Goal: Task Accomplishment & Management: Manage account settings

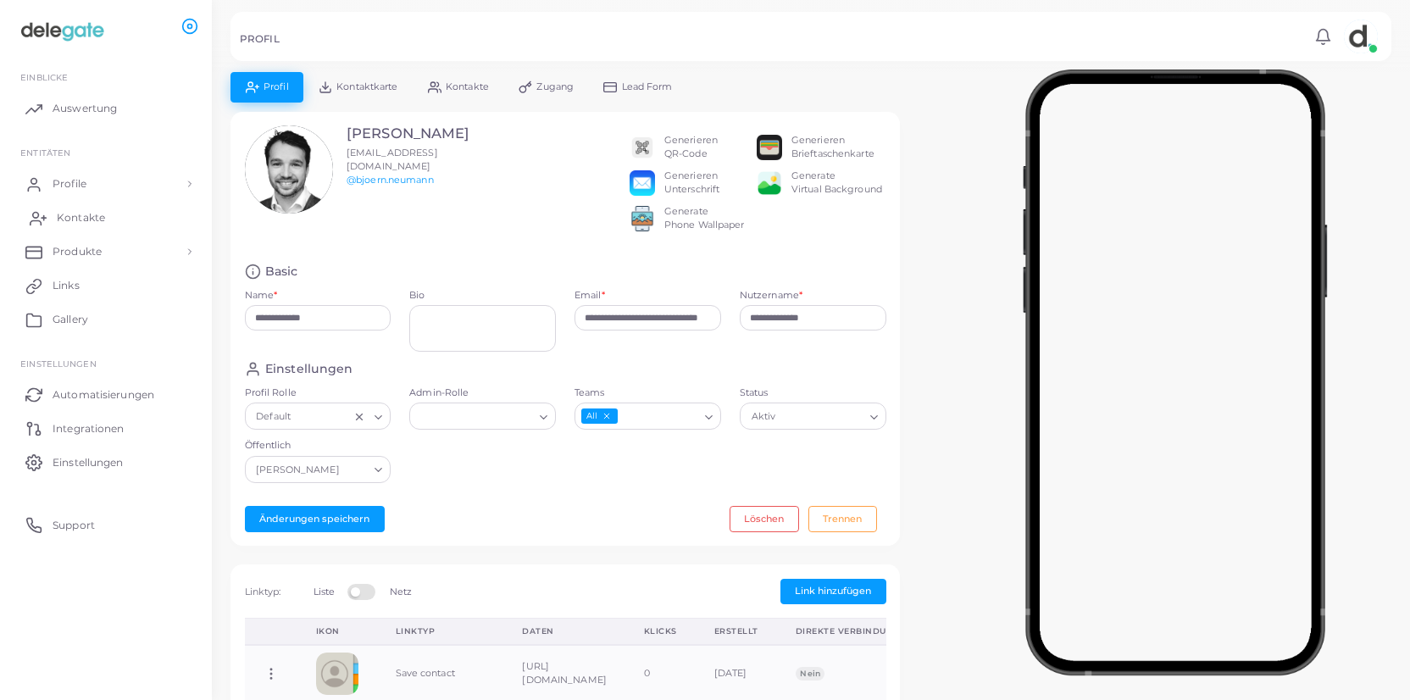
scroll to position [353, 0]
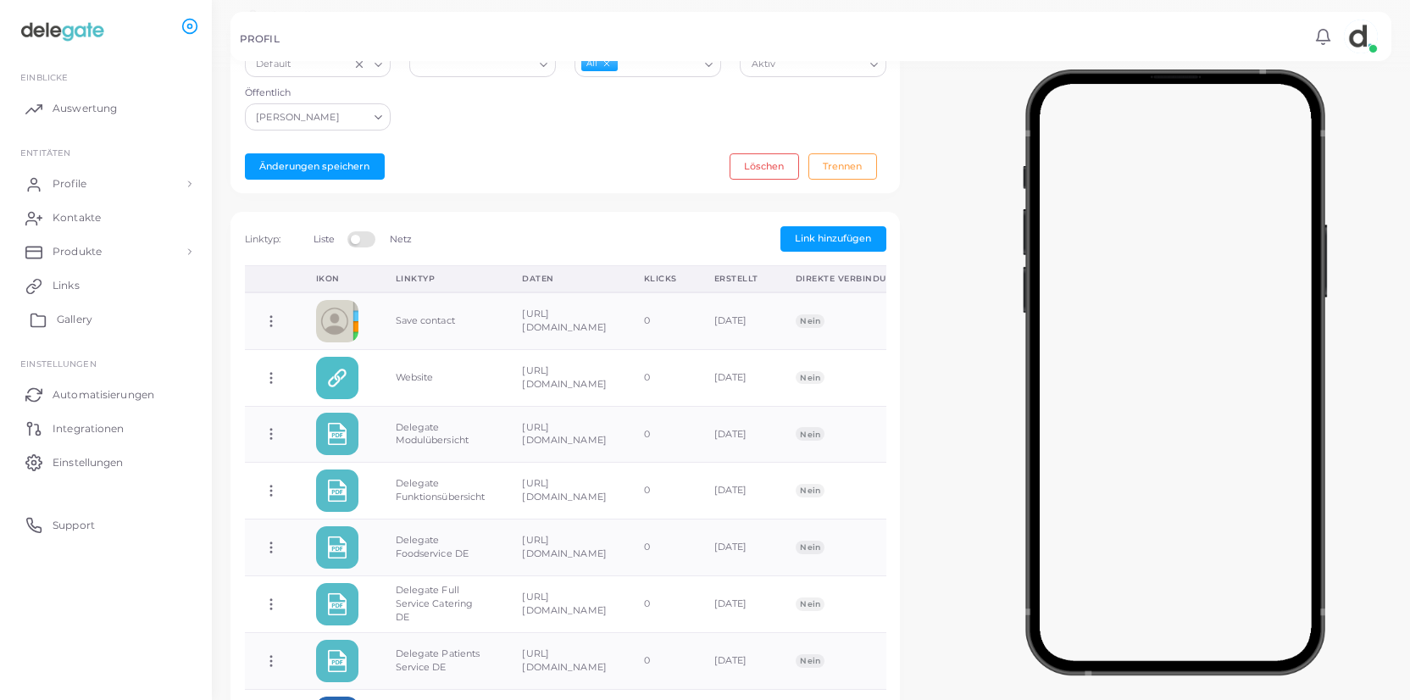
click at [83, 320] on span "Gallery" at bounding box center [75, 319] width 36 height 15
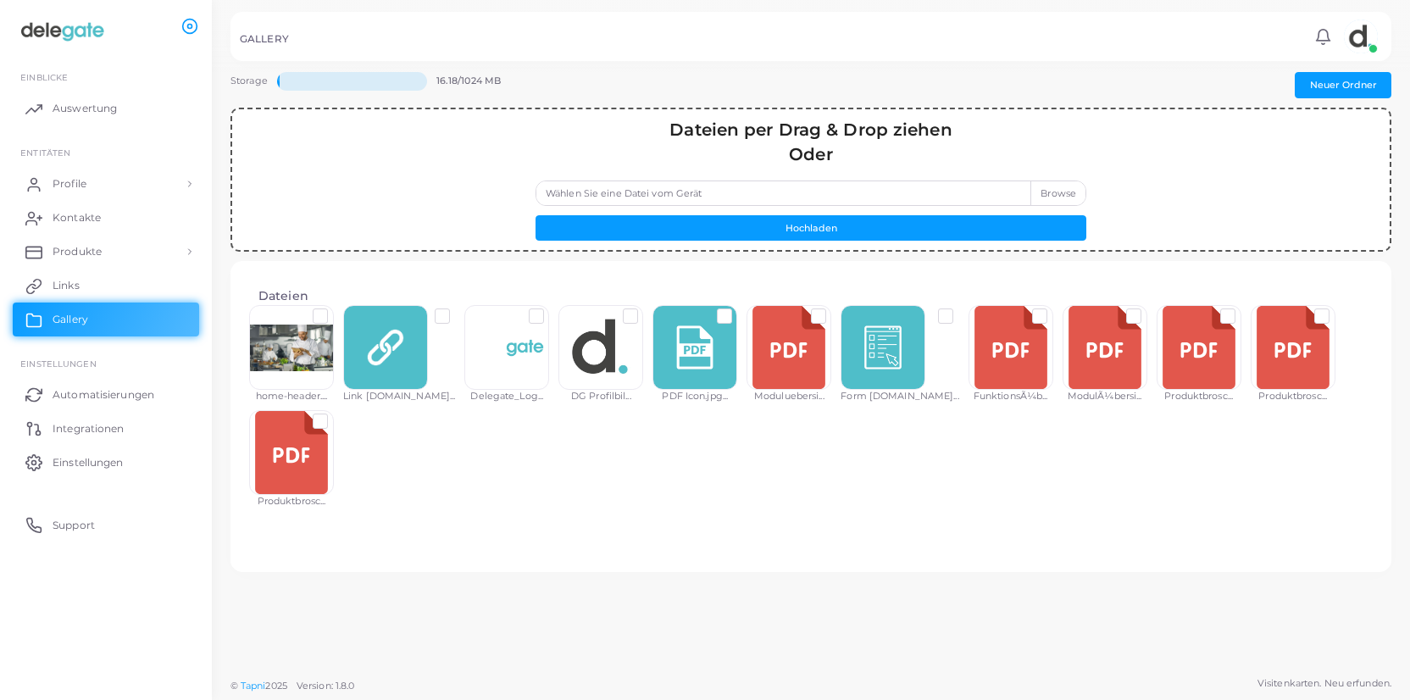
click at [1052, 195] on label "Wählen Sie eine Datei vom Gerät" at bounding box center [811, 193] width 551 height 25
click at [1052, 195] on input "Wählen Sie eine Datei vom Gerät" at bounding box center [811, 193] width 551 height 25
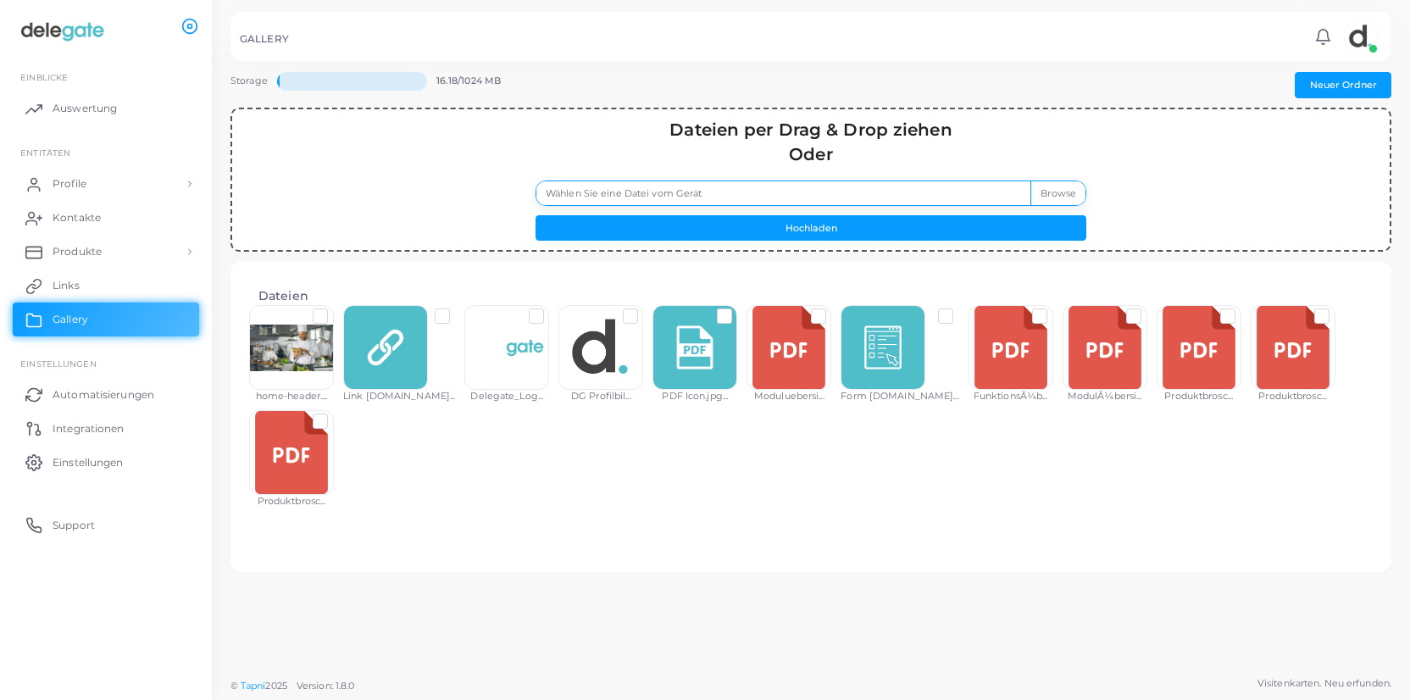
type input "**********"
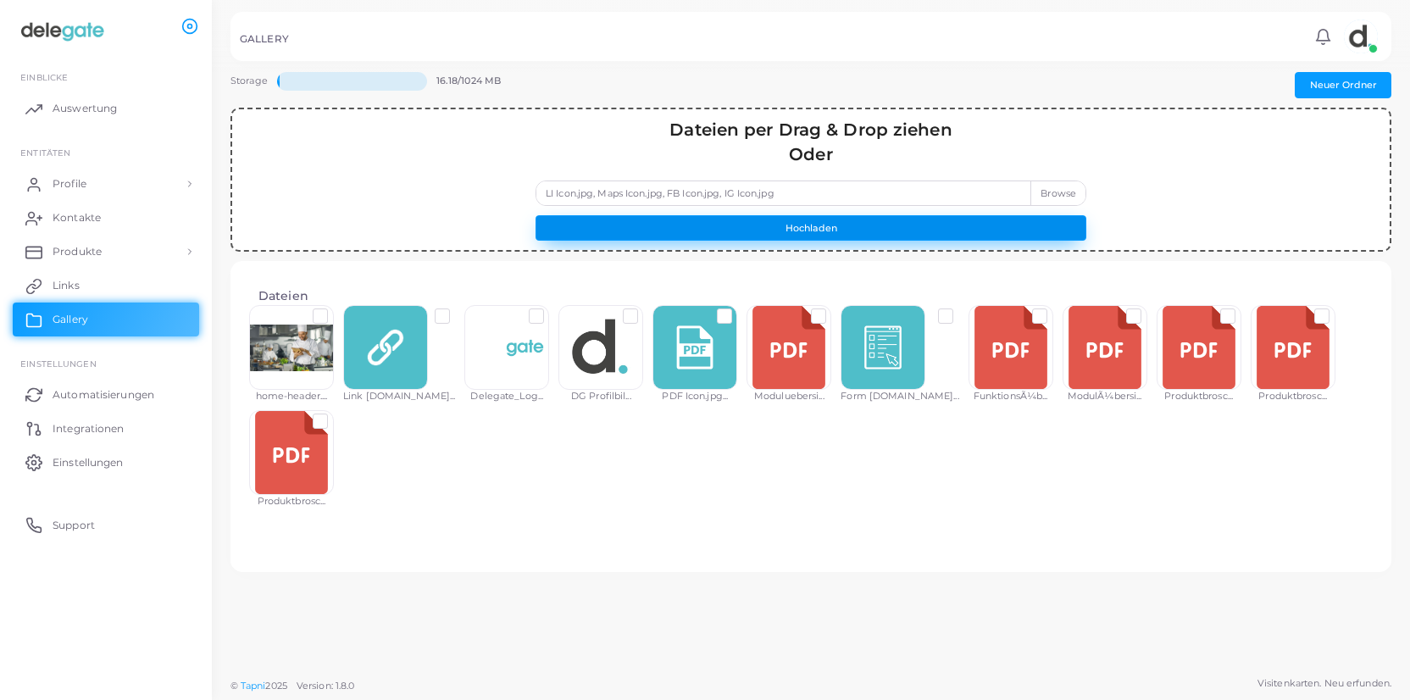
click at [853, 228] on button "Hochladen" at bounding box center [811, 227] width 551 height 25
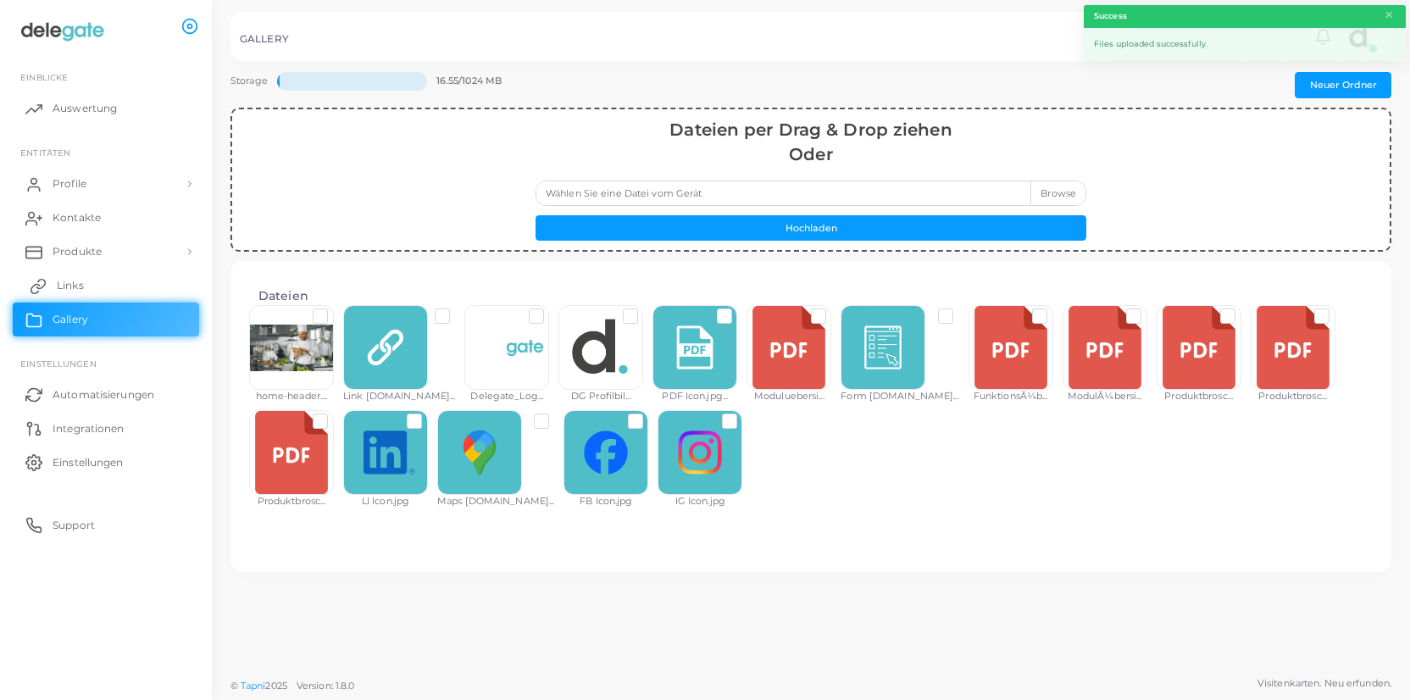
click at [72, 286] on span "Links" at bounding box center [70, 285] width 27 height 15
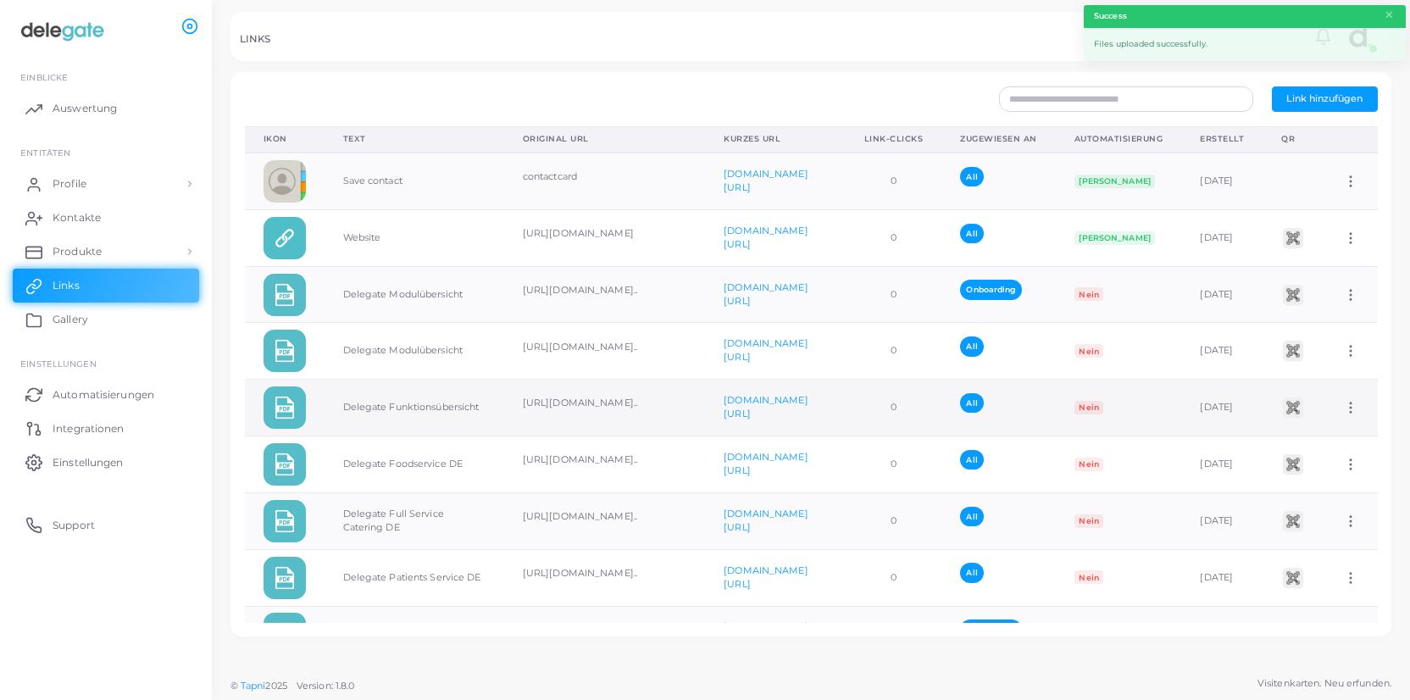
scroll to position [271, 0]
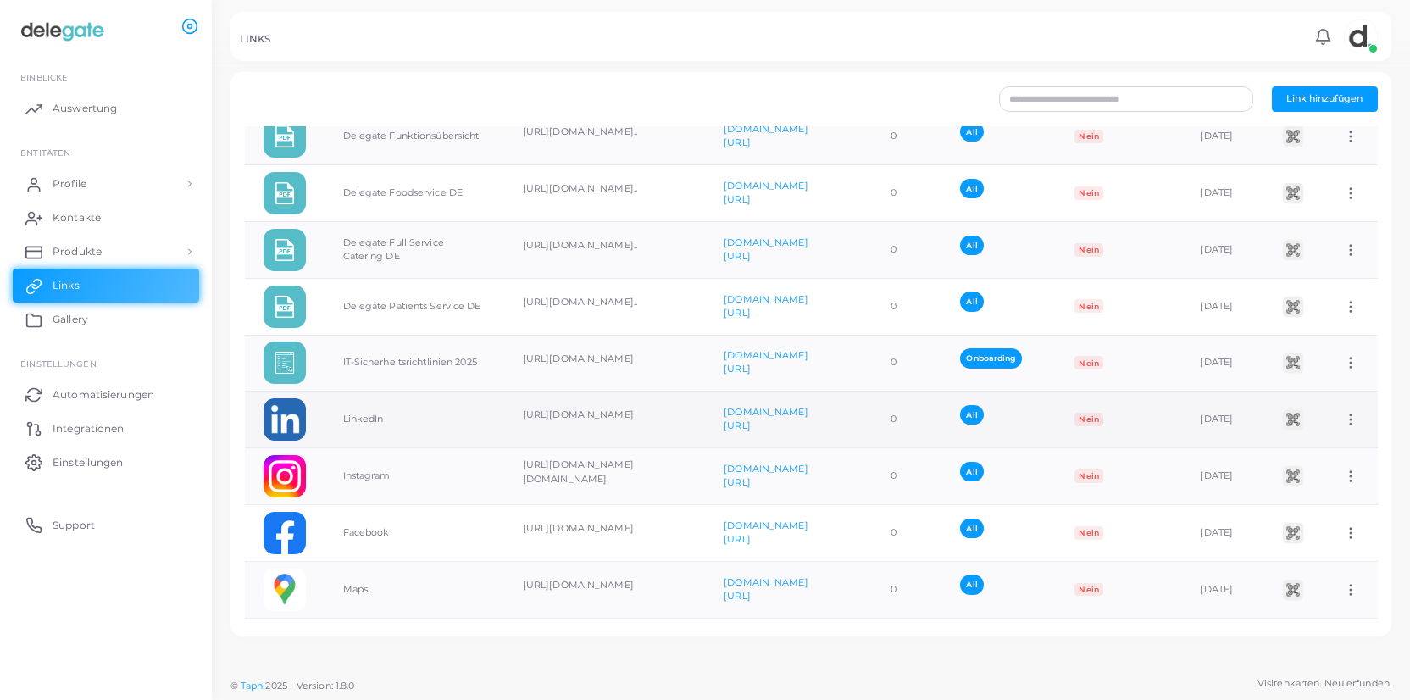
click at [1353, 421] on icon at bounding box center [1350, 419] width 15 height 15
click at [1322, 467] on span "Link bearbeiten" at bounding box center [1312, 465] width 74 height 14
type input "********"
type input "**********"
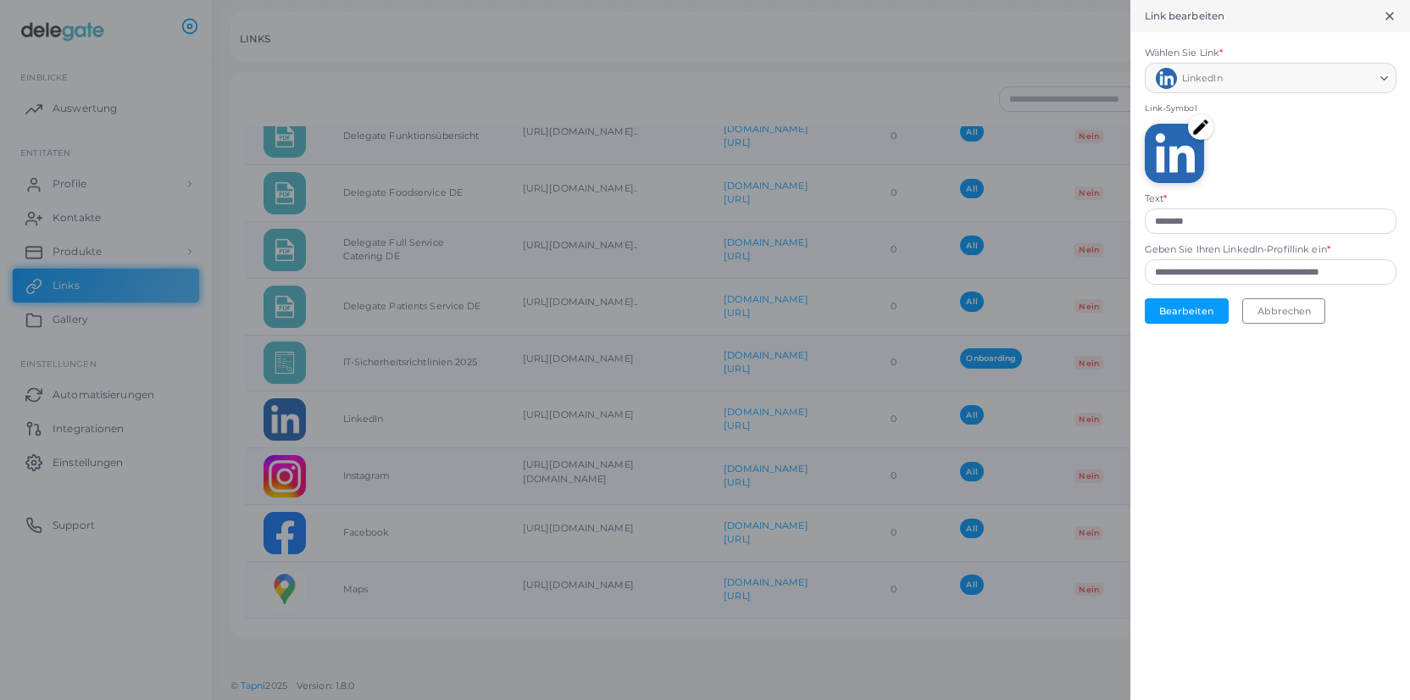
click at [1208, 125] on img at bounding box center [1200, 126] width 25 height 25
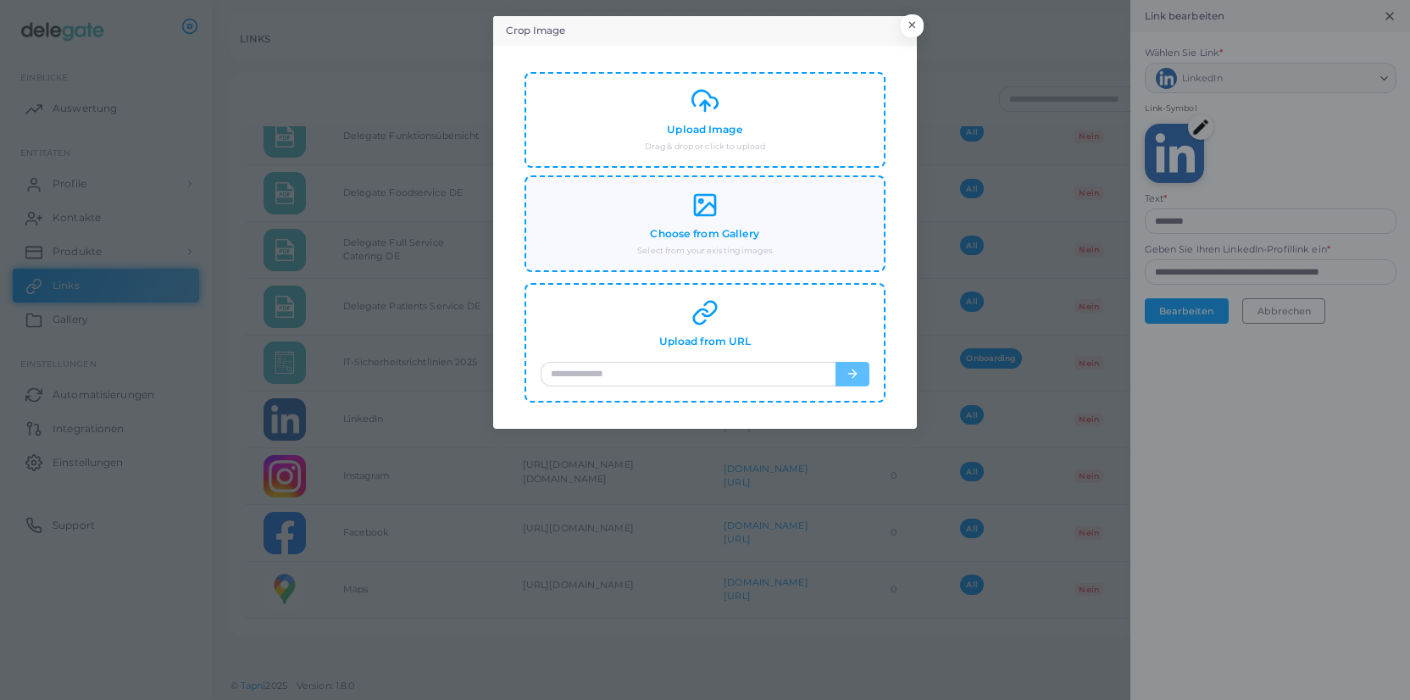
click at [706, 215] on rect at bounding box center [705, 205] width 20 height 20
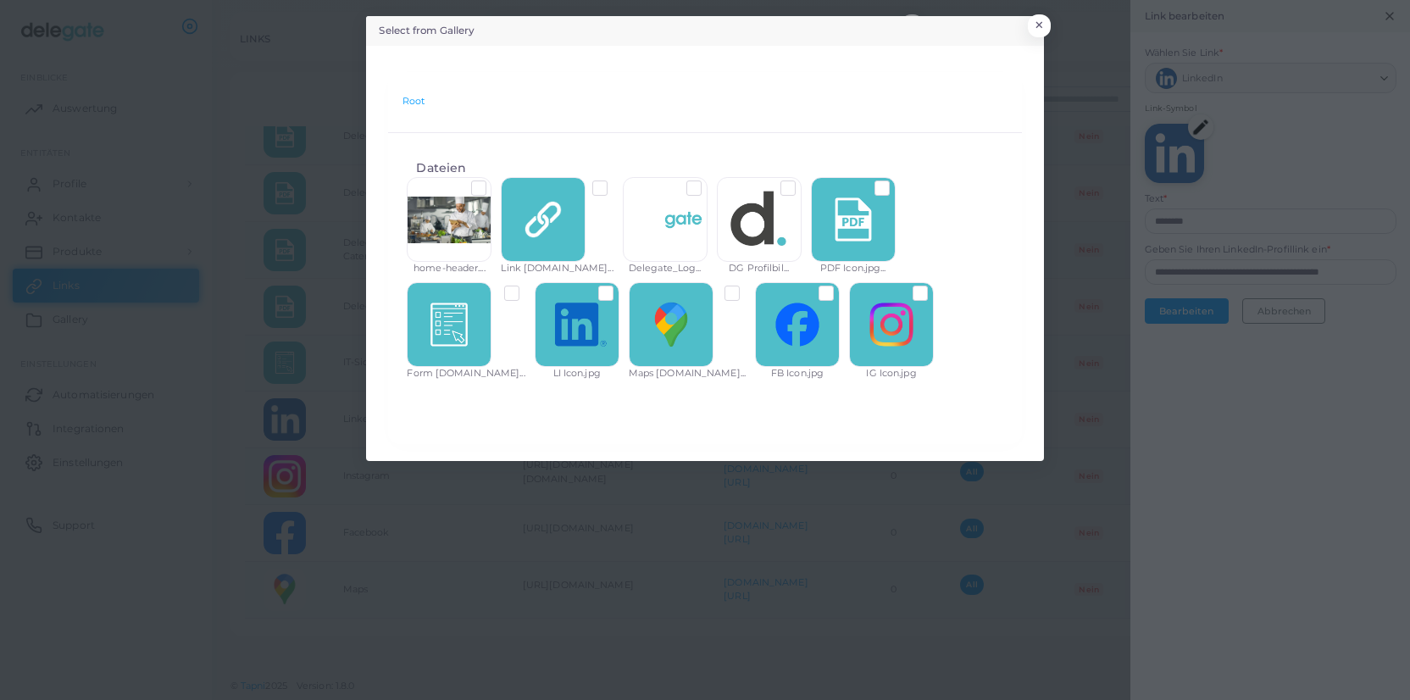
click at [620, 286] on label at bounding box center [620, 286] width 0 height 0
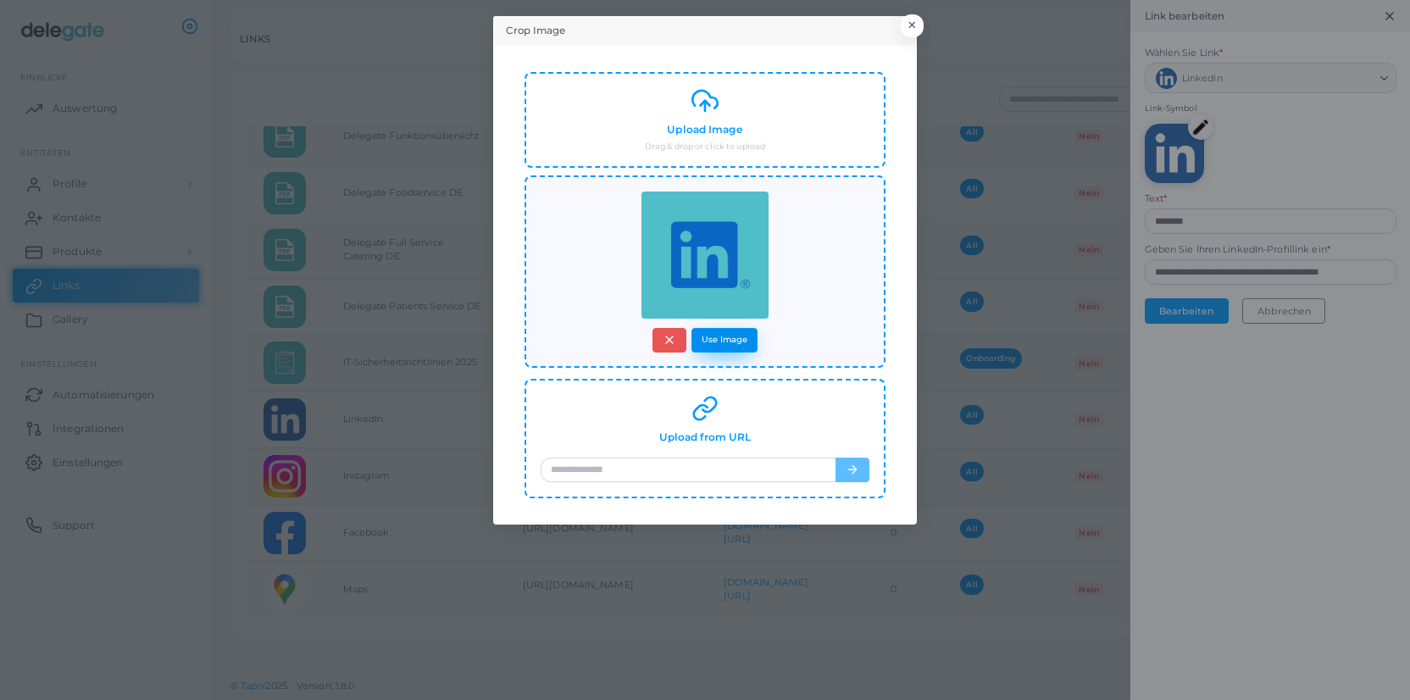
click at [725, 336] on button "Use Image" at bounding box center [725, 340] width 66 height 25
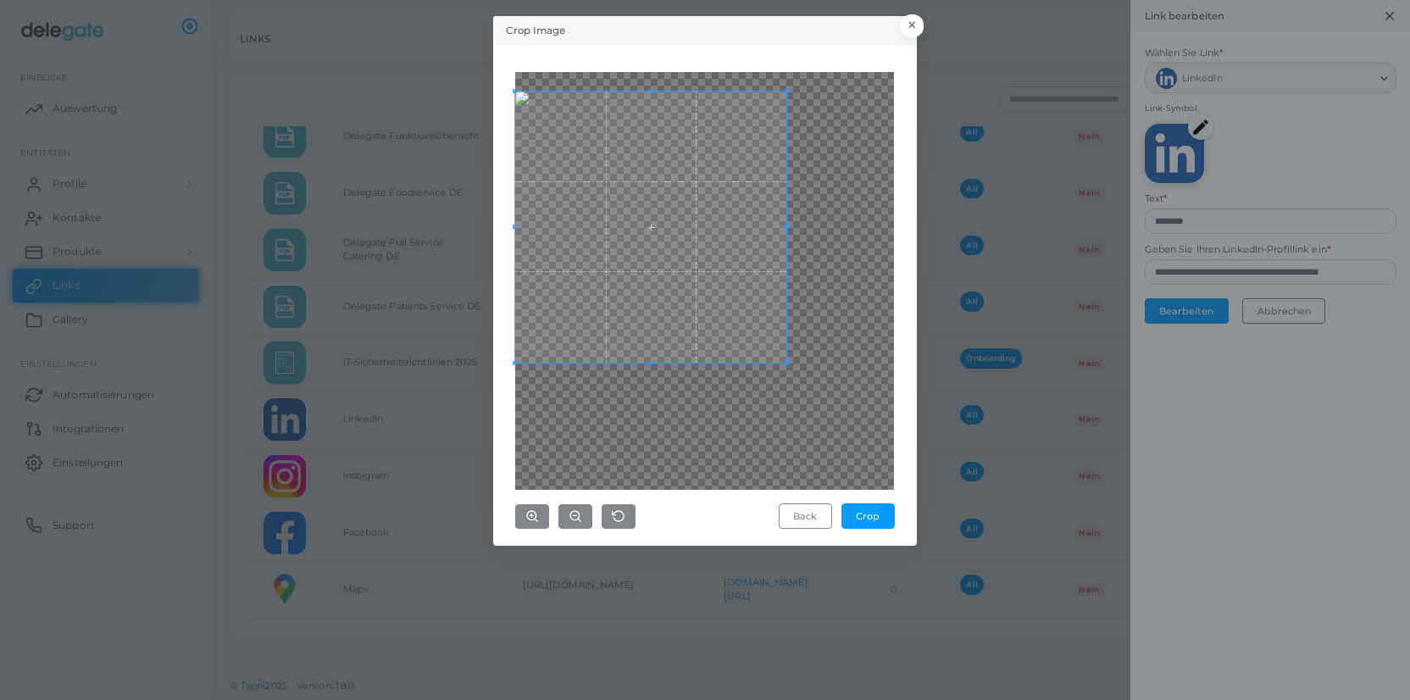
click at [608, 188] on span at bounding box center [650, 227] width 271 height 271
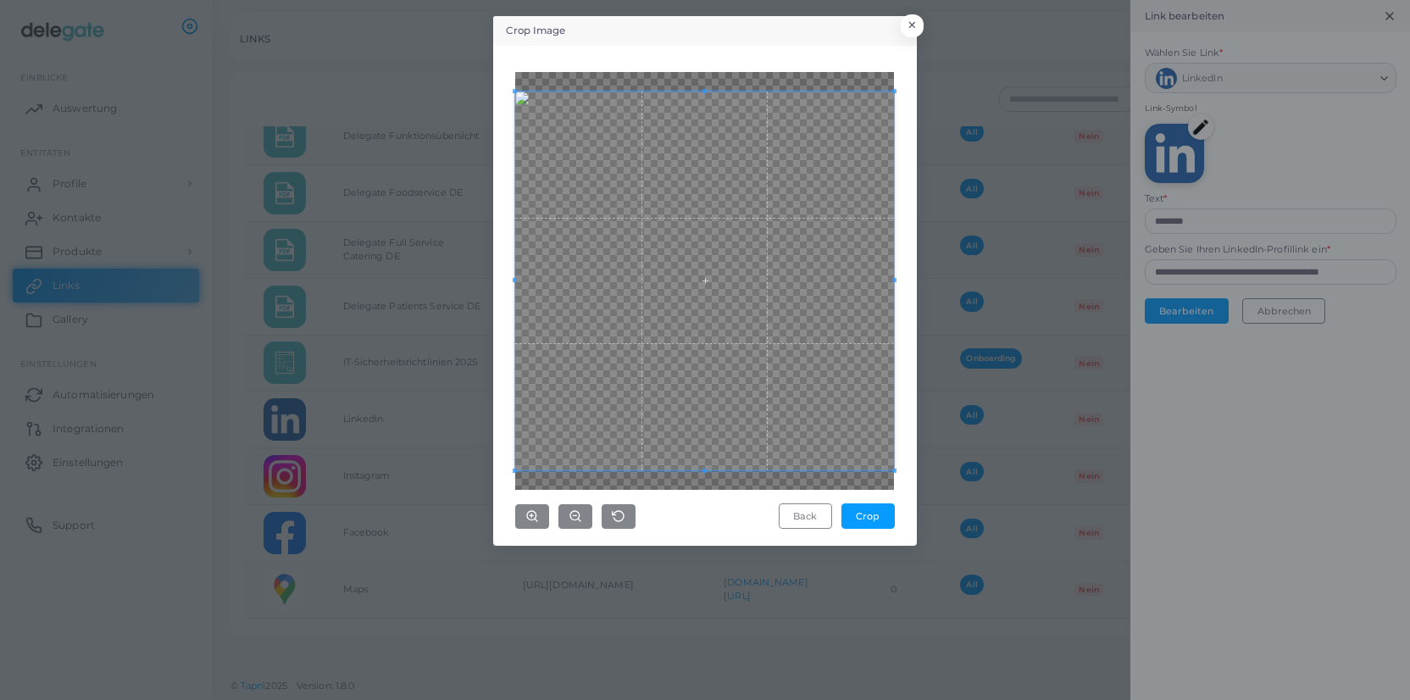
click at [951, 521] on div "Crop Image × Back Crop" at bounding box center [705, 350] width 1410 height 700
click at [879, 513] on button "Crop" at bounding box center [868, 515] width 53 height 25
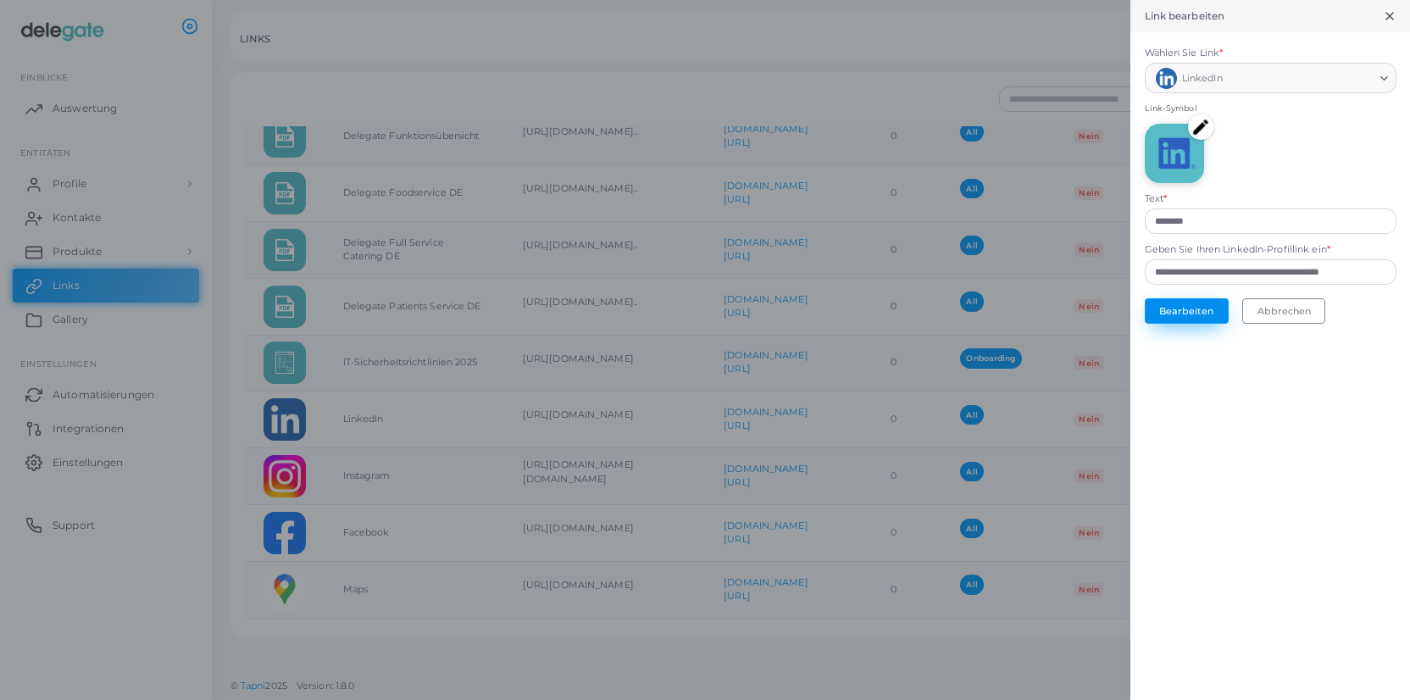
click at [1197, 308] on button "Bearbeiten" at bounding box center [1187, 310] width 84 height 25
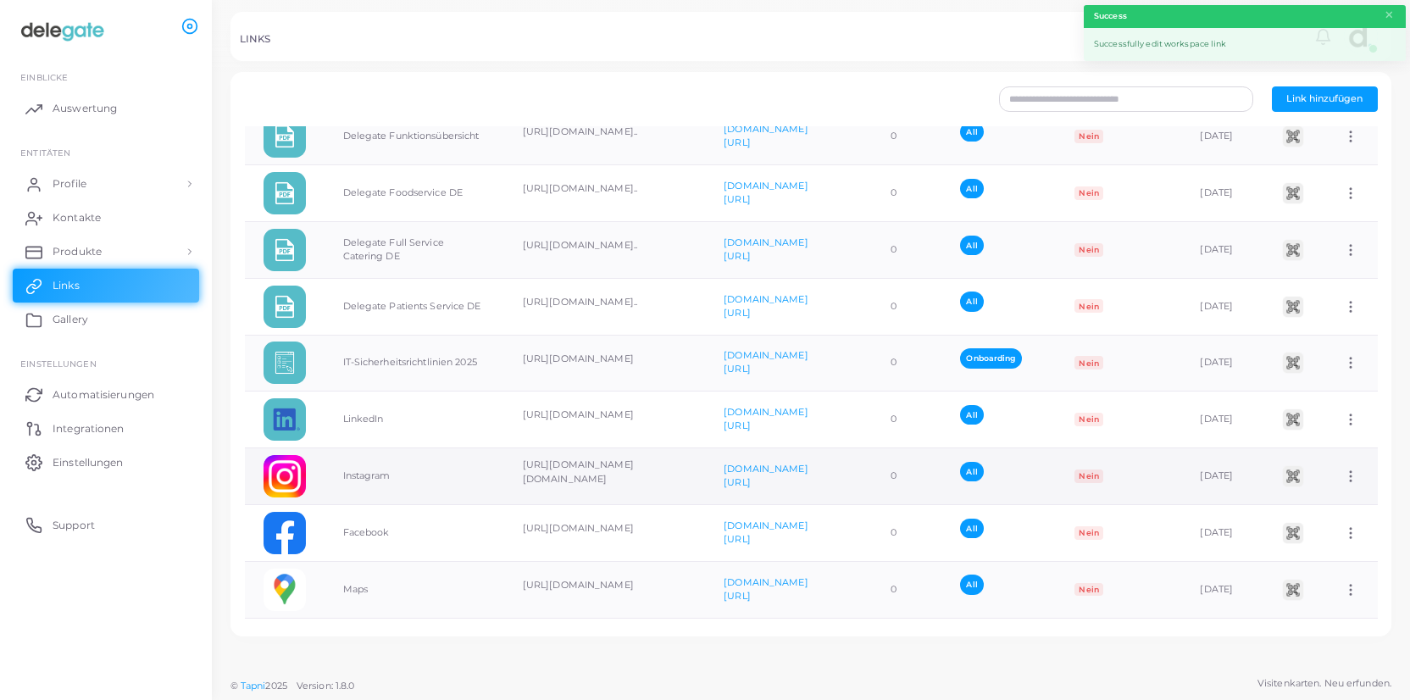
click at [1351, 479] on icon at bounding box center [1350, 476] width 15 height 15
click at [1329, 521] on span "Link bearbeiten" at bounding box center [1312, 523] width 74 height 14
type input "*********"
type input "**********"
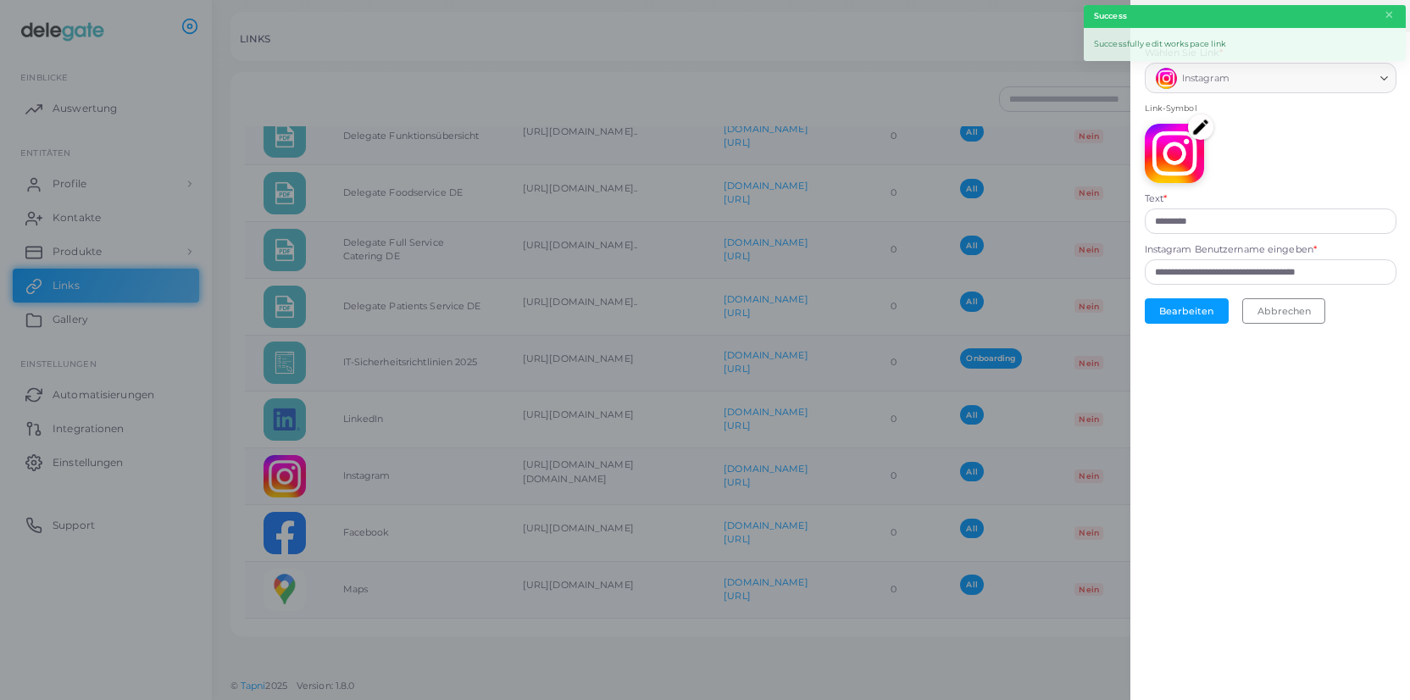
click at [1201, 129] on img at bounding box center [1200, 126] width 25 height 25
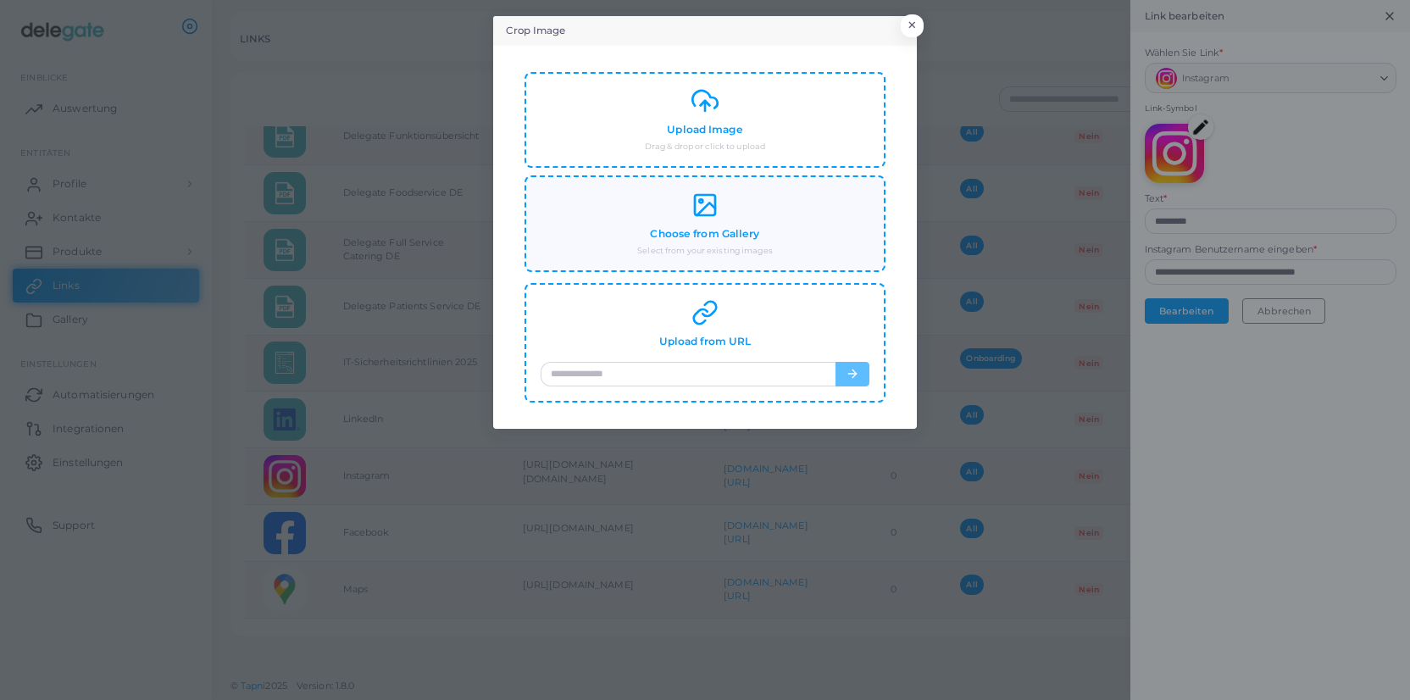
click at [700, 213] on polyline at bounding box center [706, 209] width 18 height 13
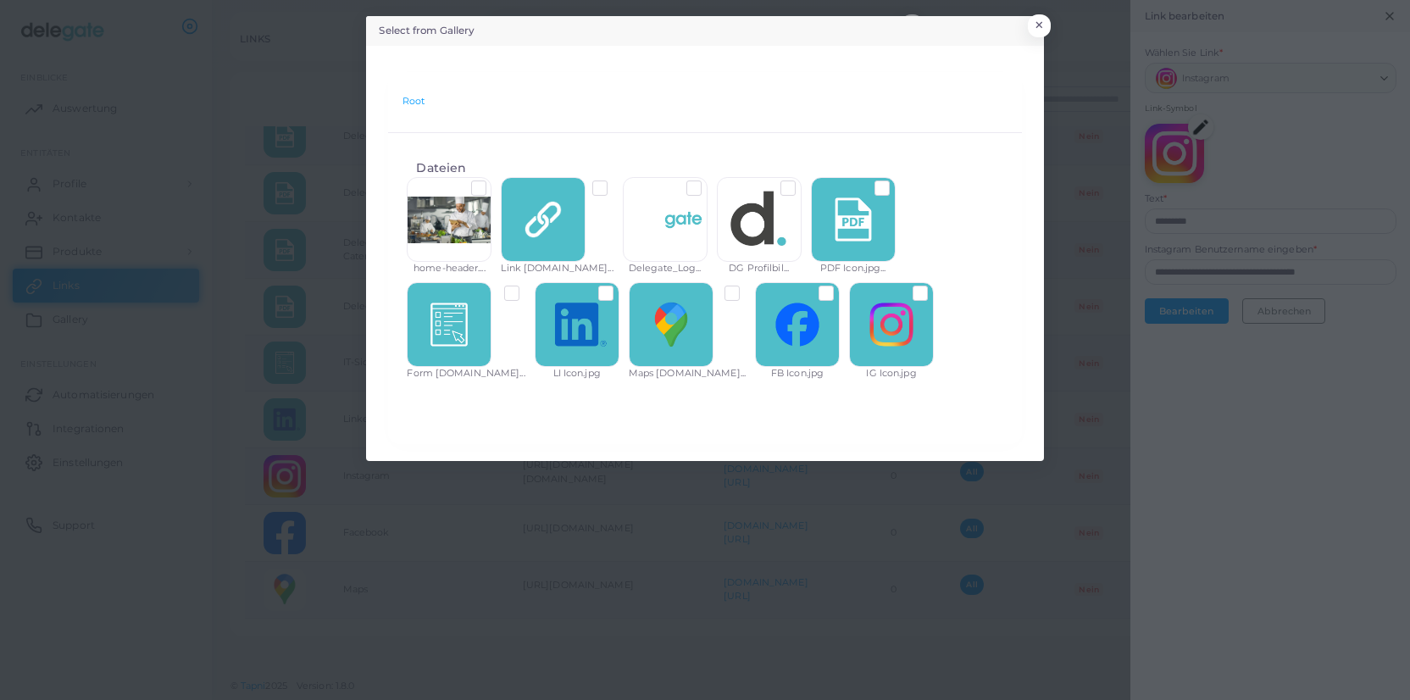
click at [934, 286] on label at bounding box center [934, 286] width 0 height 0
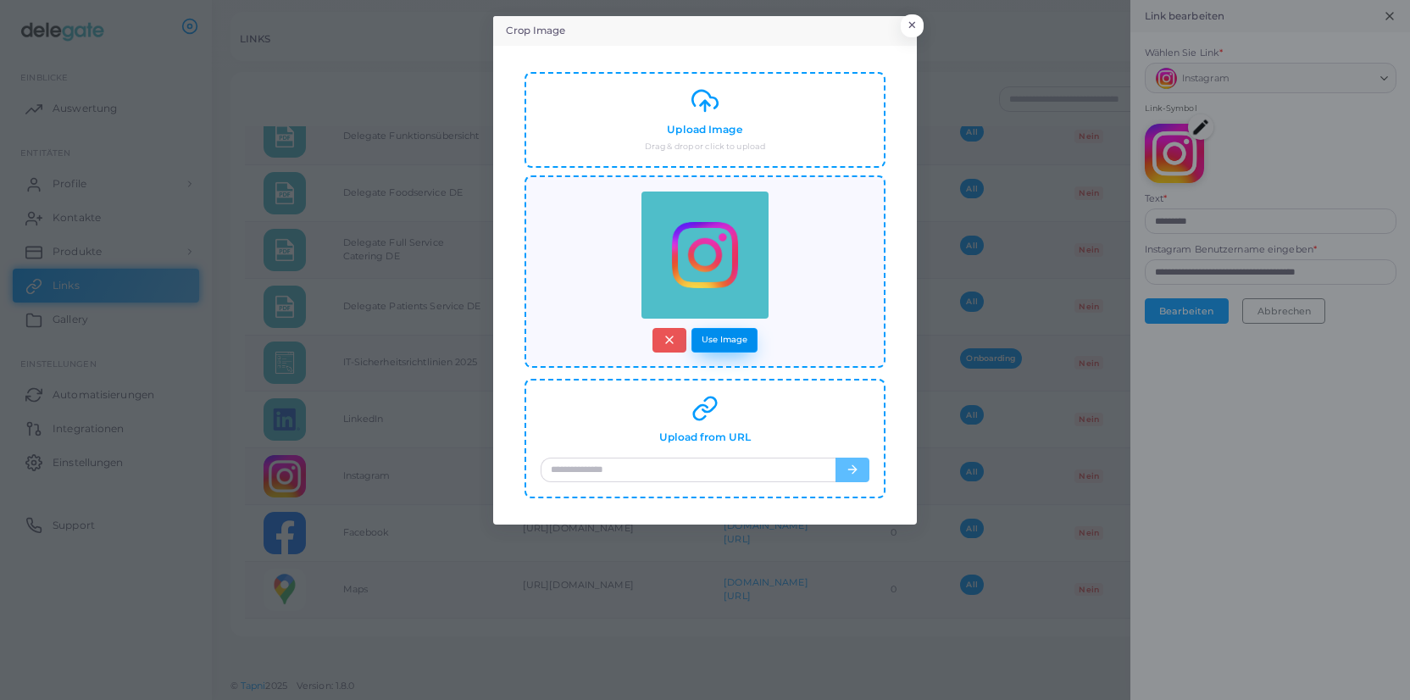
click at [742, 340] on button "Use Image" at bounding box center [725, 340] width 66 height 25
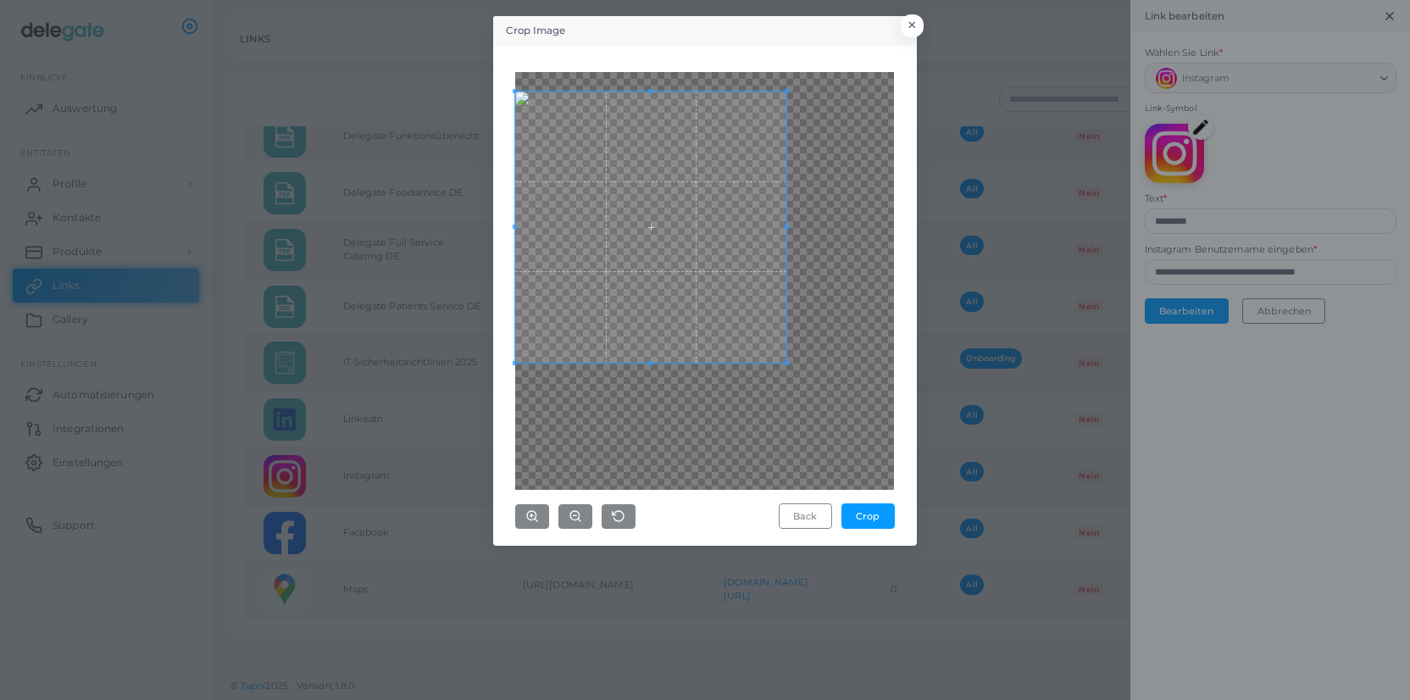
click at [522, 152] on span at bounding box center [650, 227] width 271 height 271
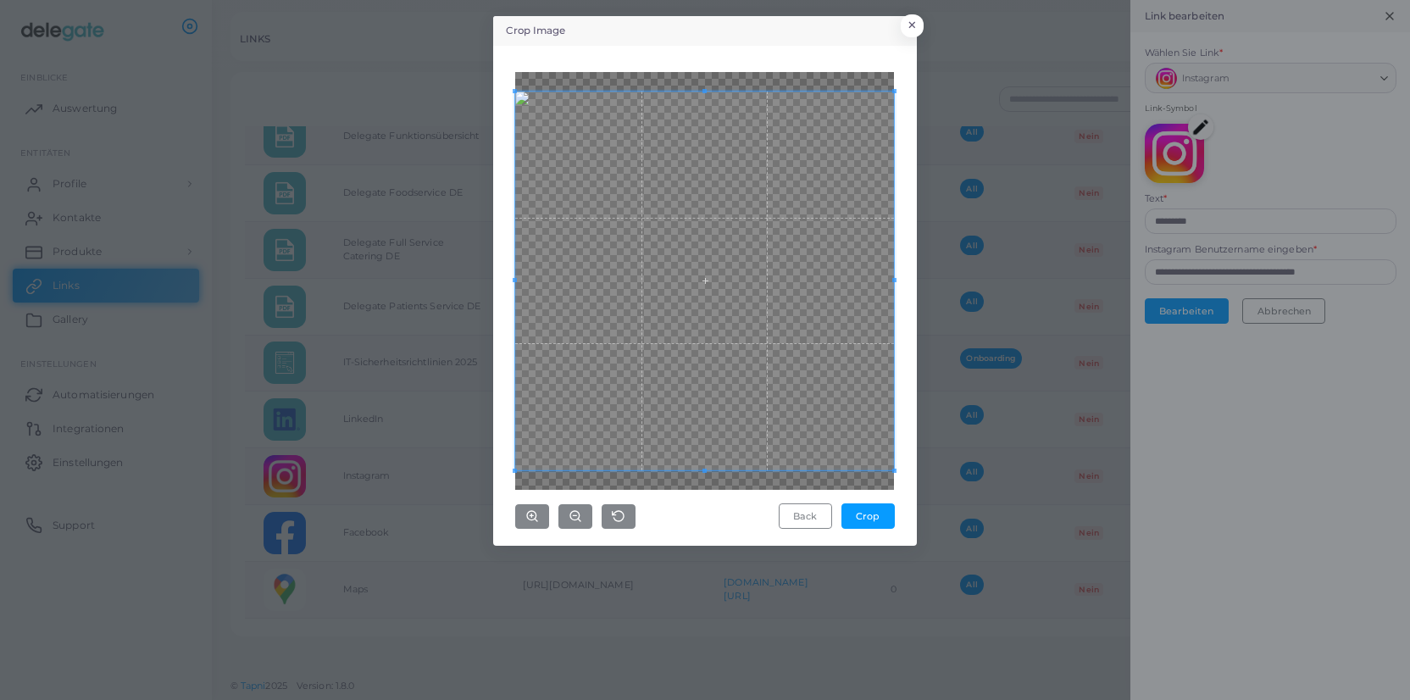
click at [937, 525] on div "Crop Image × Back Crop" at bounding box center [705, 350] width 1410 height 700
click at [875, 516] on button "Crop" at bounding box center [868, 515] width 53 height 25
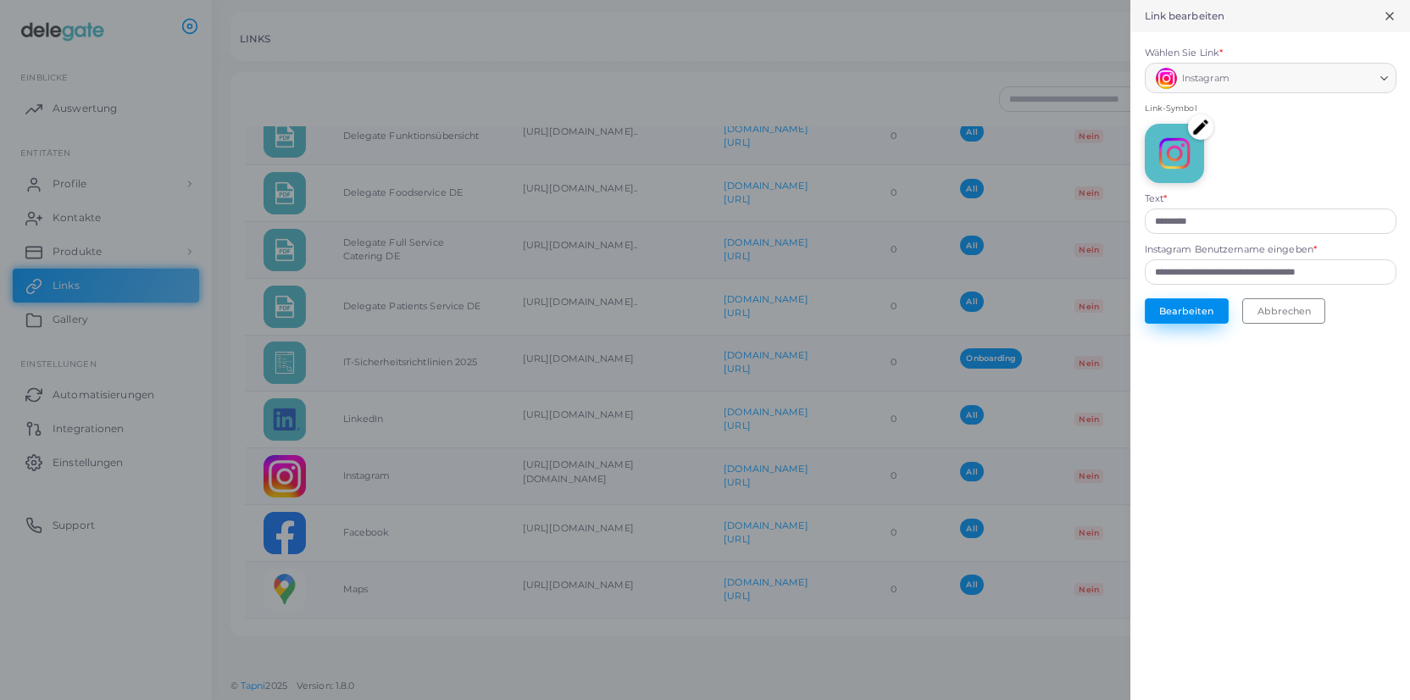
click at [1206, 311] on button "Bearbeiten" at bounding box center [1187, 310] width 84 height 25
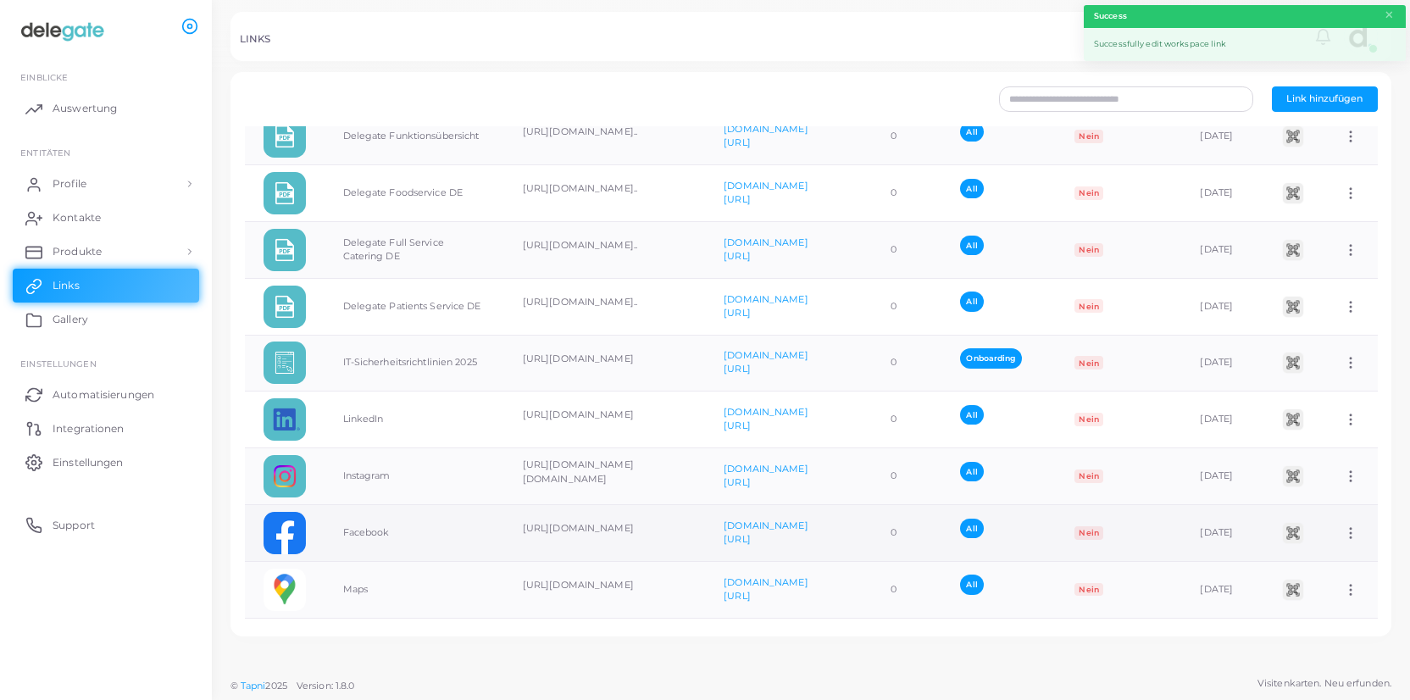
click at [1350, 531] on icon at bounding box center [1350, 532] width 15 height 15
click at [1325, 575] on span "Link bearbeiten" at bounding box center [1312, 575] width 74 height 14
type input "********"
type input "**********"
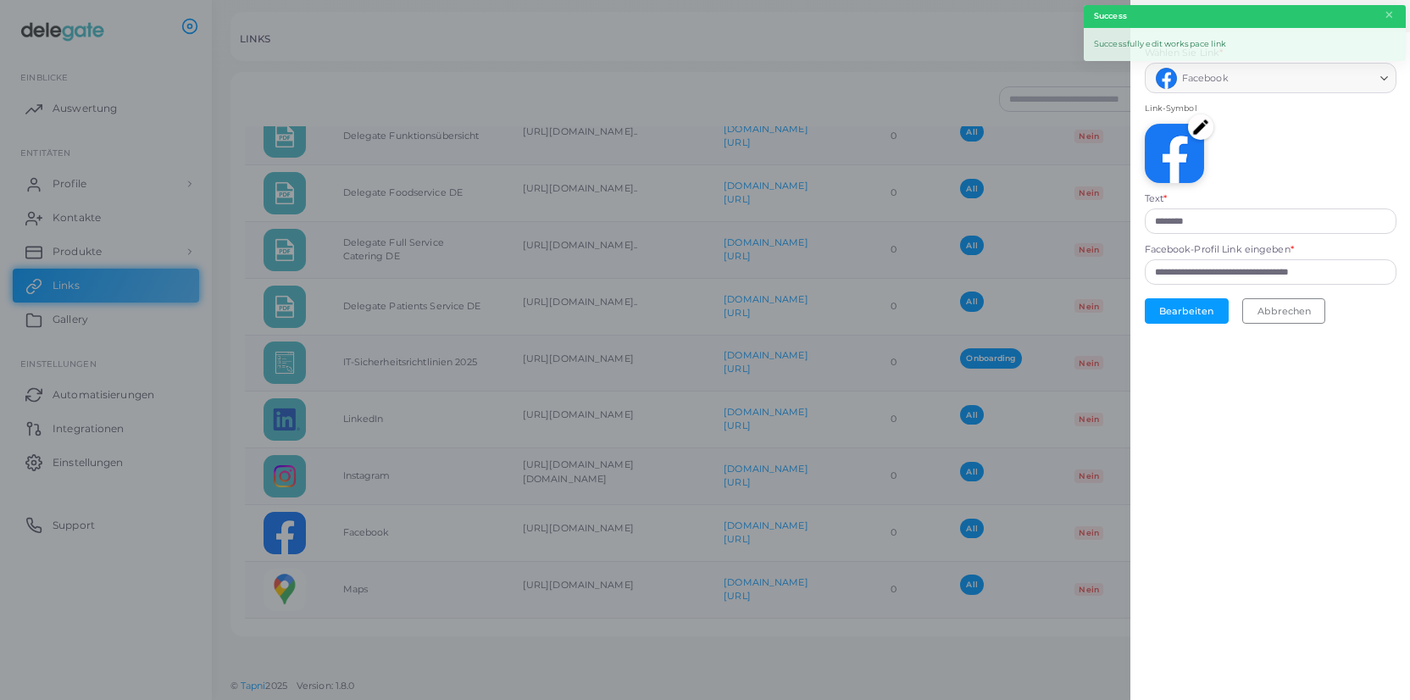
click at [1198, 131] on img at bounding box center [1200, 126] width 25 height 25
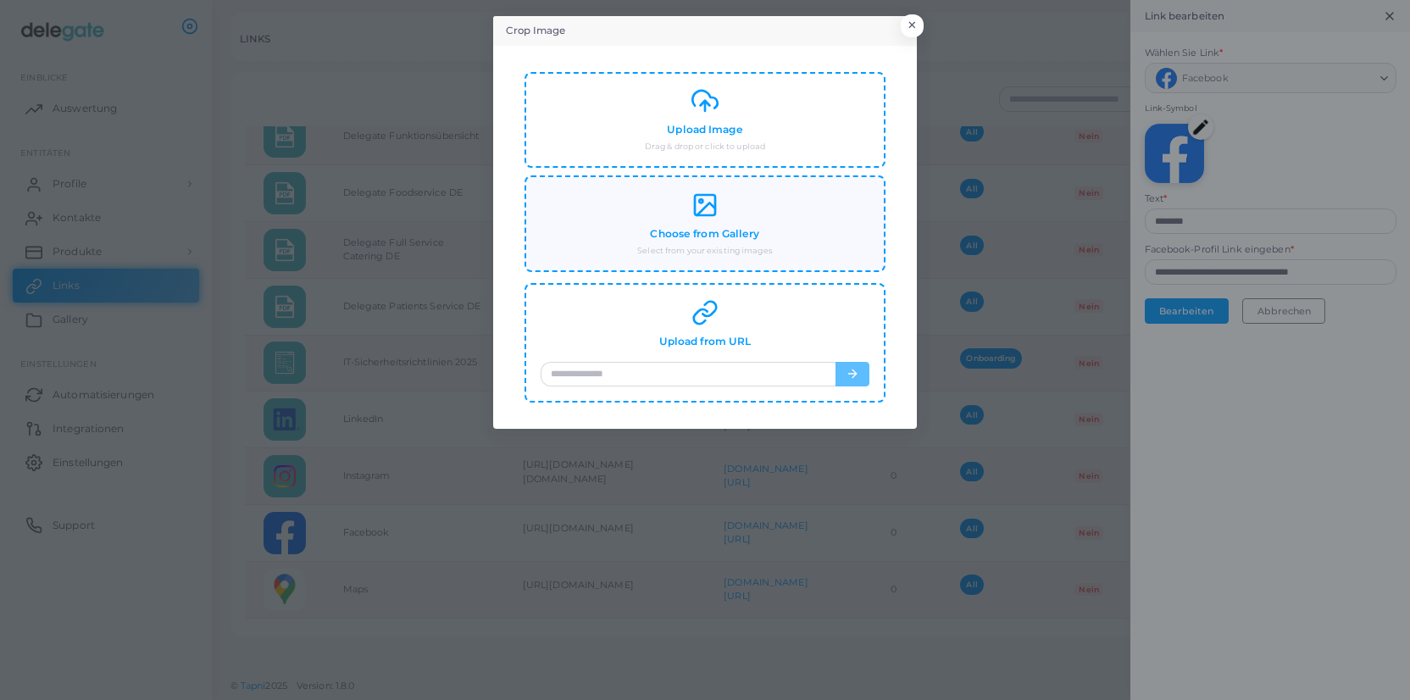
click at [704, 228] on h4 "Choose from Gallery" at bounding box center [704, 234] width 109 height 13
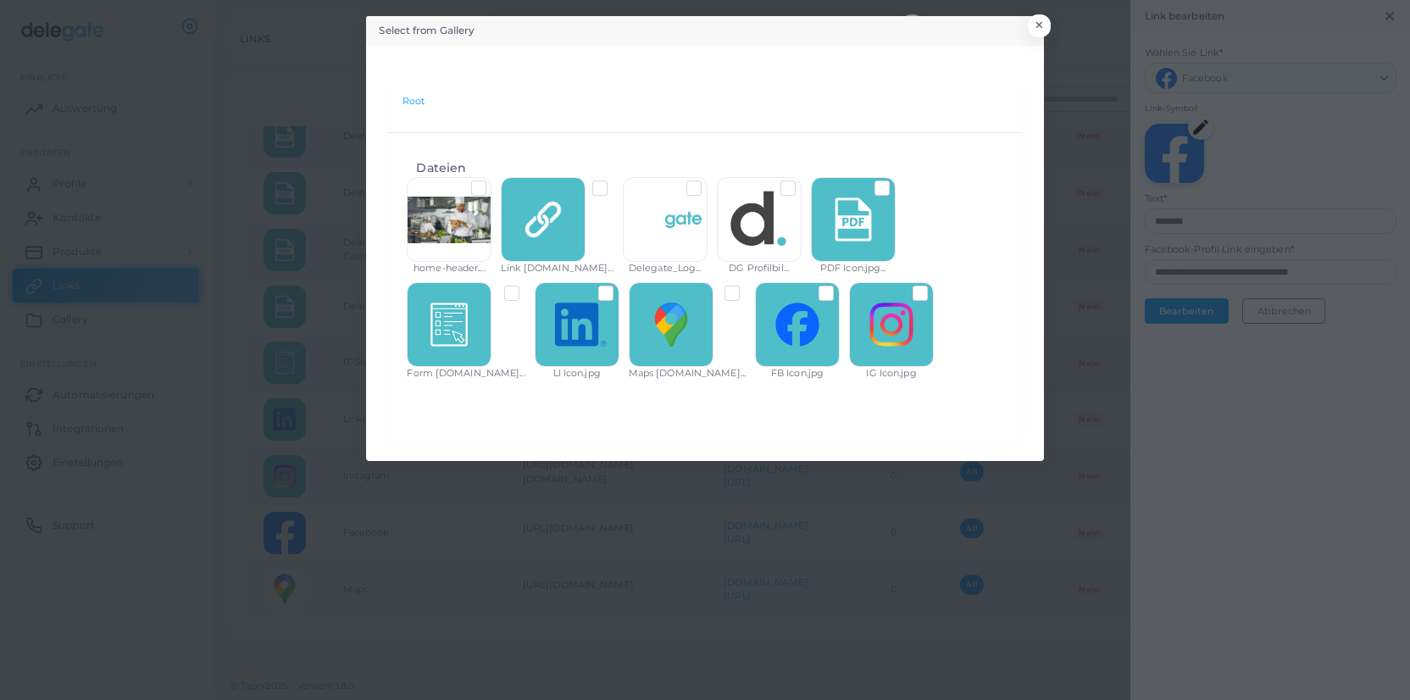
click at [840, 286] on label at bounding box center [840, 286] width 0 height 0
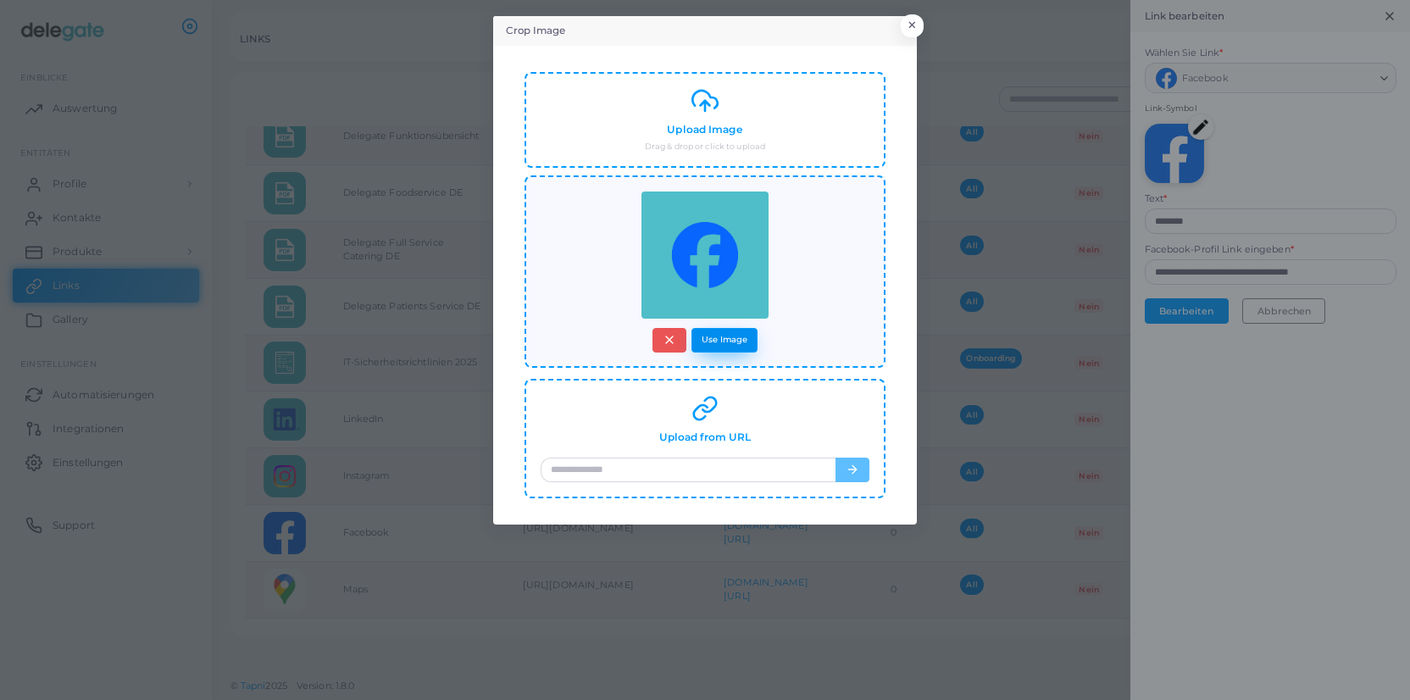
click at [730, 343] on button "Use Image" at bounding box center [725, 340] width 66 height 25
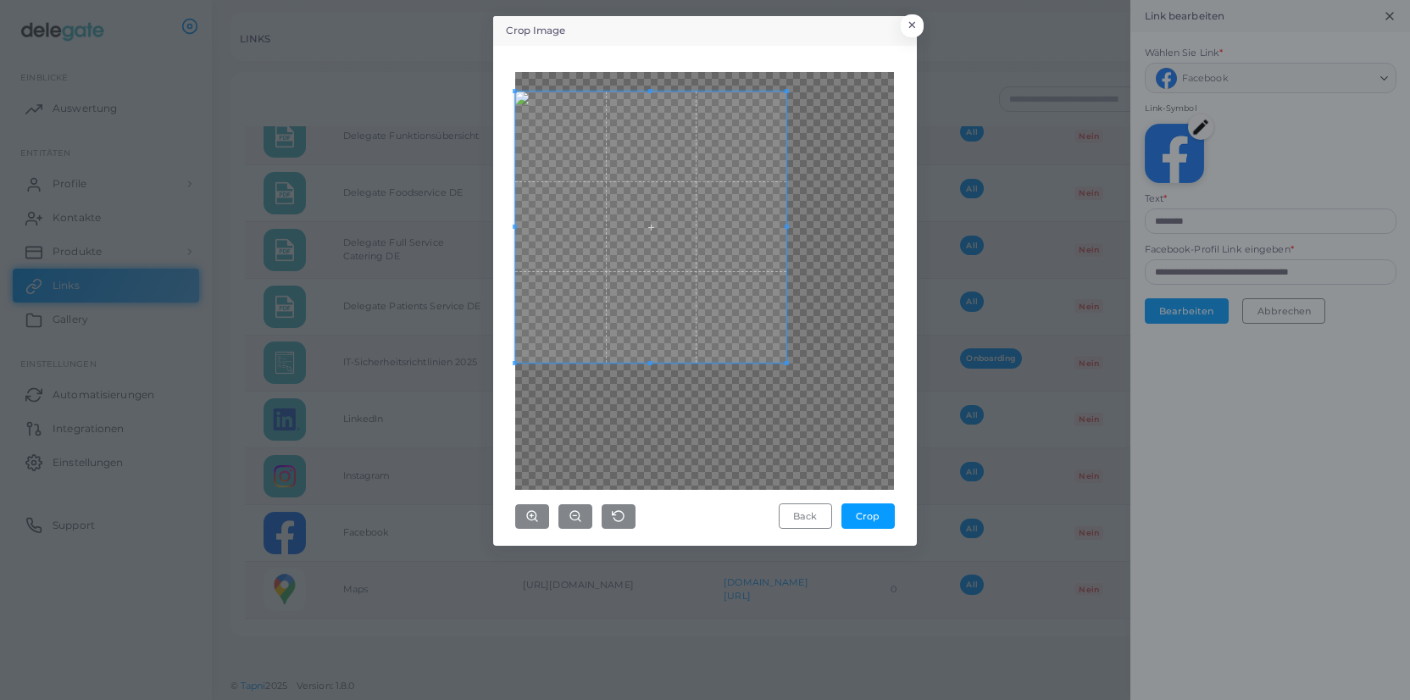
click at [647, 226] on span at bounding box center [650, 227] width 271 height 271
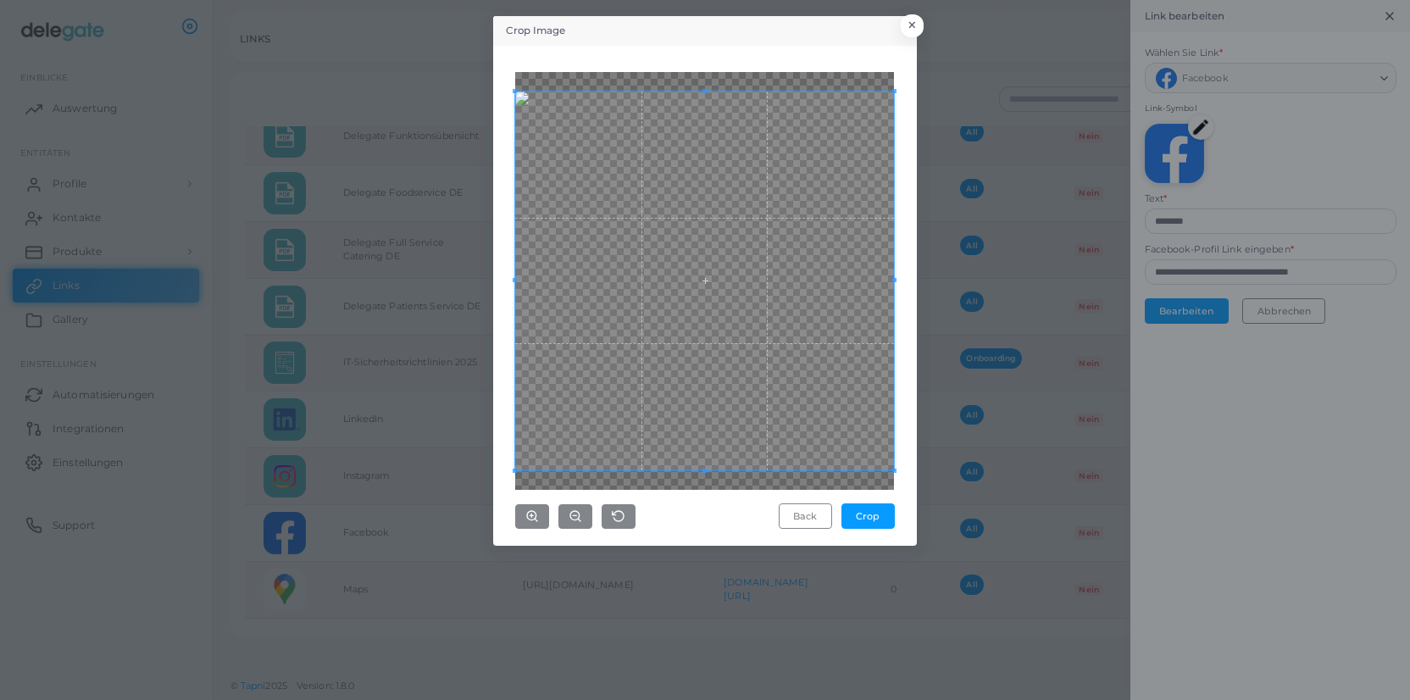
click at [982, 526] on div "Crop Image × Back Crop" at bounding box center [705, 350] width 1410 height 700
click at [877, 524] on button "Crop" at bounding box center [868, 515] width 53 height 25
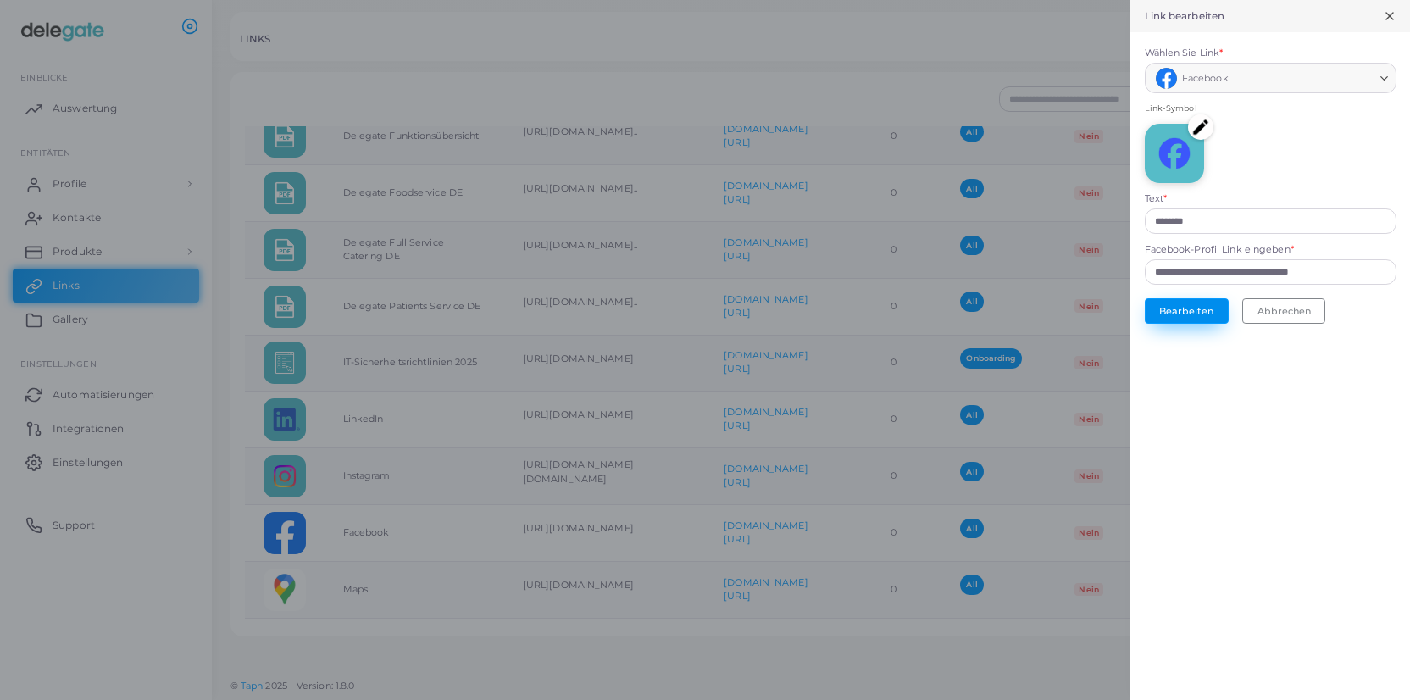
click at [1196, 315] on button "Bearbeiten" at bounding box center [1187, 310] width 84 height 25
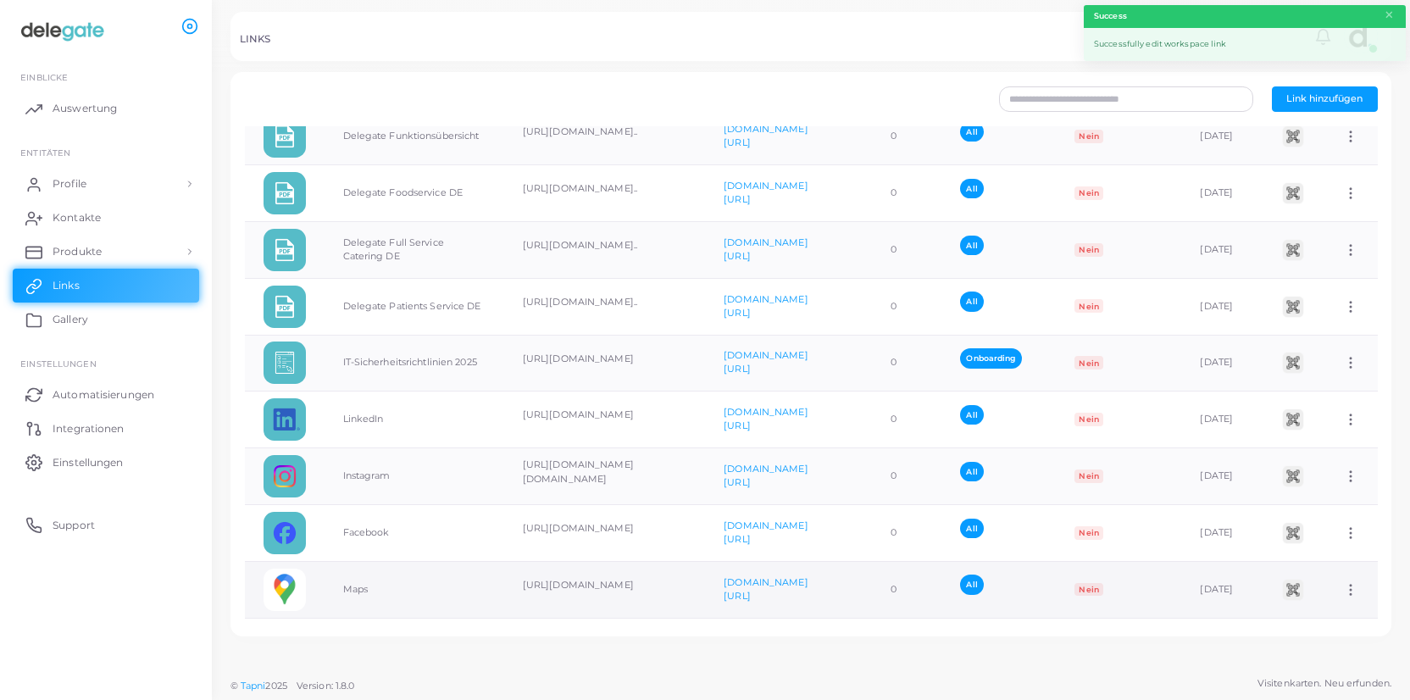
click at [1350, 587] on icon at bounding box center [1350, 589] width 15 height 15
click at [1332, 631] on span "Link bearbeiten" at bounding box center [1312, 632] width 74 height 14
type input "****"
type input "**********"
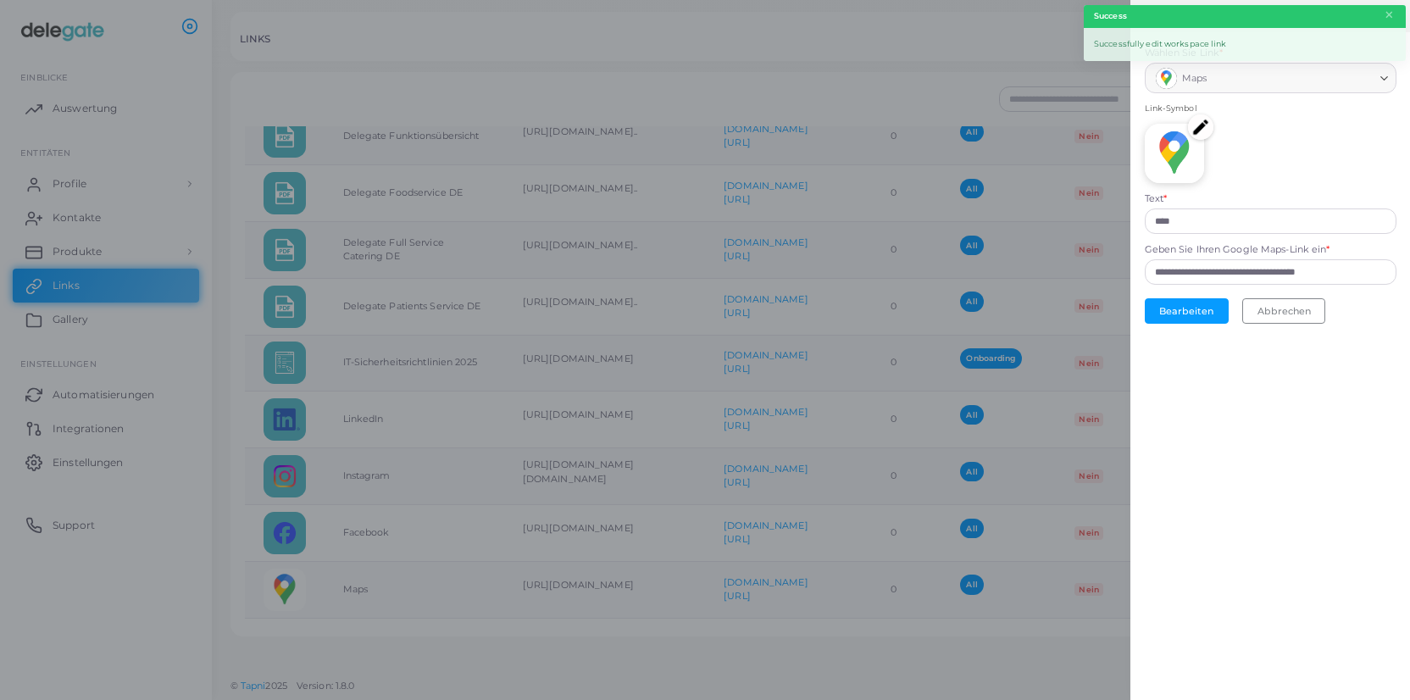
click at [1194, 128] on img at bounding box center [1200, 126] width 25 height 25
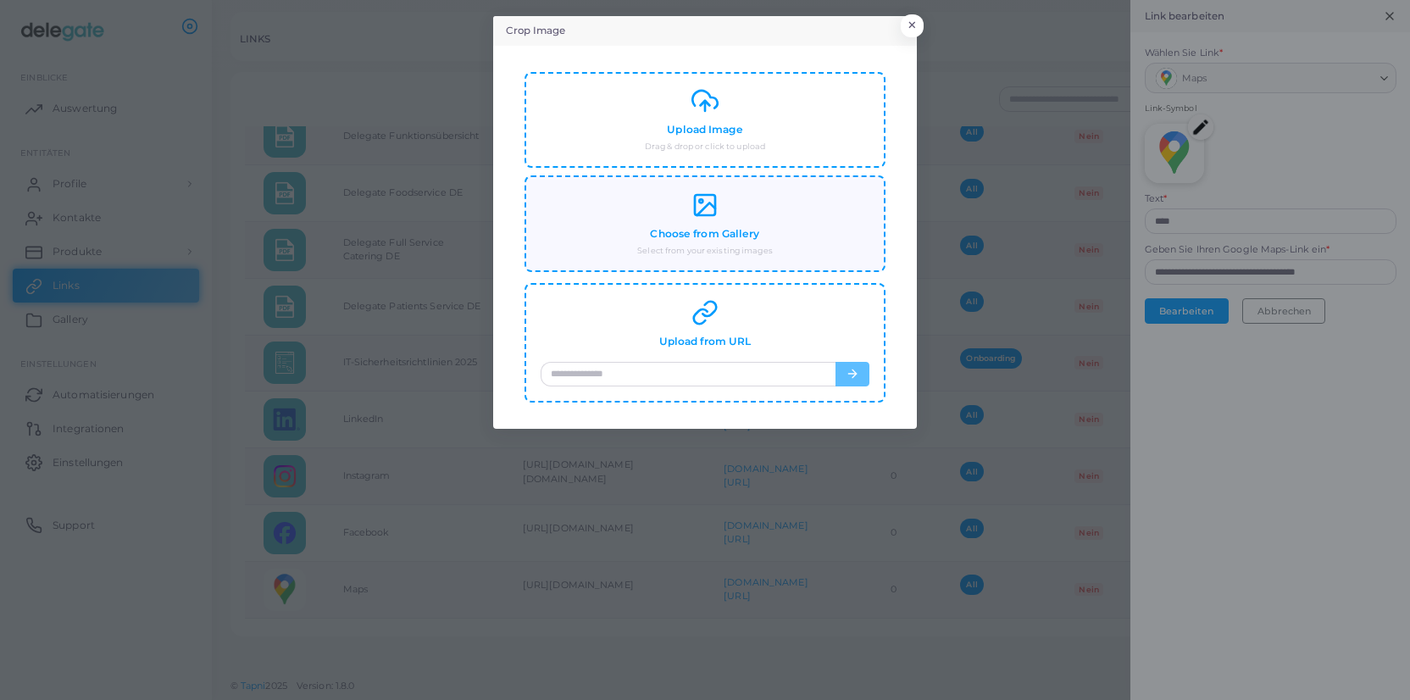
click at [710, 214] on rect at bounding box center [705, 205] width 20 height 20
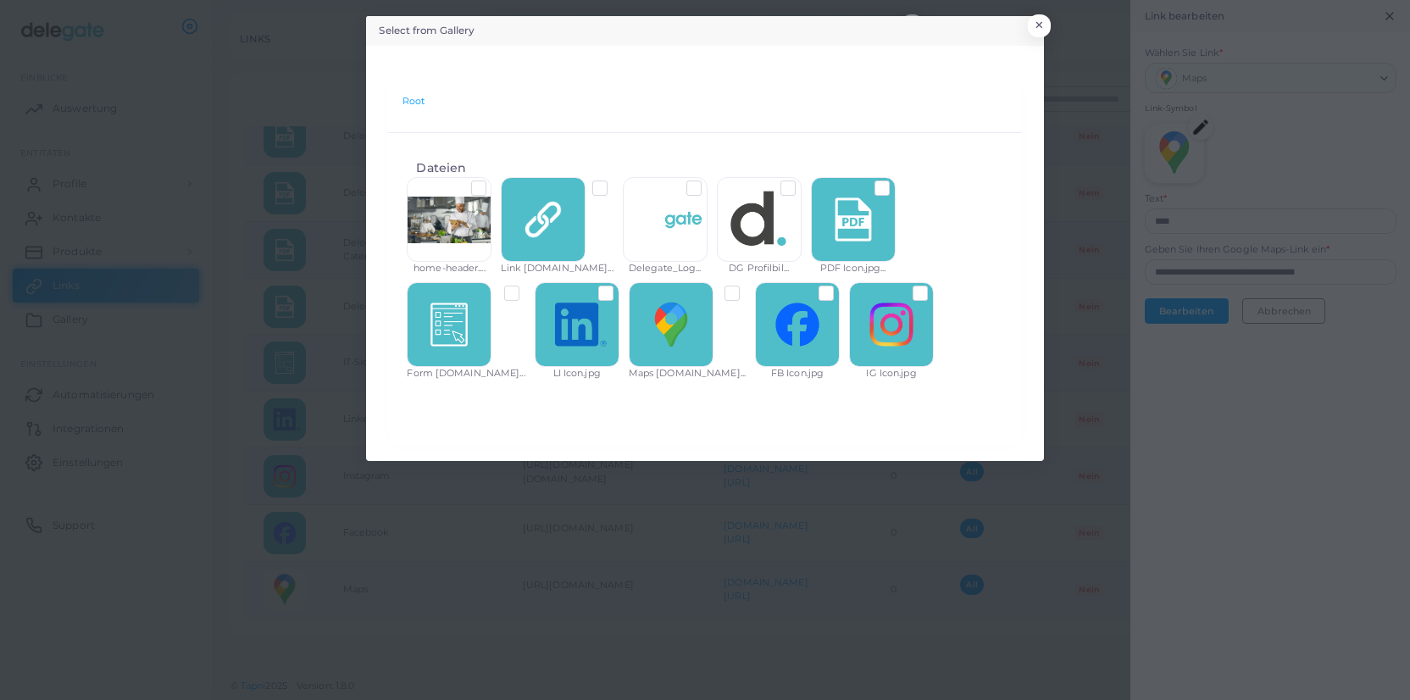
click at [746, 286] on label at bounding box center [746, 286] width 0 height 0
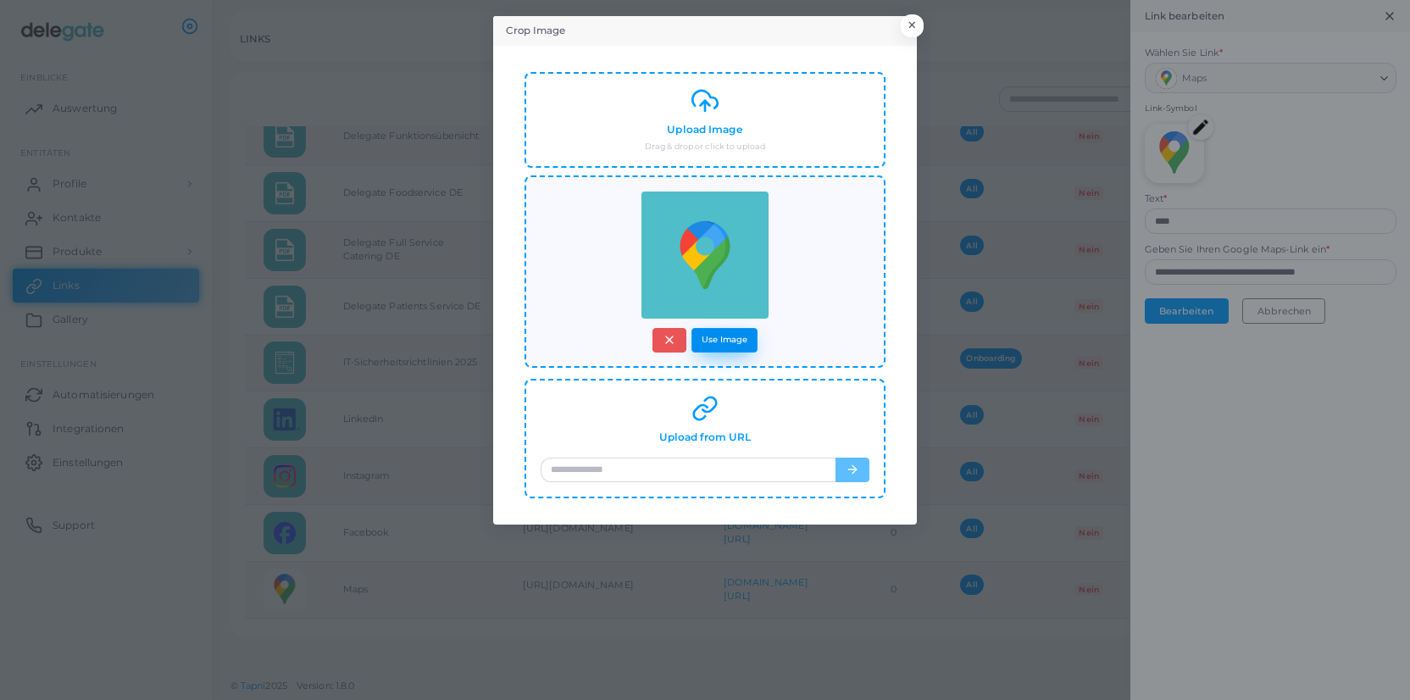
click at [728, 338] on button "Use Image" at bounding box center [725, 340] width 66 height 25
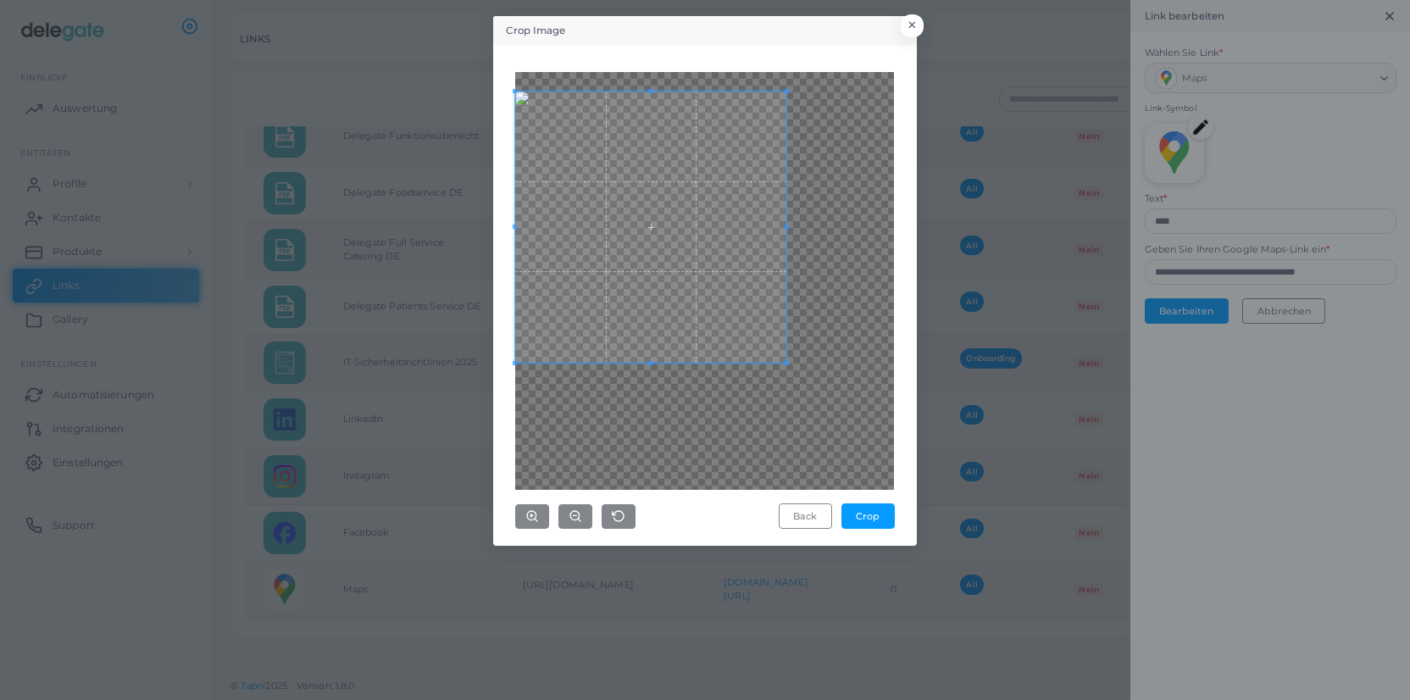
click at [633, 206] on span at bounding box center [650, 227] width 271 height 271
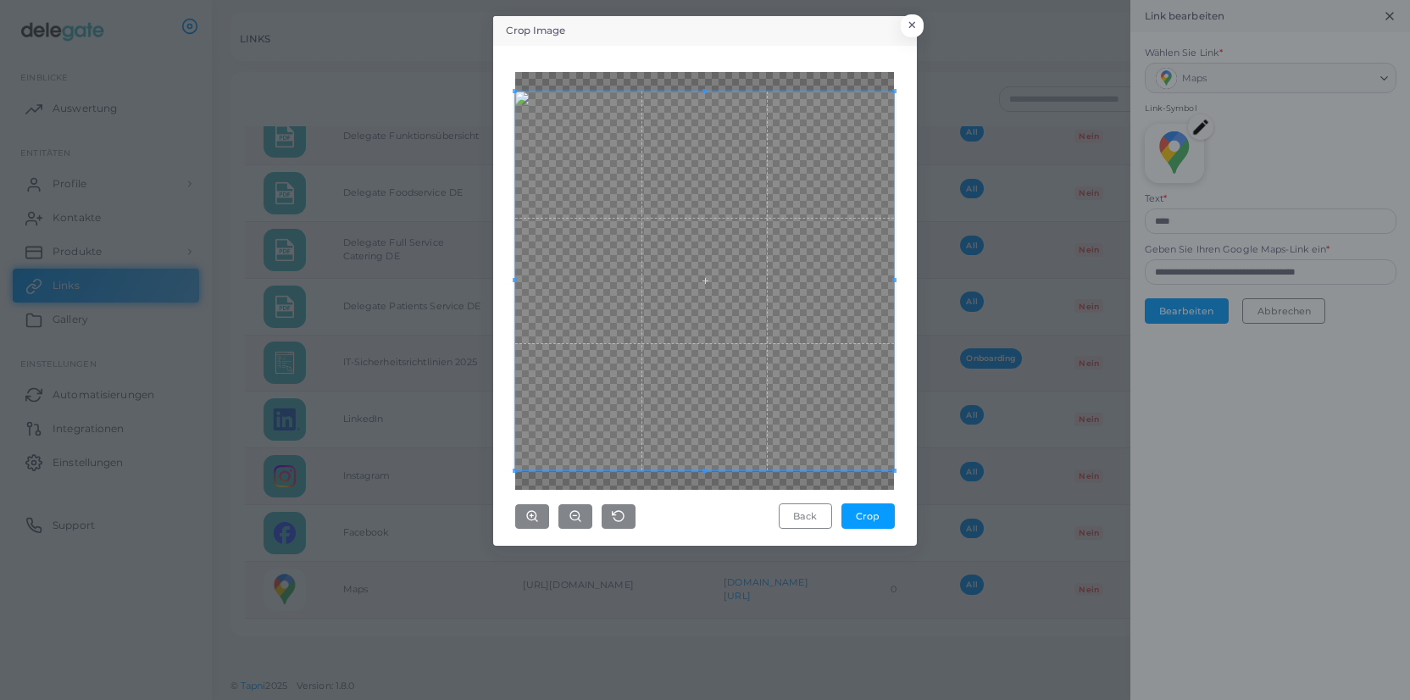
click at [1014, 542] on div "Crop Image × Back Crop" at bounding box center [705, 350] width 1410 height 700
click at [875, 514] on button "Crop" at bounding box center [868, 515] width 53 height 25
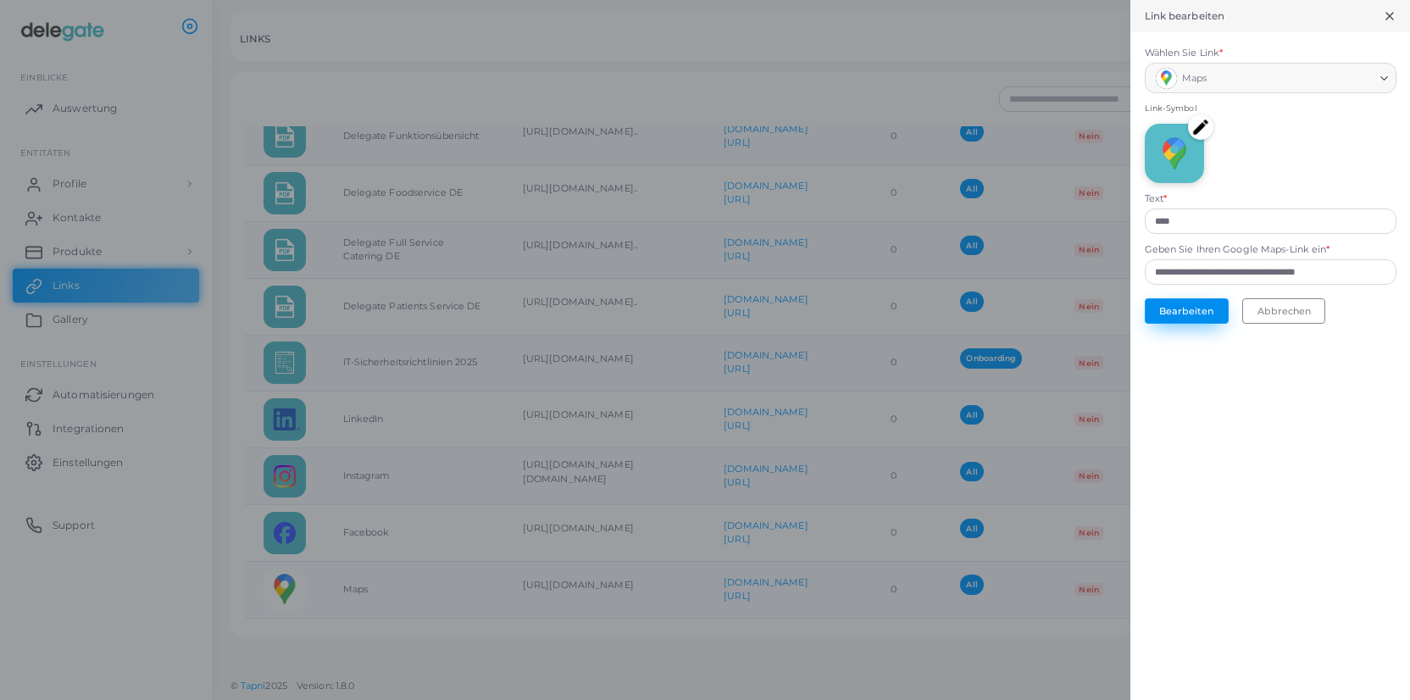
click at [1195, 321] on button "Bearbeiten" at bounding box center [1187, 310] width 84 height 25
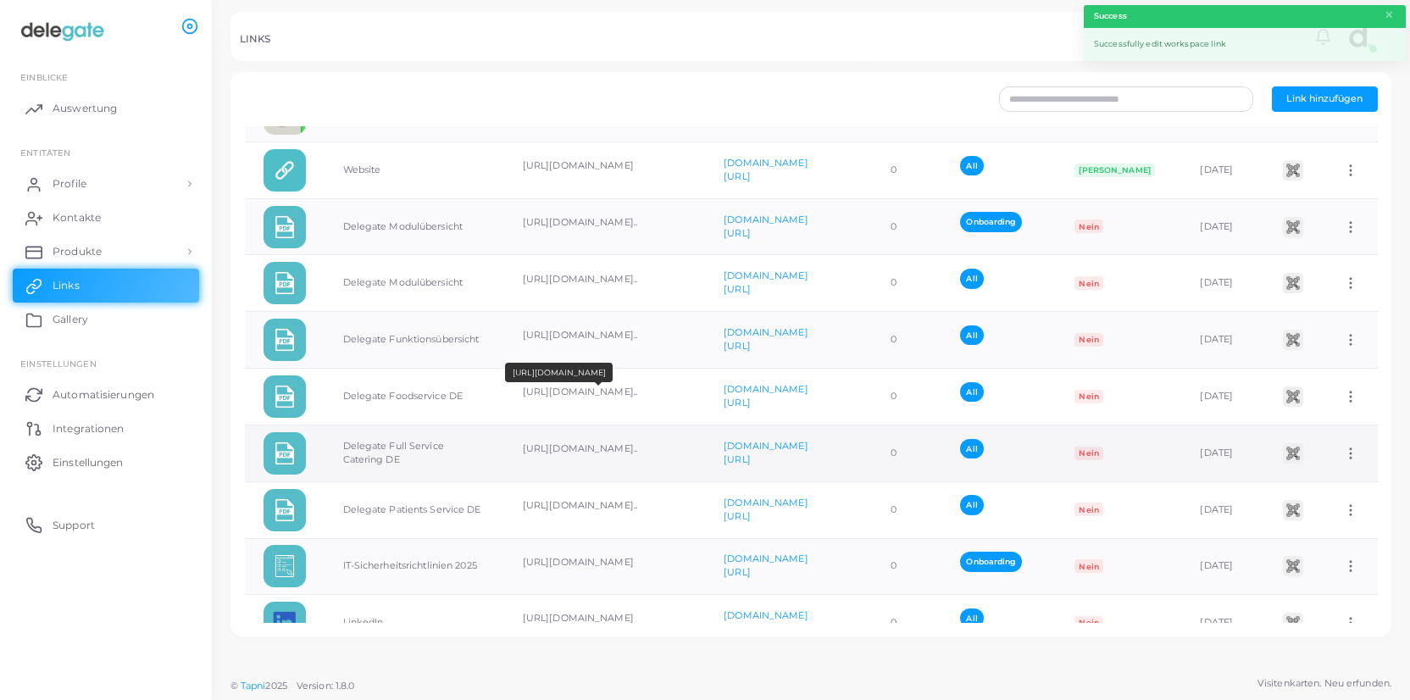
scroll to position [0, 0]
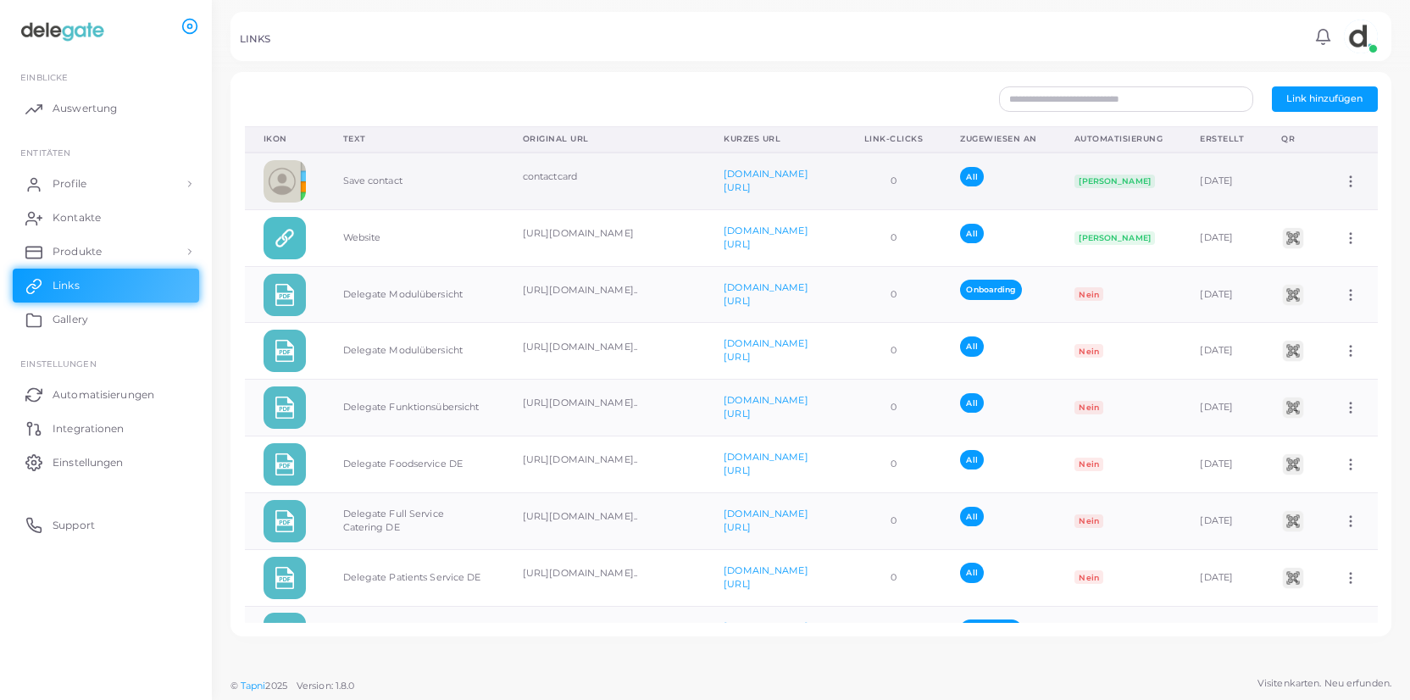
click at [289, 186] on img at bounding box center [285, 181] width 42 height 42
click at [98, 192] on link "Profile" at bounding box center [106, 184] width 186 height 34
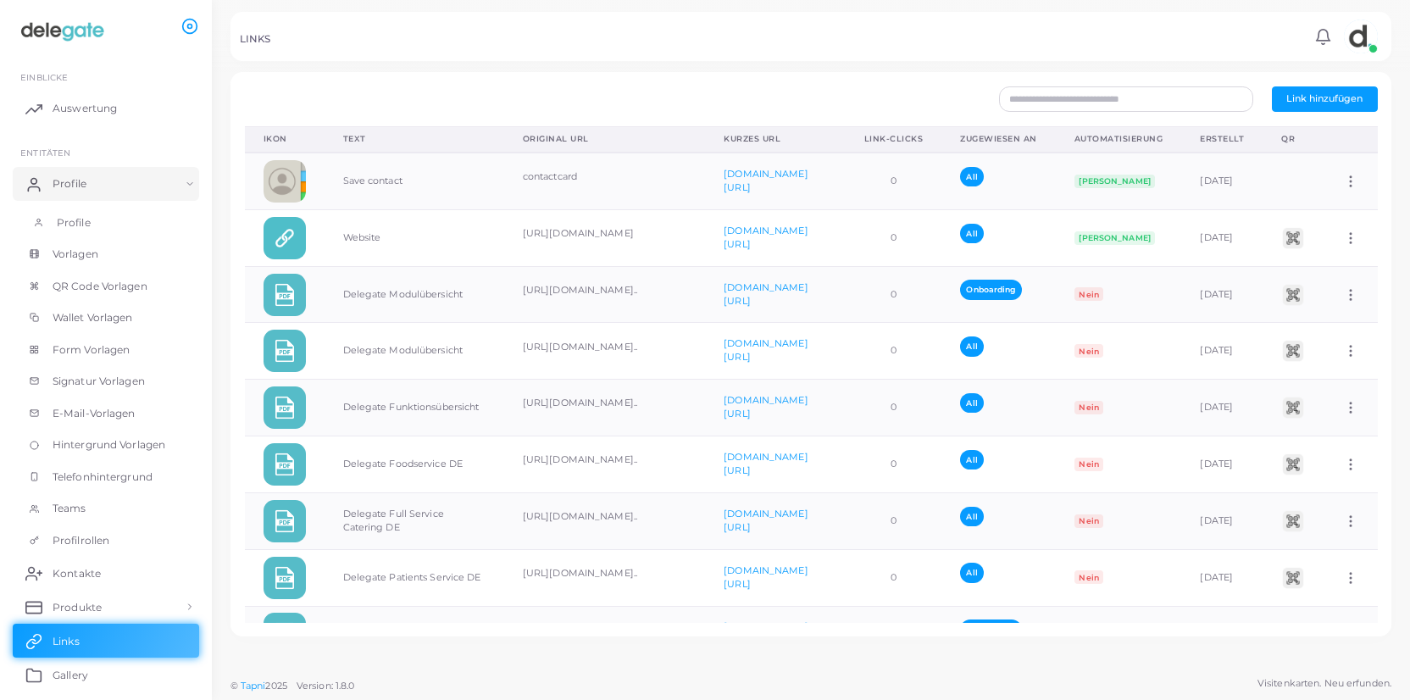
click at [79, 225] on span "Profile" at bounding box center [74, 222] width 34 height 15
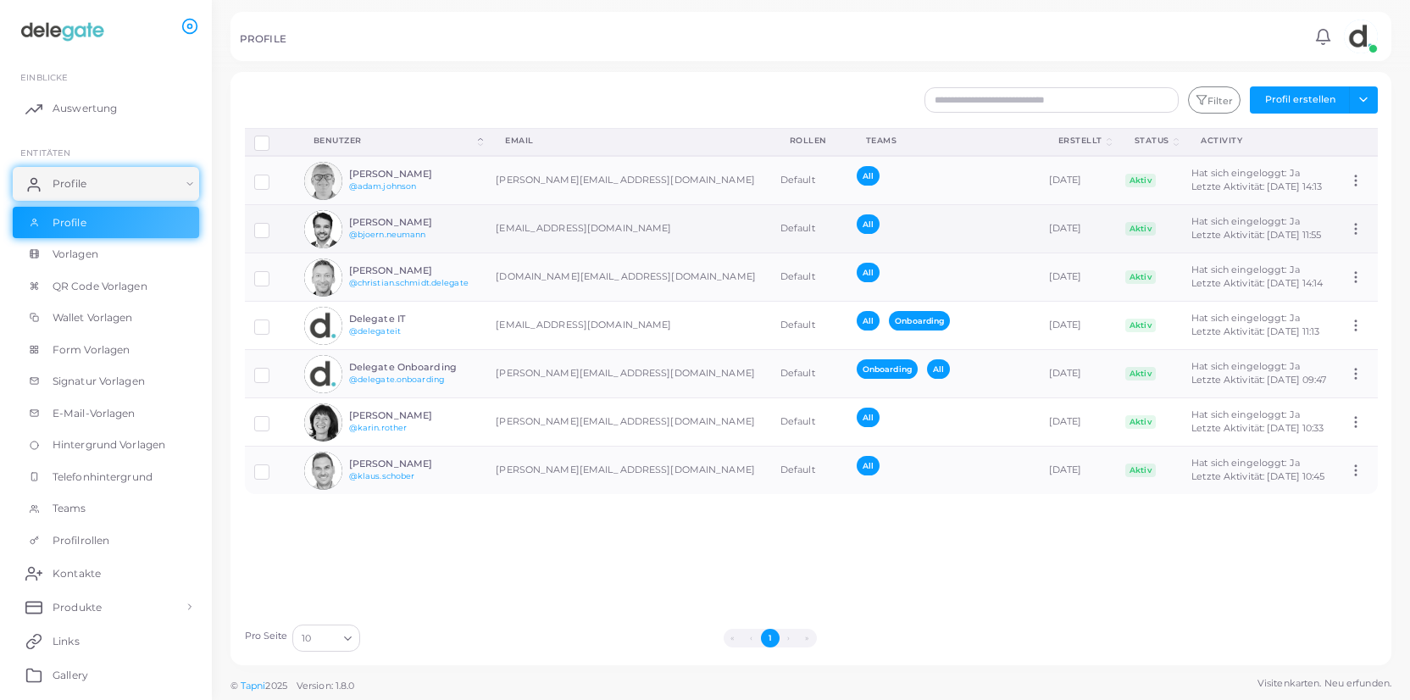
click at [330, 230] on img at bounding box center [323, 229] width 38 height 38
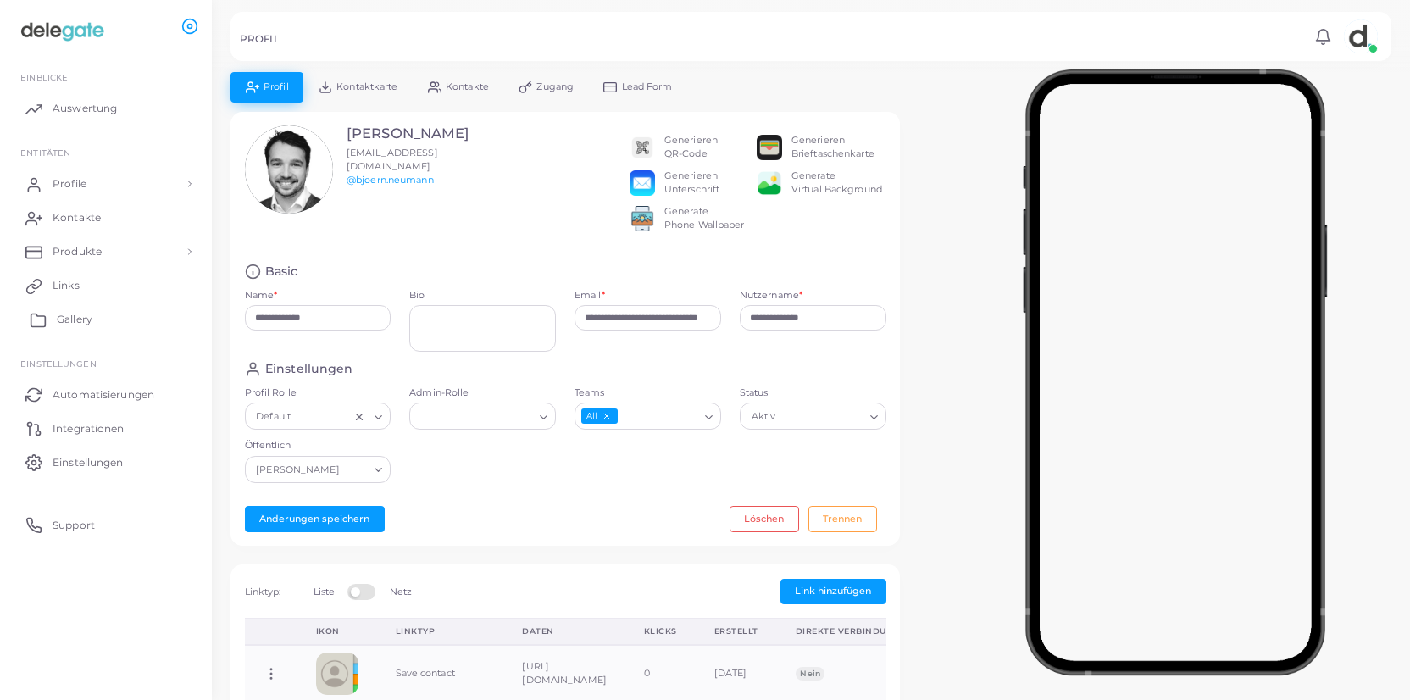
click at [64, 319] on span "Gallery" at bounding box center [75, 319] width 36 height 15
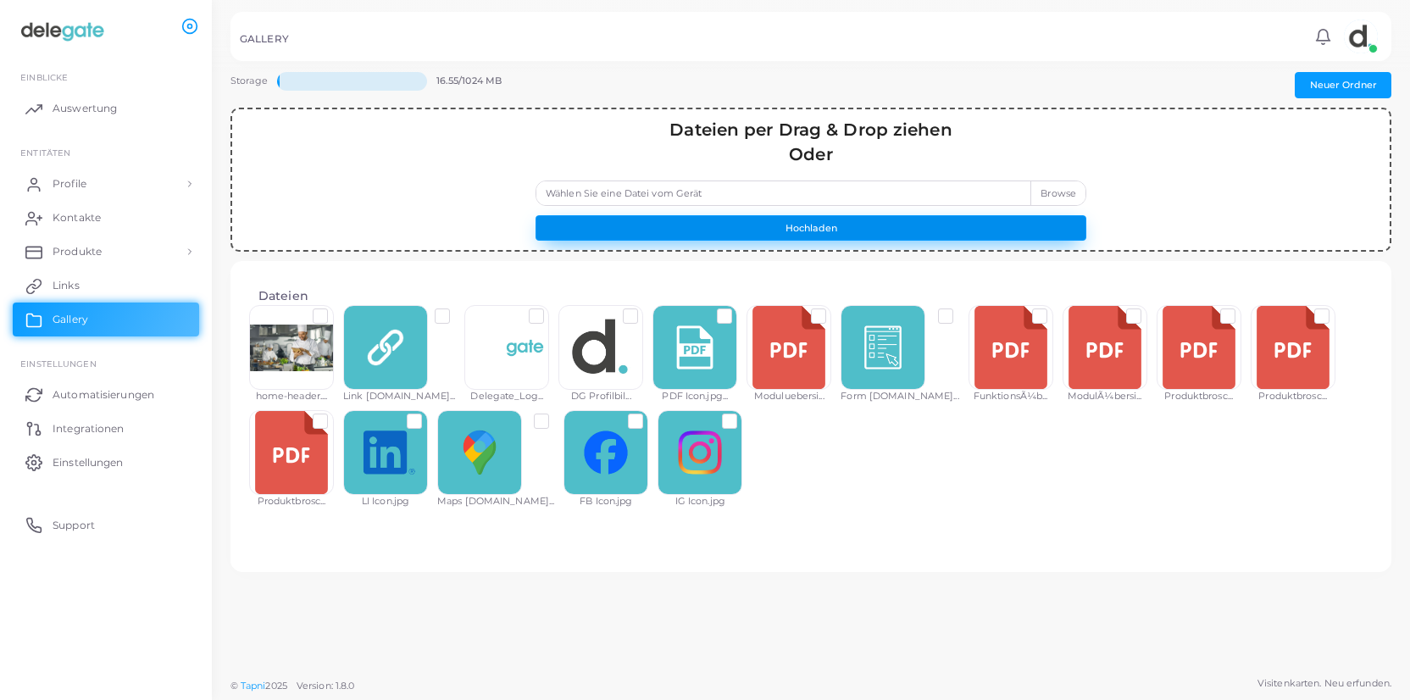
click at [887, 229] on button "Hochladen" at bounding box center [811, 227] width 551 height 25
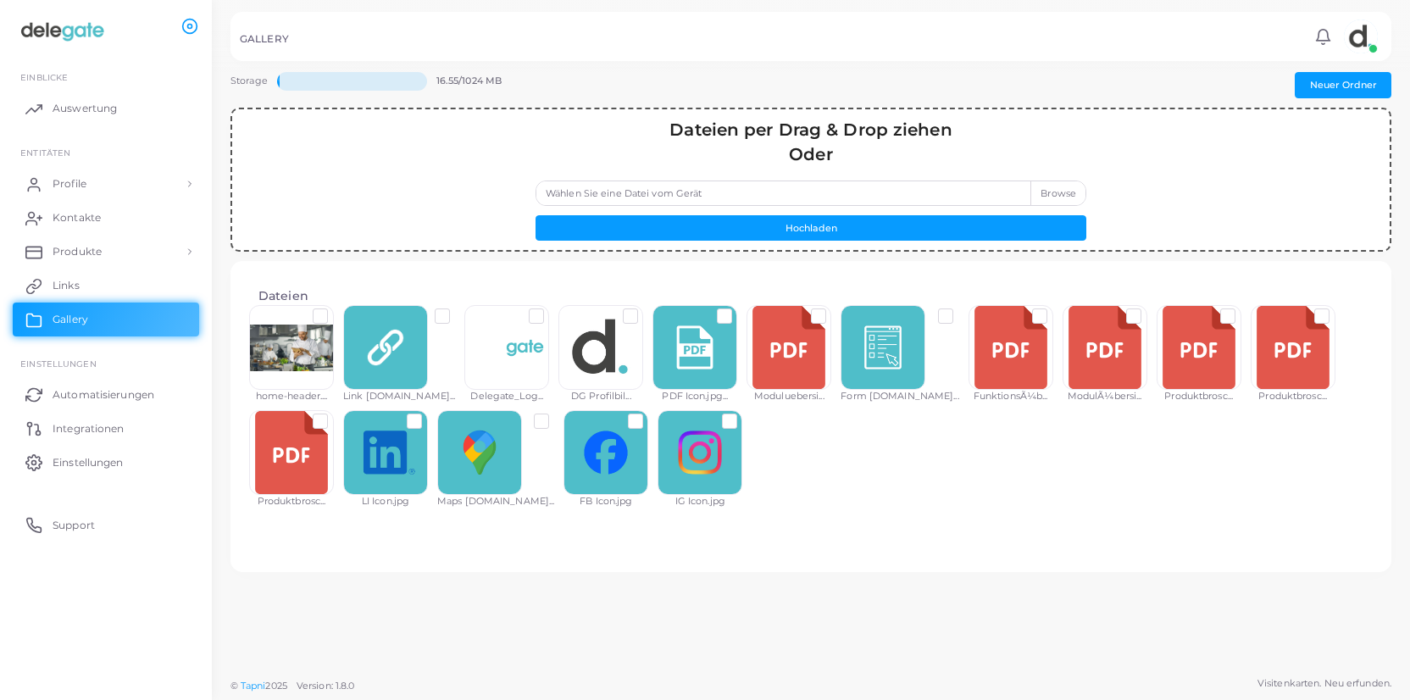
click at [1057, 190] on label "Wählen Sie eine Datei vom Gerät" at bounding box center [811, 193] width 551 height 25
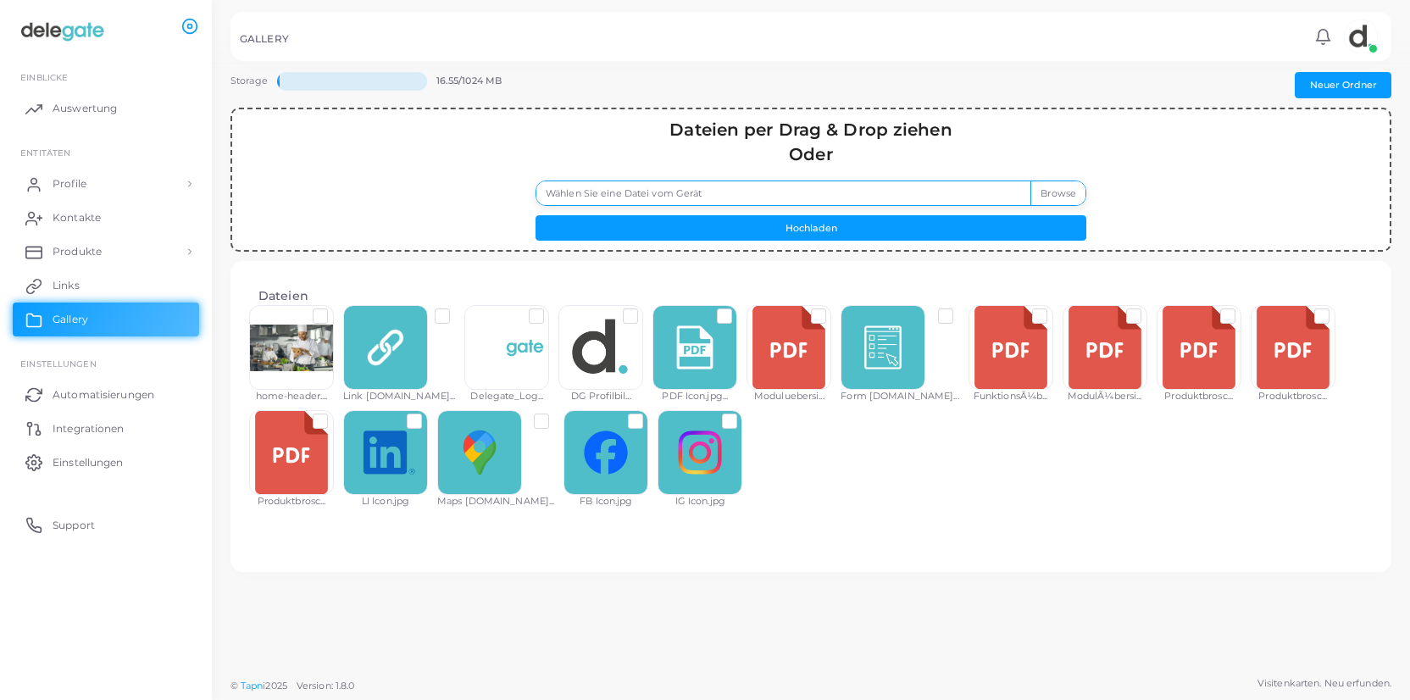
click at [1057, 190] on input "Wählen Sie eine Datei vom Gerät" at bounding box center [811, 193] width 551 height 25
type input "**********"
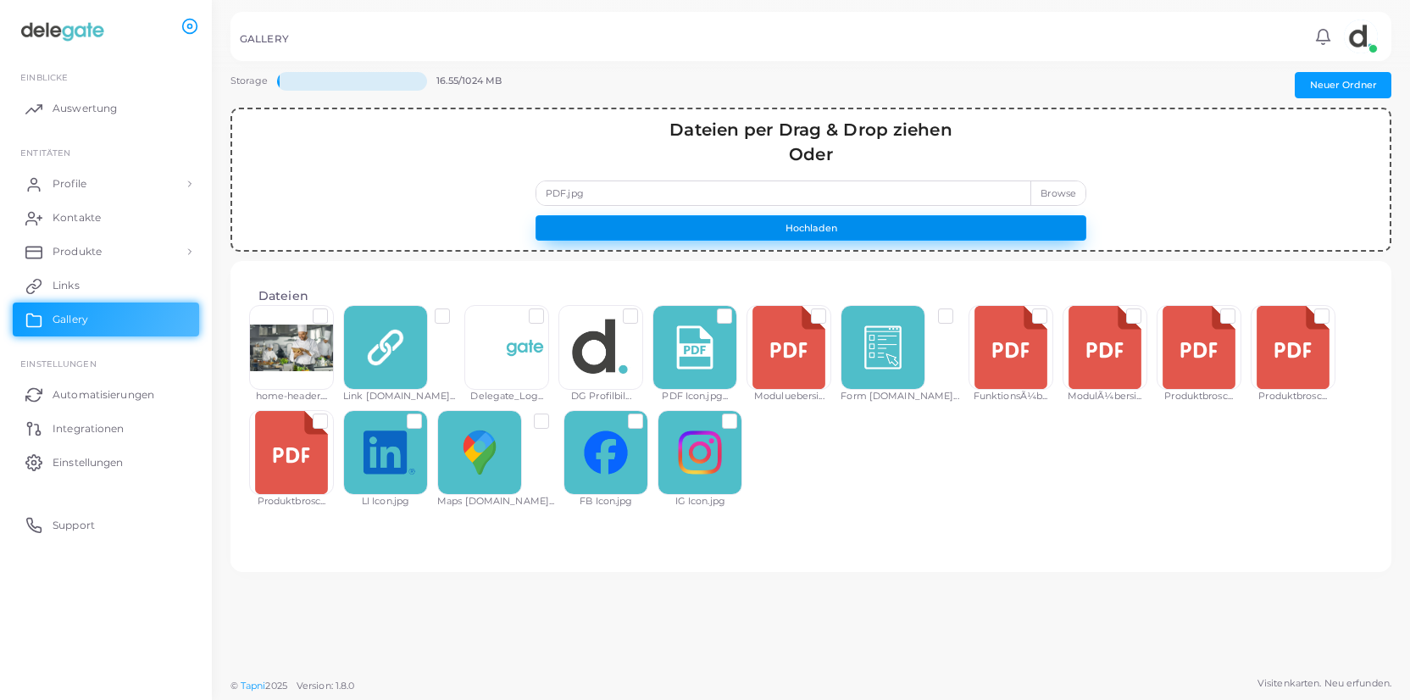
click at [764, 231] on button "Hochladen" at bounding box center [811, 227] width 551 height 25
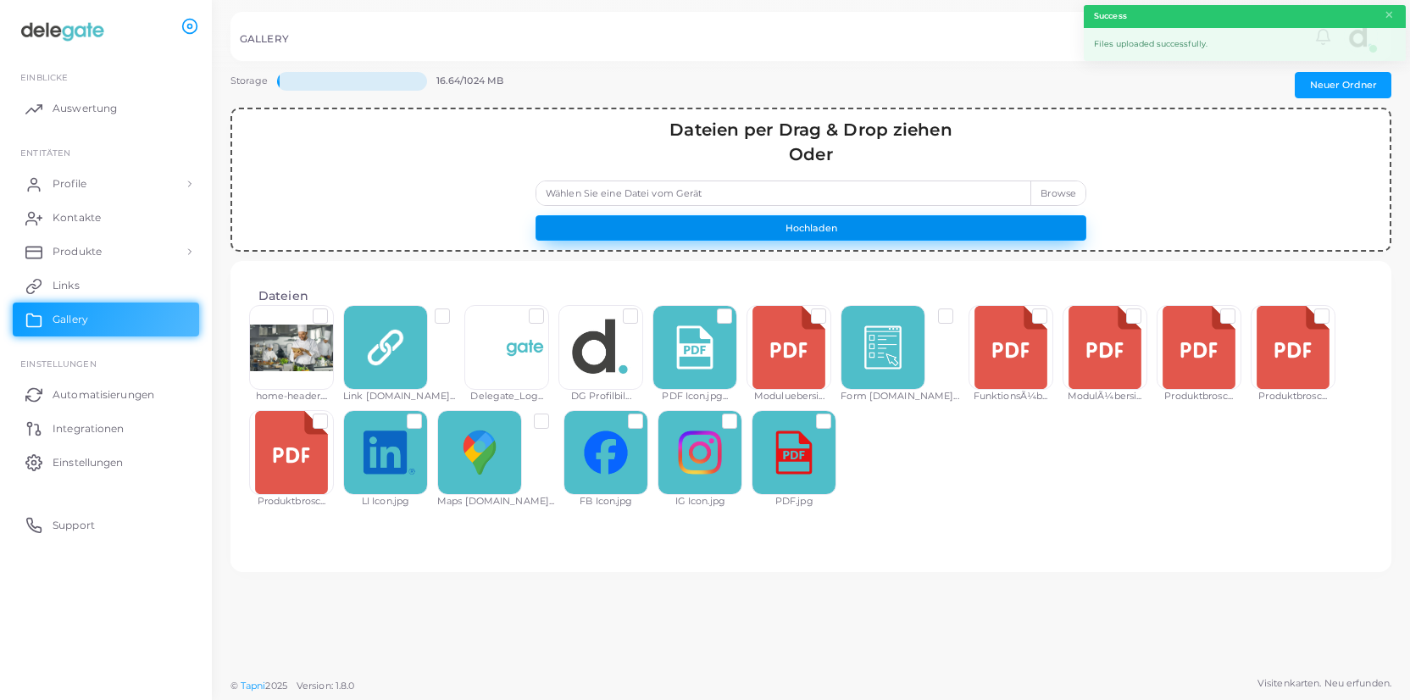
click at [786, 233] on button "Hochladen" at bounding box center [811, 227] width 551 height 25
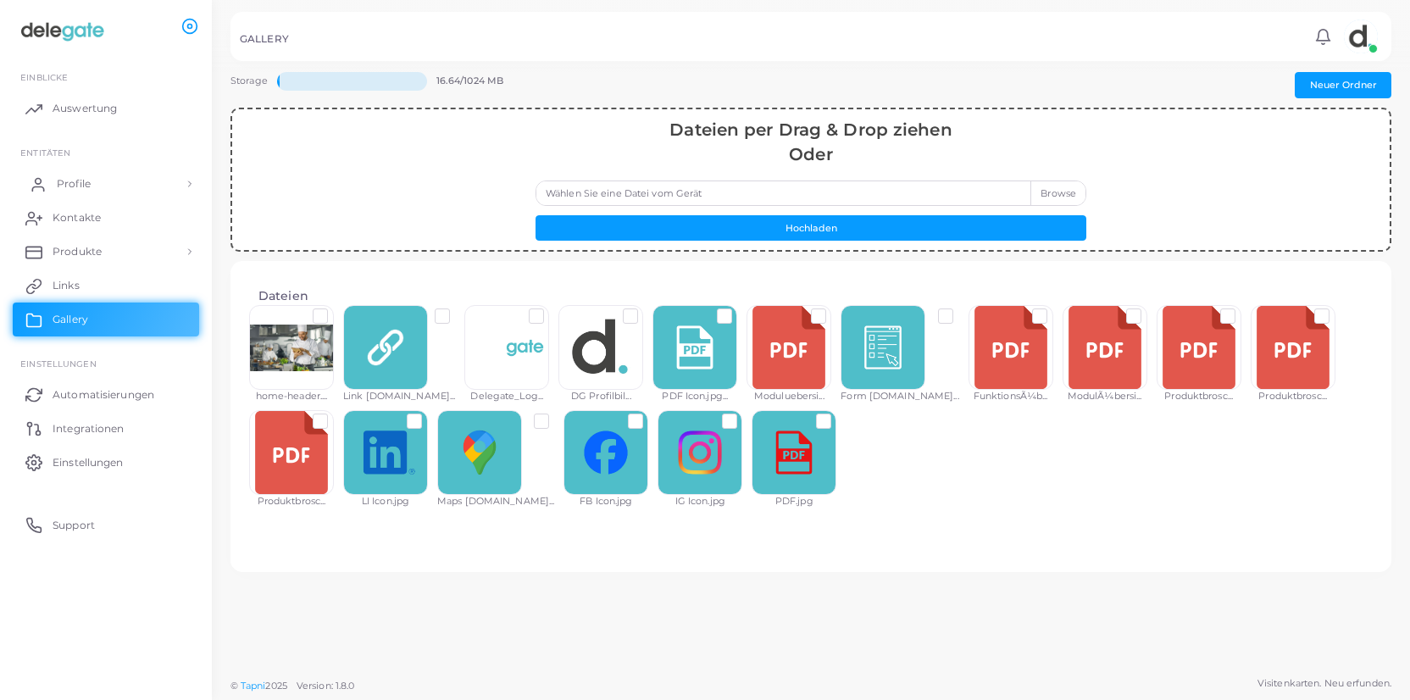
click at [73, 185] on span "Profile" at bounding box center [74, 183] width 34 height 15
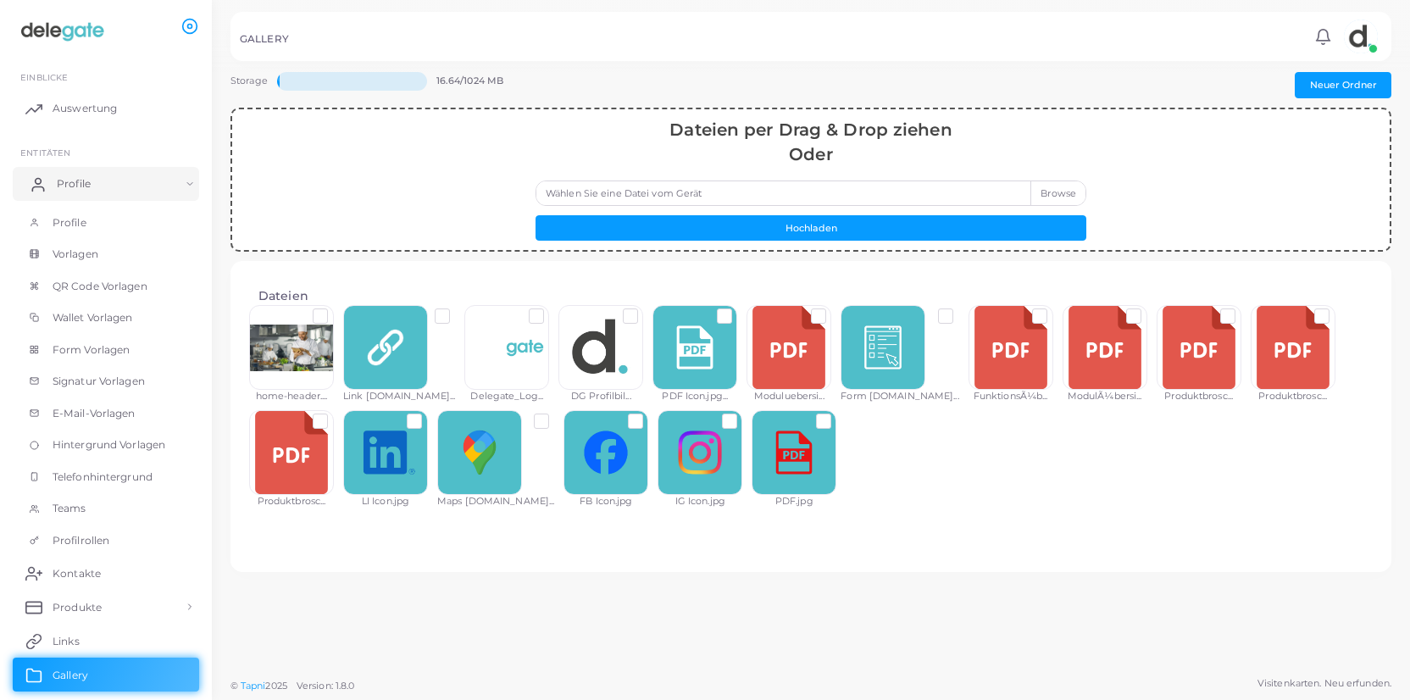
click at [73, 185] on span "Profile" at bounding box center [74, 183] width 34 height 15
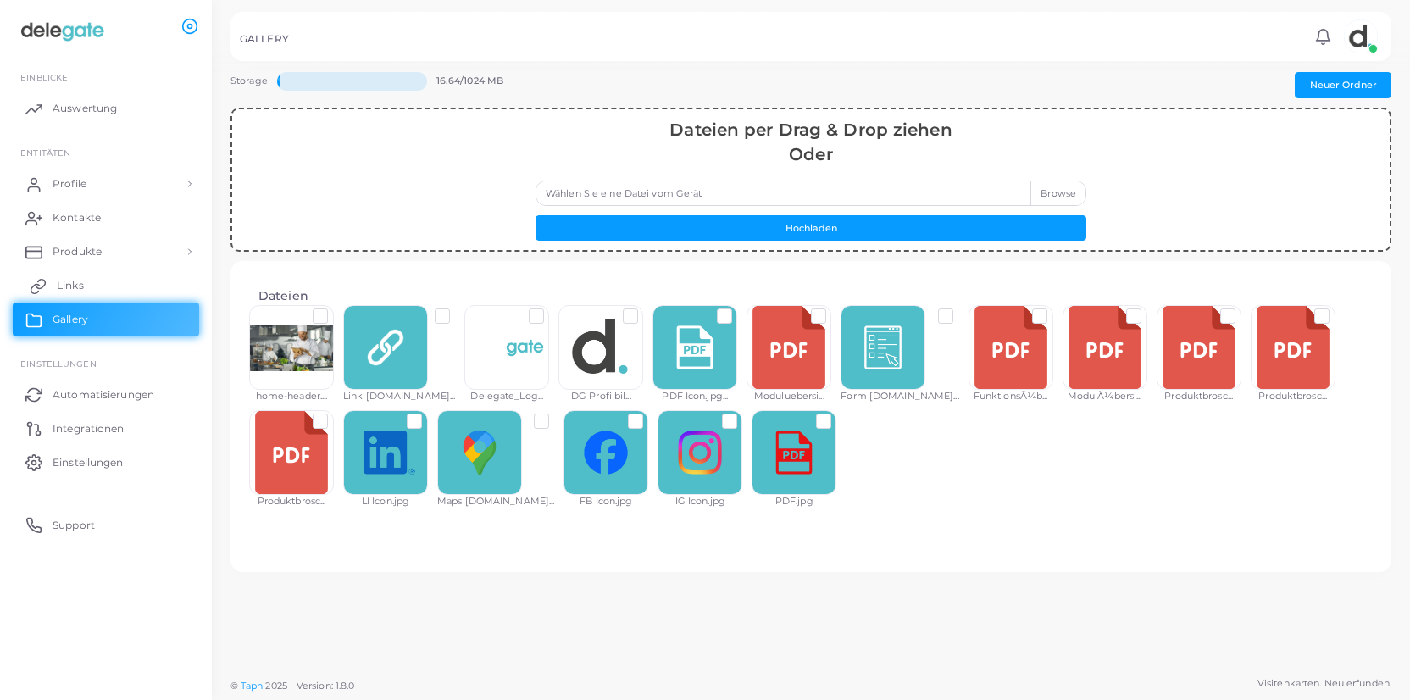
click at [87, 286] on link "Links" at bounding box center [106, 286] width 186 height 34
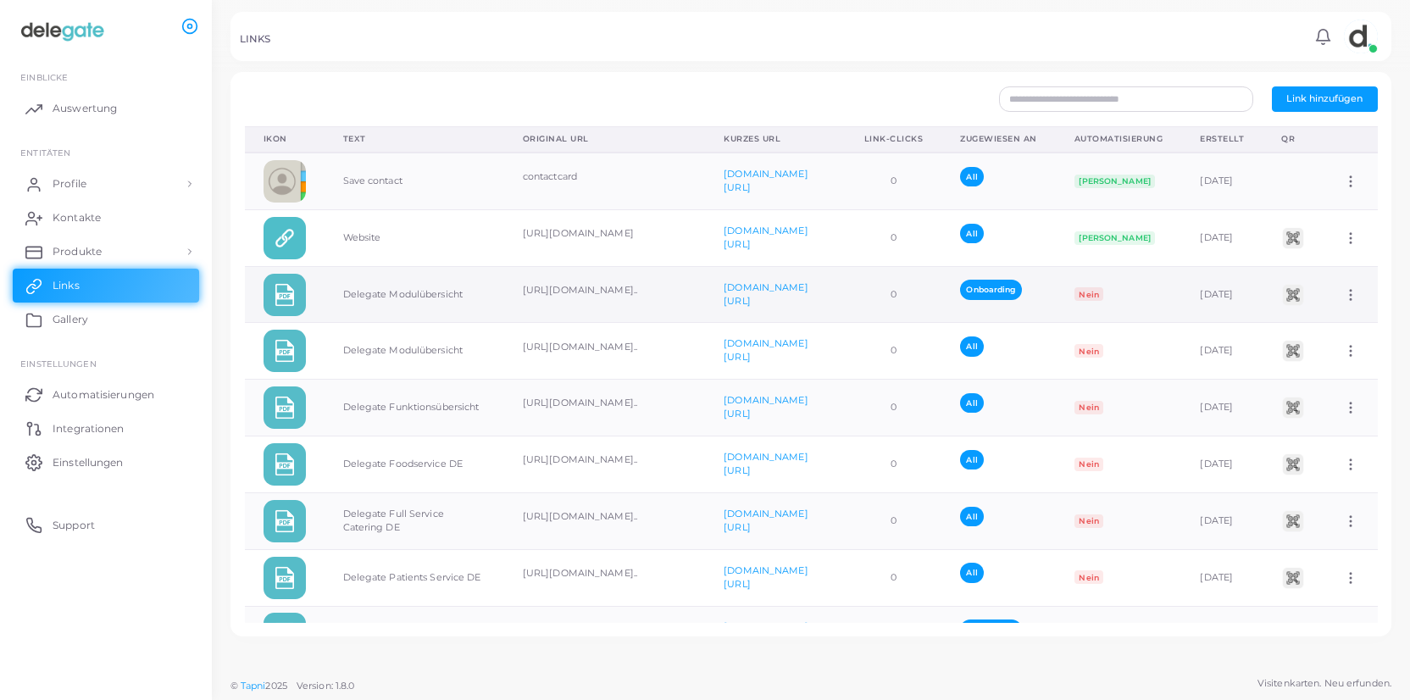
click at [1359, 297] on icon at bounding box center [1350, 294] width 15 height 15
click at [1328, 336] on span "Link bearbeiten" at bounding box center [1312, 342] width 74 height 14
type input "**********"
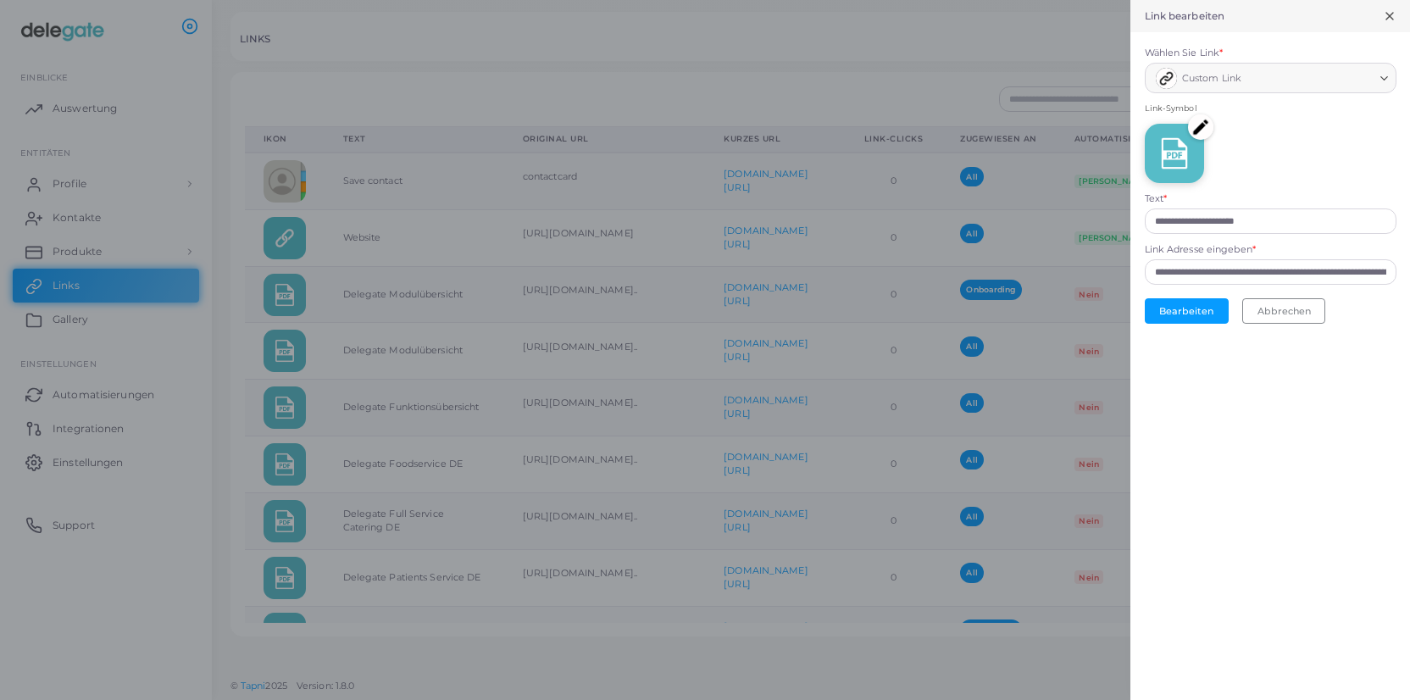
click at [1206, 129] on img at bounding box center [1200, 126] width 25 height 25
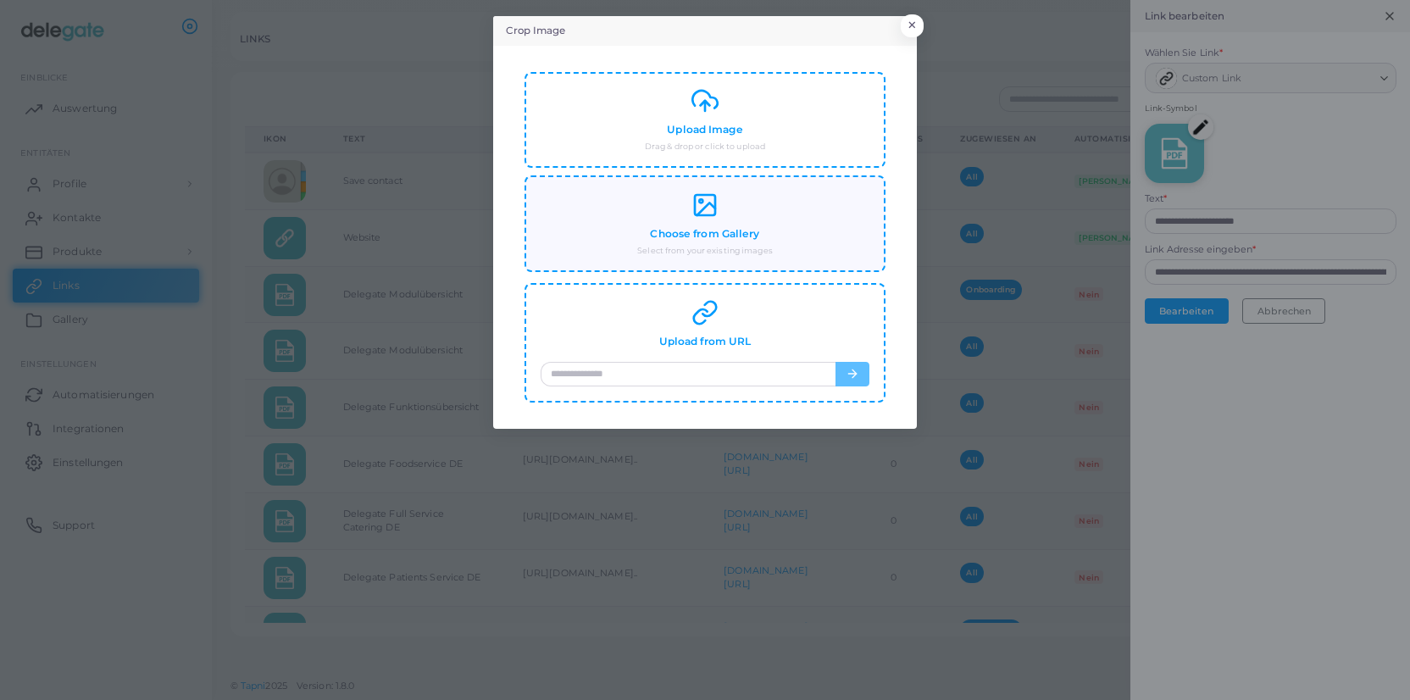
click at [747, 235] on h4 "Choose from Gallery" at bounding box center [704, 234] width 109 height 13
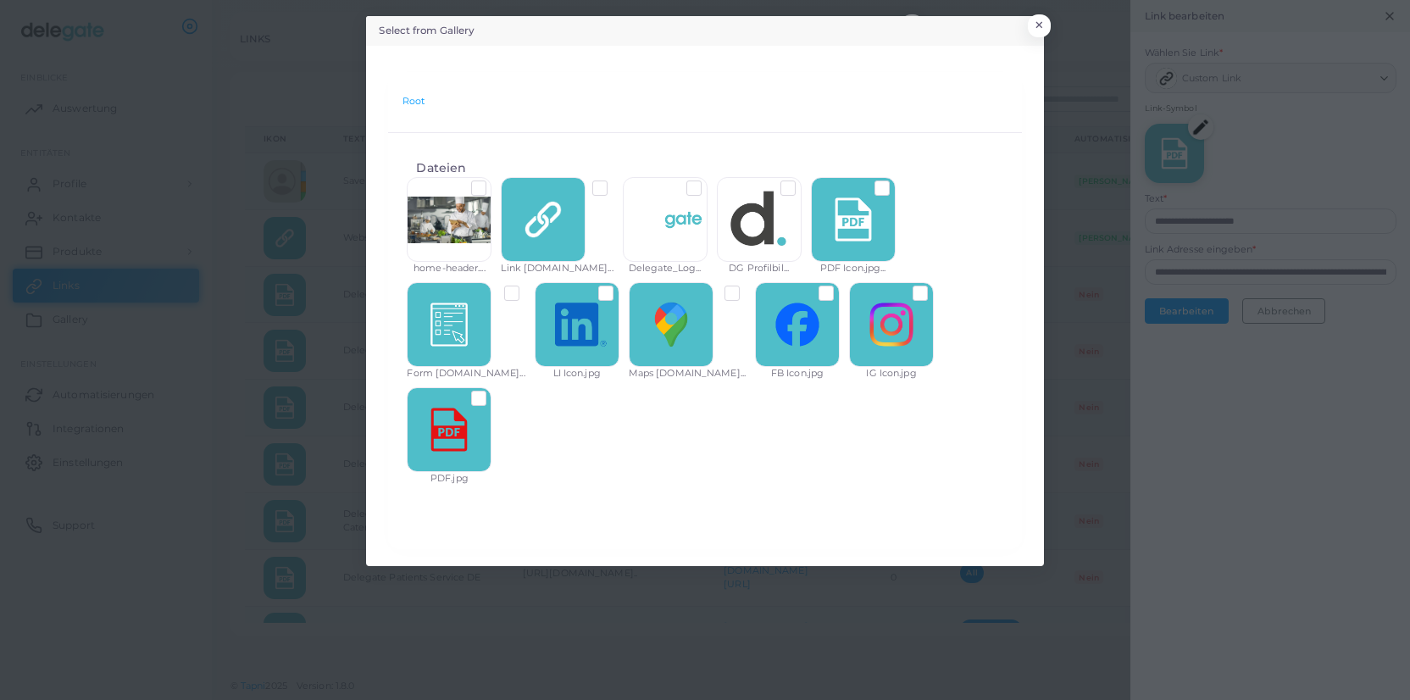
click at [492, 392] on label at bounding box center [492, 392] width 0 height 0
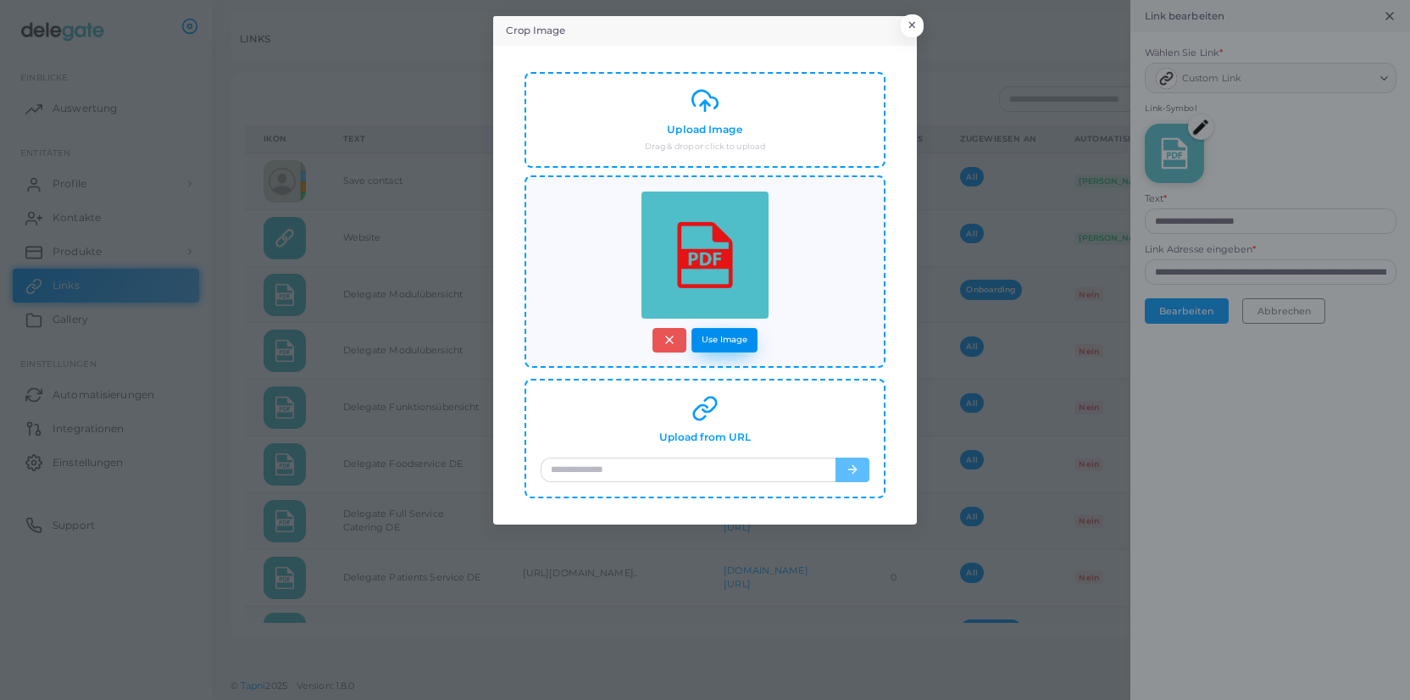
click at [728, 343] on button "Use Image" at bounding box center [725, 340] width 66 height 25
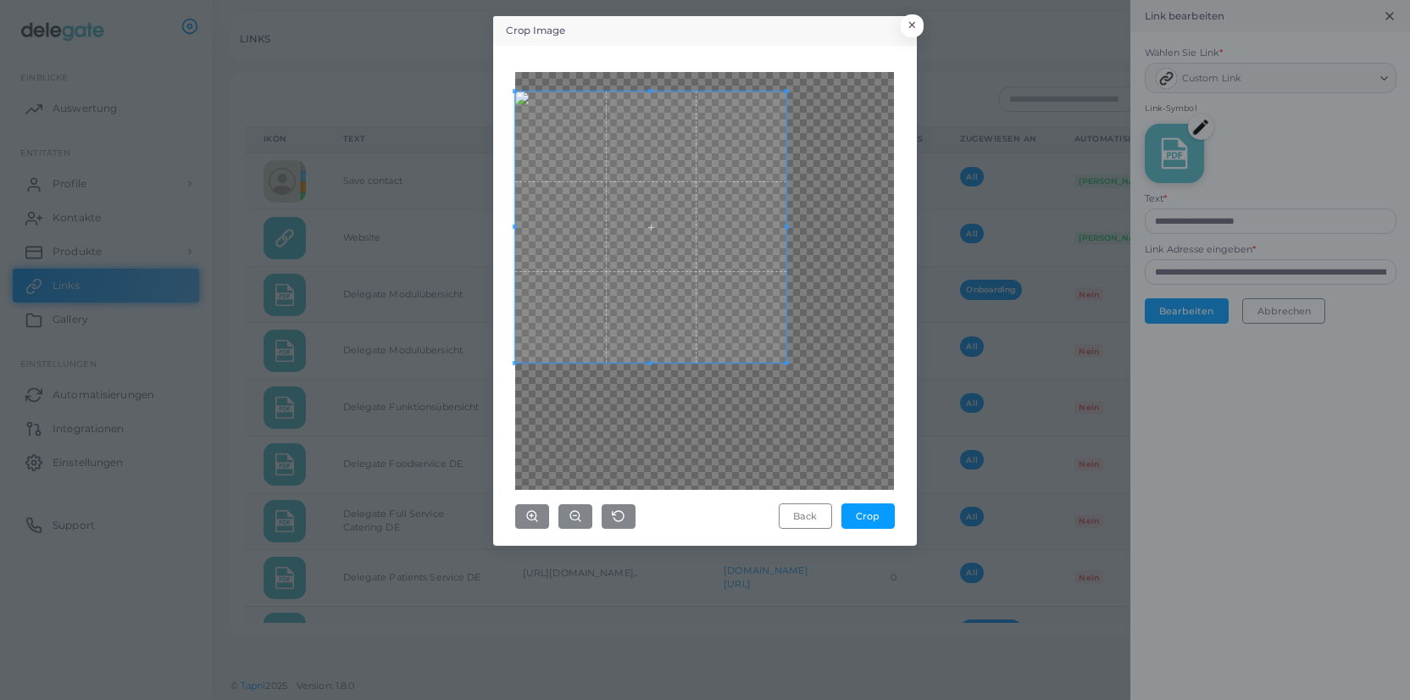
click at [572, 169] on span at bounding box center [650, 227] width 271 height 271
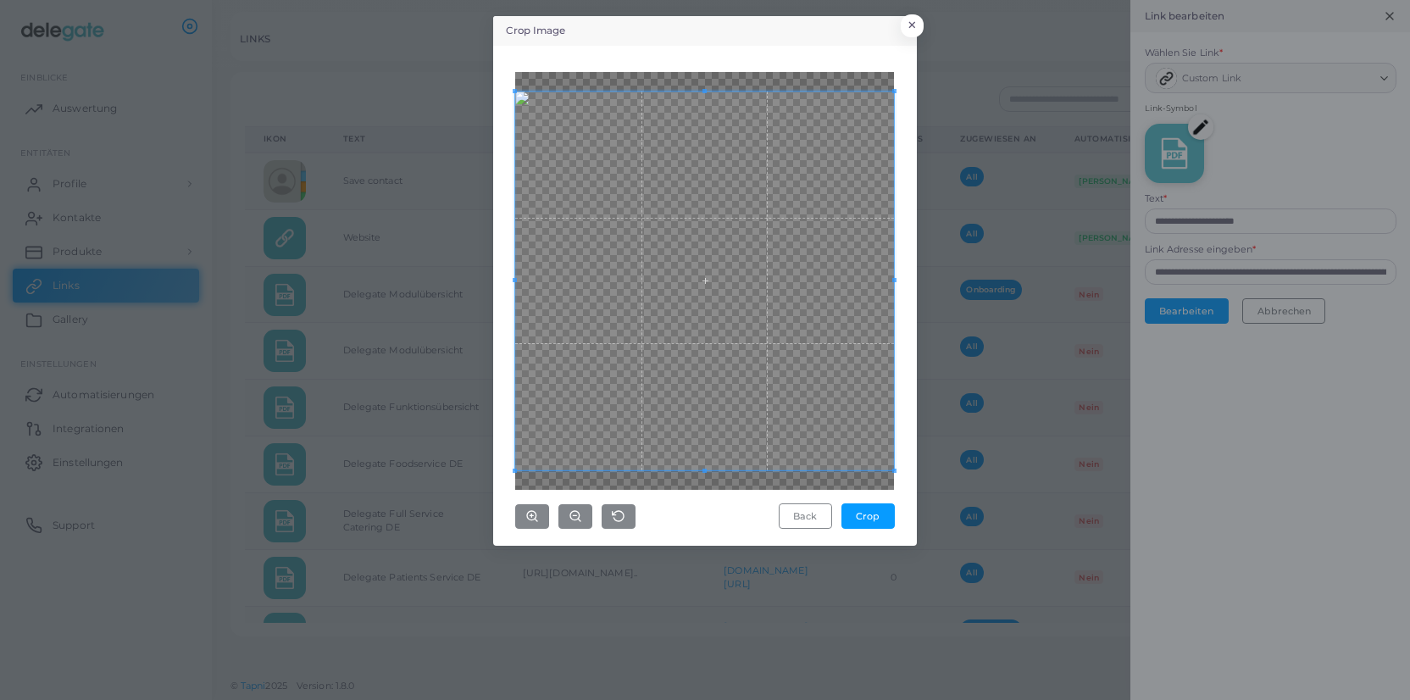
click at [948, 497] on div "Crop Image × Back Crop" at bounding box center [705, 350] width 1410 height 700
click at [881, 515] on button "Crop" at bounding box center [868, 515] width 53 height 25
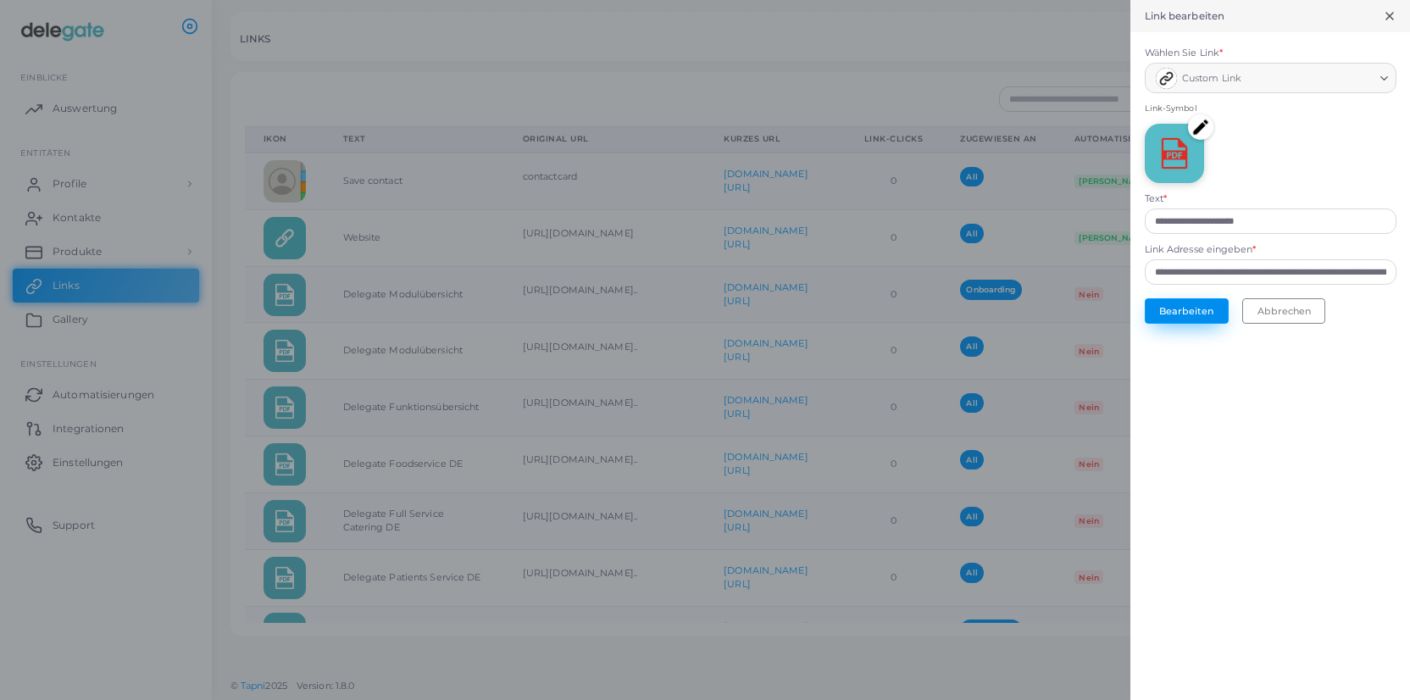
click at [1204, 310] on button "Bearbeiten" at bounding box center [1187, 310] width 84 height 25
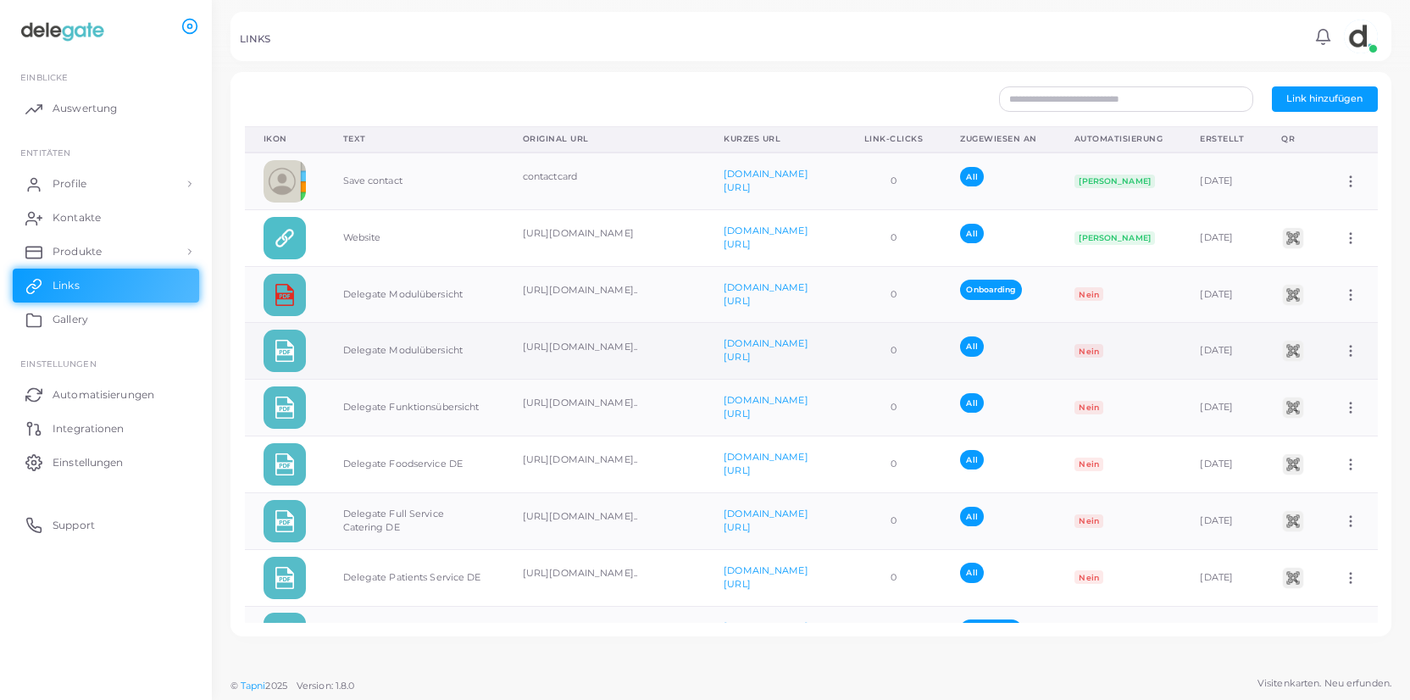
click at [1352, 352] on icon at bounding box center [1350, 350] width 15 height 15
click at [1343, 395] on span "Link bearbeiten" at bounding box center [1312, 396] width 74 height 14
type input "**********"
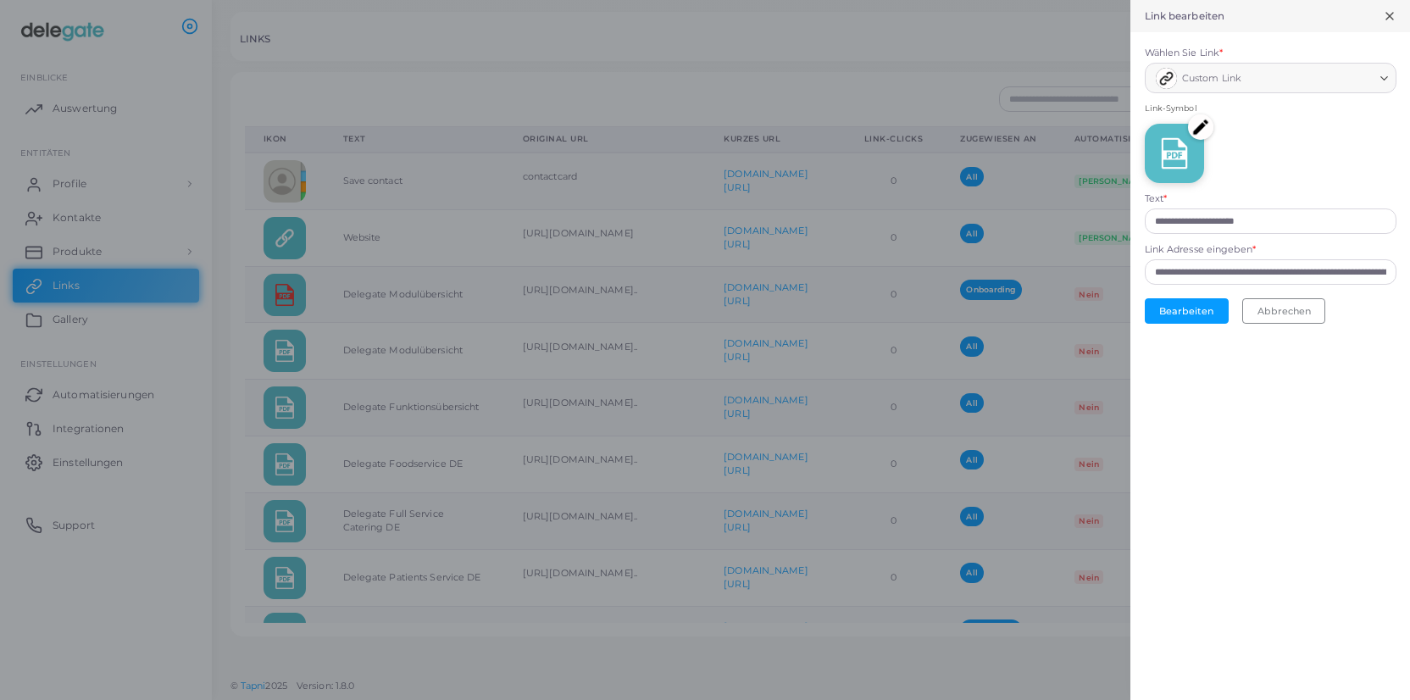
click at [1203, 129] on img at bounding box center [1200, 126] width 25 height 25
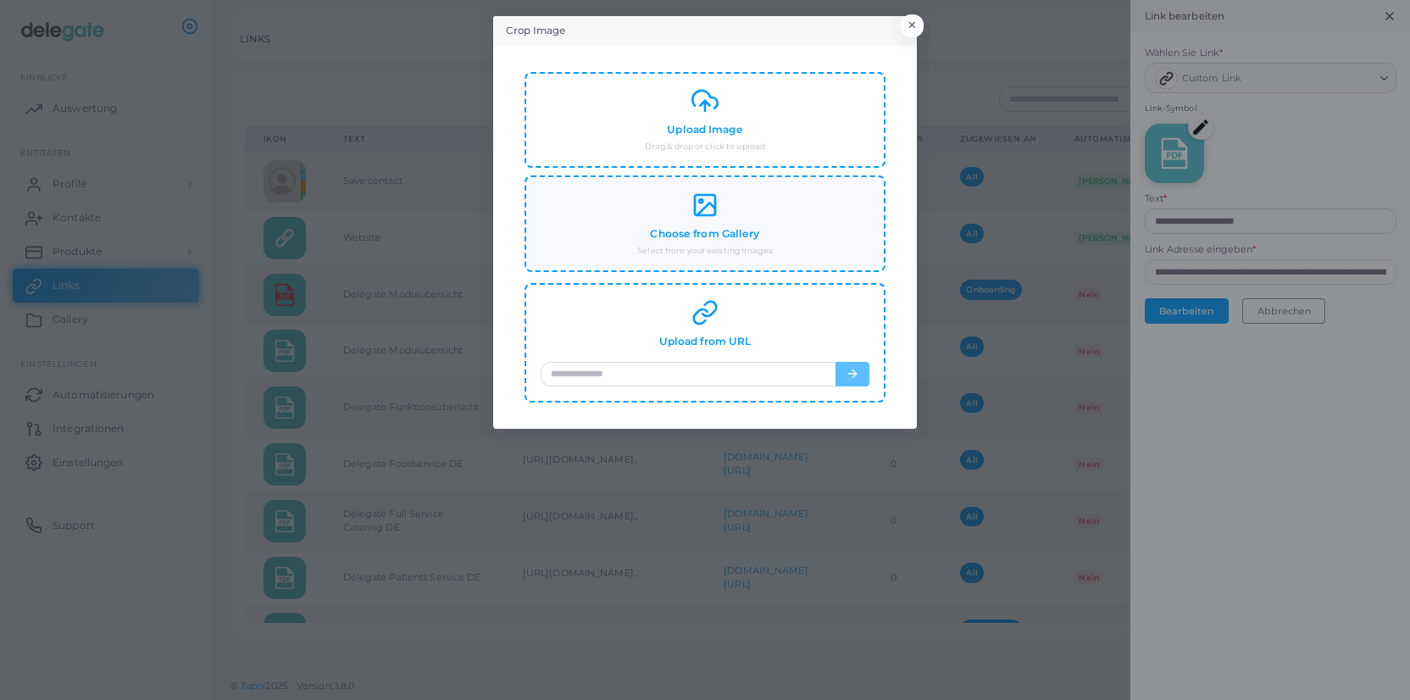
click at [711, 209] on icon at bounding box center [705, 205] width 27 height 27
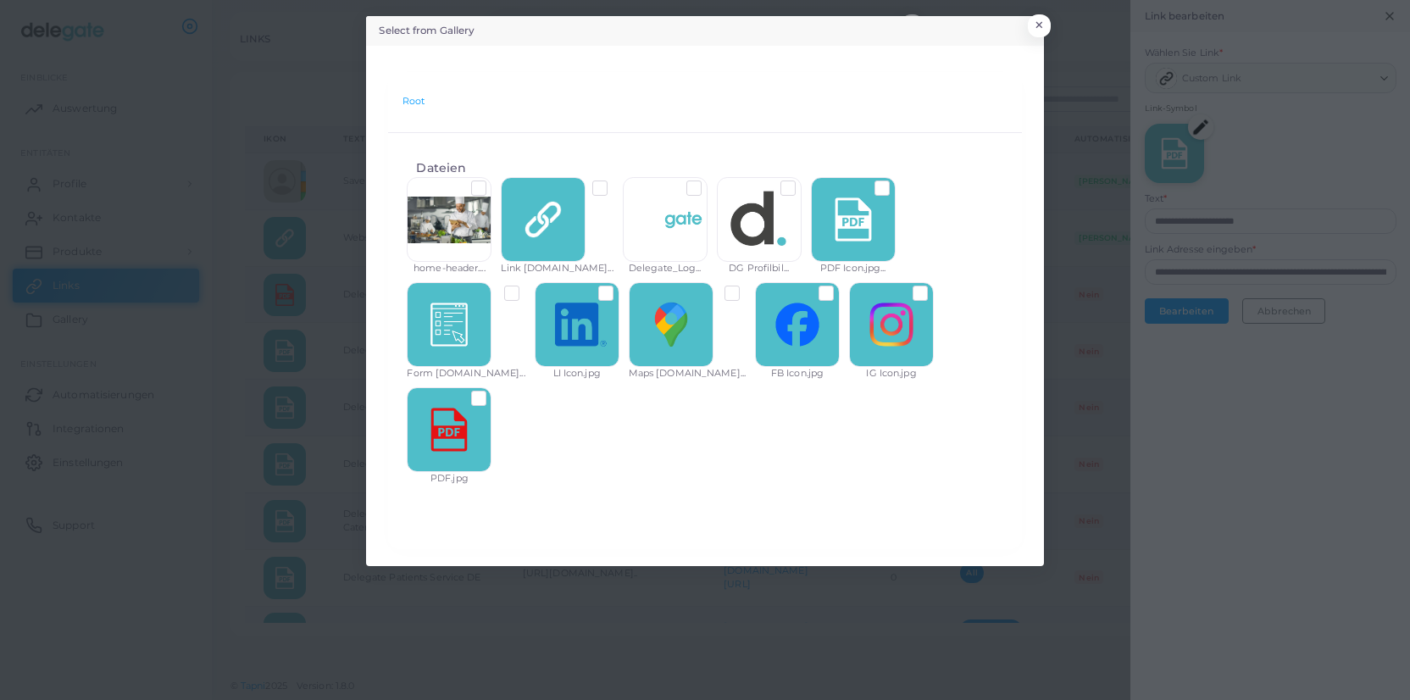
click at [492, 392] on label at bounding box center [492, 392] width 0 height 0
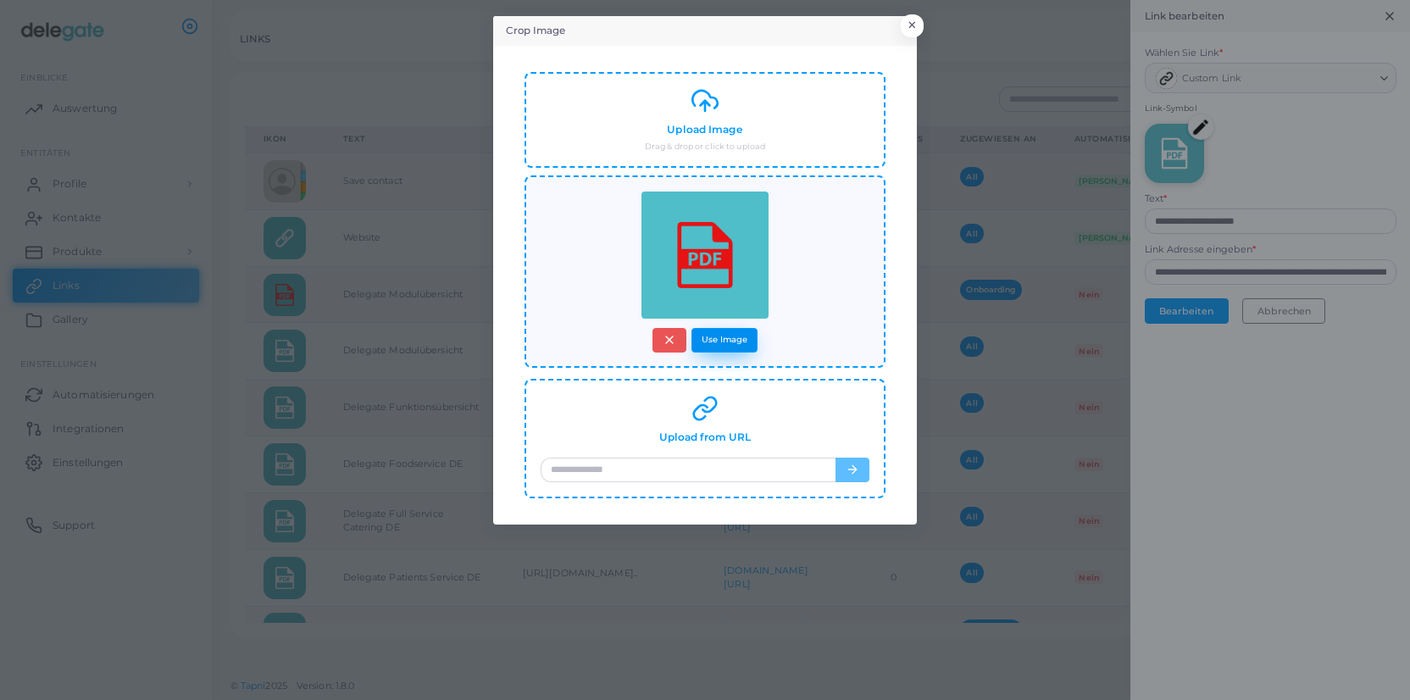
click at [731, 345] on button "Use Image" at bounding box center [725, 340] width 66 height 25
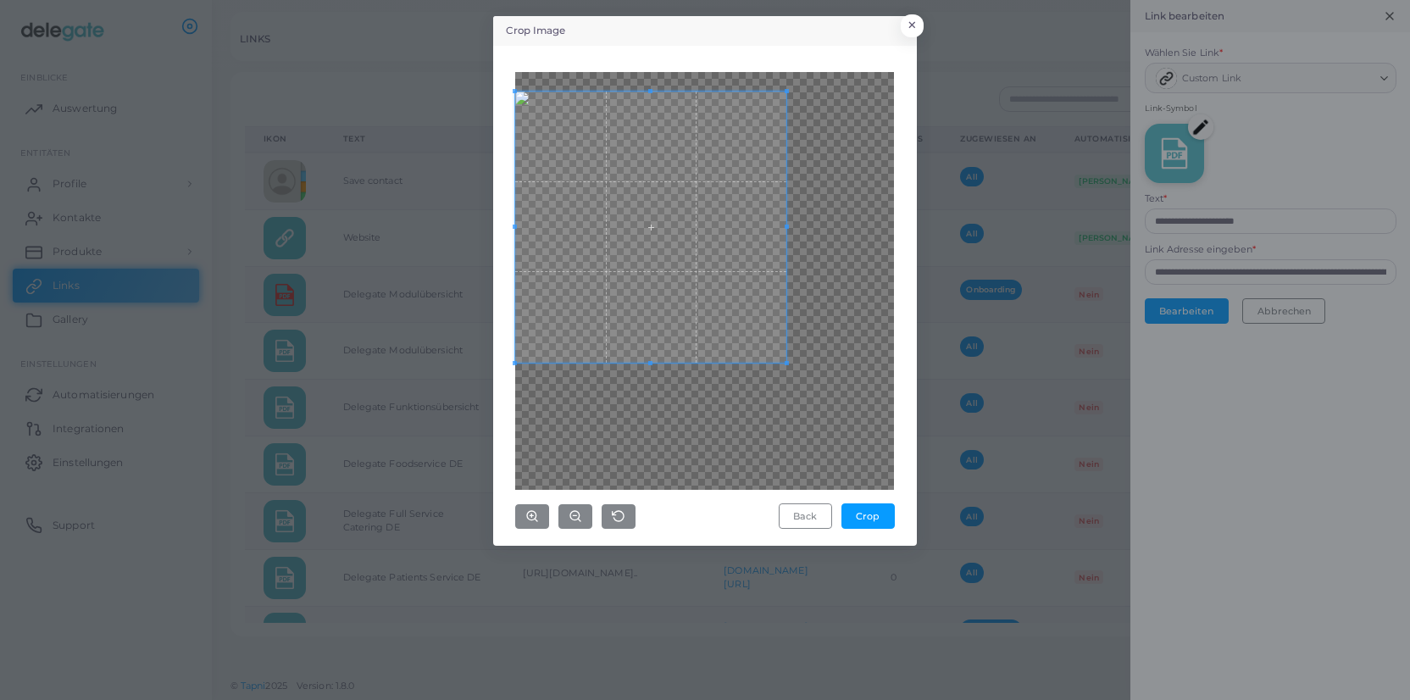
click at [692, 219] on span at bounding box center [650, 227] width 271 height 271
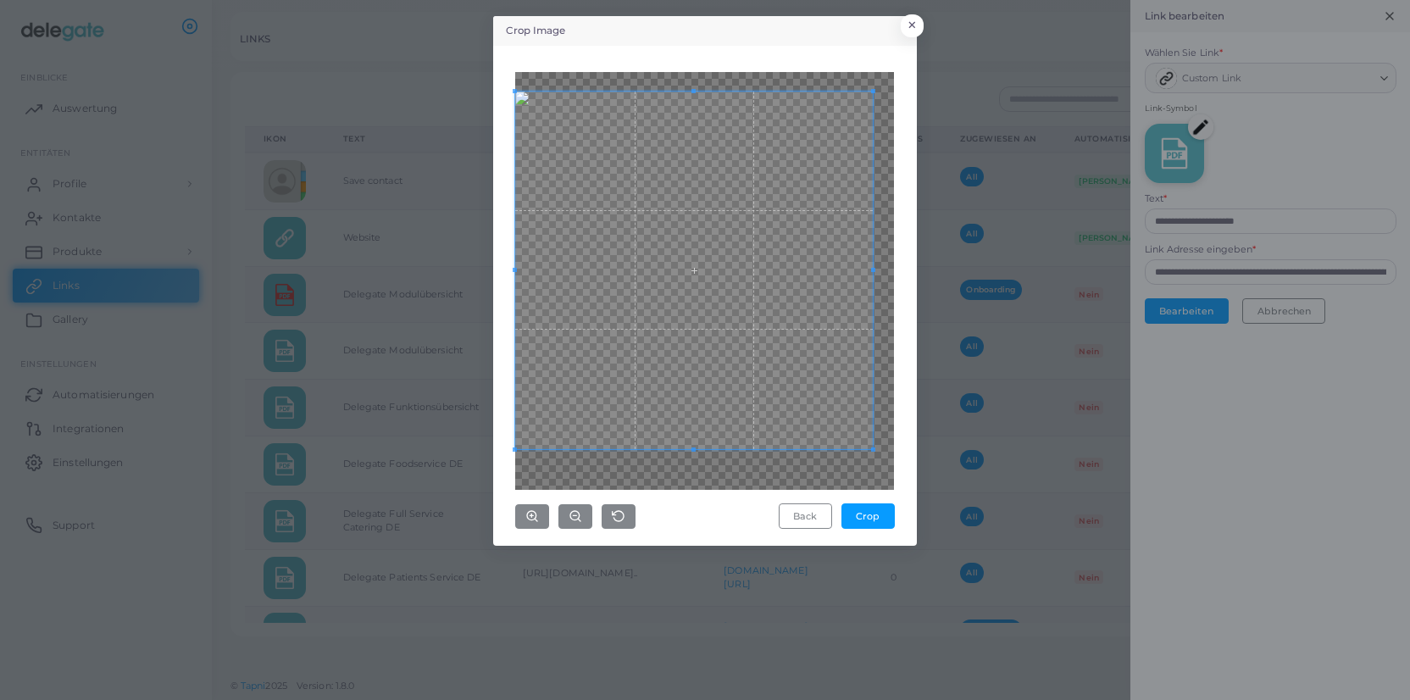
click at [935, 539] on div "Crop Image × Back Crop" at bounding box center [705, 350] width 1410 height 700
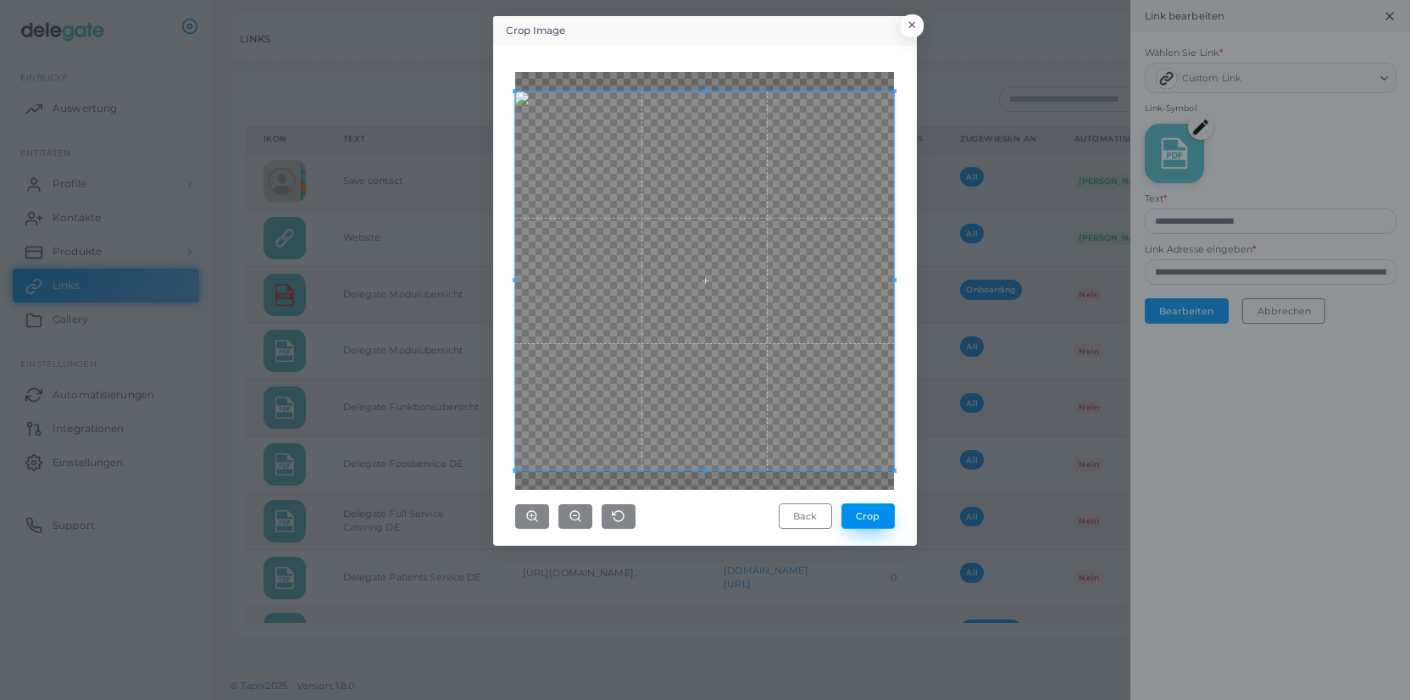
click at [874, 514] on button "Crop" at bounding box center [868, 515] width 53 height 25
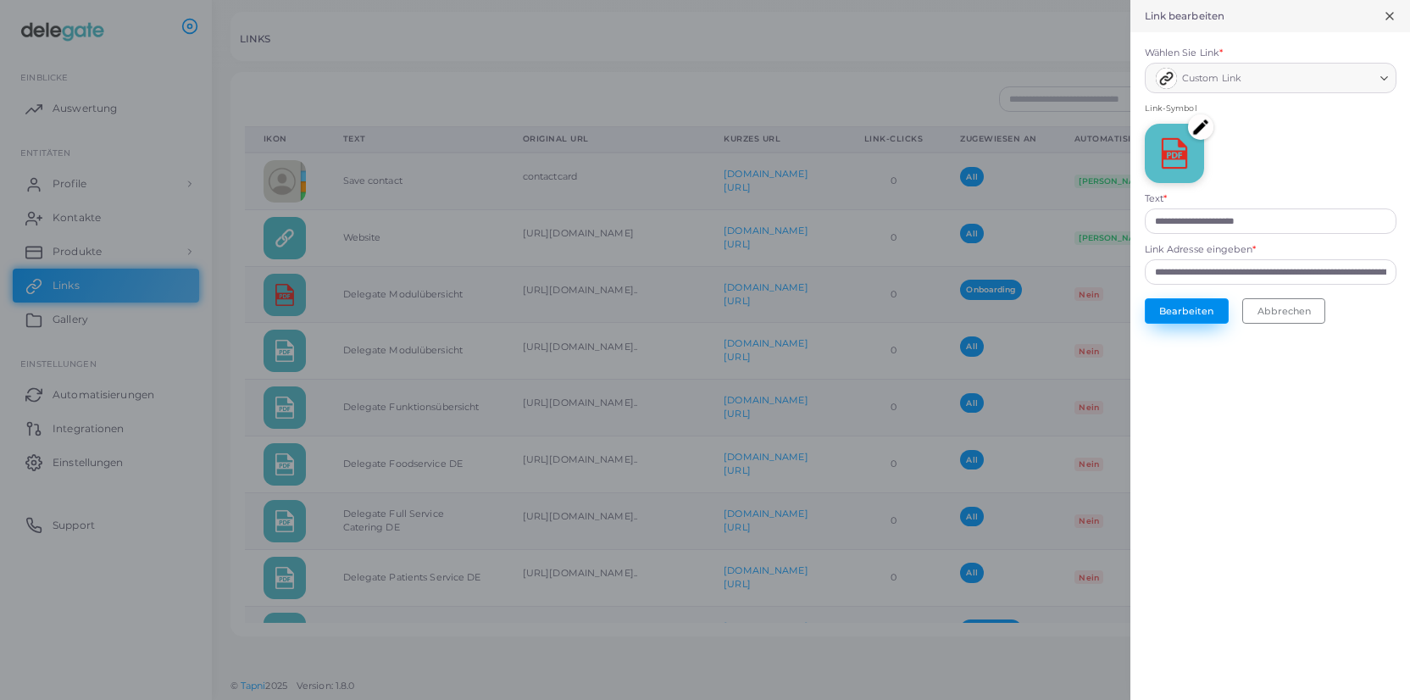
click at [1187, 313] on button "Bearbeiten" at bounding box center [1187, 310] width 84 height 25
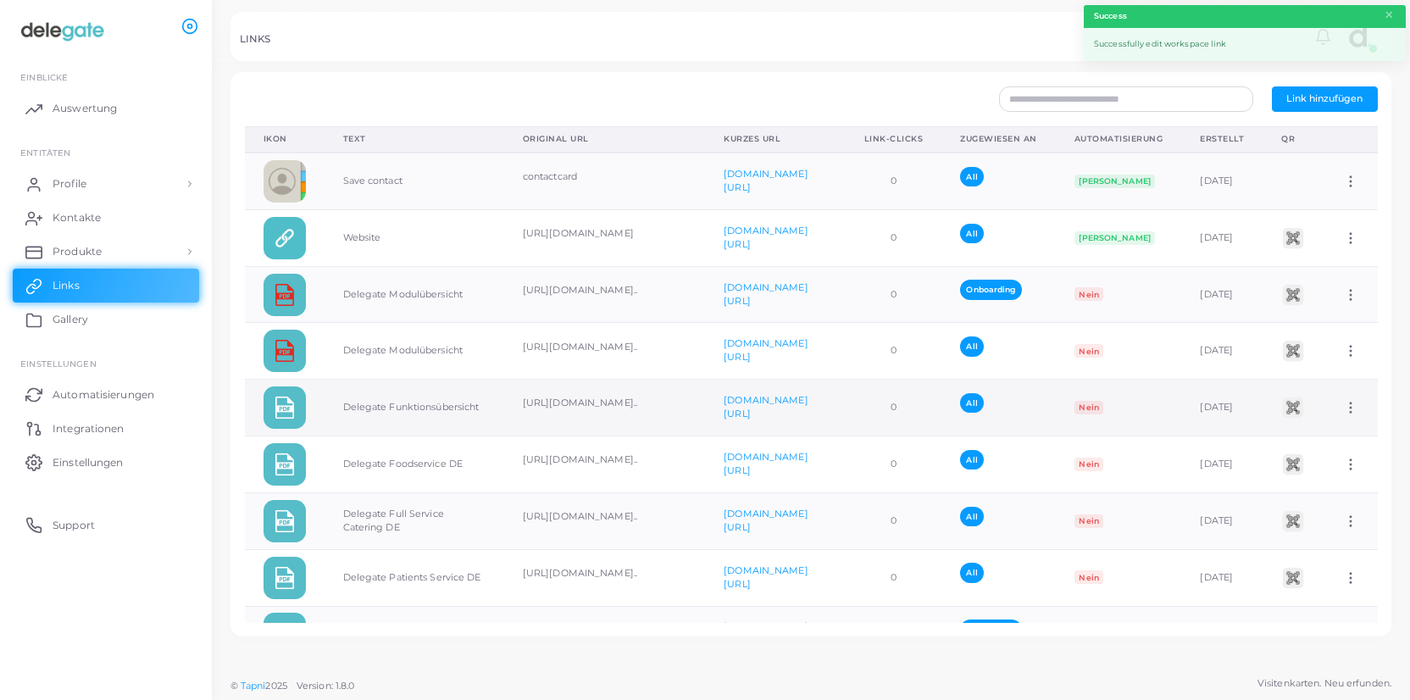
click at [1347, 403] on icon at bounding box center [1350, 407] width 15 height 15
click at [1352, 446] on link "Link bearbeiten" at bounding box center [1314, 446] width 148 height 23
type input "**********"
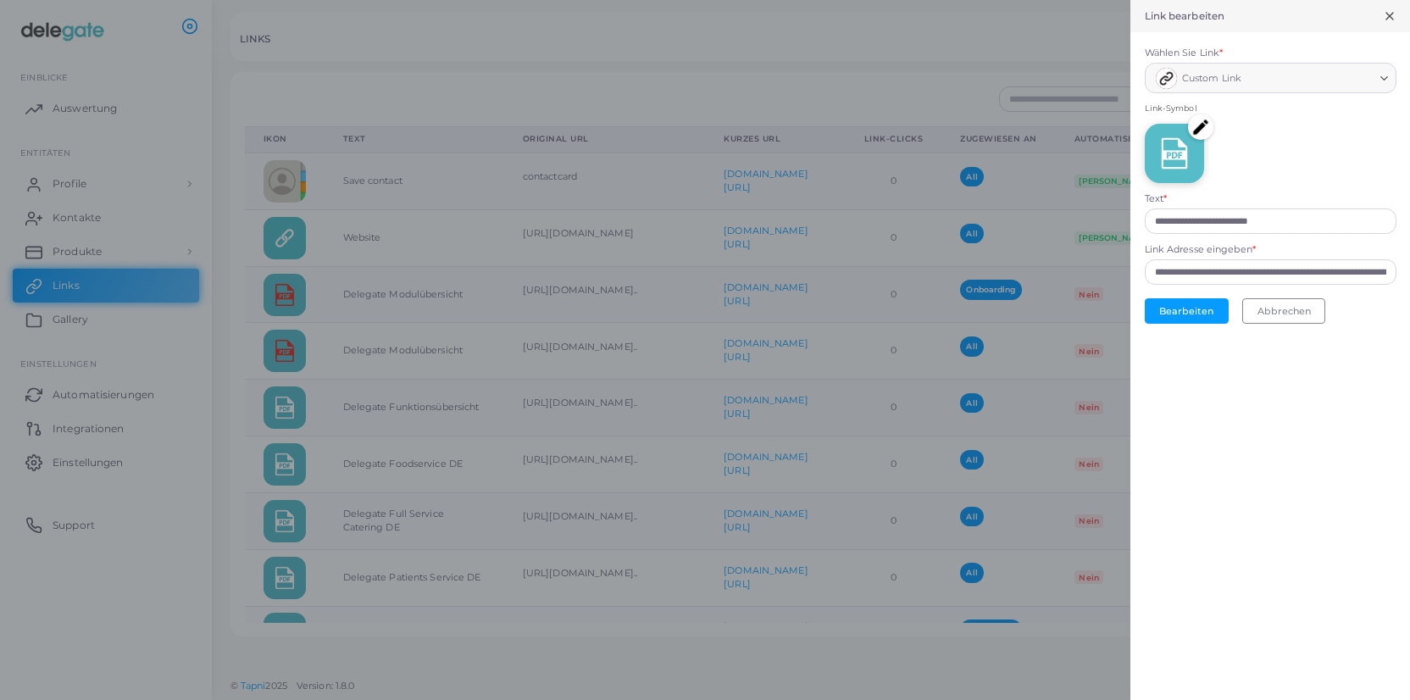
click at [1197, 126] on img at bounding box center [1200, 126] width 25 height 25
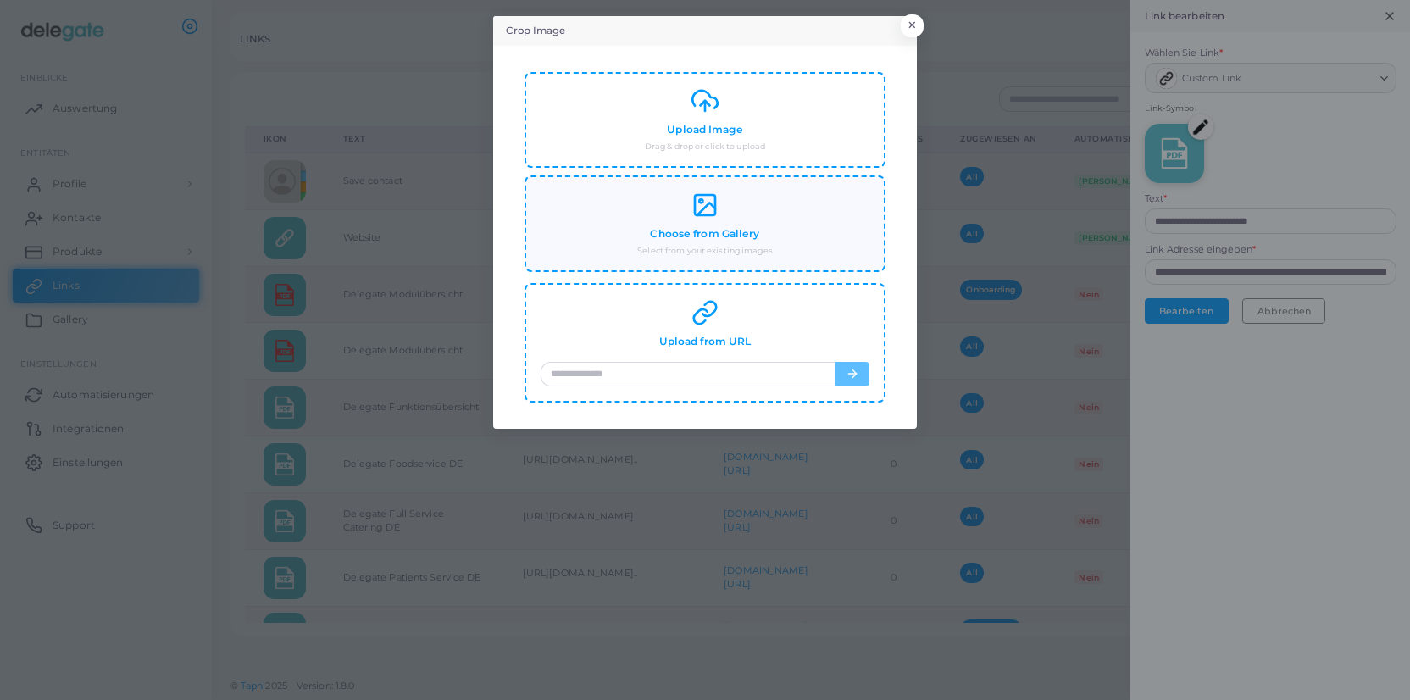
click at [687, 233] on h4 "Choose from Gallery" at bounding box center [704, 234] width 109 height 13
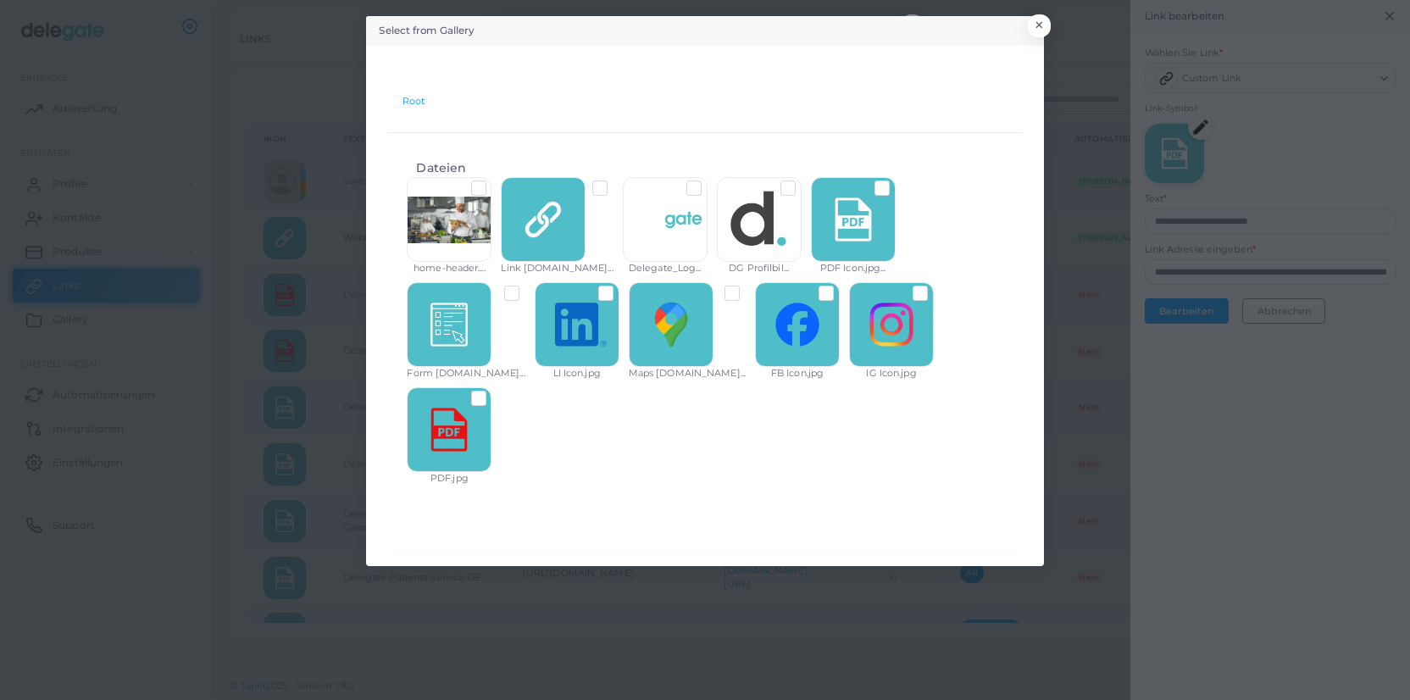
click at [492, 392] on label at bounding box center [492, 392] width 0 height 0
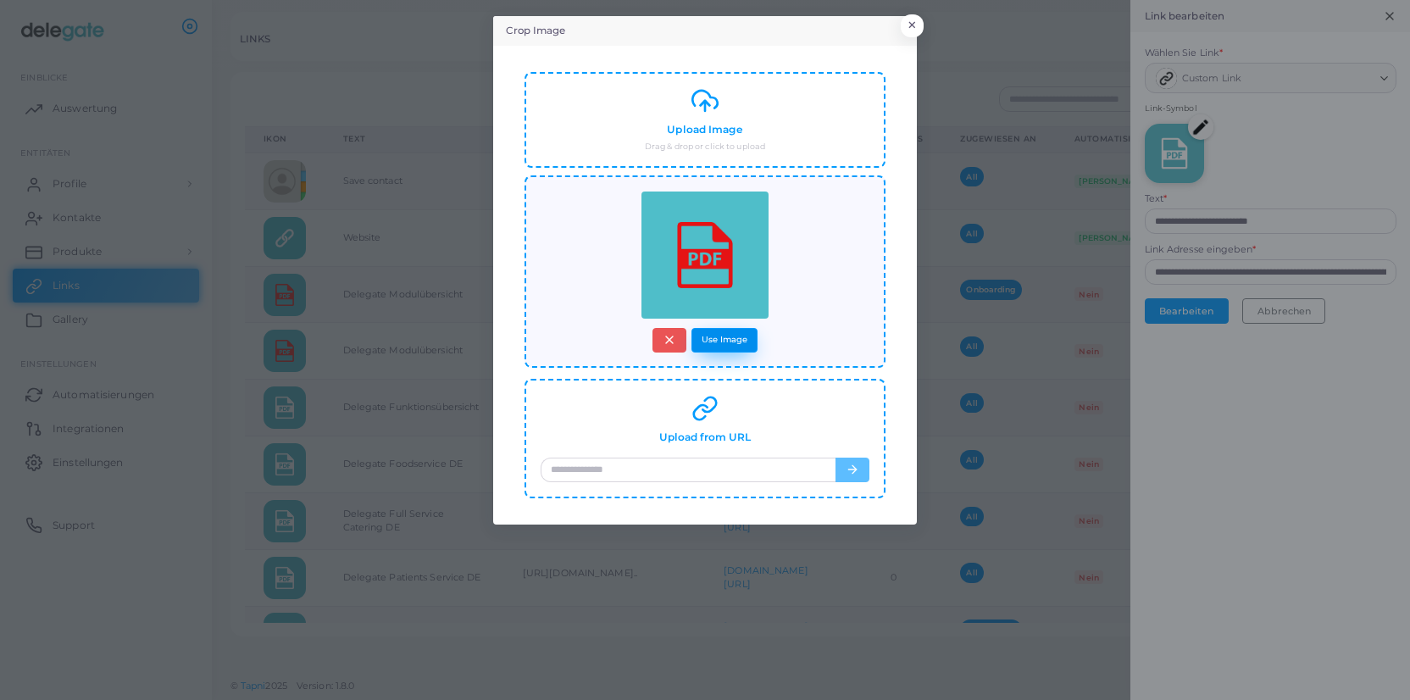
click at [720, 347] on button "Use Image" at bounding box center [725, 340] width 66 height 25
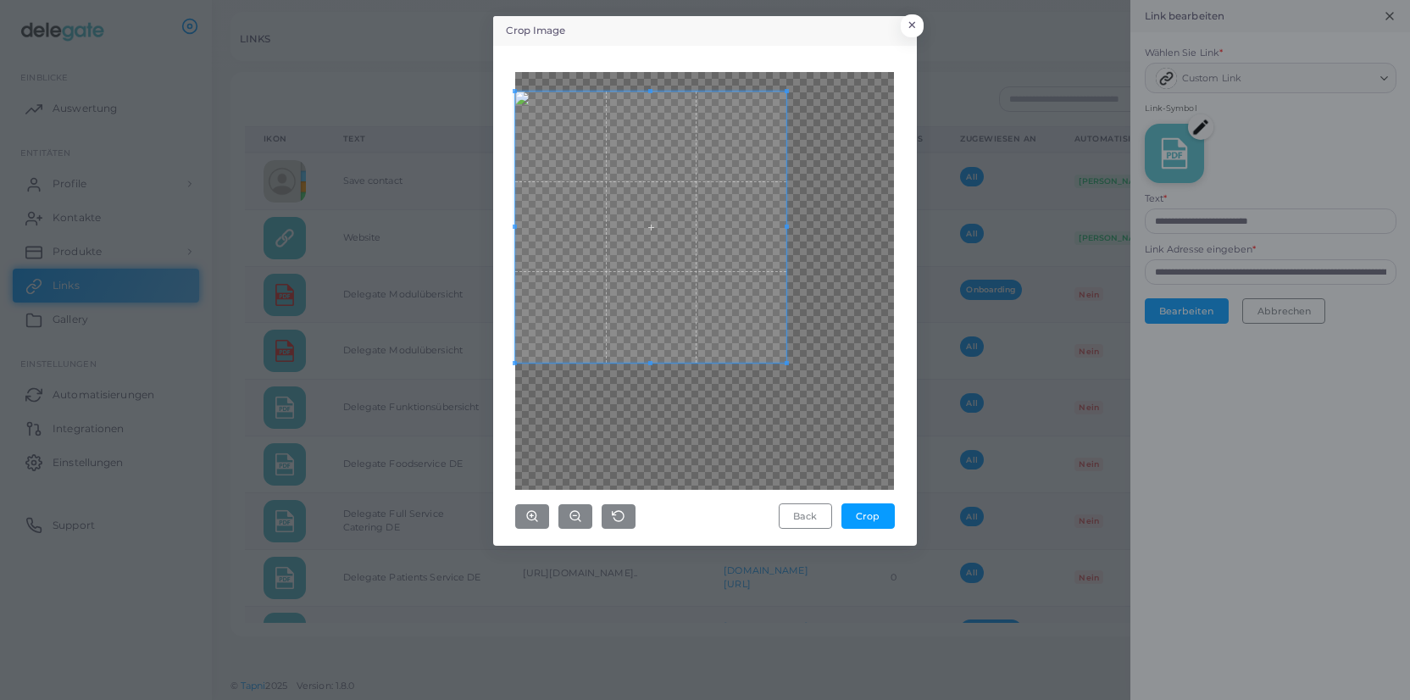
click at [643, 194] on span at bounding box center [650, 227] width 271 height 271
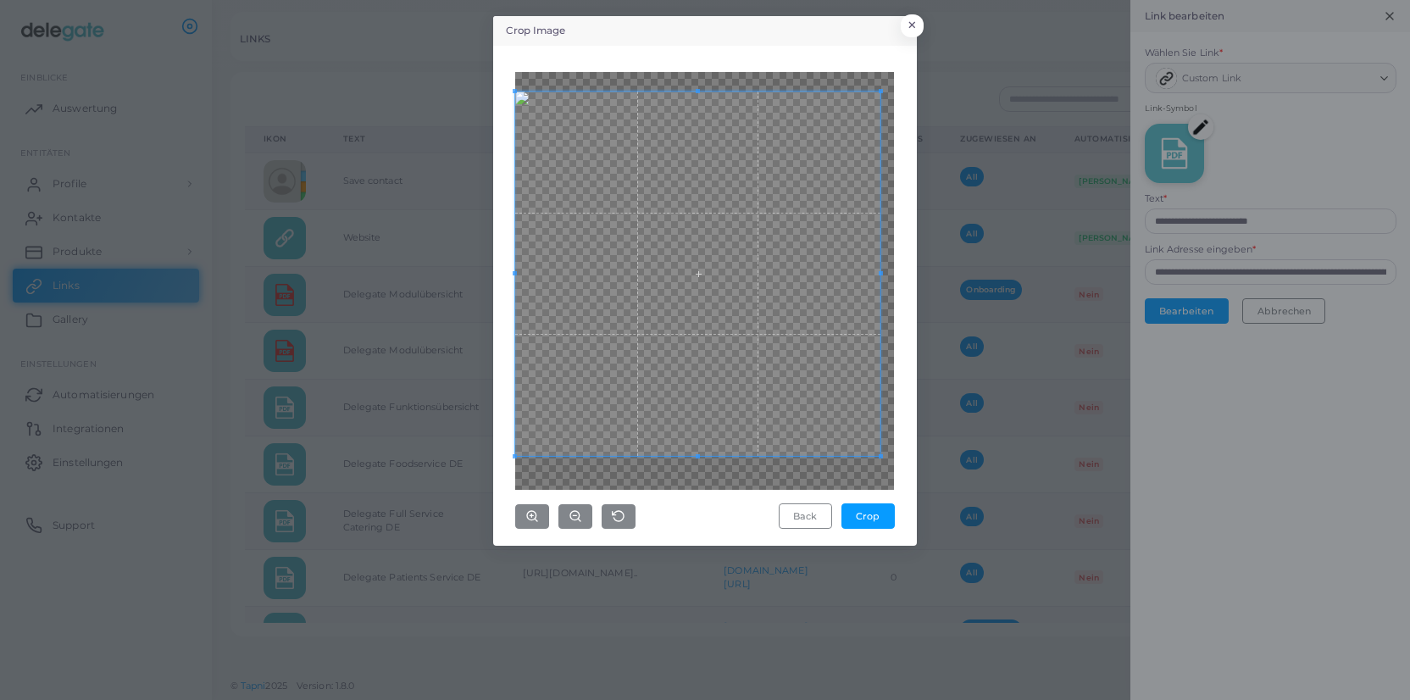
click at [928, 515] on div "Crop Image × Back Crop" at bounding box center [705, 350] width 1410 height 700
click at [881, 517] on button "Crop" at bounding box center [868, 515] width 53 height 25
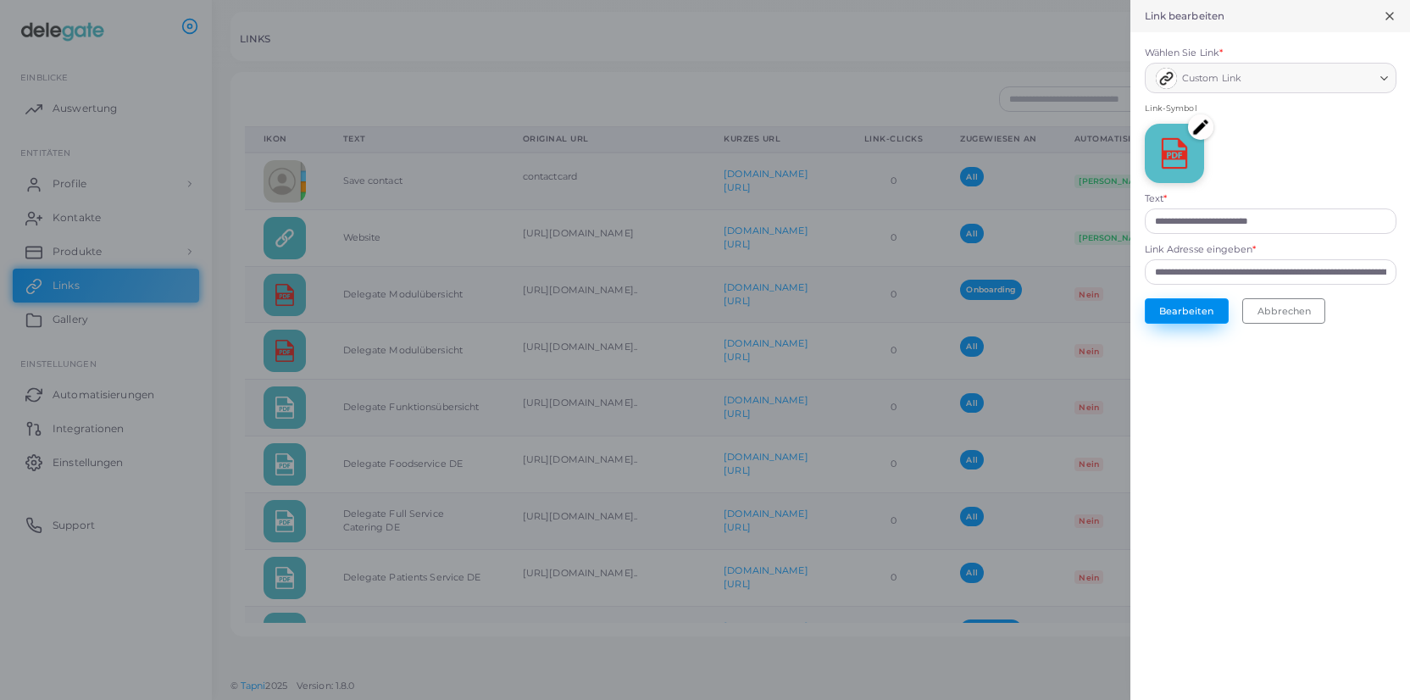
click at [1197, 313] on button "Bearbeiten" at bounding box center [1187, 310] width 84 height 25
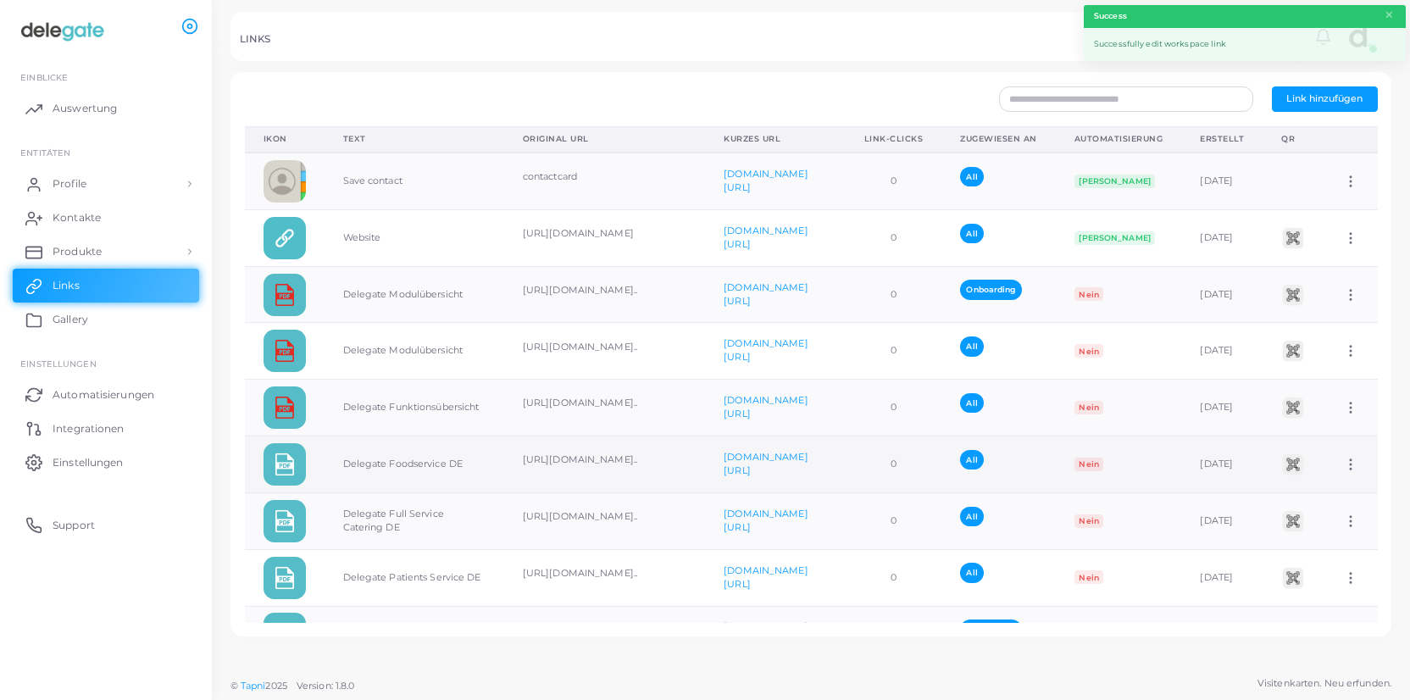
click at [1346, 464] on icon at bounding box center [1350, 464] width 15 height 15
click at [1331, 506] on span "Link bearbeiten" at bounding box center [1312, 508] width 74 height 14
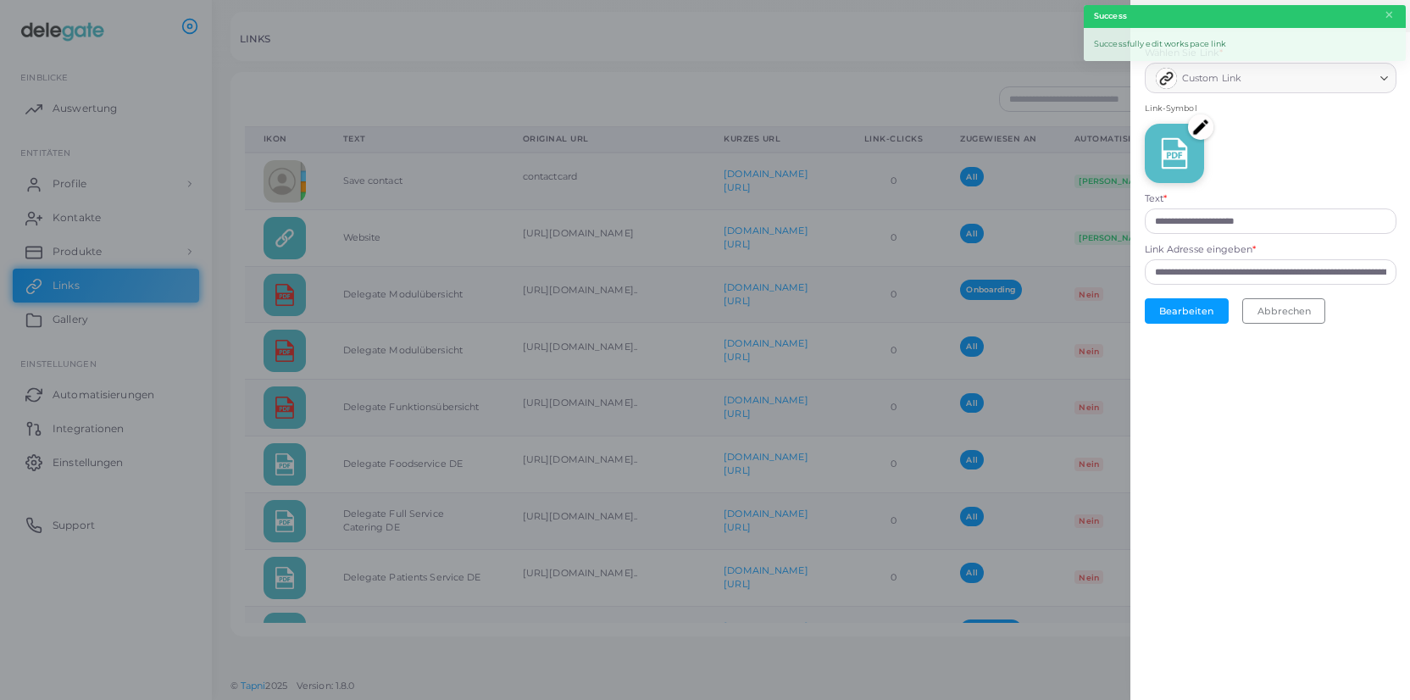
click at [1203, 128] on img at bounding box center [1200, 126] width 25 height 25
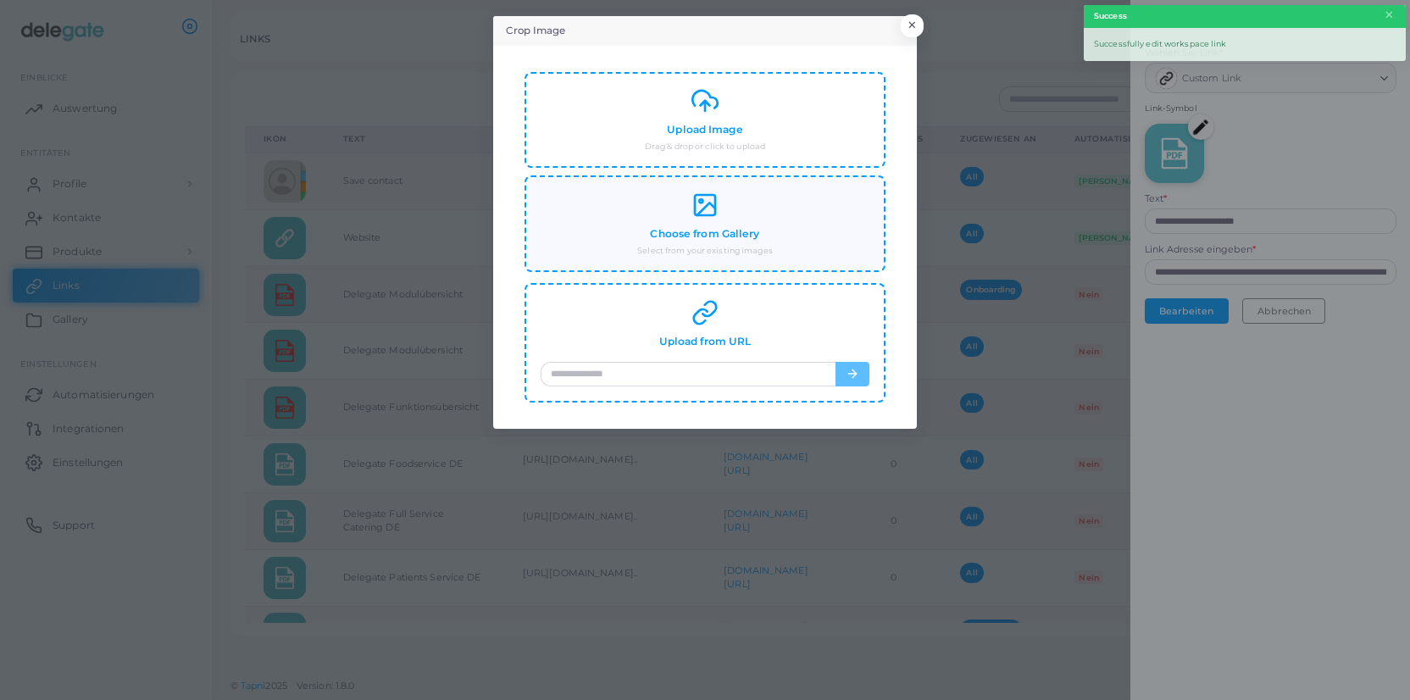
click at [809, 216] on div "Choose from Gallery Select from your existing images" at bounding box center [705, 224] width 329 height 65
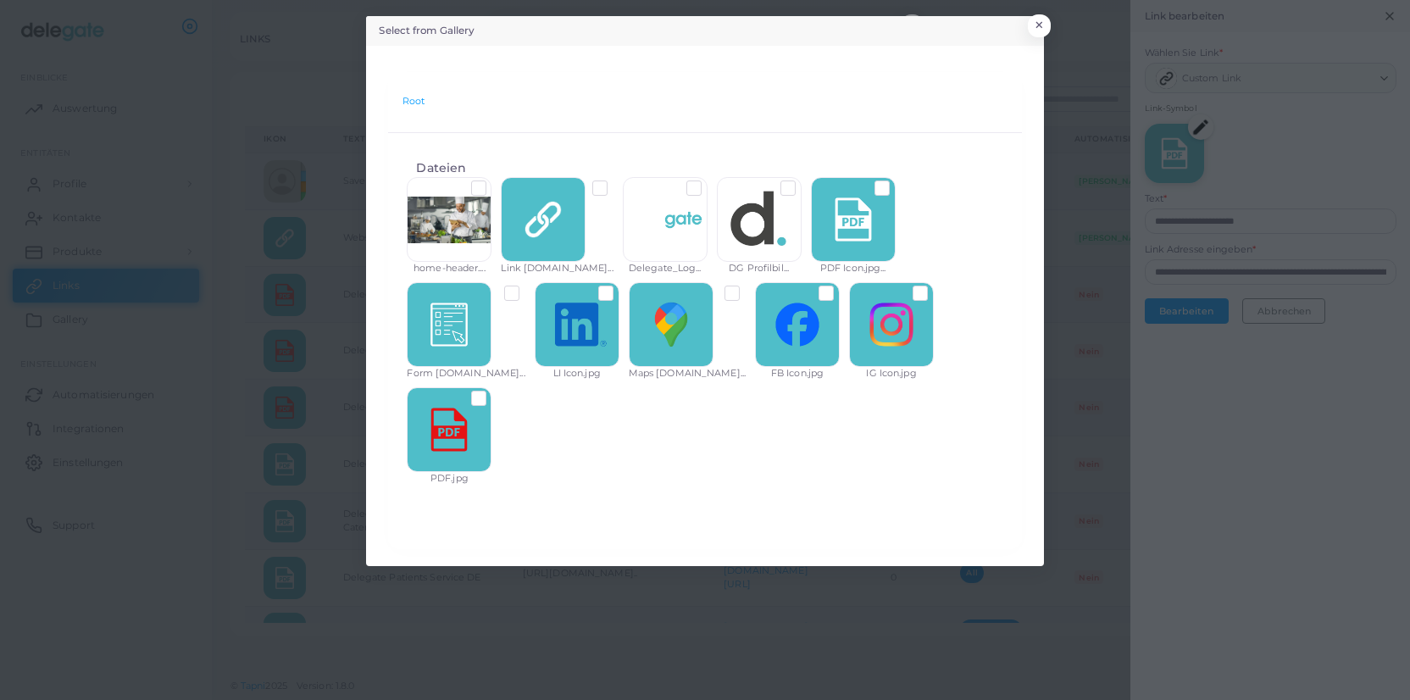
click at [492, 392] on label at bounding box center [492, 392] width 0 height 0
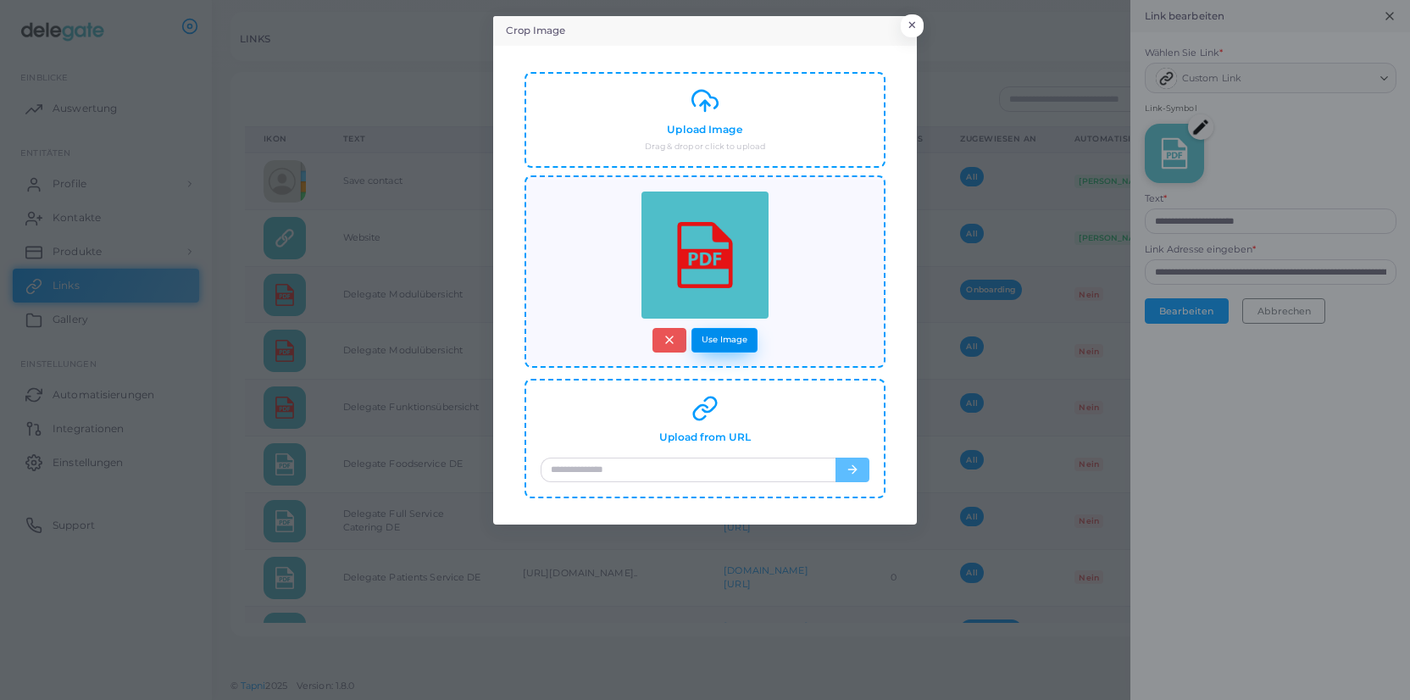
click at [739, 339] on button "Use Image" at bounding box center [725, 340] width 66 height 25
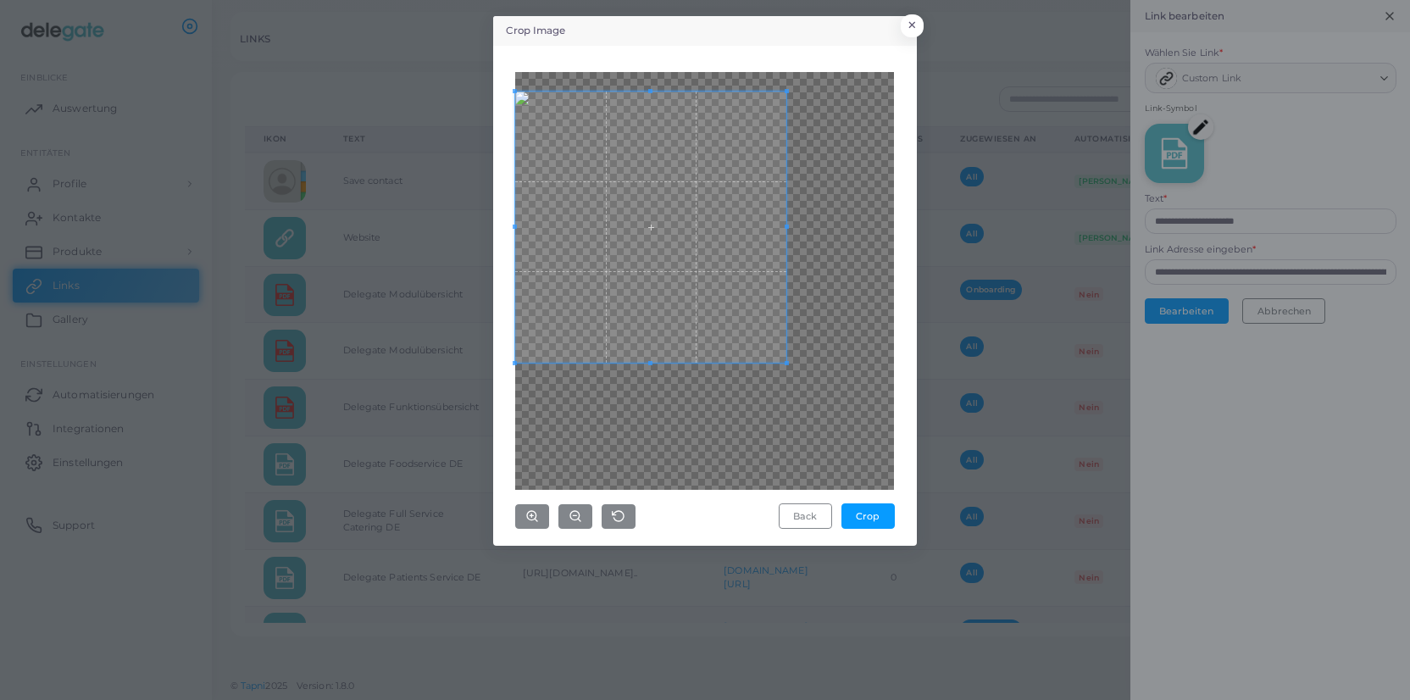
click at [691, 175] on span at bounding box center [650, 227] width 271 height 271
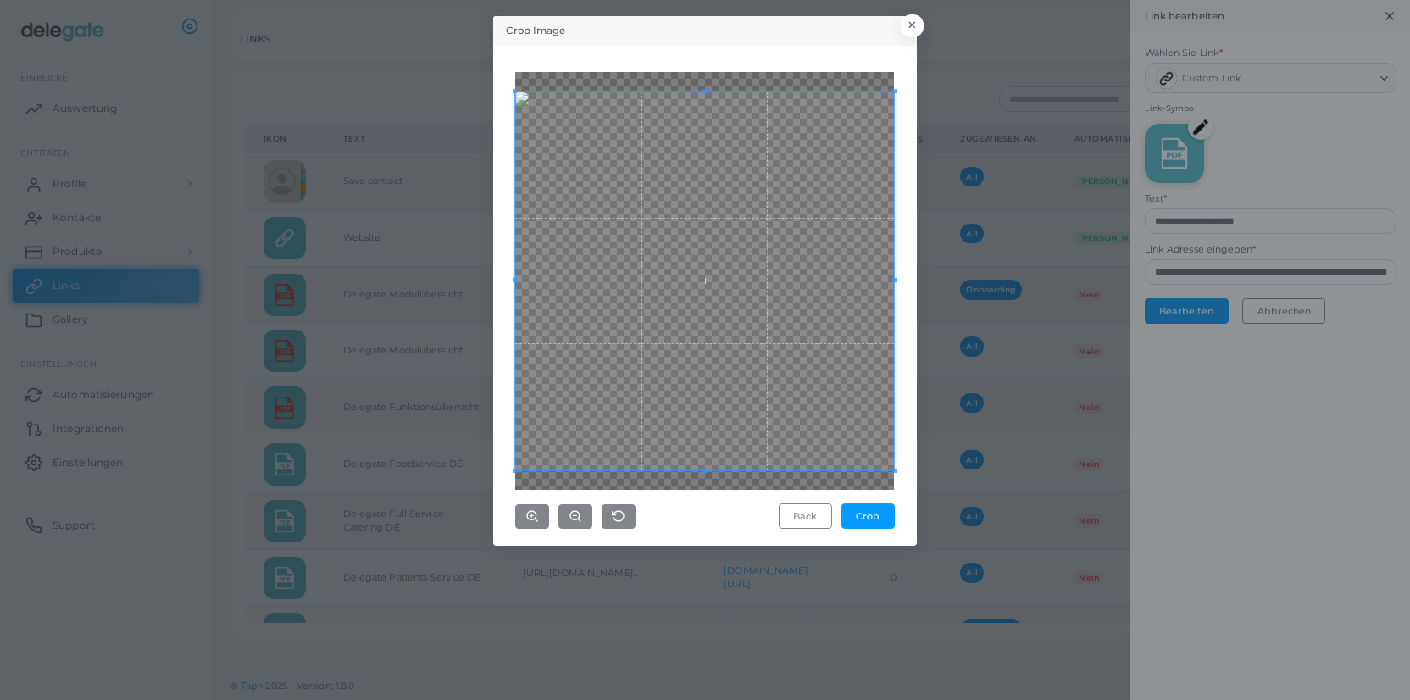
click at [928, 527] on div "Crop Image × Back Crop" at bounding box center [705, 350] width 1410 height 700
click at [877, 514] on button "Crop" at bounding box center [868, 515] width 53 height 25
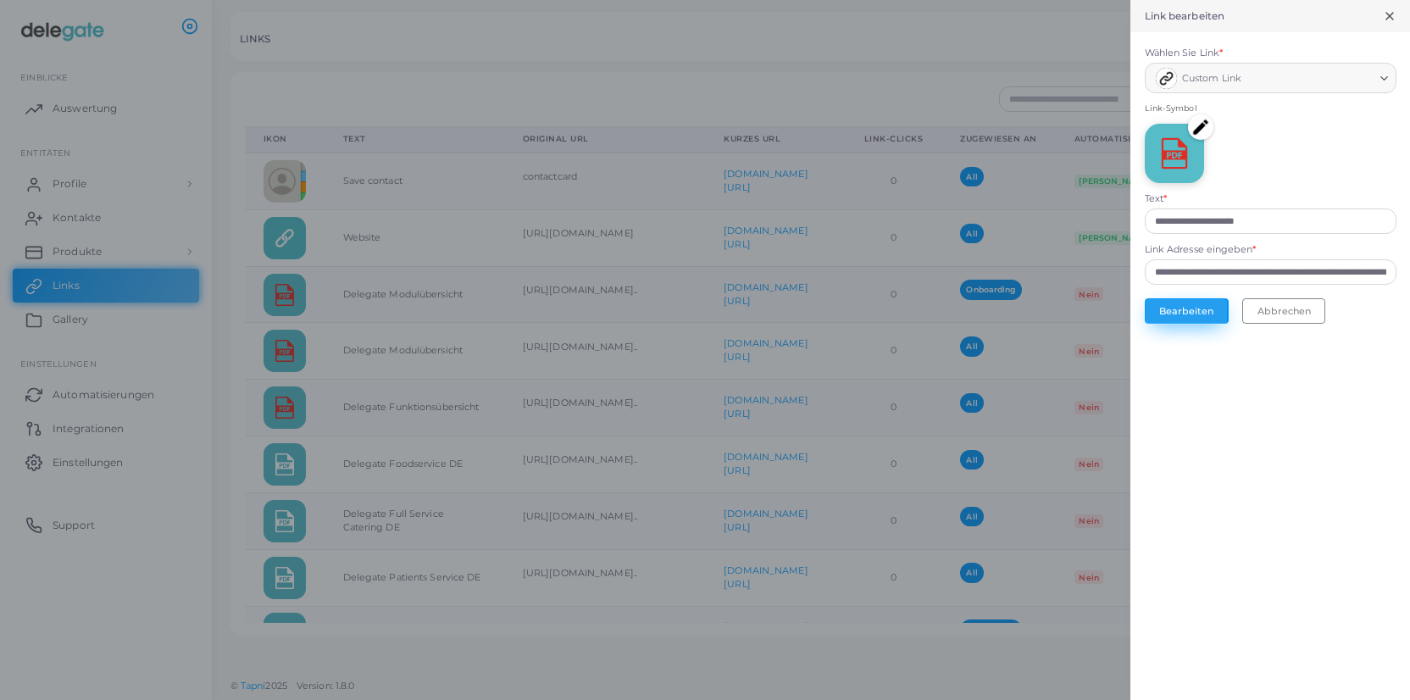
click at [1204, 319] on button "Bearbeiten" at bounding box center [1187, 310] width 84 height 25
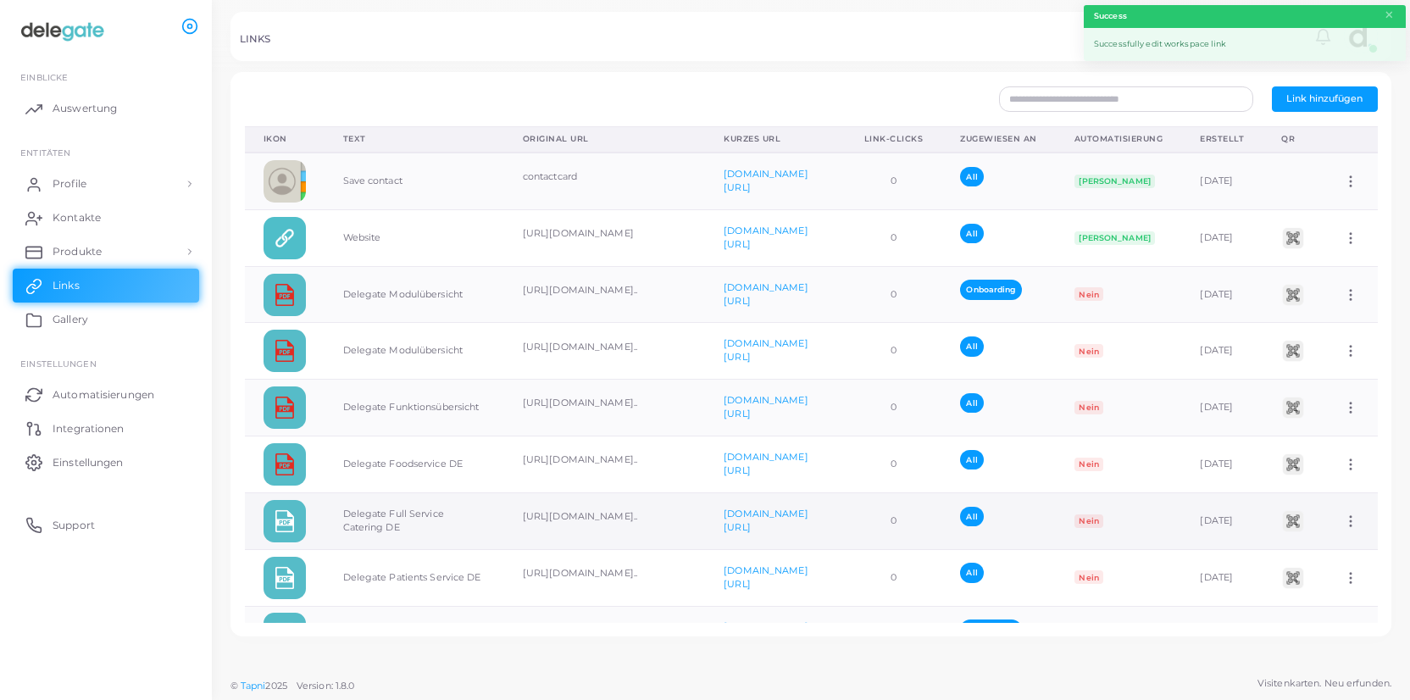
click at [1356, 518] on icon at bounding box center [1350, 521] width 15 height 15
click at [1325, 559] on span "Link bearbeiten" at bounding box center [1312, 562] width 74 height 14
type input "**********"
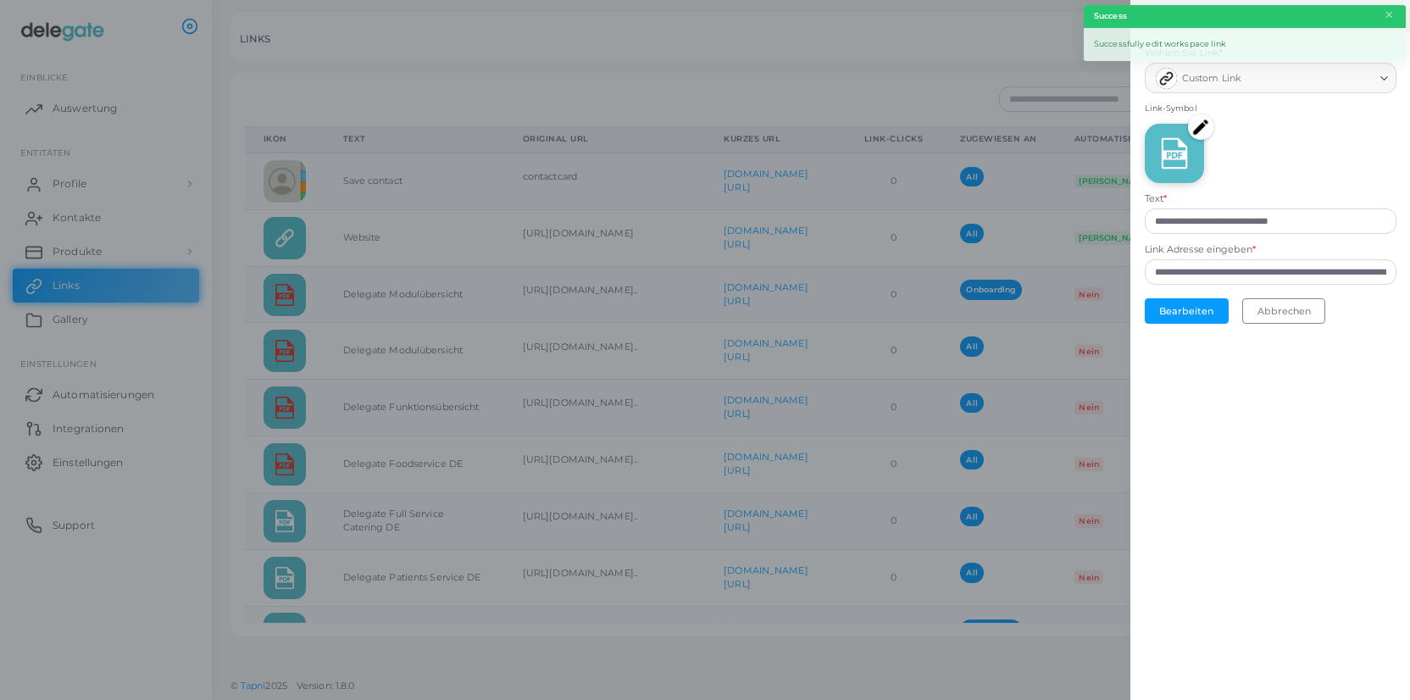
click at [1196, 123] on img at bounding box center [1200, 126] width 25 height 25
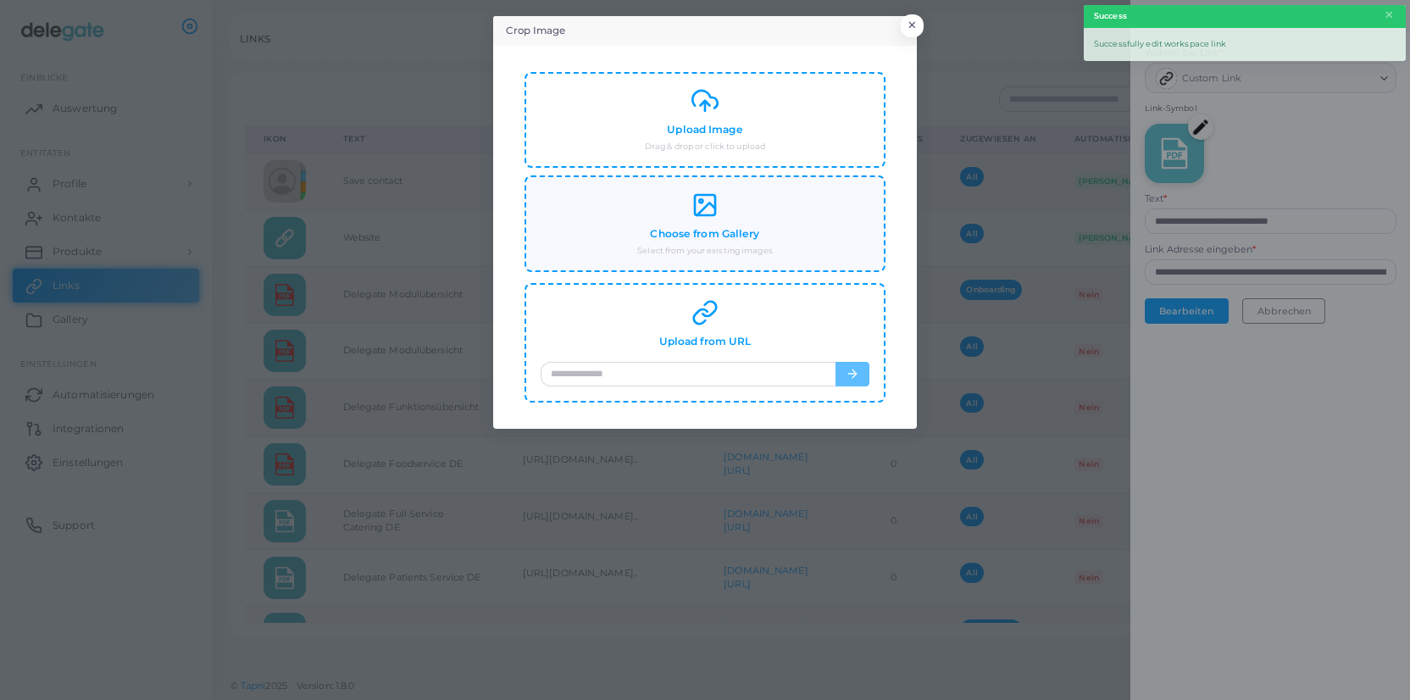
click at [829, 236] on div "Choose from Gallery Select from your existing images" at bounding box center [705, 224] width 329 height 65
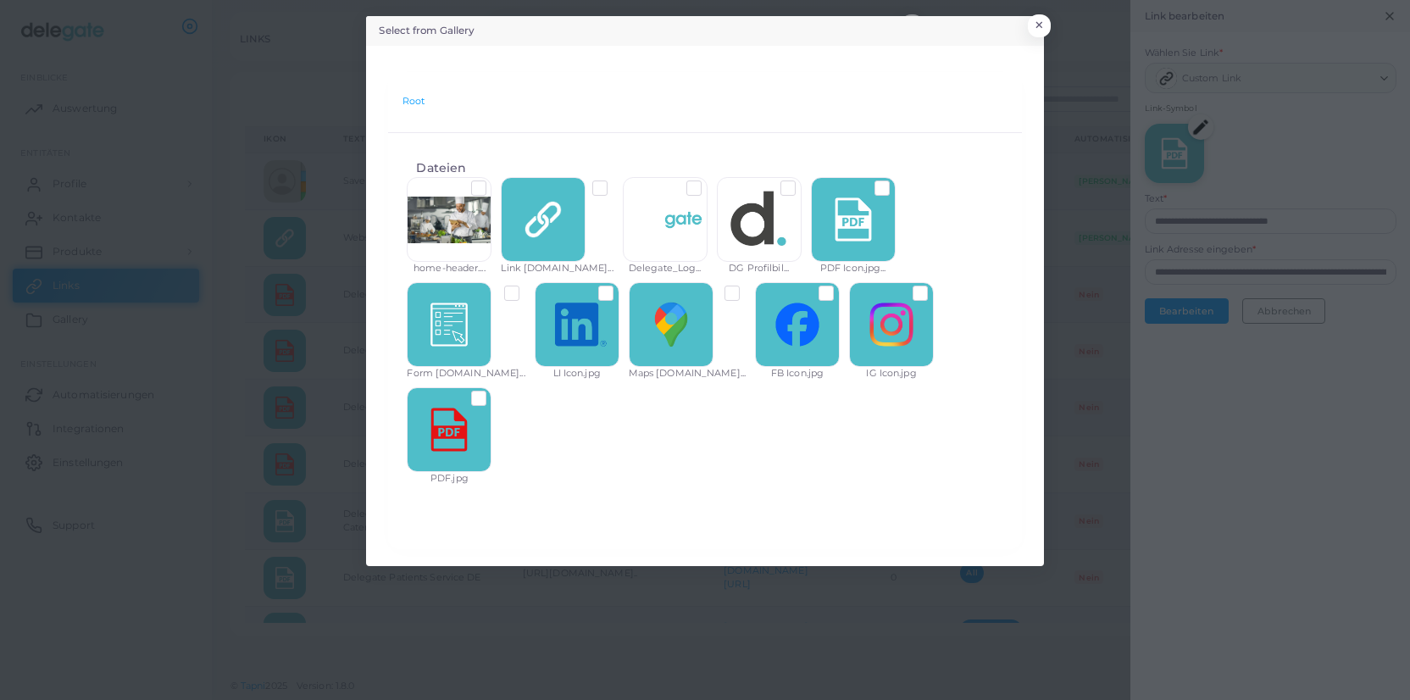
click at [492, 392] on label at bounding box center [492, 392] width 0 height 0
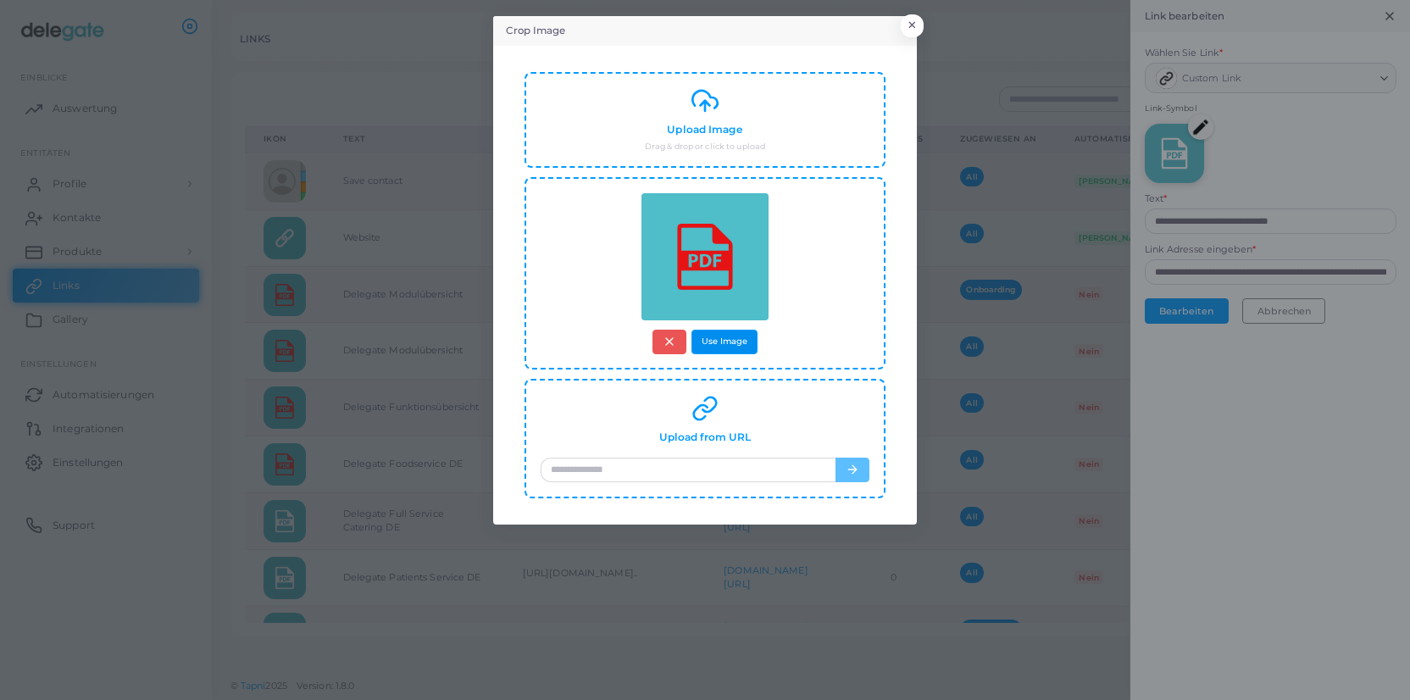
click at [746, 347] on button "Use Image" at bounding box center [725, 342] width 66 height 25
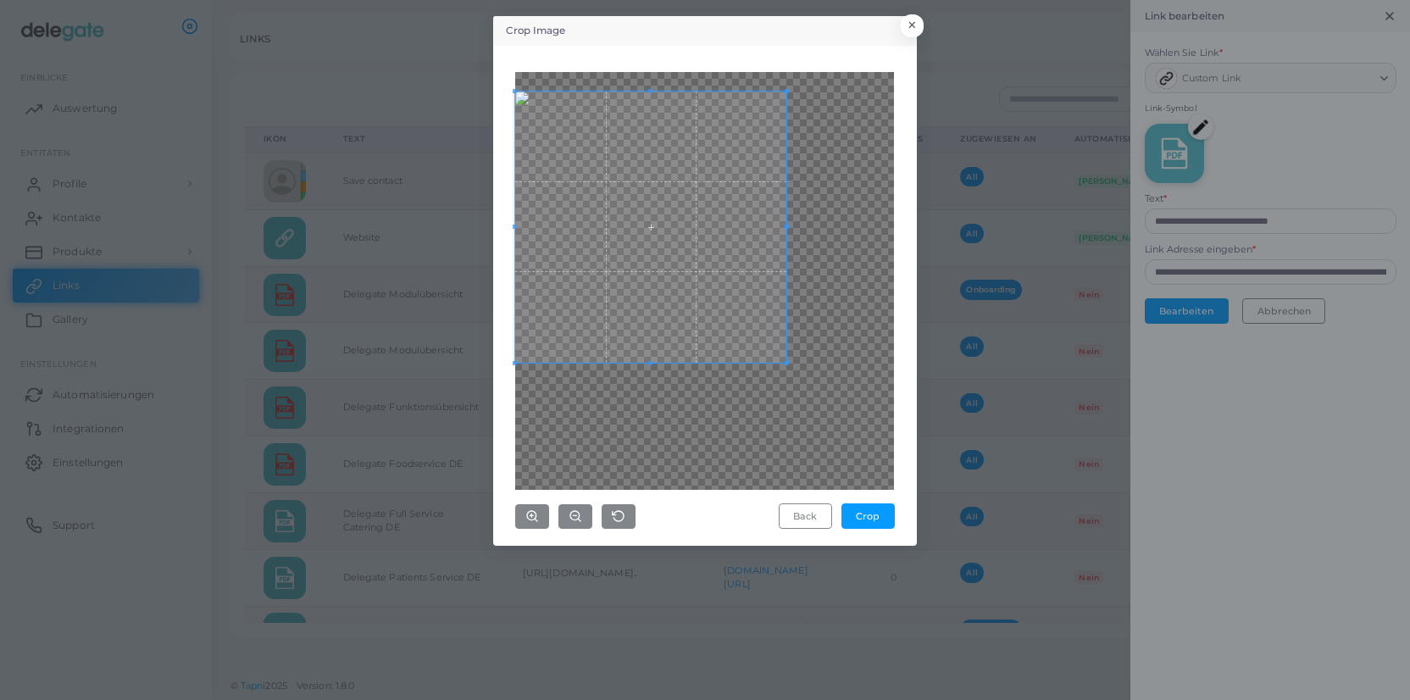
click at [692, 234] on span at bounding box center [650, 227] width 271 height 271
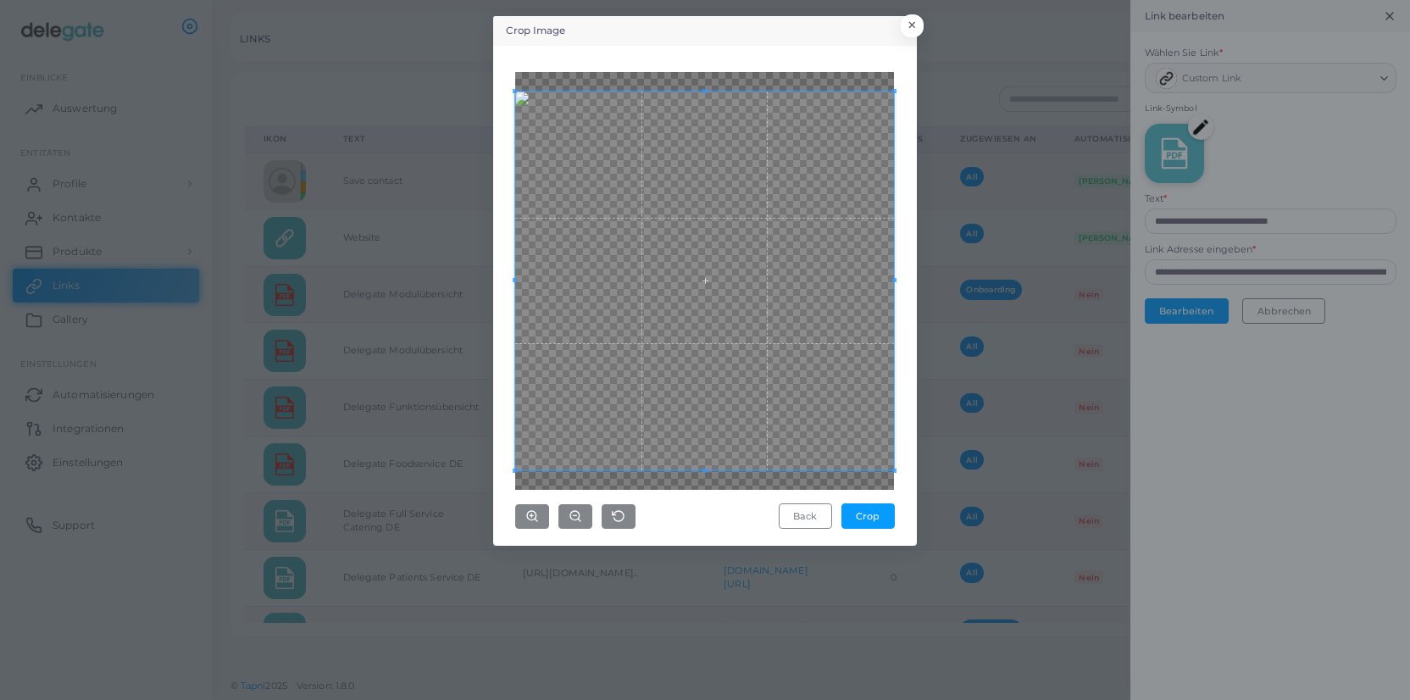
click at [931, 513] on div "Crop Image × Back Crop" at bounding box center [705, 350] width 1410 height 700
click at [875, 516] on button "Crop" at bounding box center [868, 515] width 53 height 25
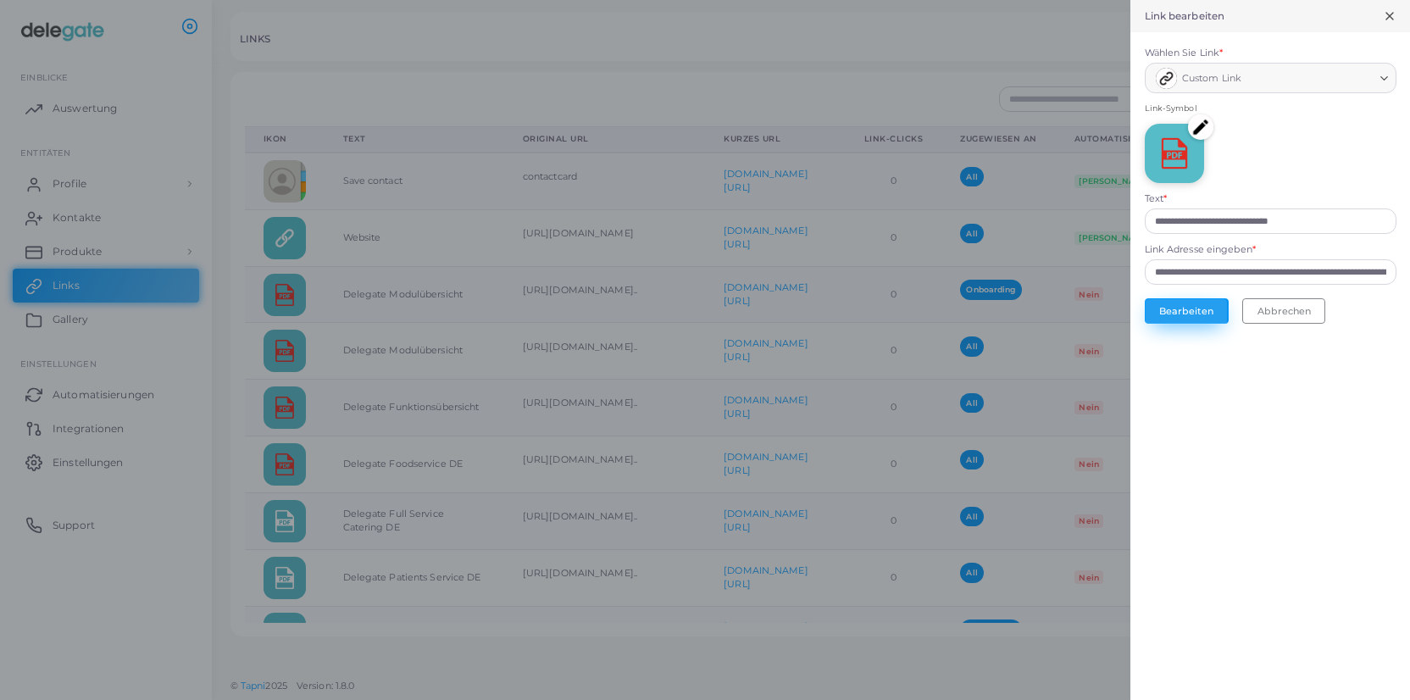
click at [1165, 309] on button "Bearbeiten" at bounding box center [1187, 310] width 84 height 25
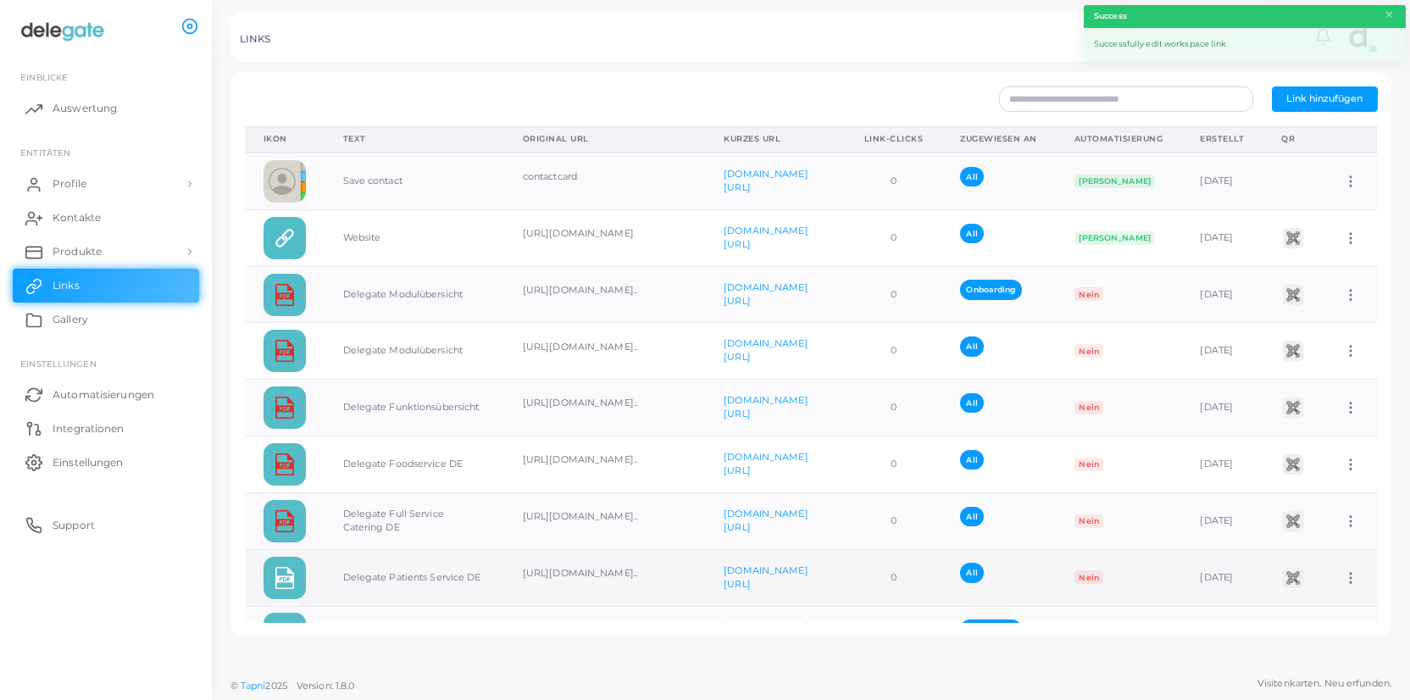
click at [1343, 576] on td "Dem Team zuordnen Link bearbeiten Link löschen" at bounding box center [1351, 577] width 53 height 57
click at [1348, 577] on icon at bounding box center [1350, 577] width 15 height 15
click at [1342, 618] on span "Link bearbeiten" at bounding box center [1312, 621] width 74 height 14
type input "**********"
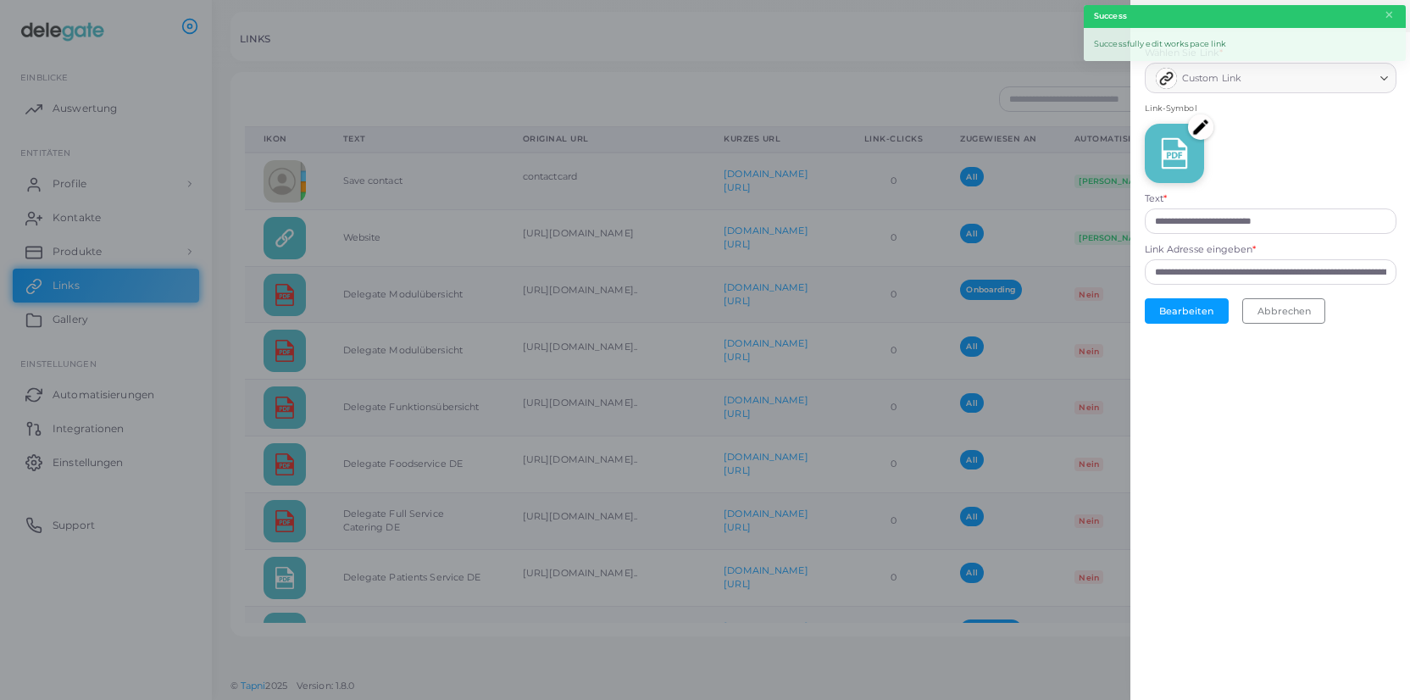
click at [1202, 125] on img at bounding box center [1200, 126] width 25 height 25
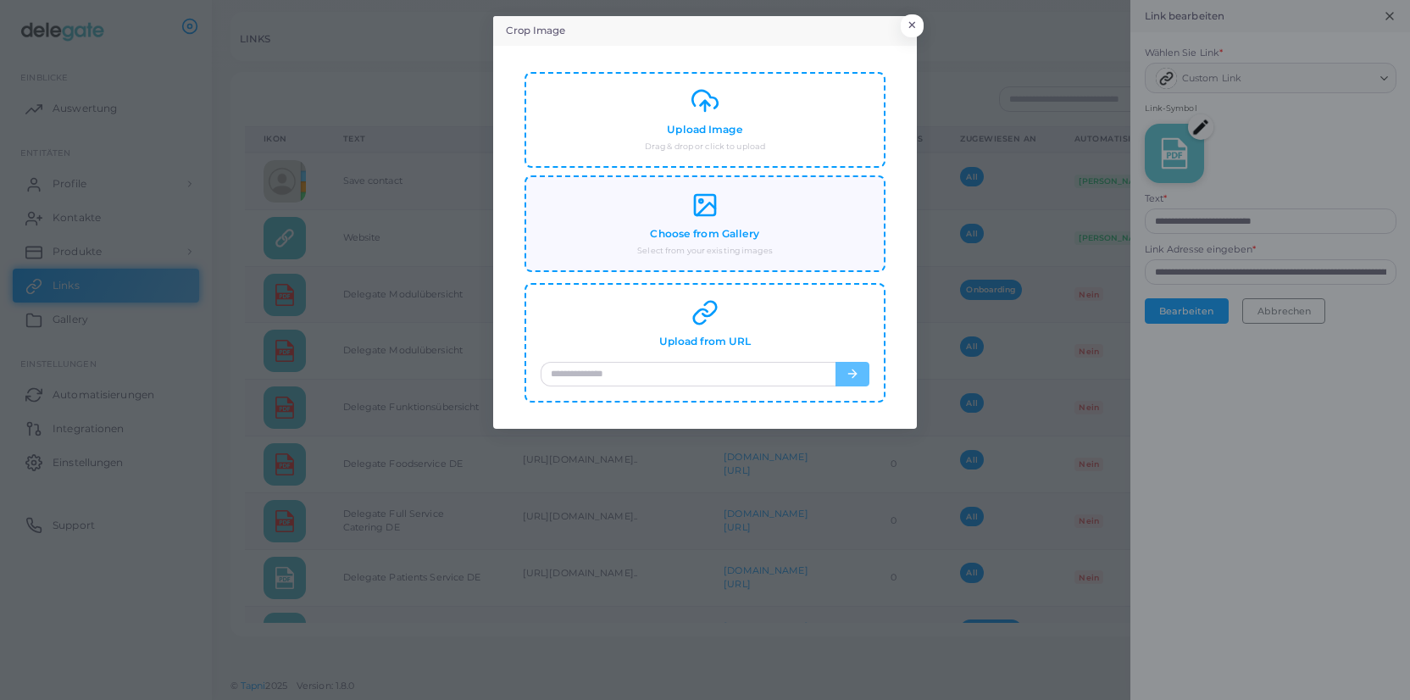
click at [825, 228] on div "Choose from Gallery Select from your existing images" at bounding box center [705, 224] width 329 height 65
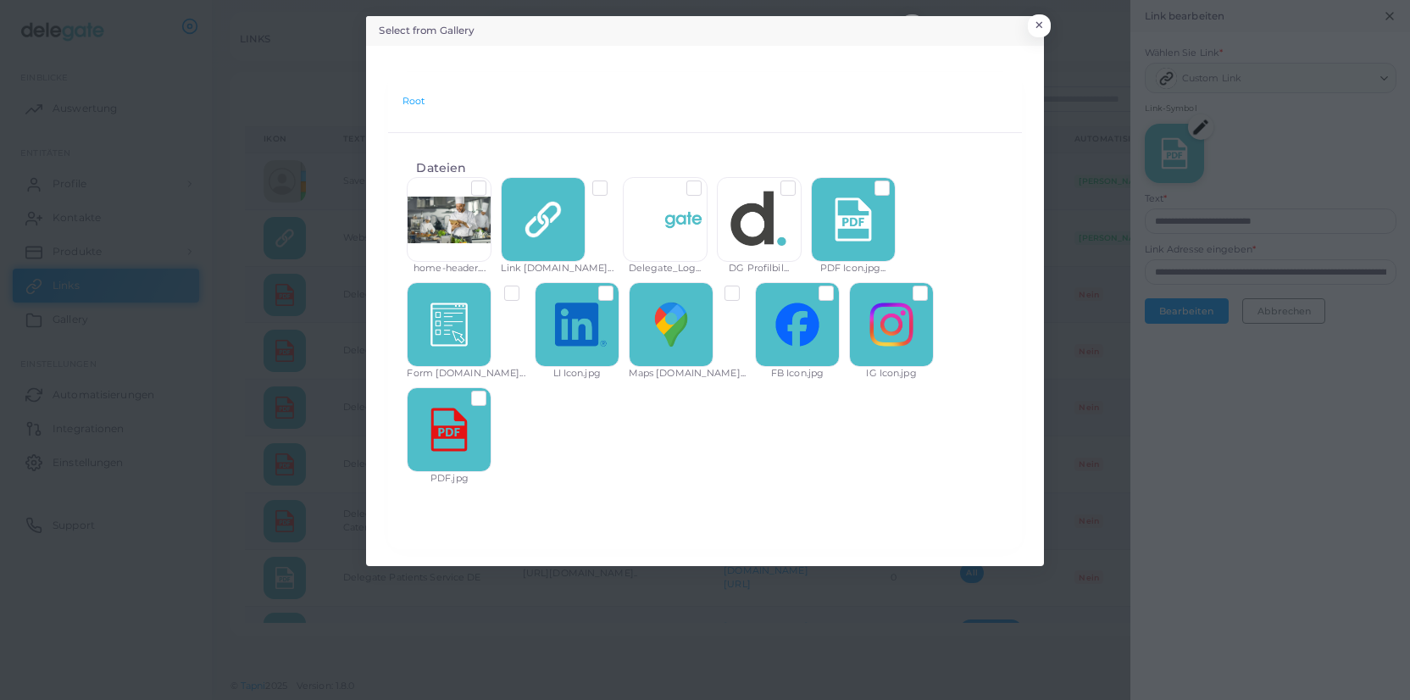
click at [492, 392] on label at bounding box center [492, 392] width 0 height 0
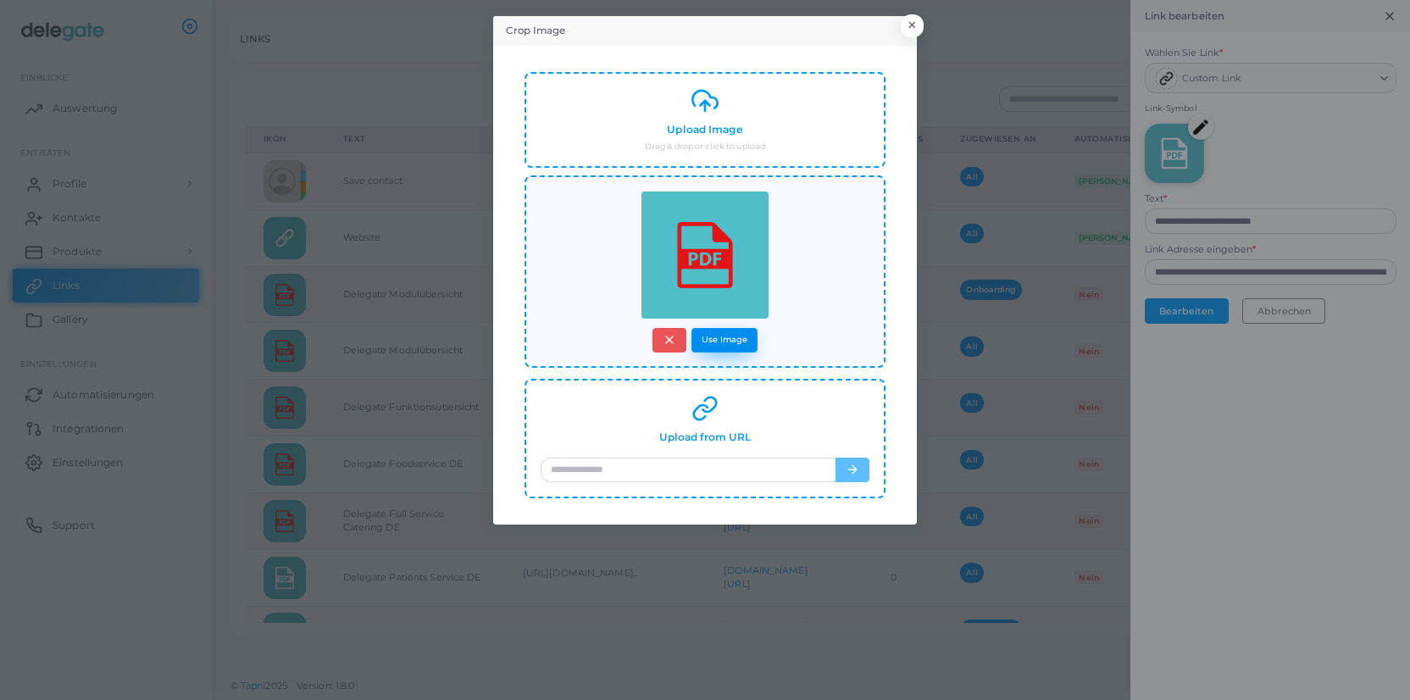
click at [747, 337] on button "Use Image" at bounding box center [725, 340] width 66 height 25
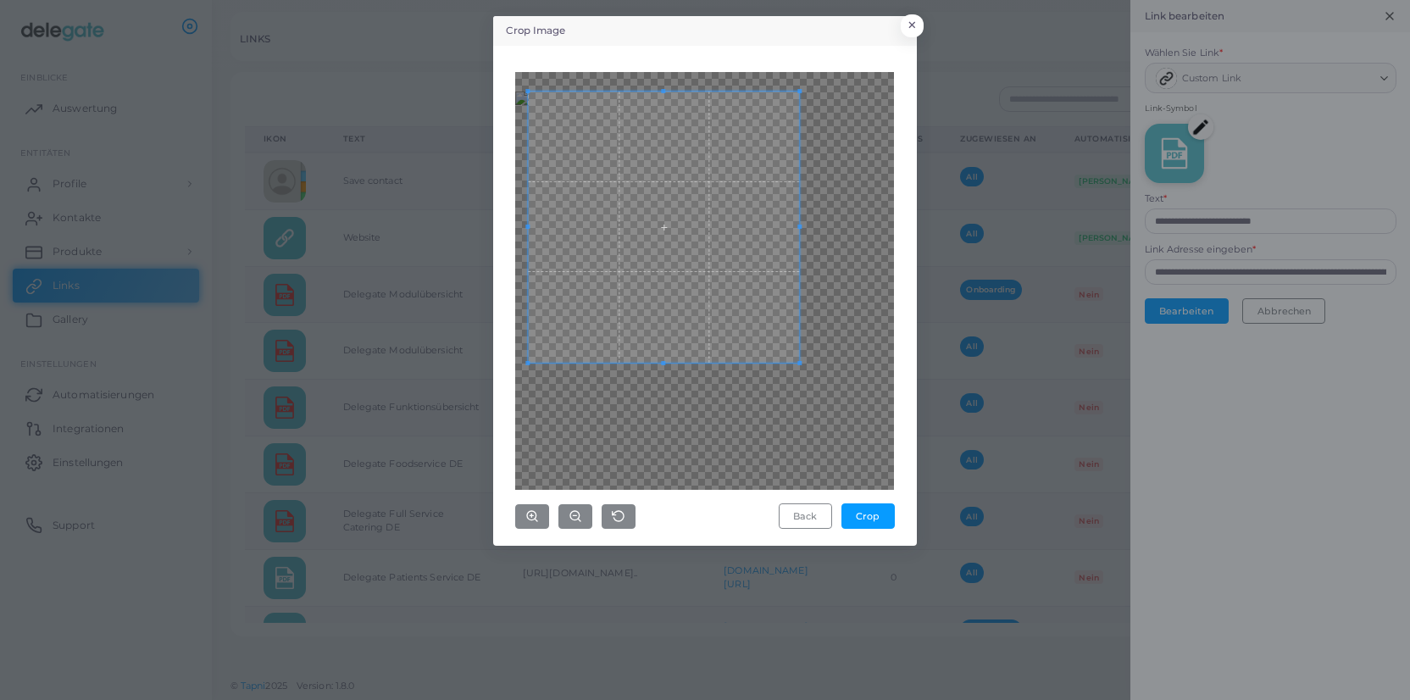
click at [645, 182] on span at bounding box center [664, 227] width 271 height 271
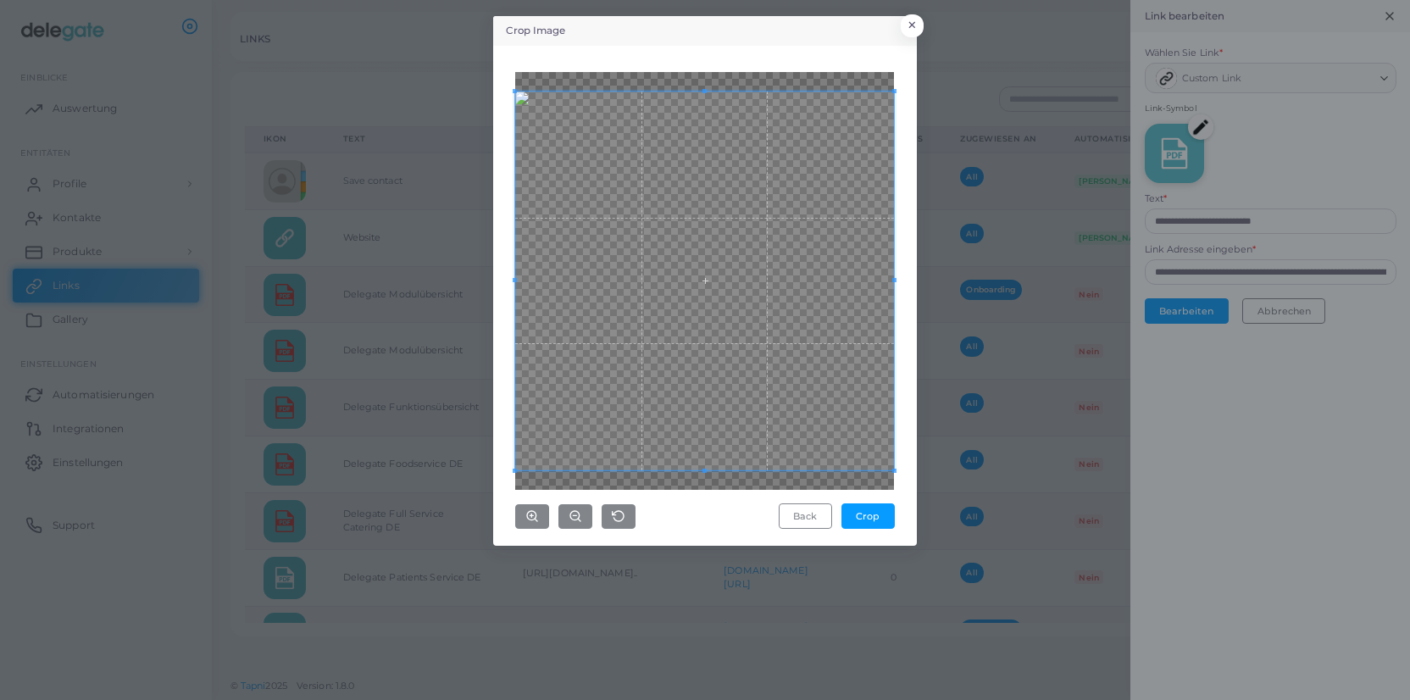
click at [922, 525] on div "Crop Image × Back Crop" at bounding box center [705, 350] width 1410 height 700
click at [876, 519] on button "Crop" at bounding box center [868, 515] width 53 height 25
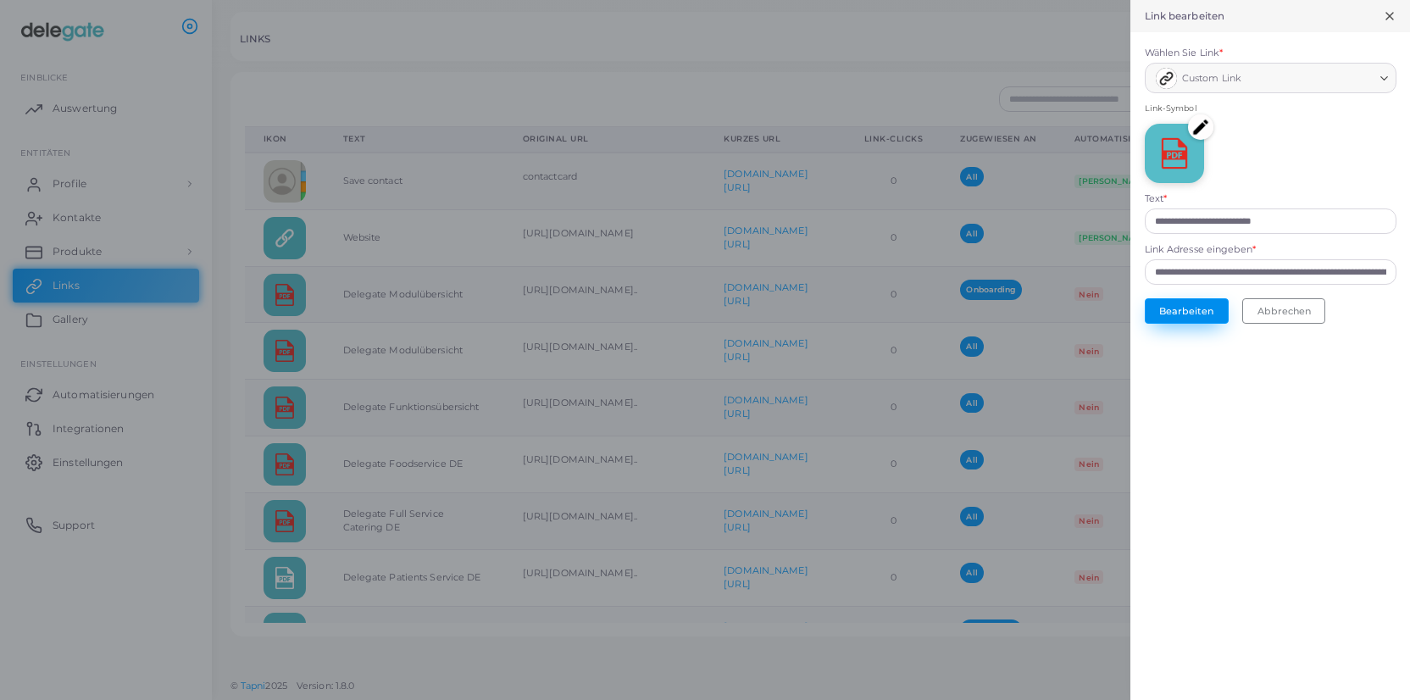
click at [1174, 318] on button "Bearbeiten" at bounding box center [1187, 310] width 84 height 25
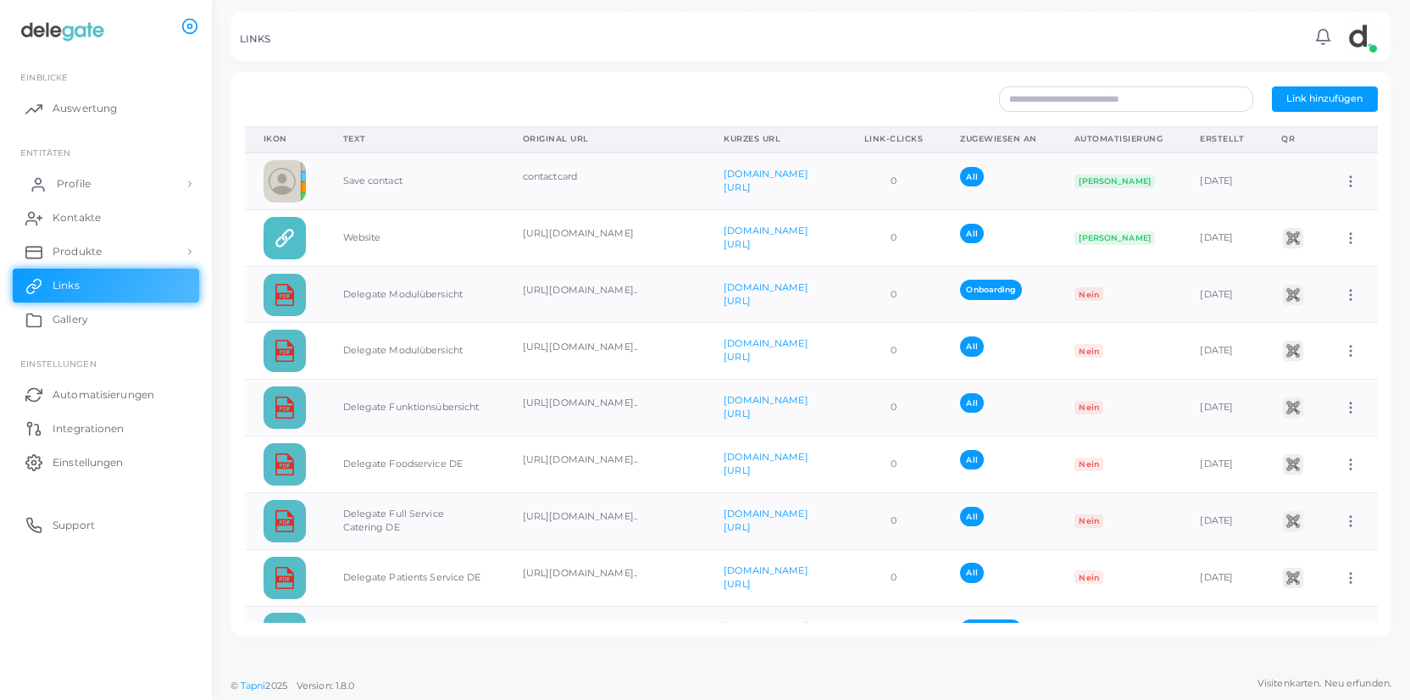
click at [90, 187] on span "Profile" at bounding box center [74, 183] width 34 height 15
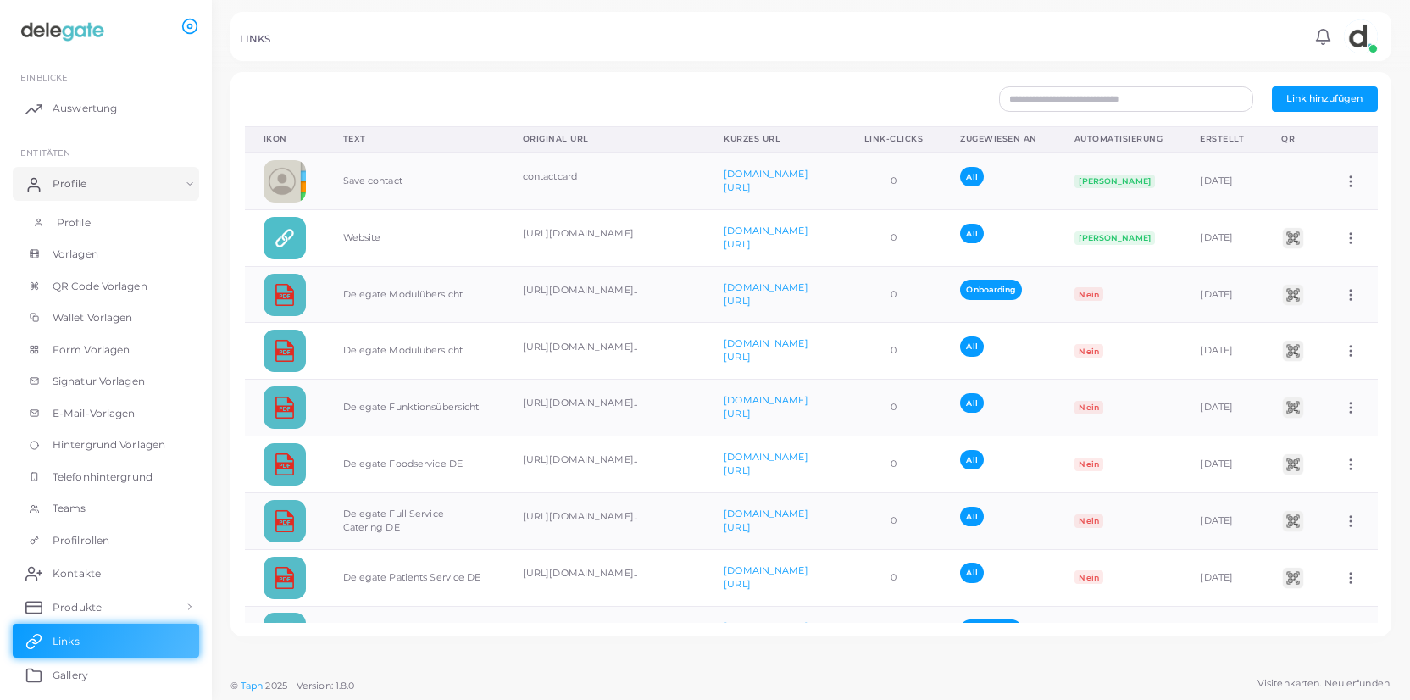
click at [81, 231] on link "Profile" at bounding box center [106, 223] width 186 height 32
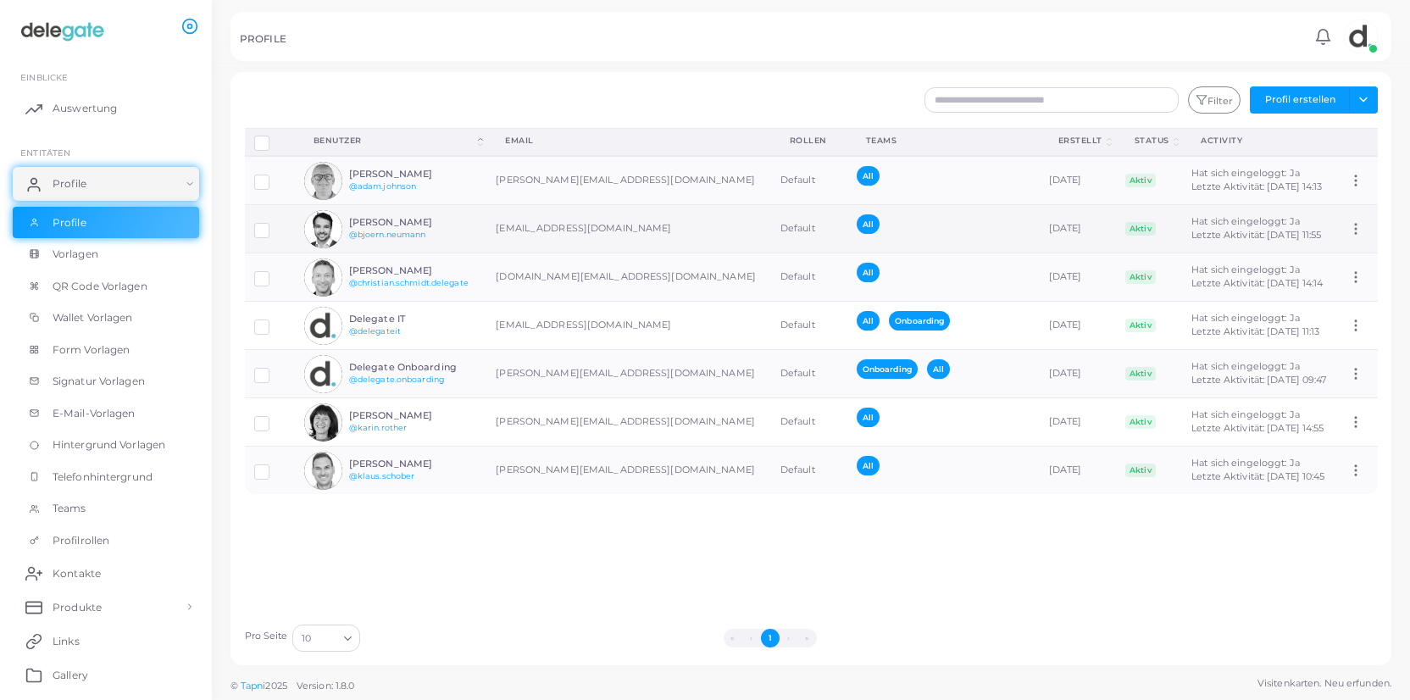
click at [324, 233] on img at bounding box center [323, 229] width 38 height 38
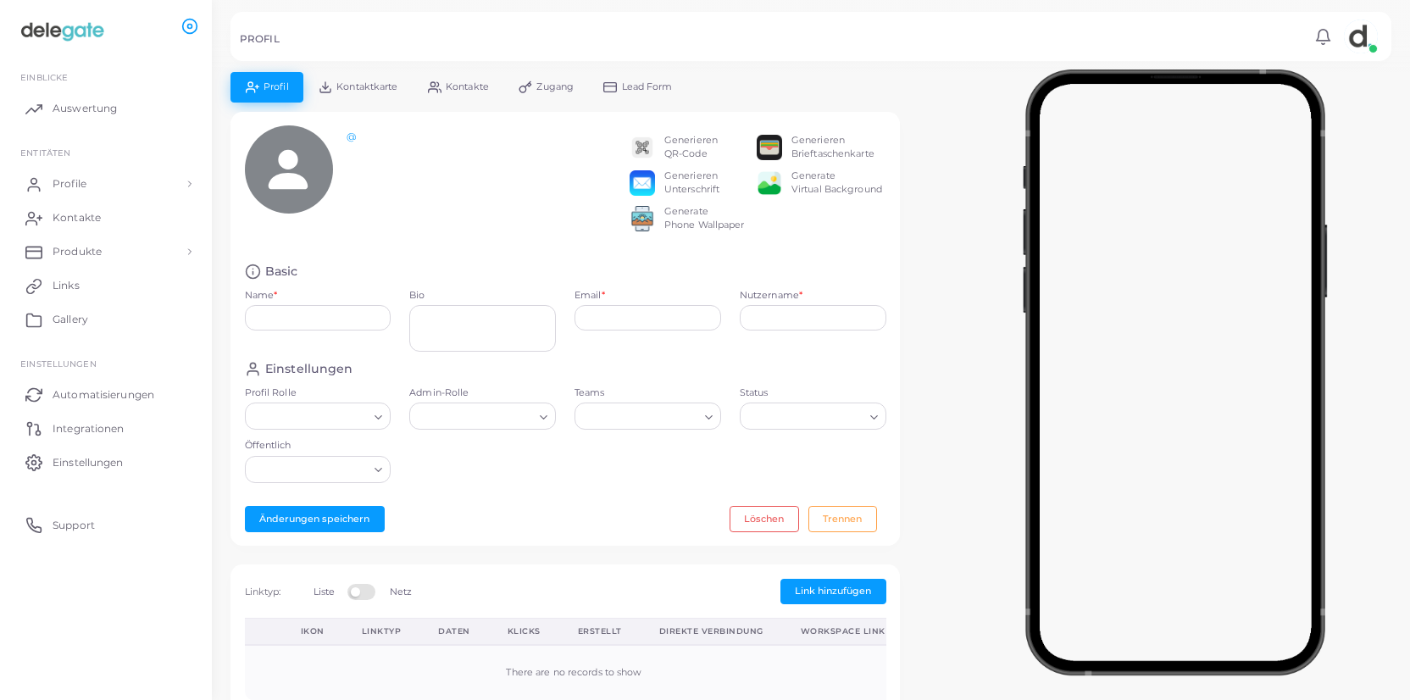
type input "**********"
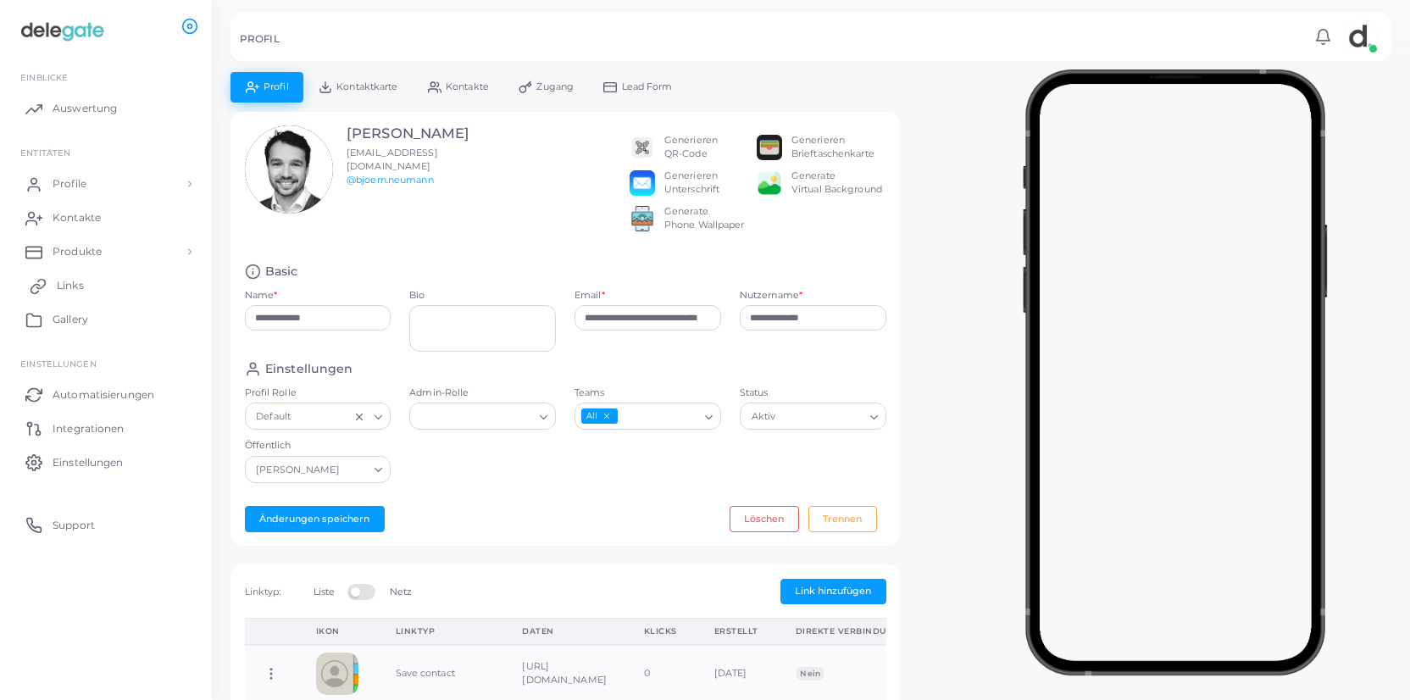
click at [92, 282] on link "Links" at bounding box center [106, 286] width 186 height 34
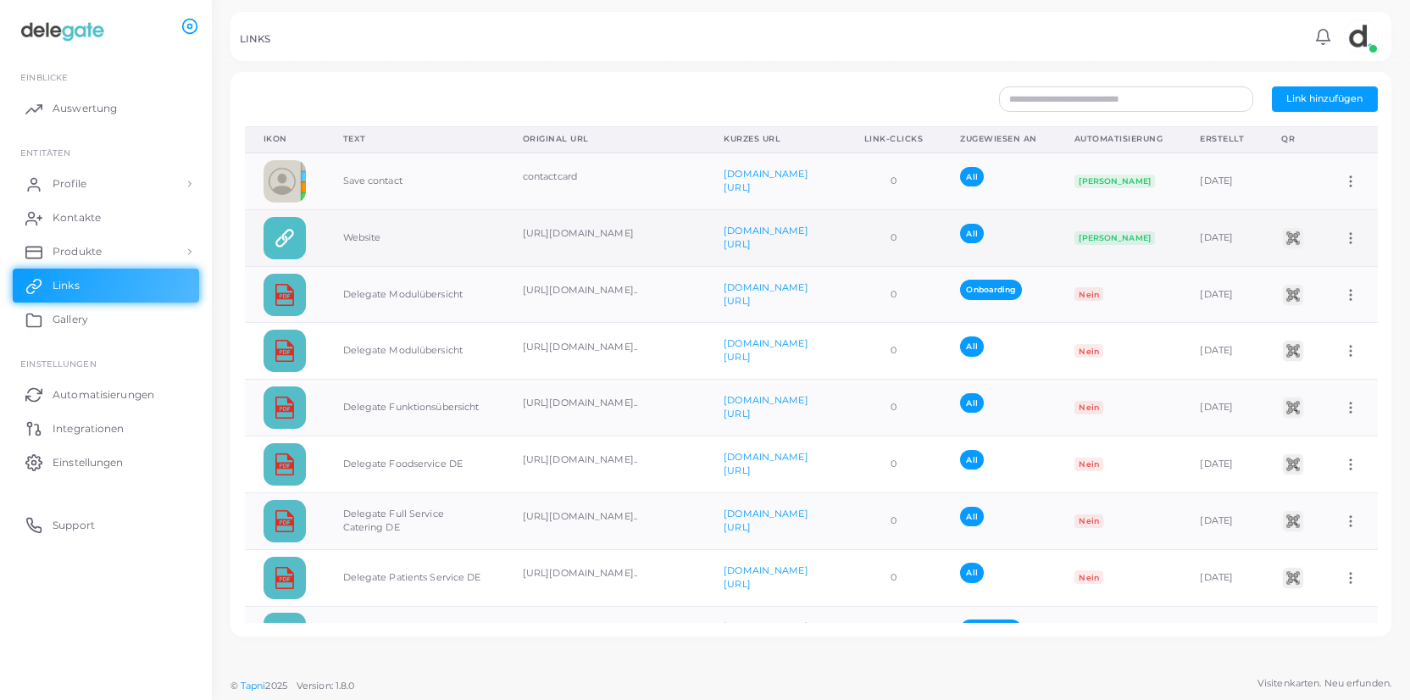
click at [1355, 238] on icon at bounding box center [1350, 238] width 15 height 15
click at [1338, 280] on span "Link bearbeiten" at bounding box center [1312, 282] width 74 height 14
type input "*******"
type input "**********"
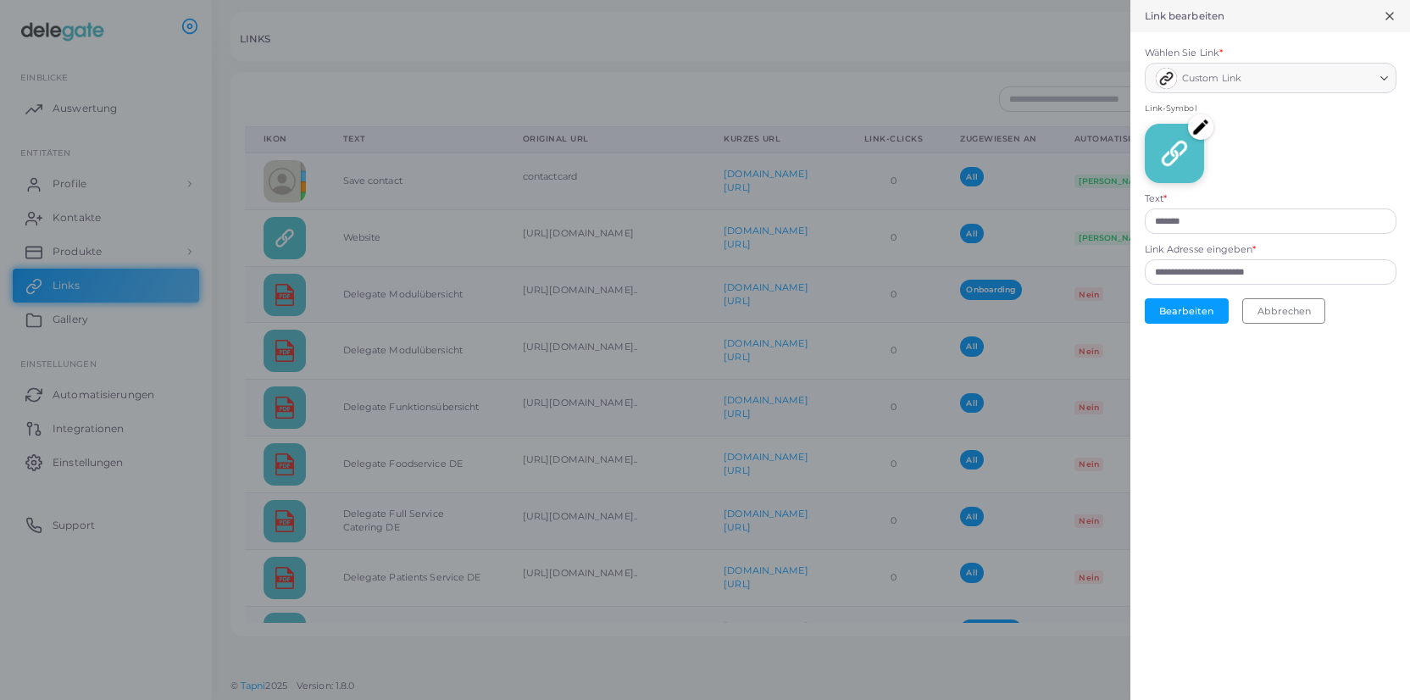
click at [1207, 127] on img at bounding box center [1200, 126] width 25 height 25
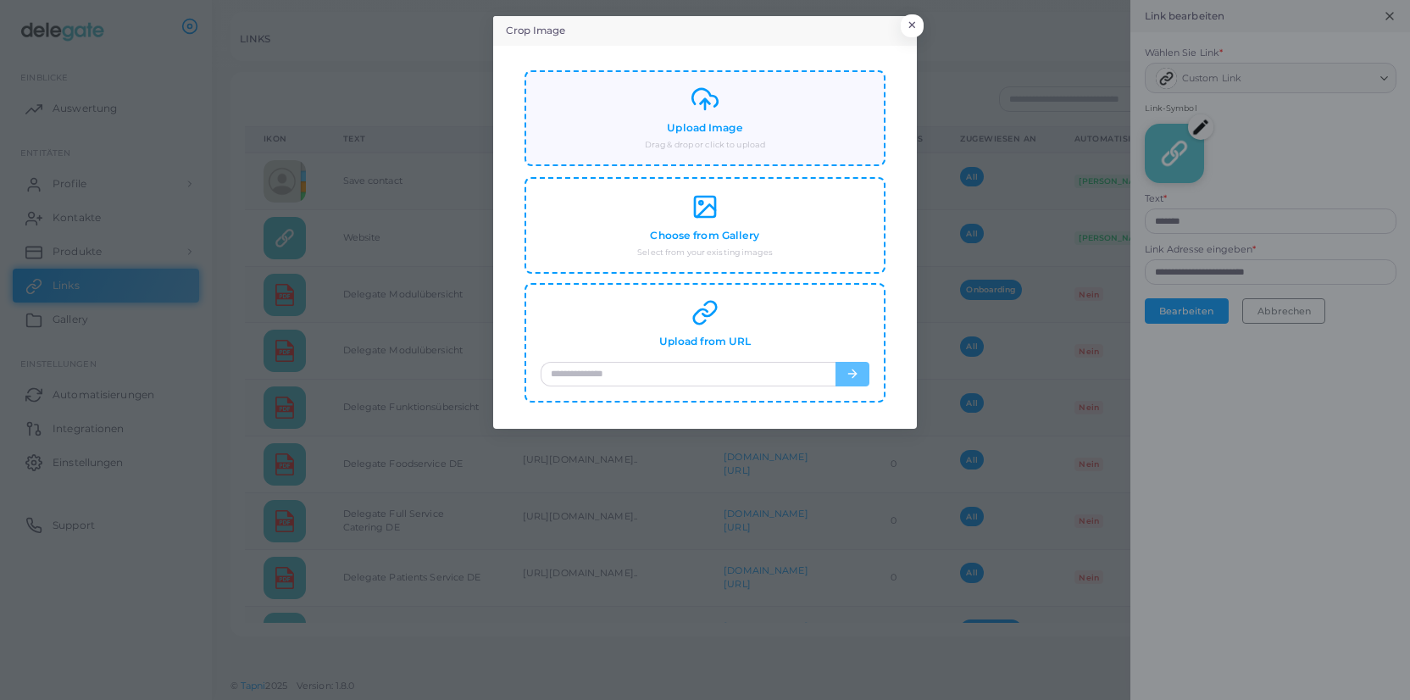
click at [764, 141] on small "Drag & drop or click to upload" at bounding box center [705, 145] width 120 height 12
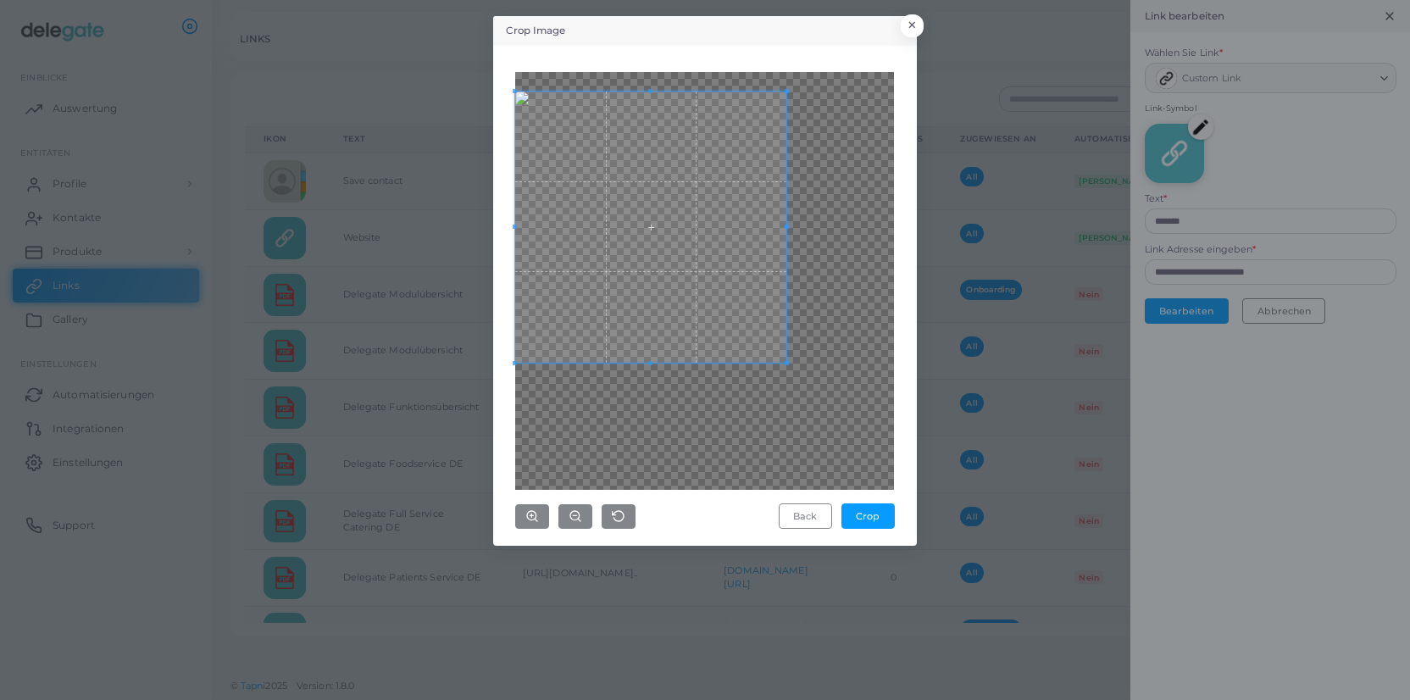
click at [690, 258] on span at bounding box center [650, 227] width 271 height 271
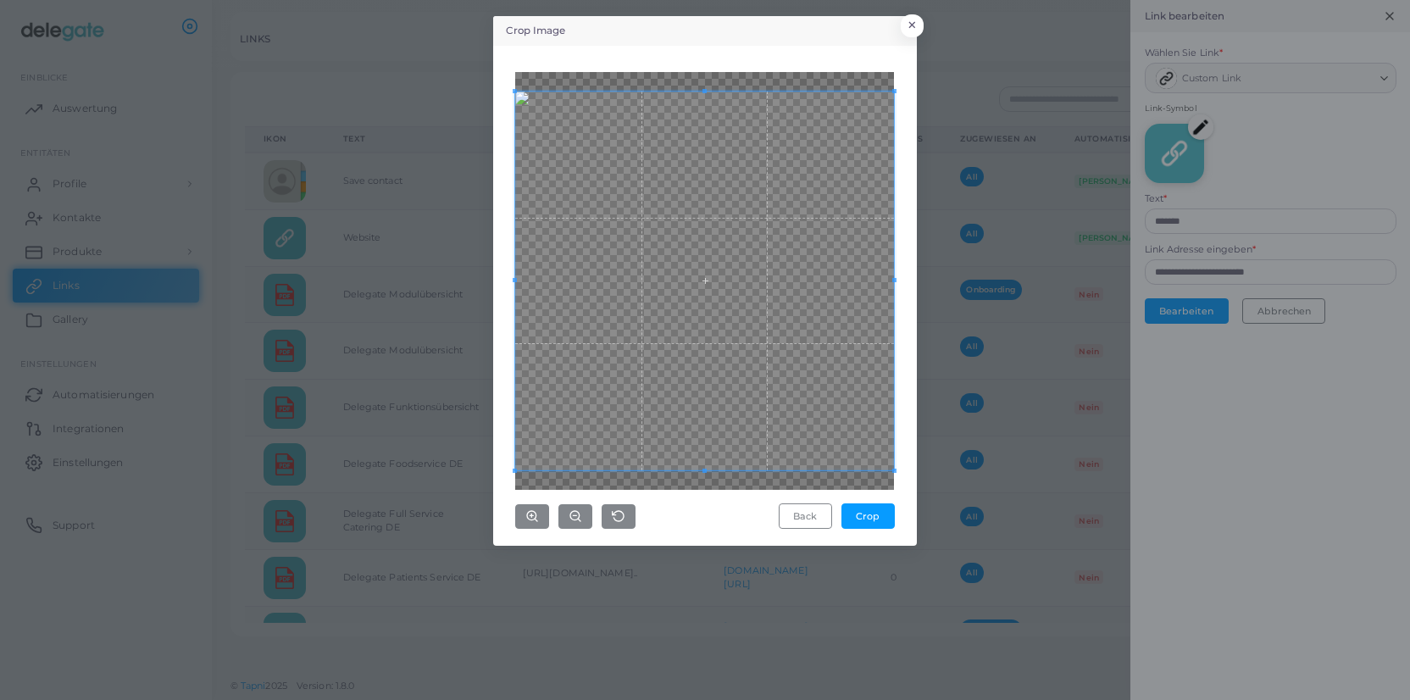
click at [963, 492] on div "Crop Image × Back Crop" at bounding box center [705, 350] width 1410 height 700
click at [886, 515] on button "Crop" at bounding box center [868, 515] width 53 height 25
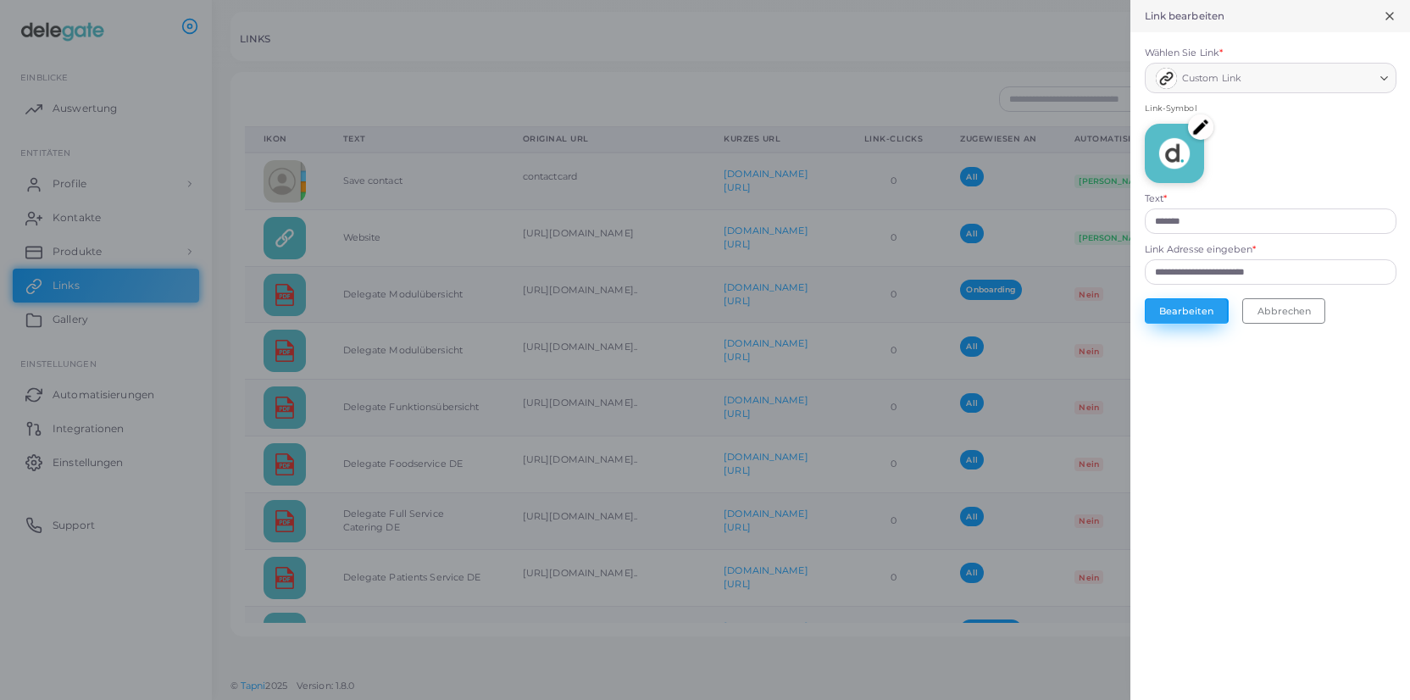
click at [1191, 306] on button "Bearbeiten" at bounding box center [1187, 310] width 84 height 25
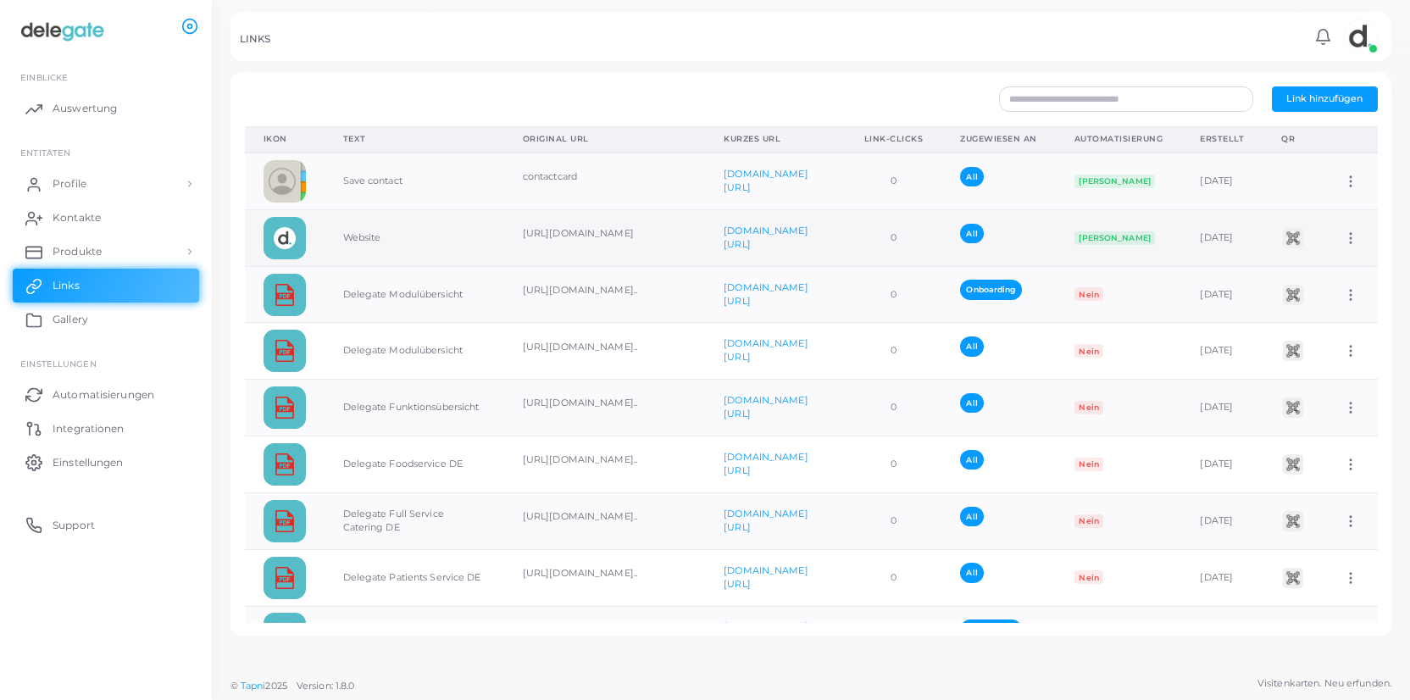
click at [1355, 242] on icon at bounding box center [1350, 238] width 15 height 15
click at [1327, 286] on span "Link bearbeiten" at bounding box center [1312, 286] width 74 height 14
type input "*******"
type input "**********"
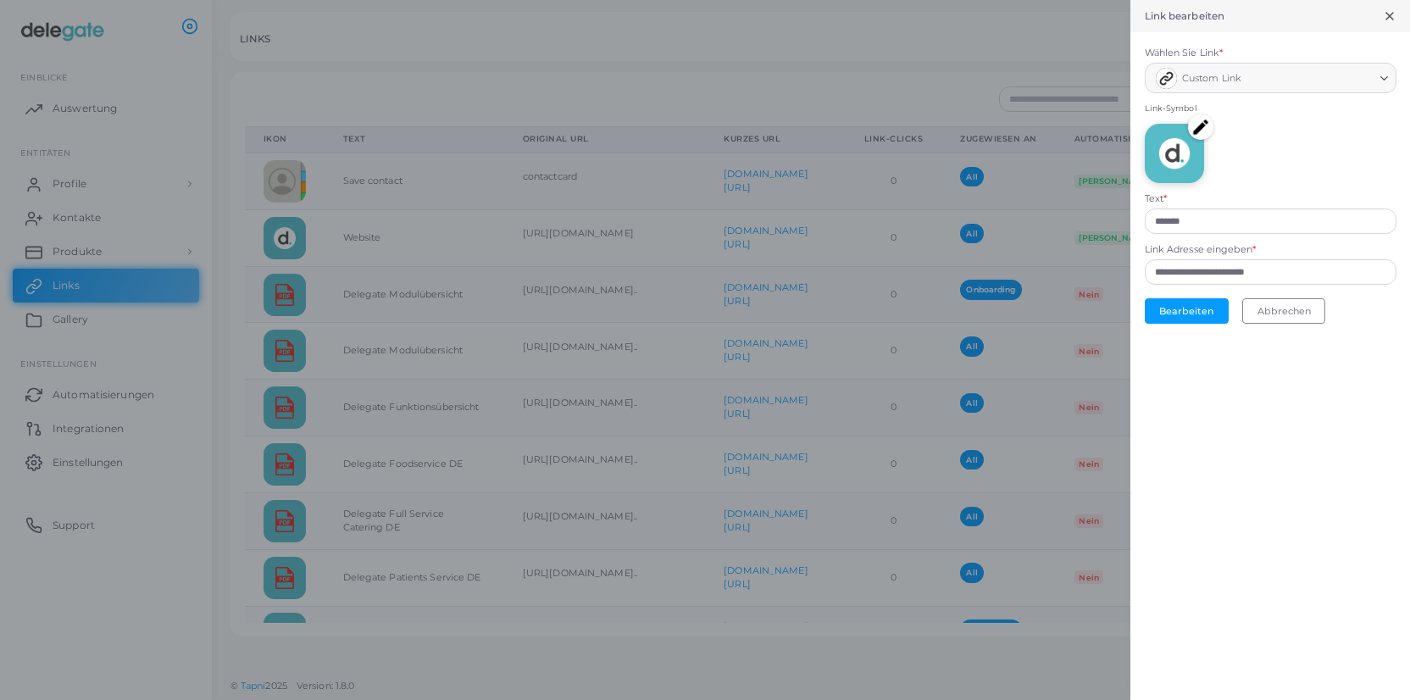
click at [1203, 133] on img at bounding box center [1200, 126] width 25 height 25
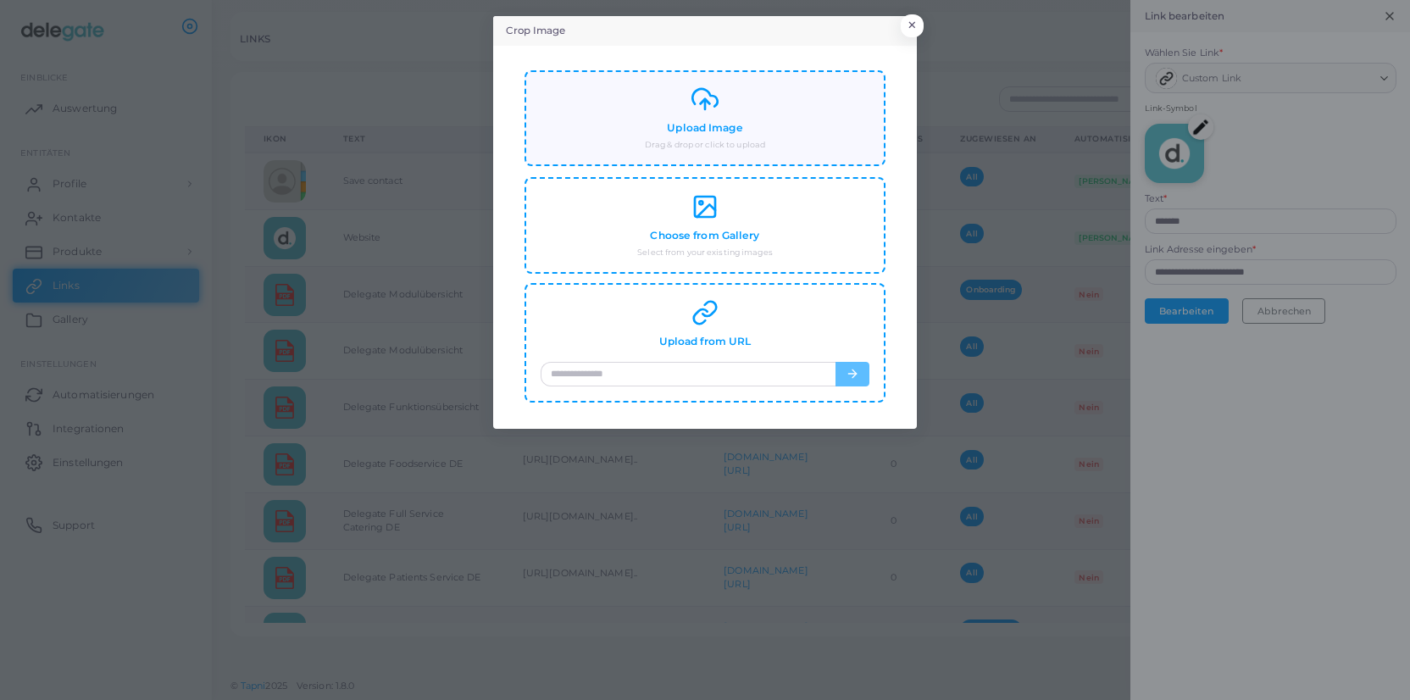
click at [747, 127] on div "Upload Image Drag & drop or click to upload" at bounding box center [705, 118] width 329 height 65
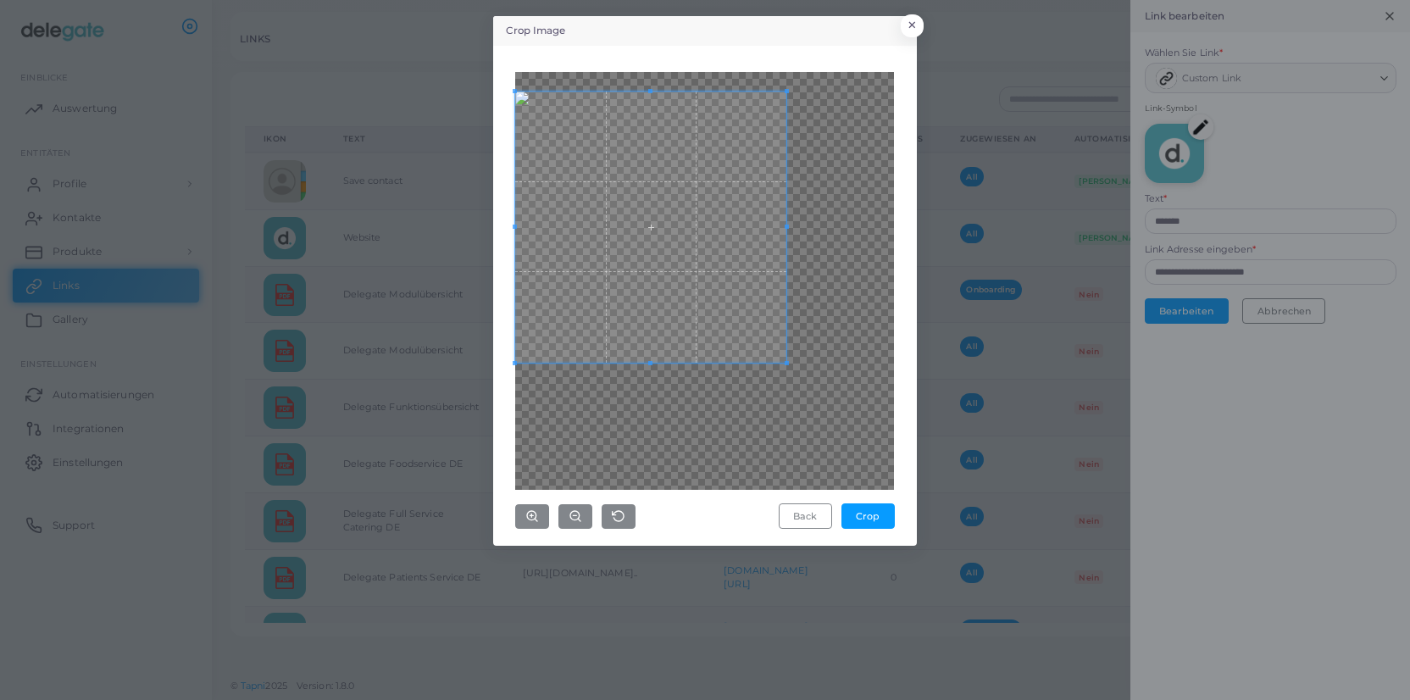
click at [669, 255] on span at bounding box center [650, 227] width 271 height 271
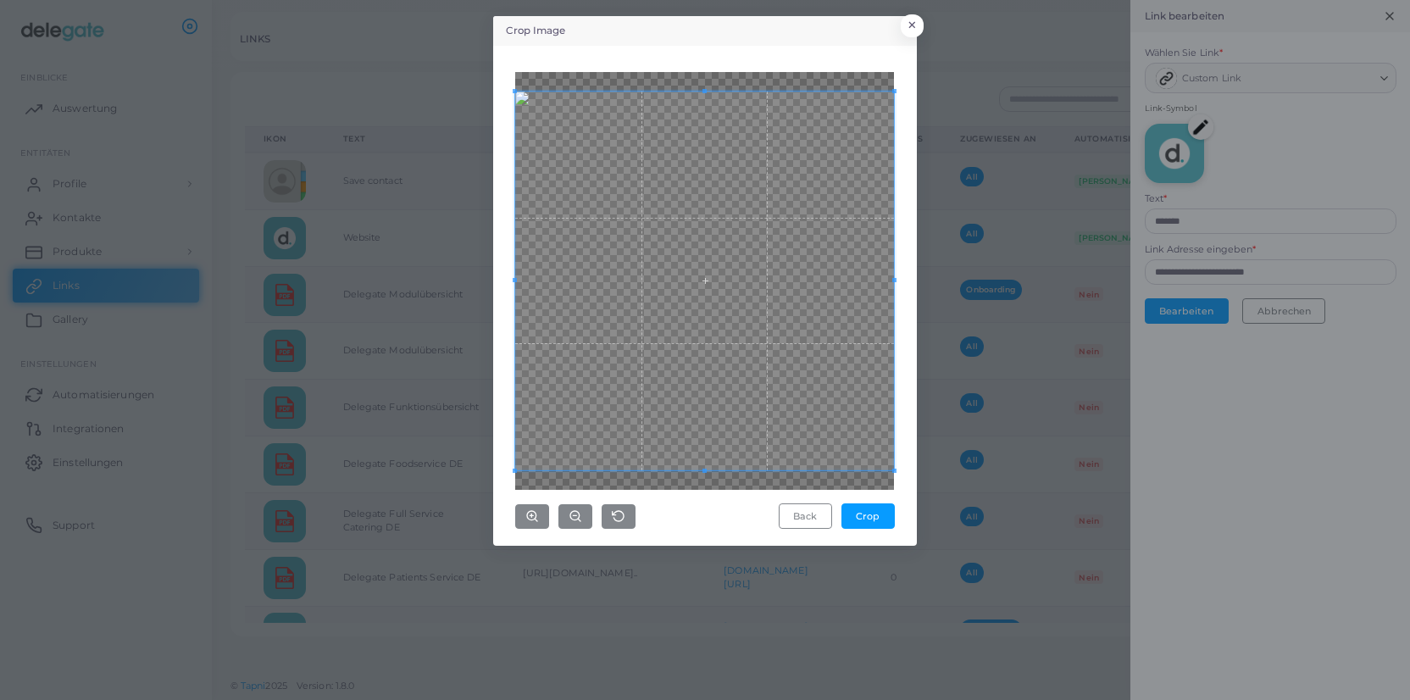
click at [963, 504] on div "Crop Image × Back Crop" at bounding box center [705, 350] width 1410 height 700
click at [866, 517] on button "Crop" at bounding box center [868, 515] width 53 height 25
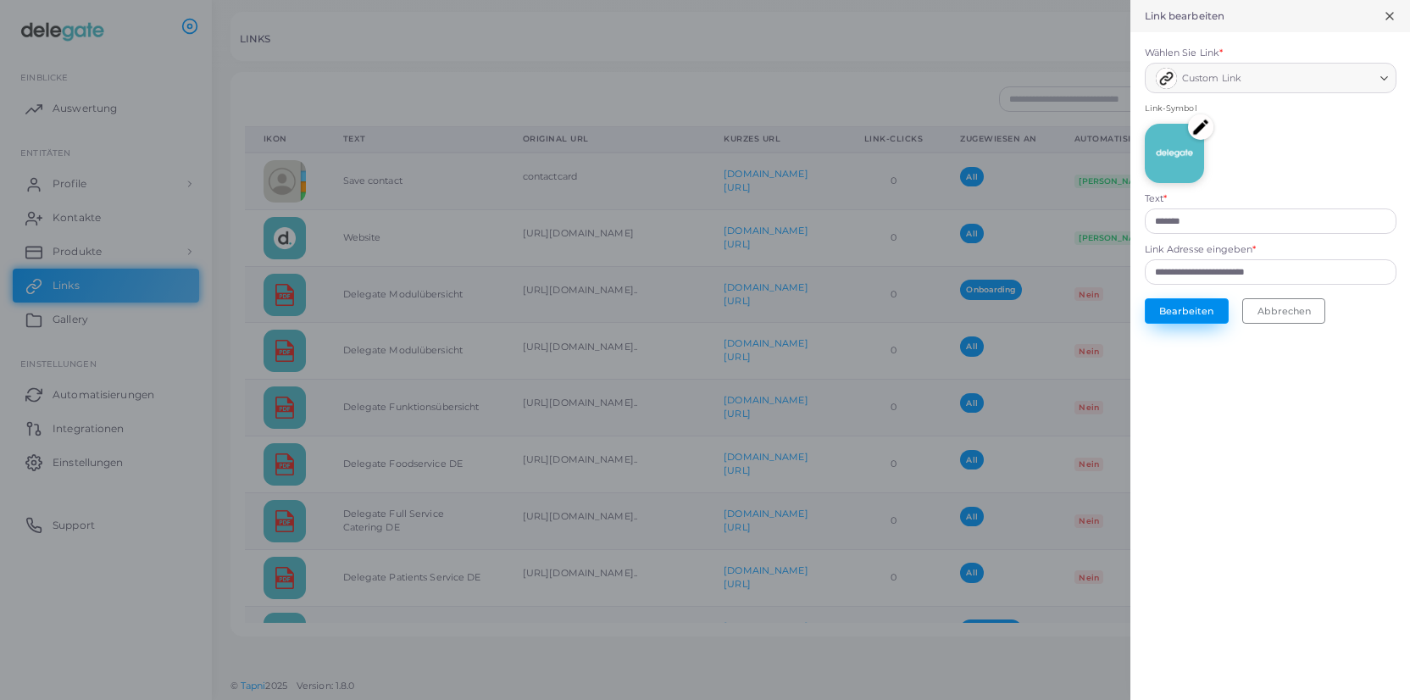
click at [1203, 315] on button "Bearbeiten" at bounding box center [1187, 310] width 84 height 25
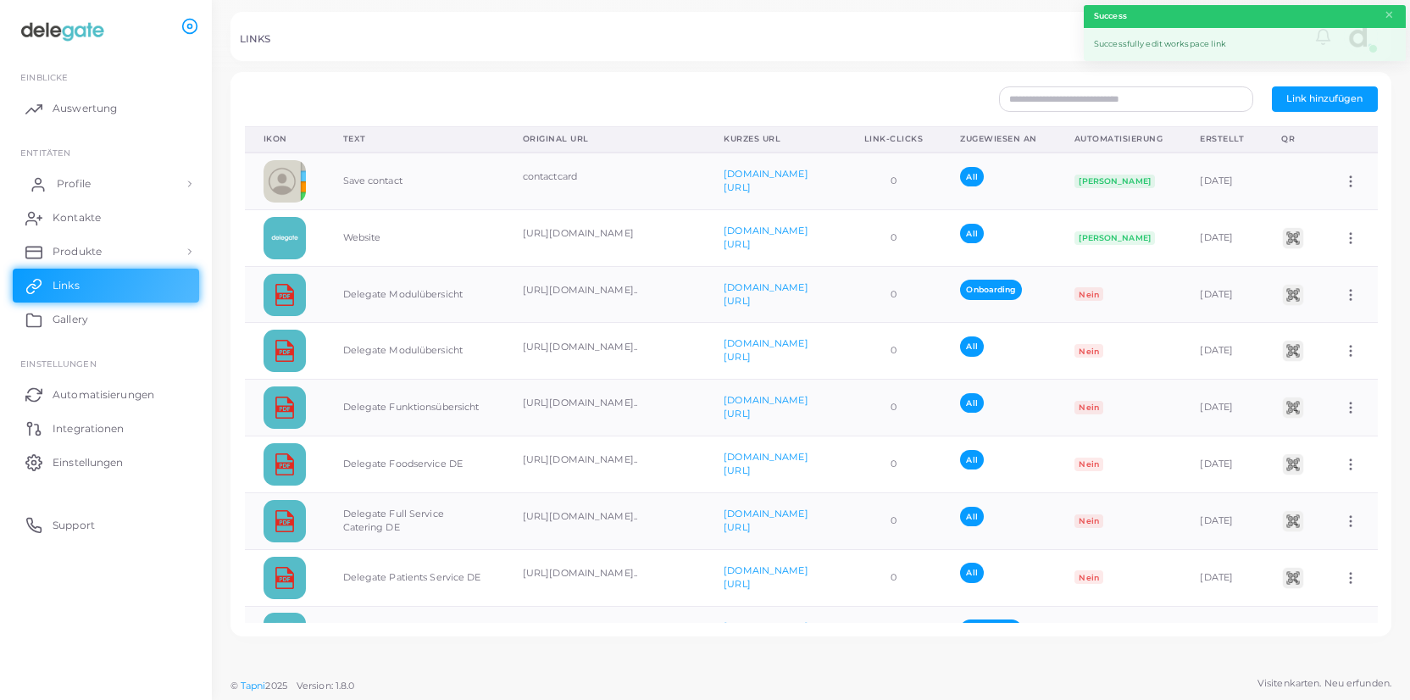
click at [82, 175] on link "Profile" at bounding box center [106, 184] width 186 height 34
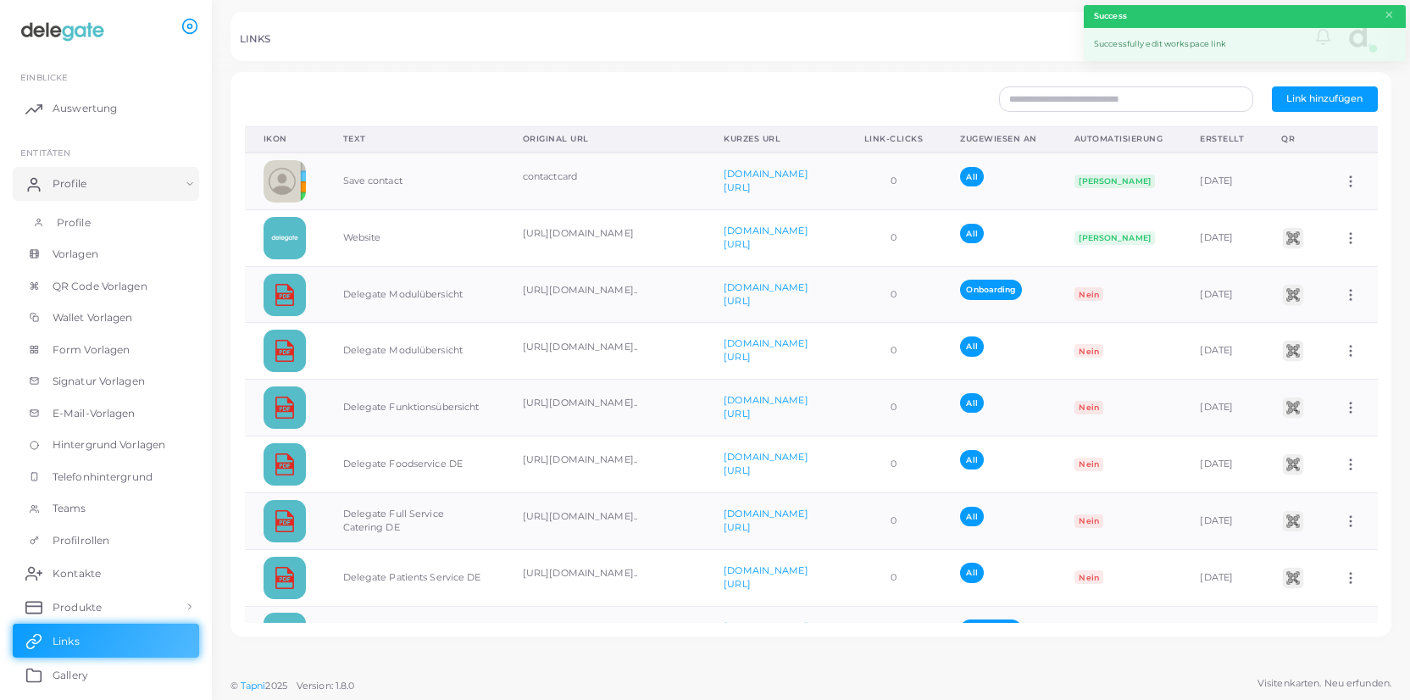
click at [67, 227] on span "Profile" at bounding box center [74, 222] width 34 height 15
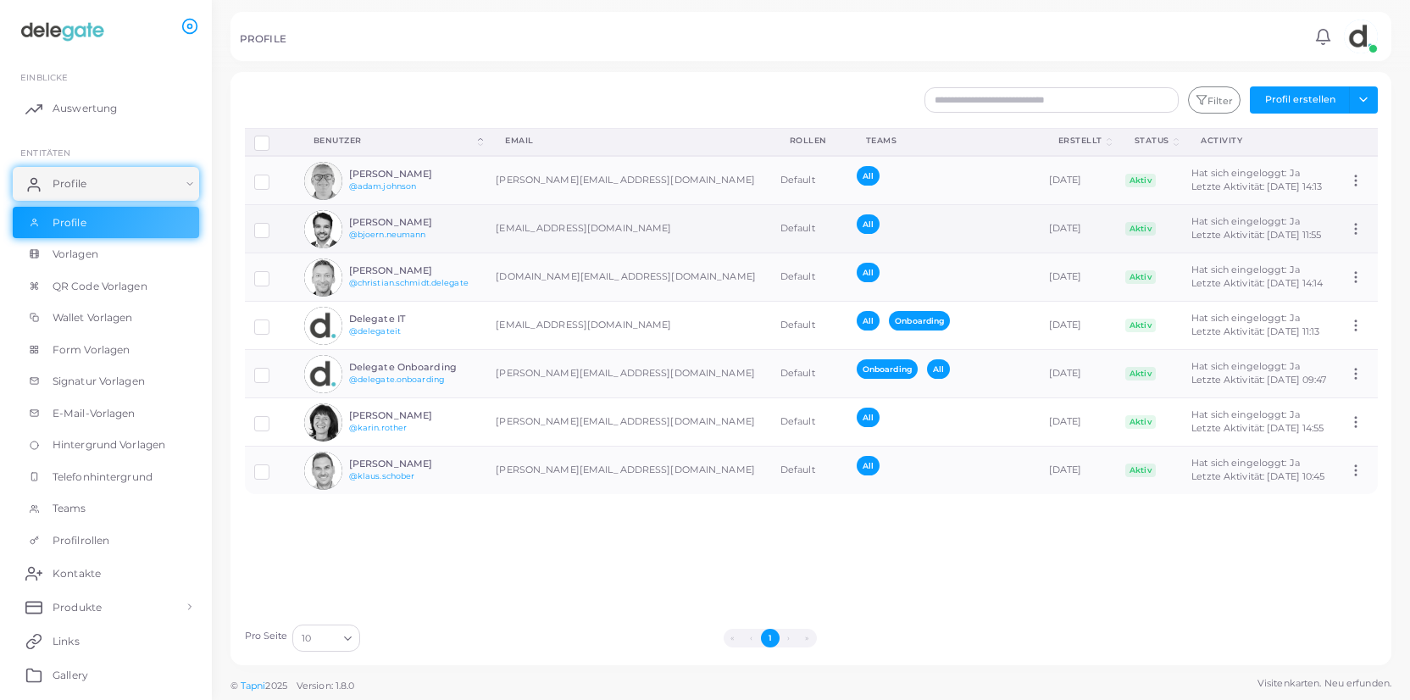
click at [316, 231] on img at bounding box center [323, 229] width 38 height 38
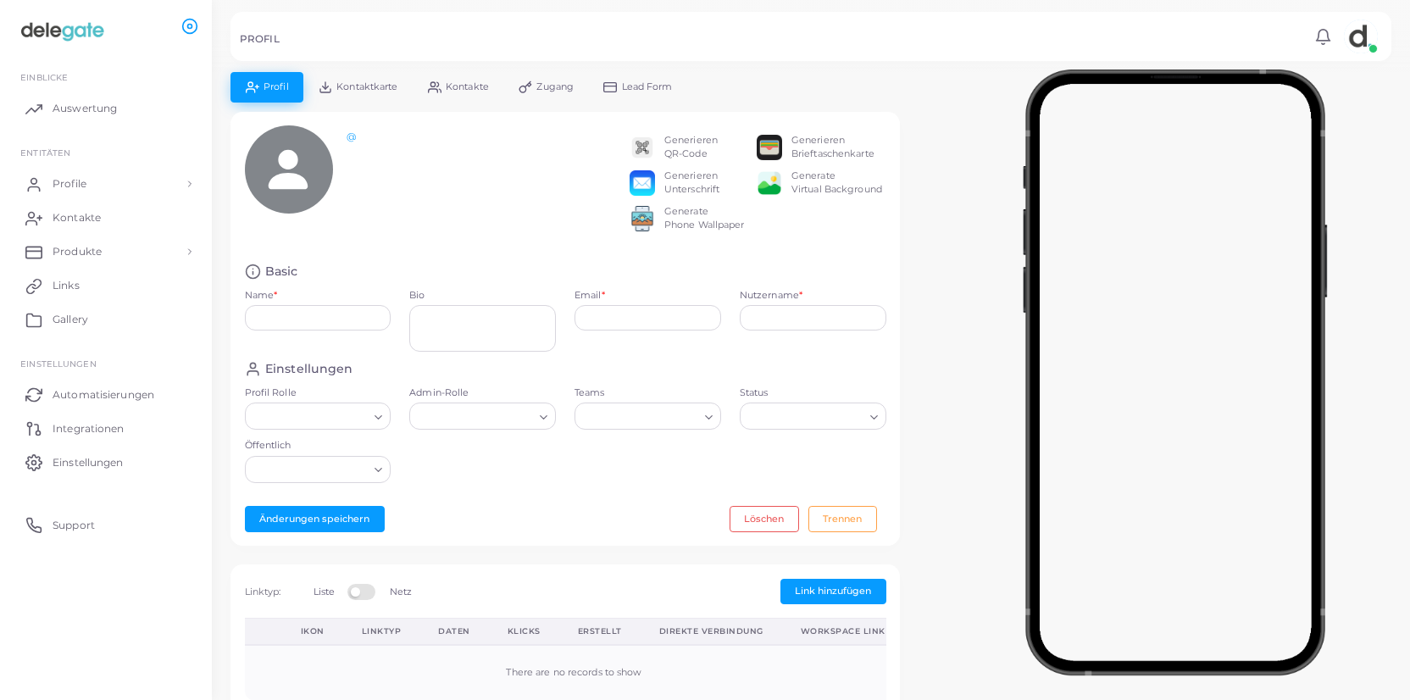
type input "**********"
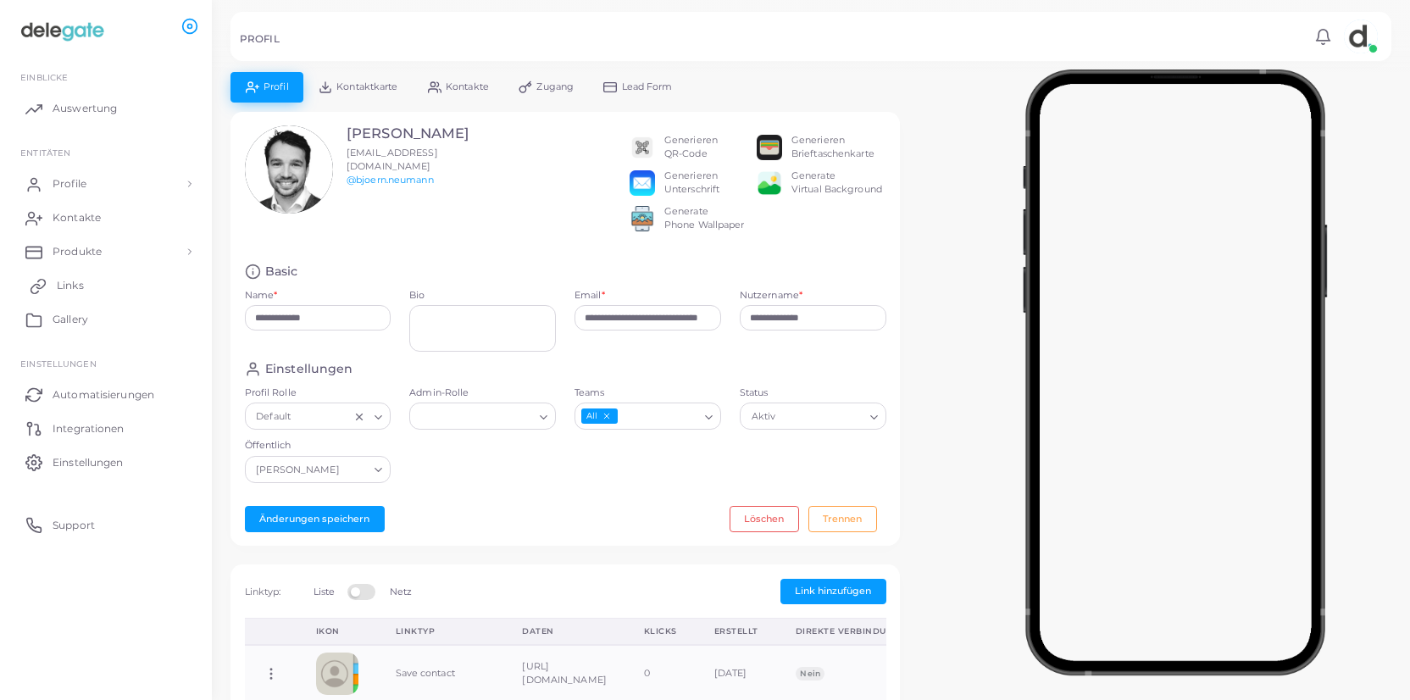
click at [67, 286] on span "Links" at bounding box center [70, 285] width 27 height 15
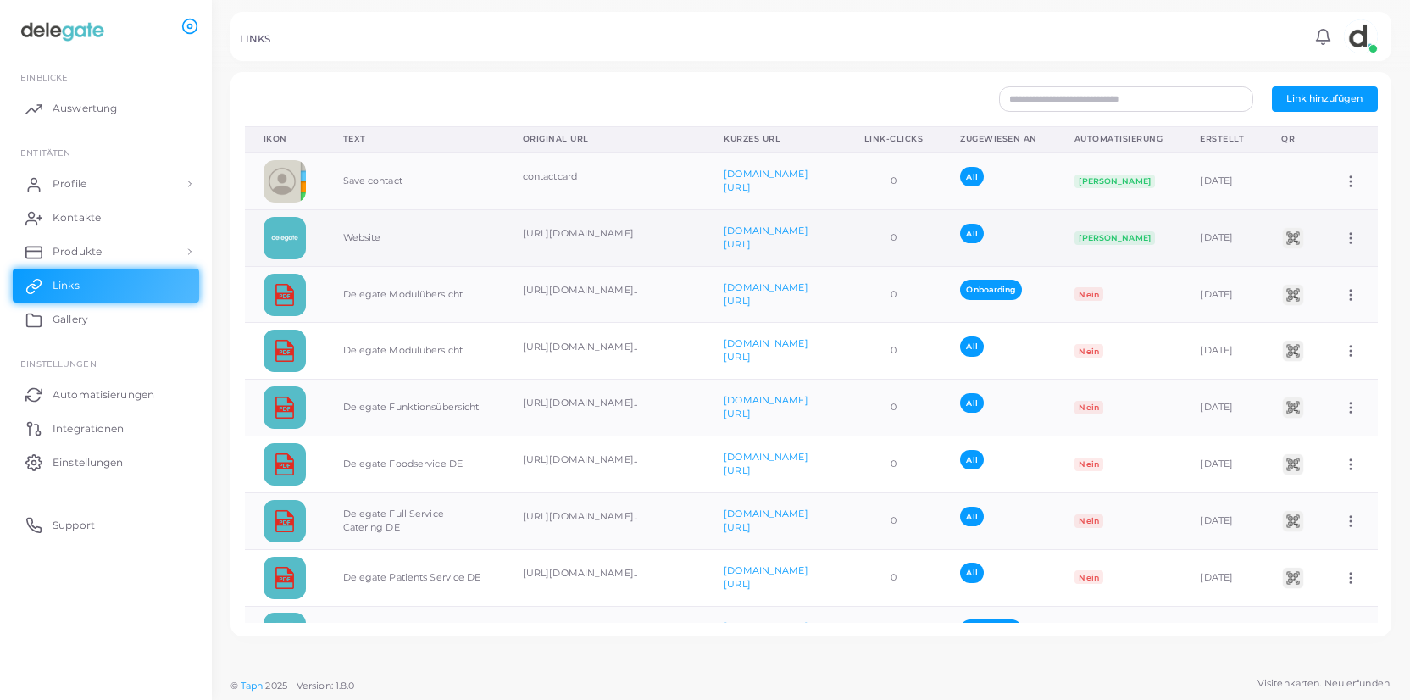
click at [1353, 244] on icon at bounding box center [1350, 238] width 15 height 15
click at [1356, 290] on link "Link bearbeiten" at bounding box center [1314, 287] width 148 height 23
type input "*******"
type input "**********"
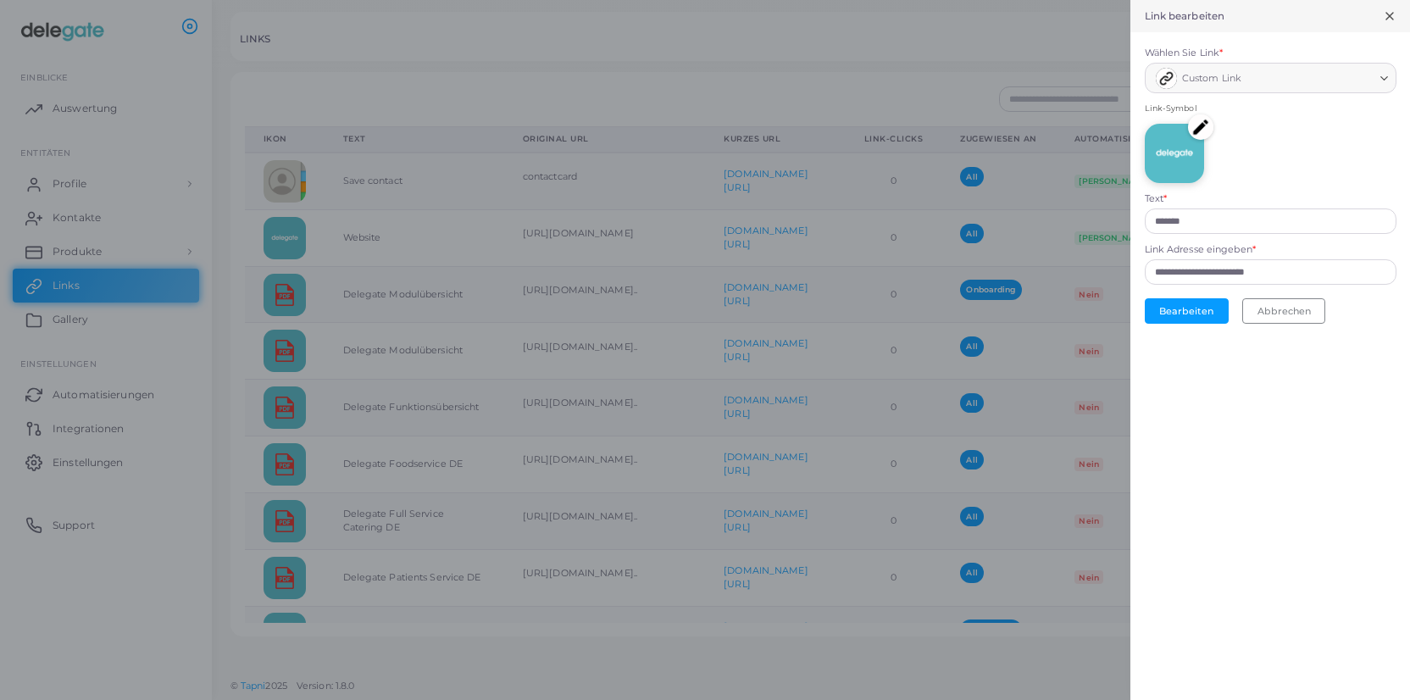
click at [1203, 126] on img at bounding box center [1200, 126] width 25 height 25
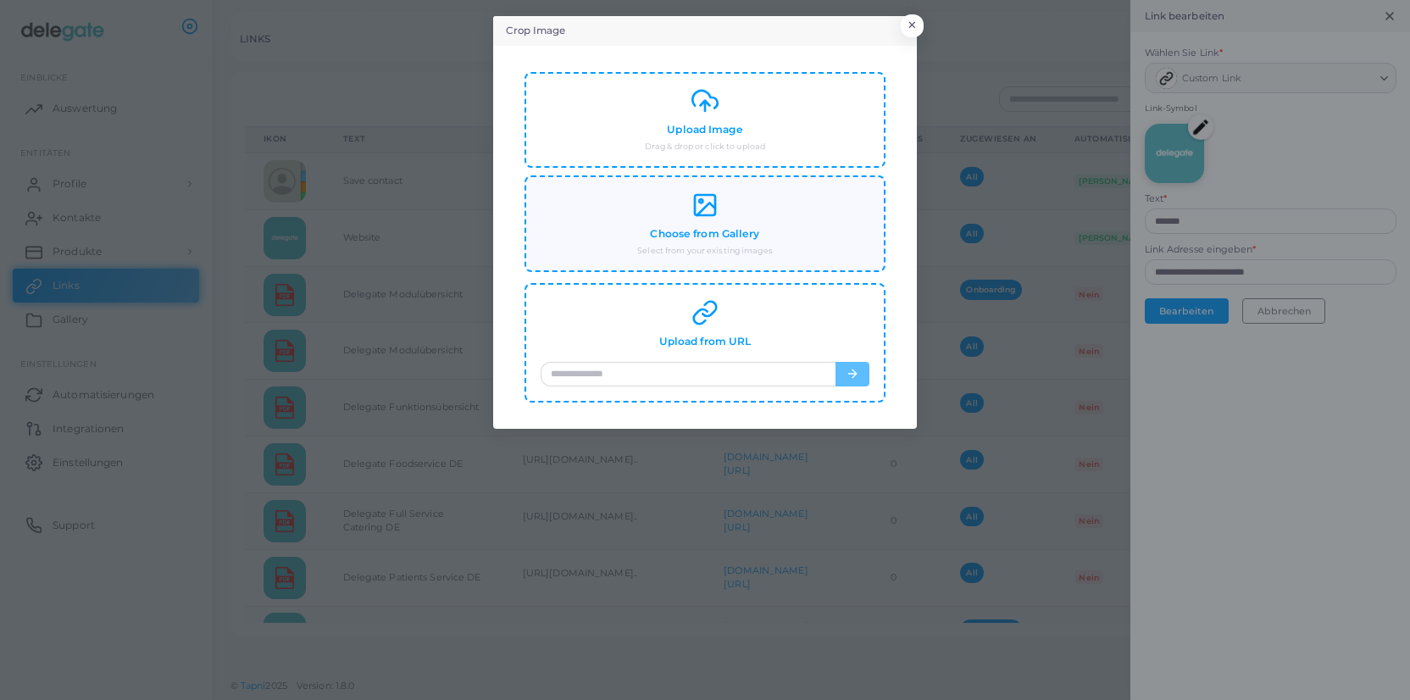
click at [748, 236] on h4 "Choose from Gallery" at bounding box center [704, 234] width 109 height 13
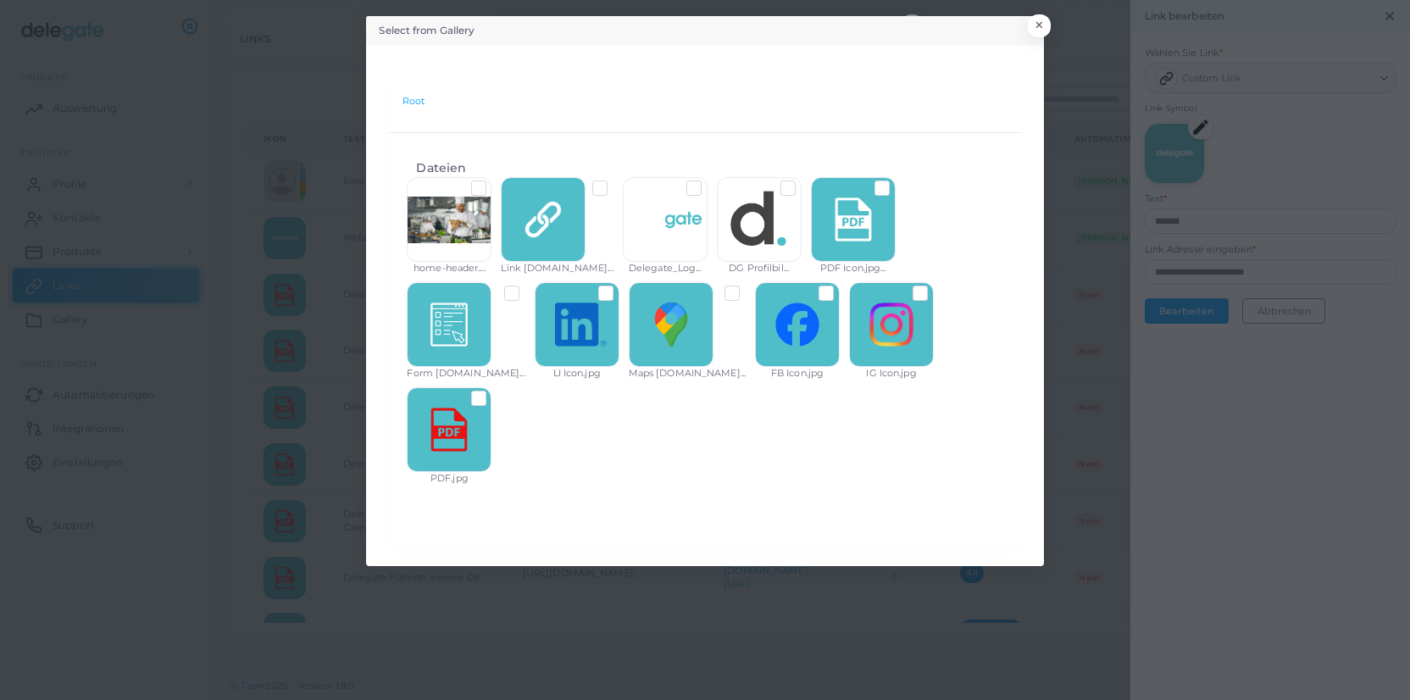
click at [802, 181] on label at bounding box center [802, 181] width 0 height 0
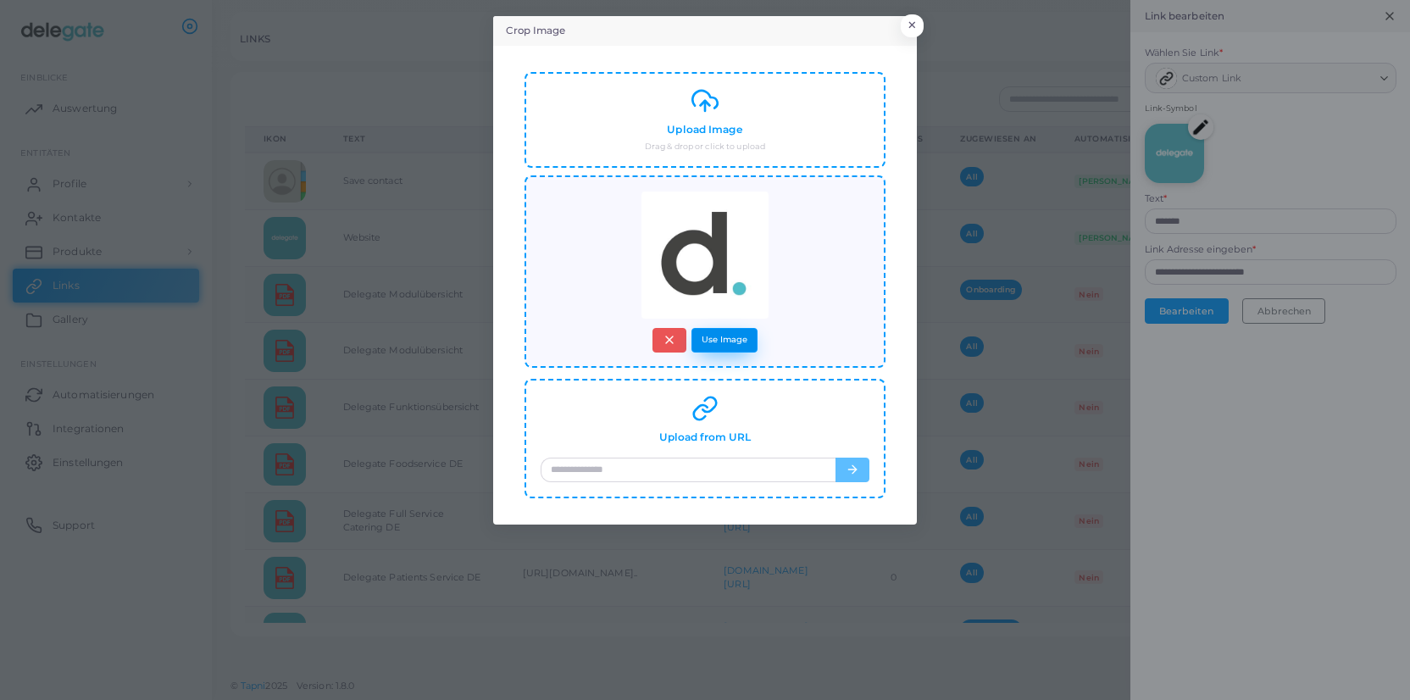
click at [732, 345] on button "Use Image" at bounding box center [725, 340] width 66 height 25
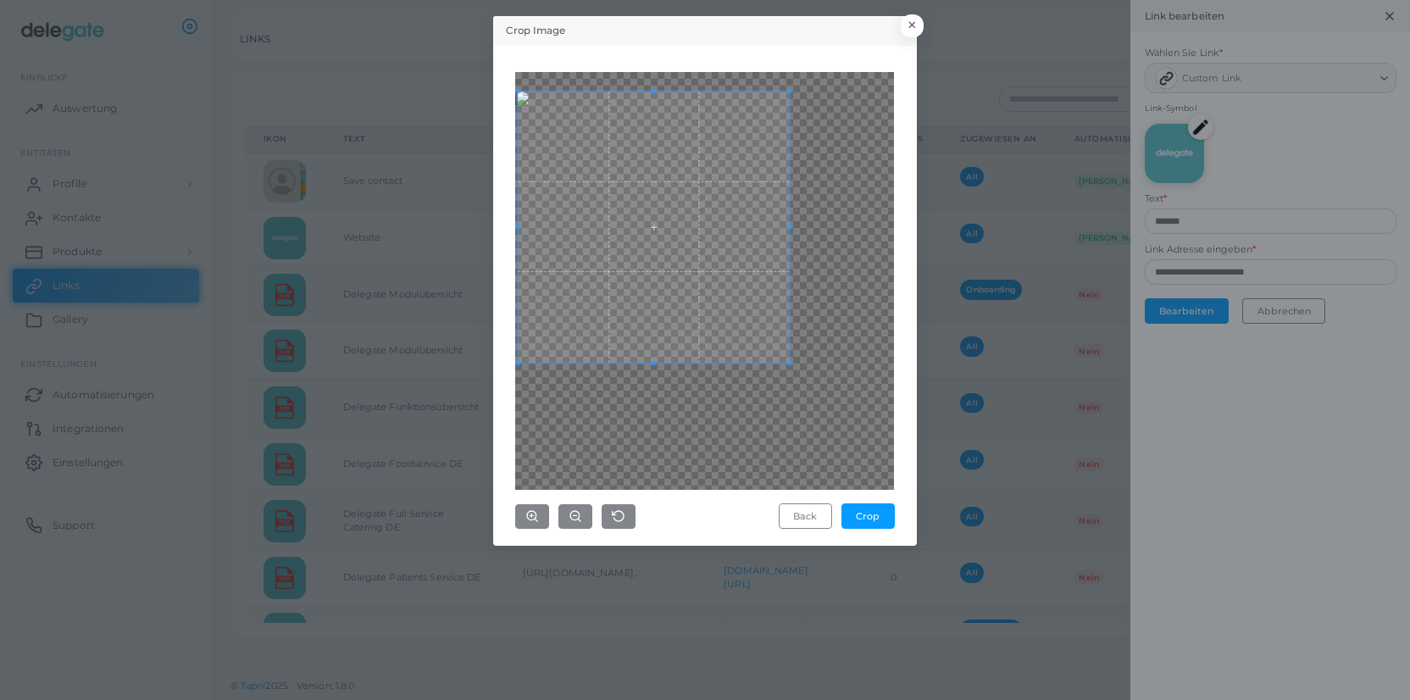
click at [665, 184] on span at bounding box center [654, 227] width 271 height 271
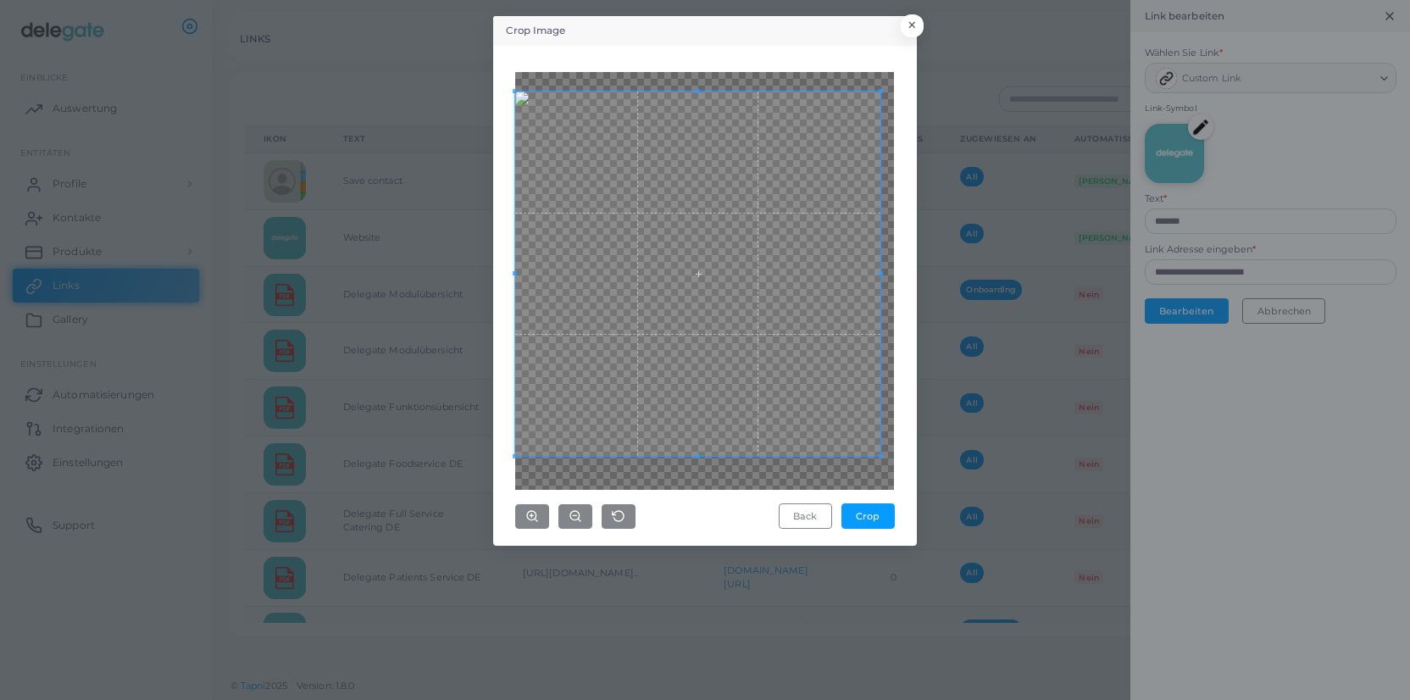
click at [997, 511] on div "Crop Image × Back Crop" at bounding box center [705, 350] width 1410 height 700
click at [875, 519] on button "Crop" at bounding box center [868, 515] width 53 height 25
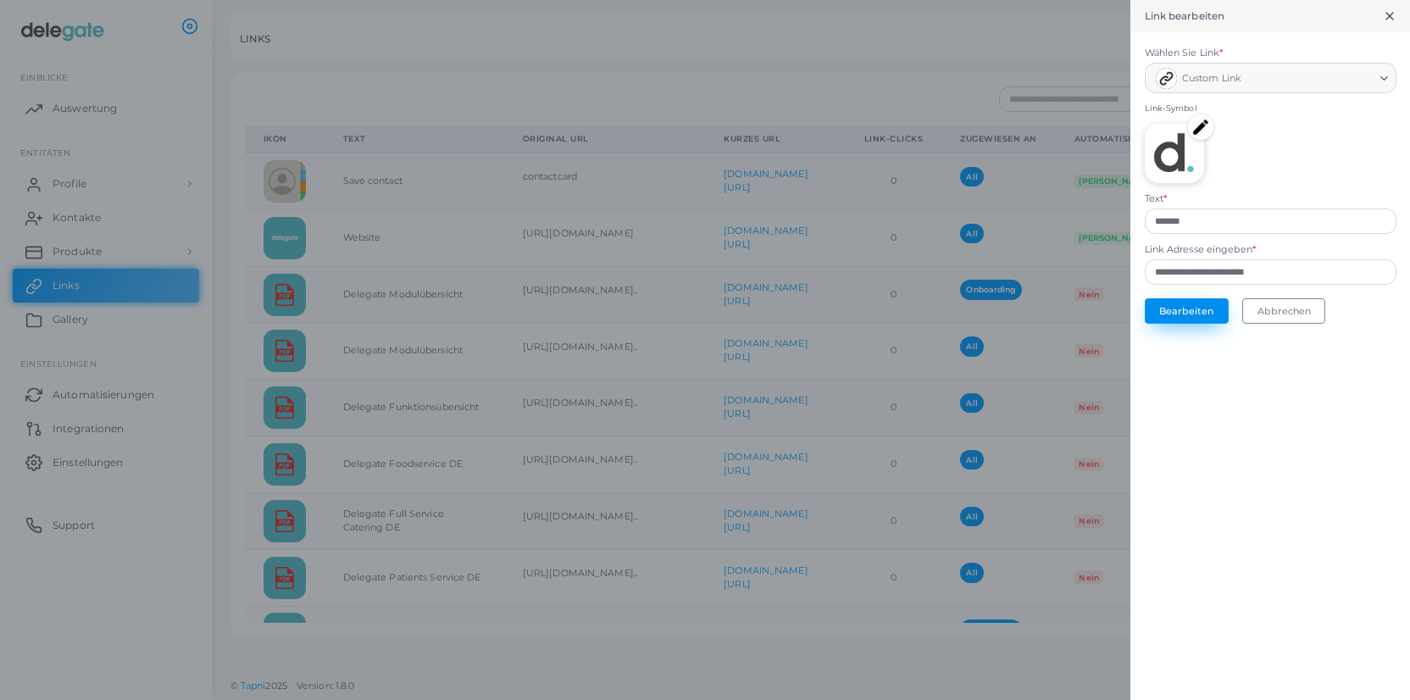
click at [1198, 315] on button "Bearbeiten" at bounding box center [1187, 310] width 84 height 25
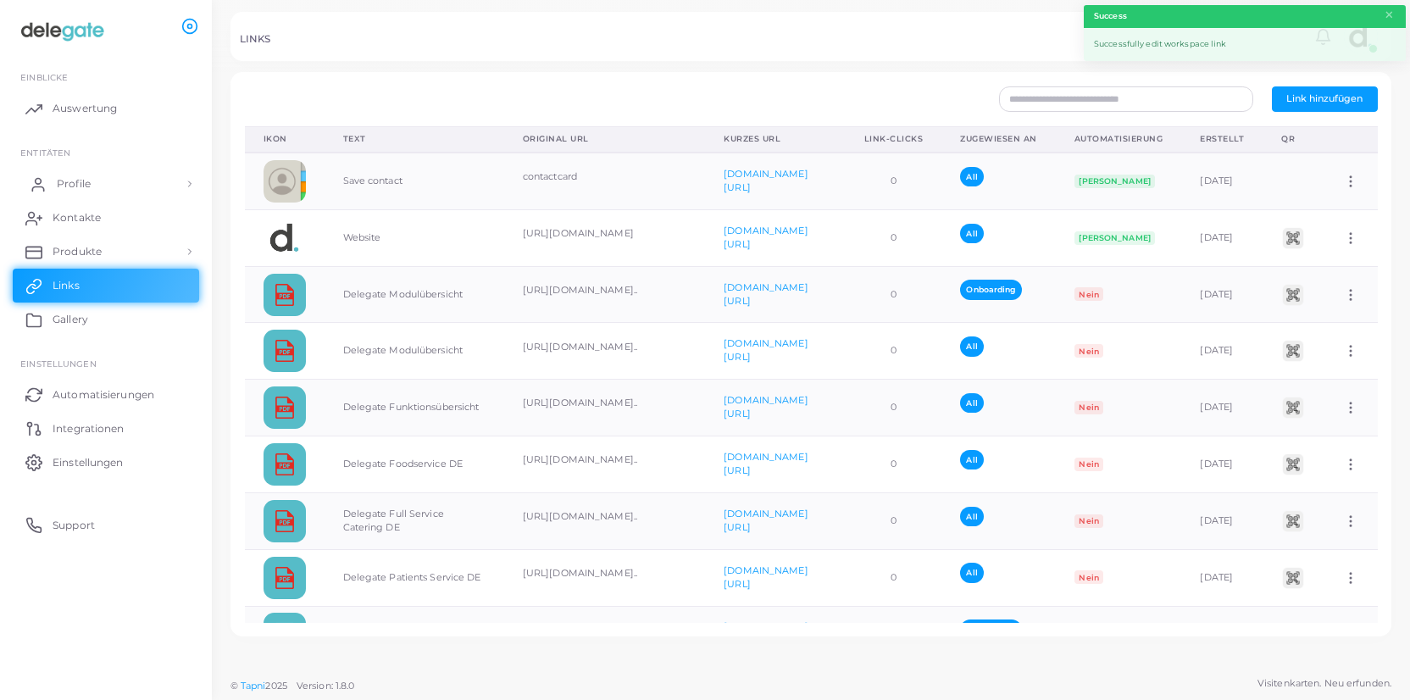
click at [92, 186] on link "Profile" at bounding box center [106, 184] width 186 height 34
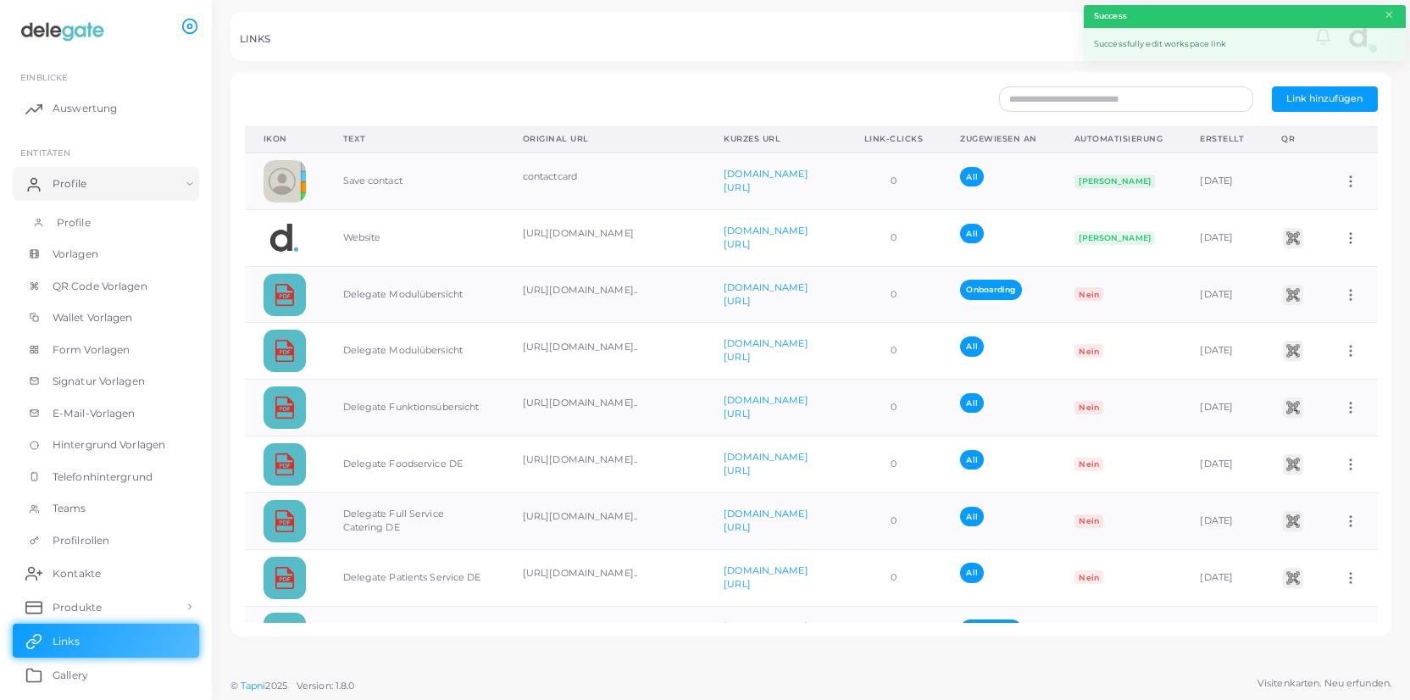
click at [74, 223] on span "Profile" at bounding box center [74, 222] width 34 height 15
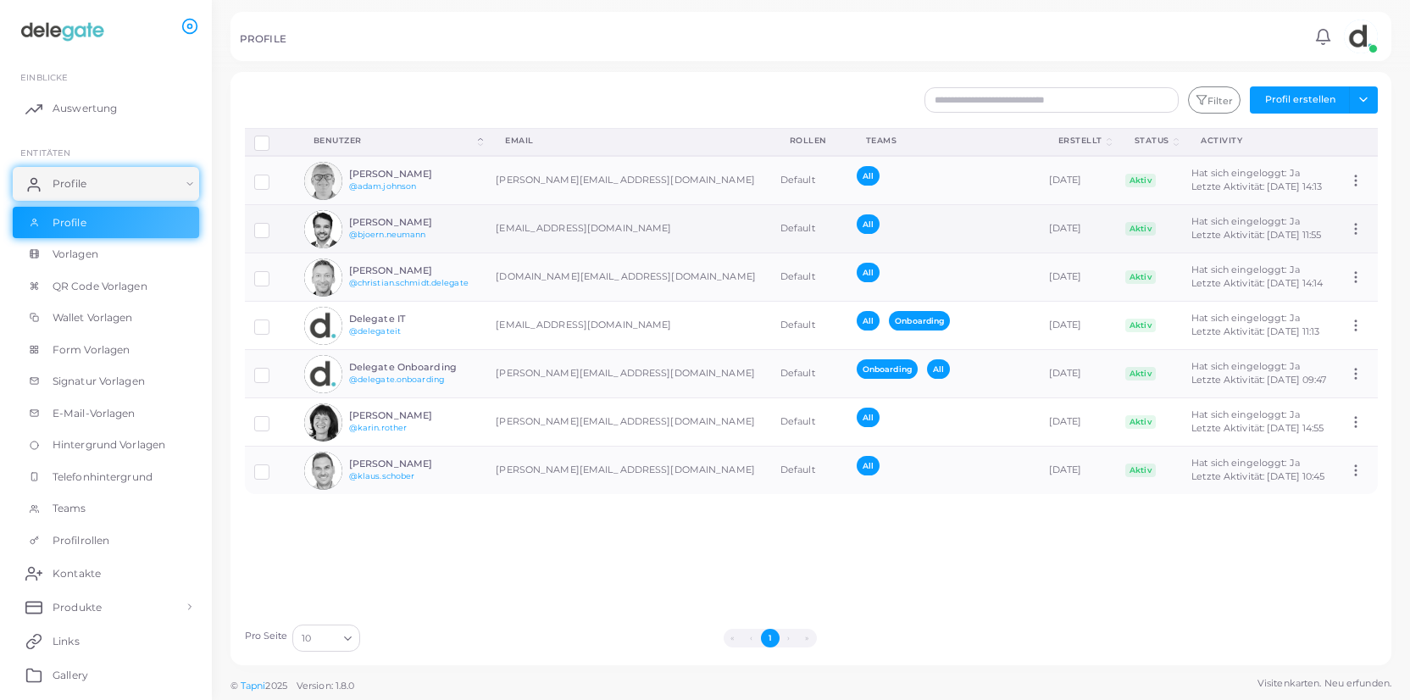
click at [325, 236] on img at bounding box center [323, 229] width 38 height 38
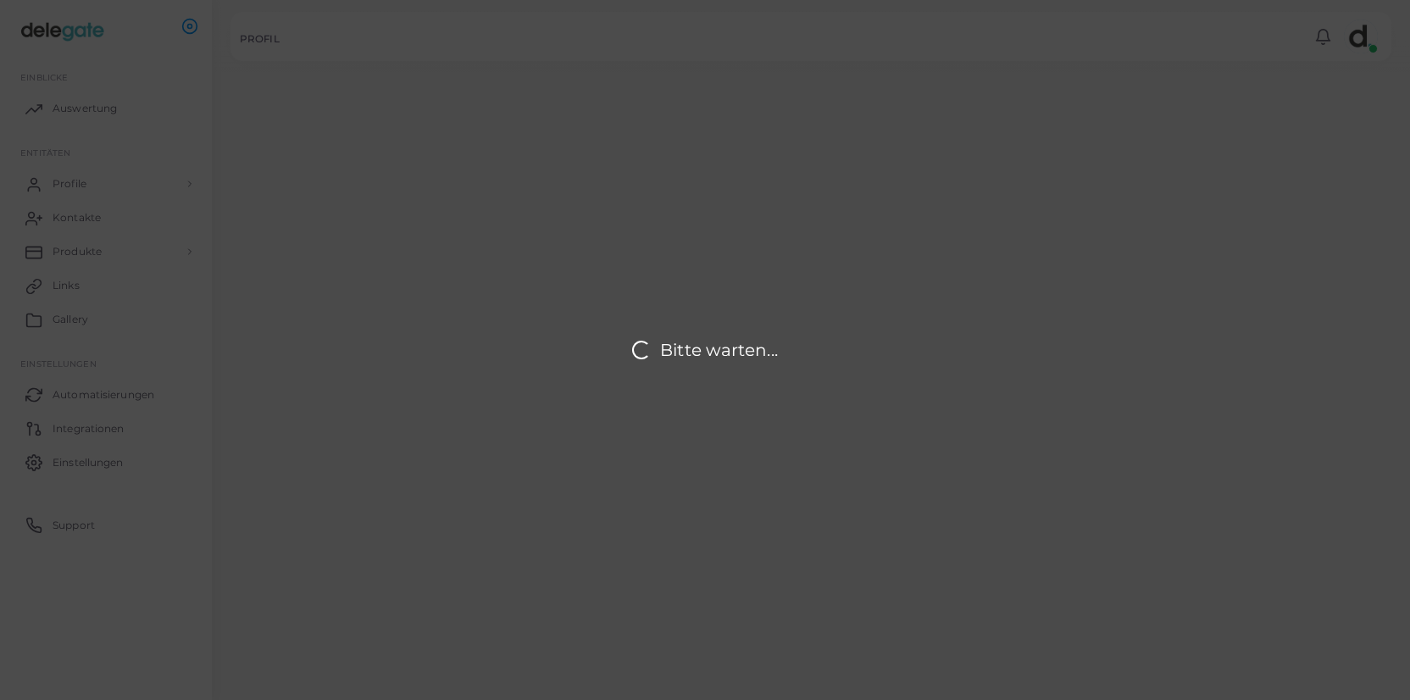
type input "**********"
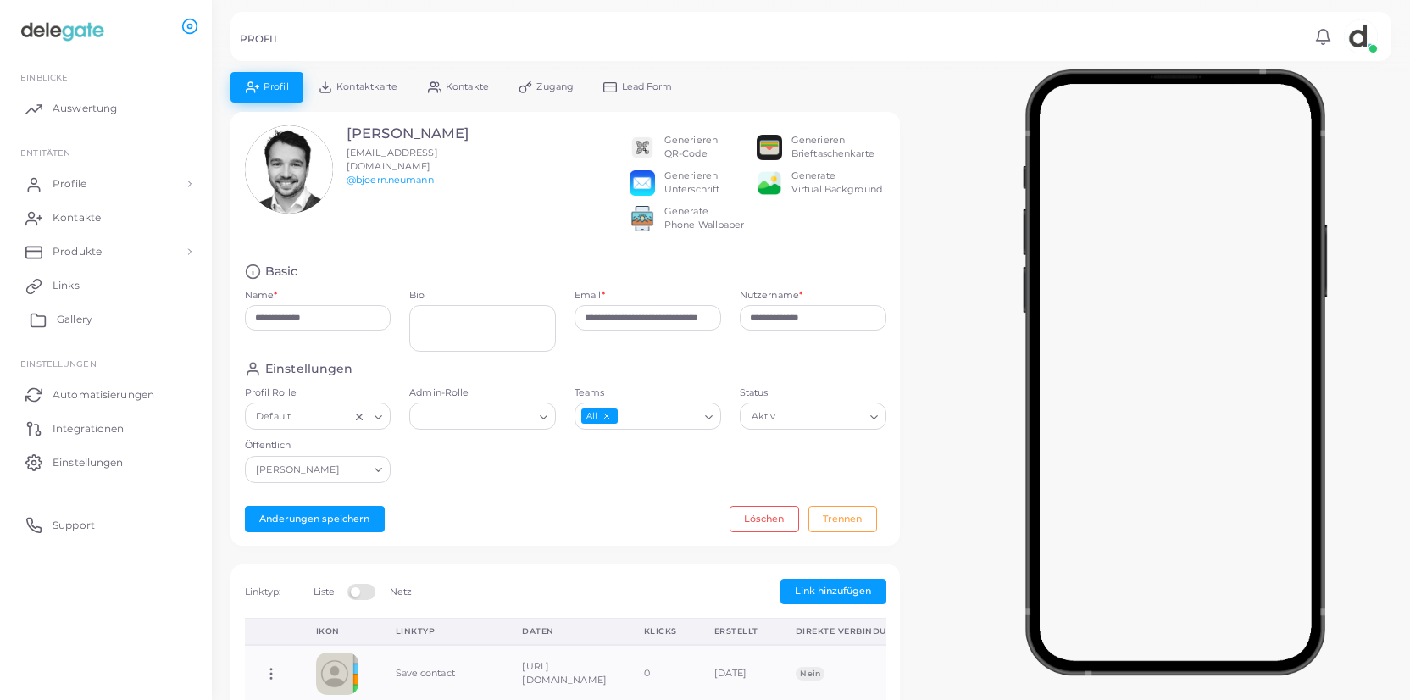
click at [83, 313] on span "Gallery" at bounding box center [75, 319] width 36 height 15
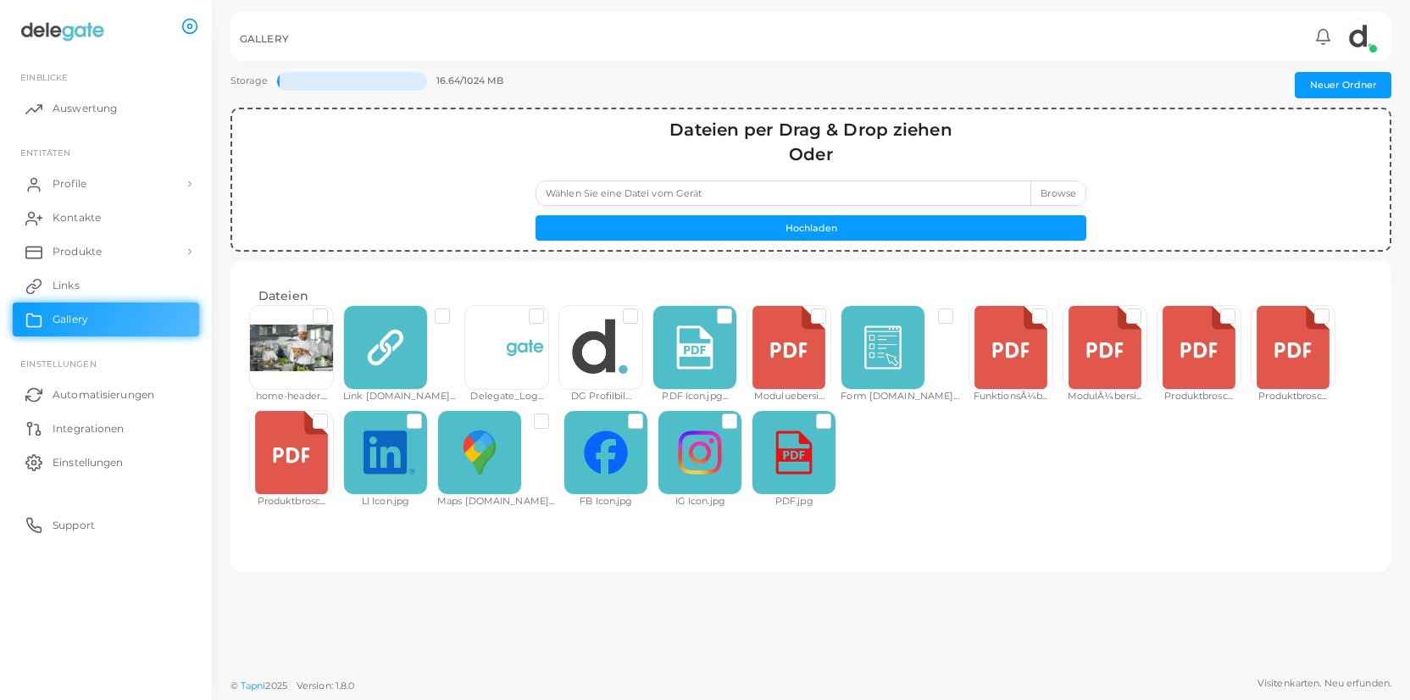
click at [1055, 194] on label "Wählen Sie eine Datei vom Gerät" at bounding box center [811, 193] width 551 height 25
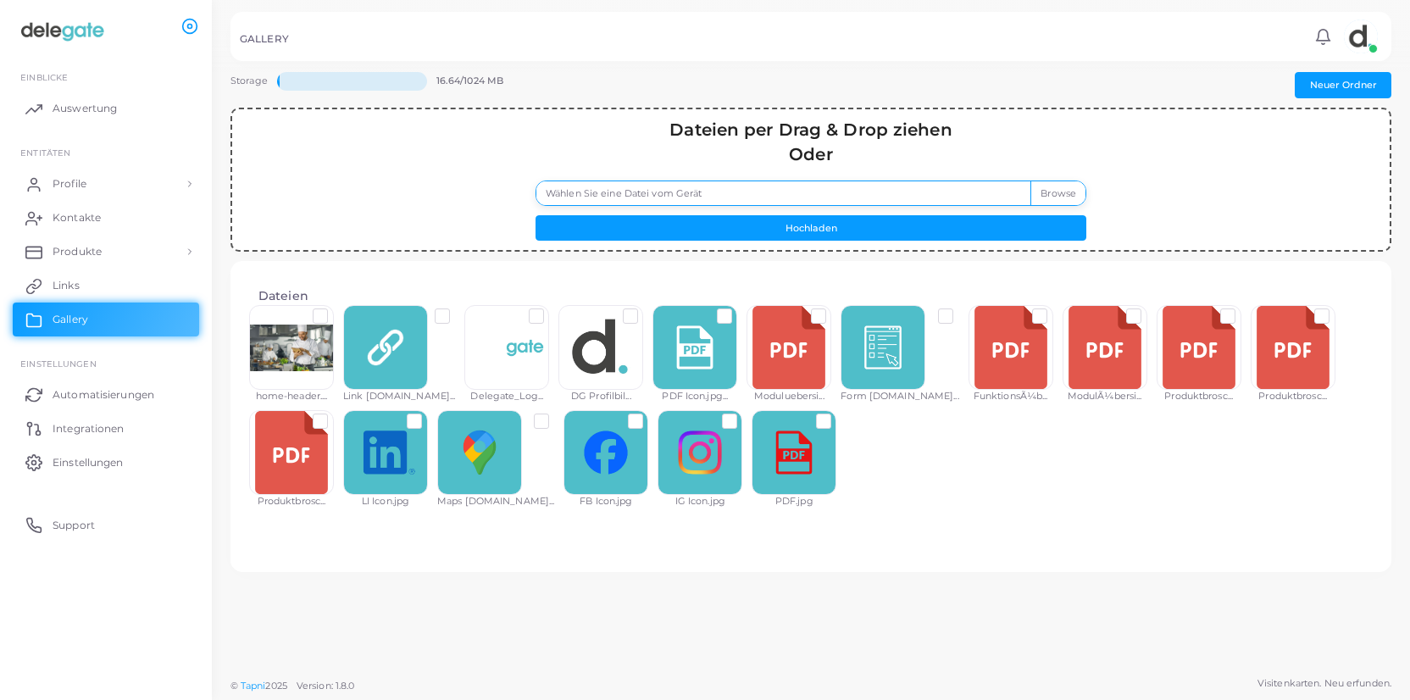
click at [1055, 194] on input "Wählen Sie eine Datei vom Gerät" at bounding box center [811, 193] width 551 height 25
type input "**********"
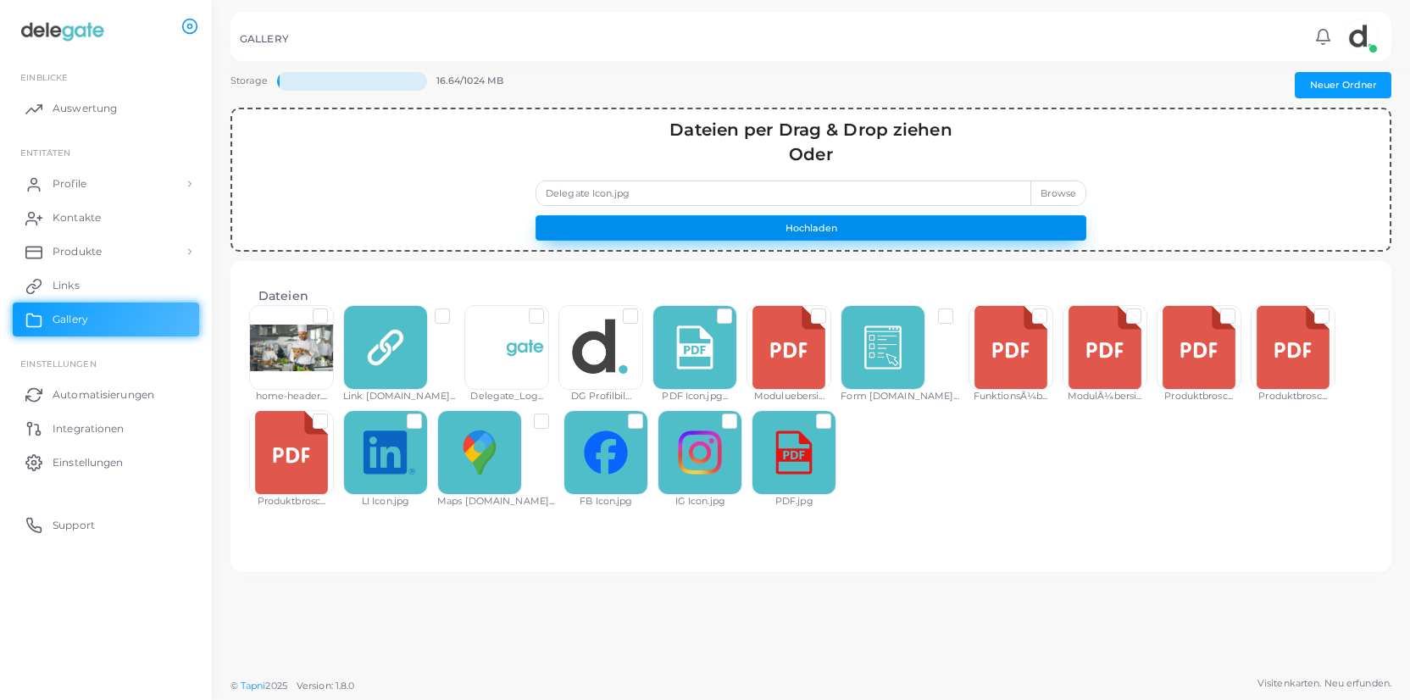
click at [833, 231] on button "Hochladen" at bounding box center [811, 227] width 551 height 25
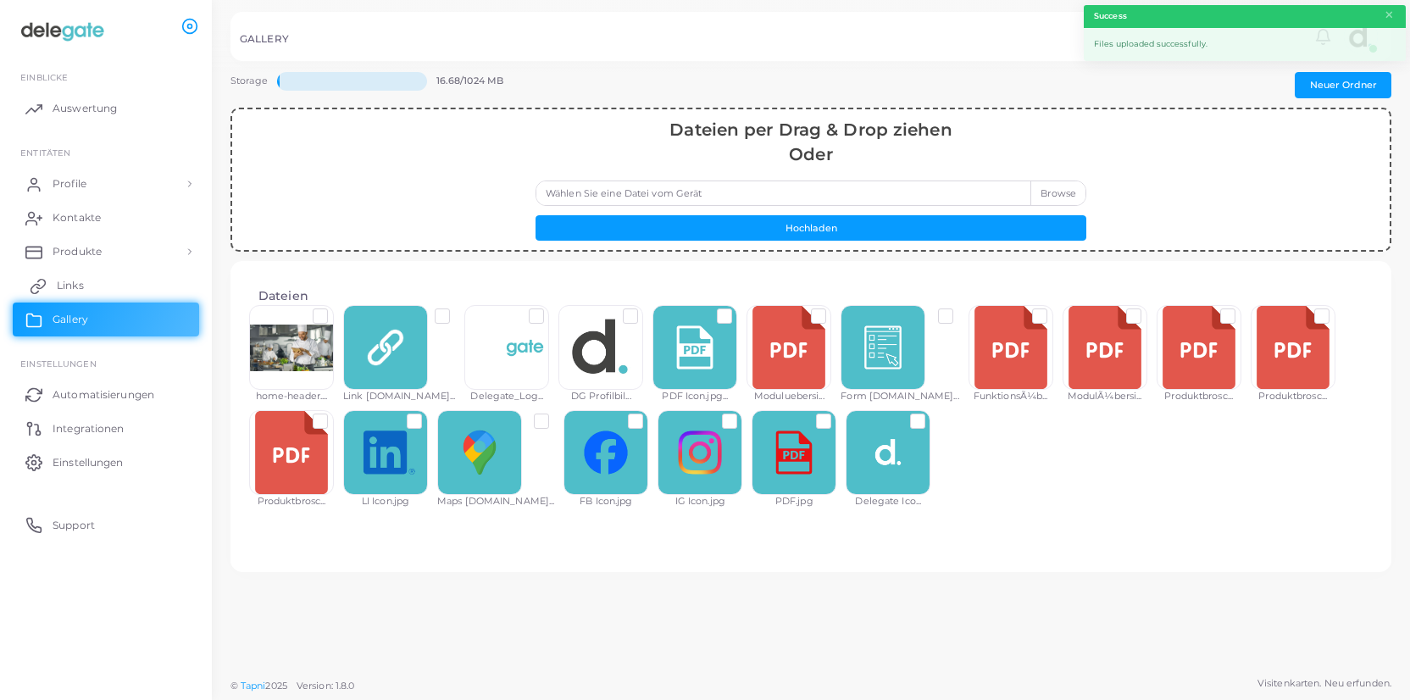
click at [83, 289] on span "Links" at bounding box center [70, 285] width 27 height 15
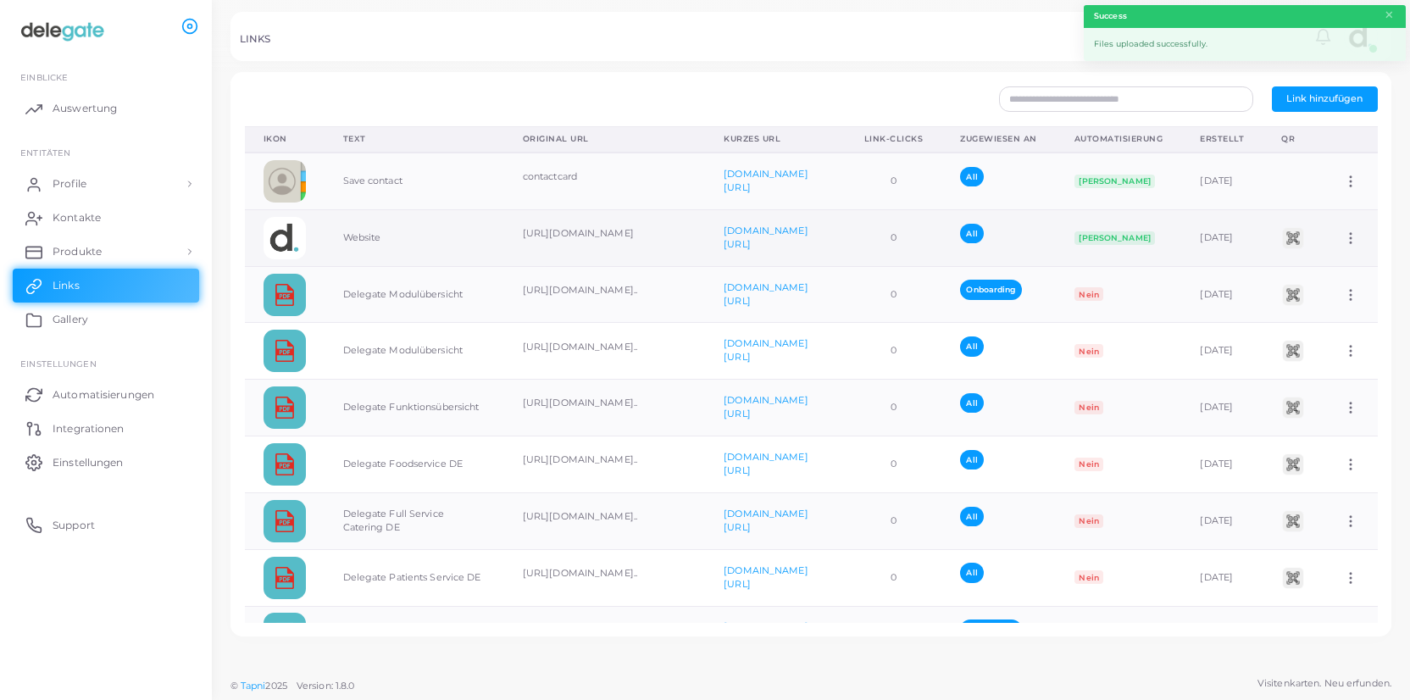
click at [1354, 236] on icon at bounding box center [1350, 238] width 15 height 15
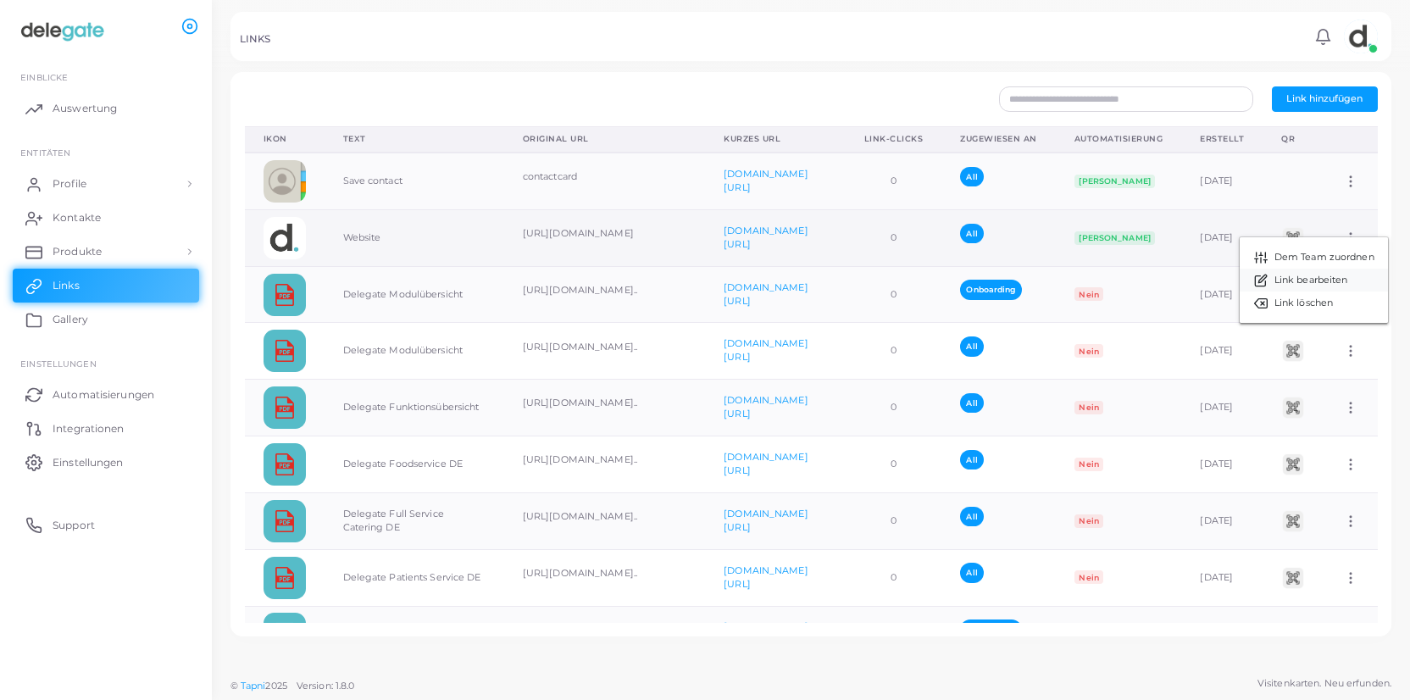
click at [1324, 281] on span "Link bearbeiten" at bounding box center [1312, 281] width 74 height 14
type input "*******"
type input "**********"
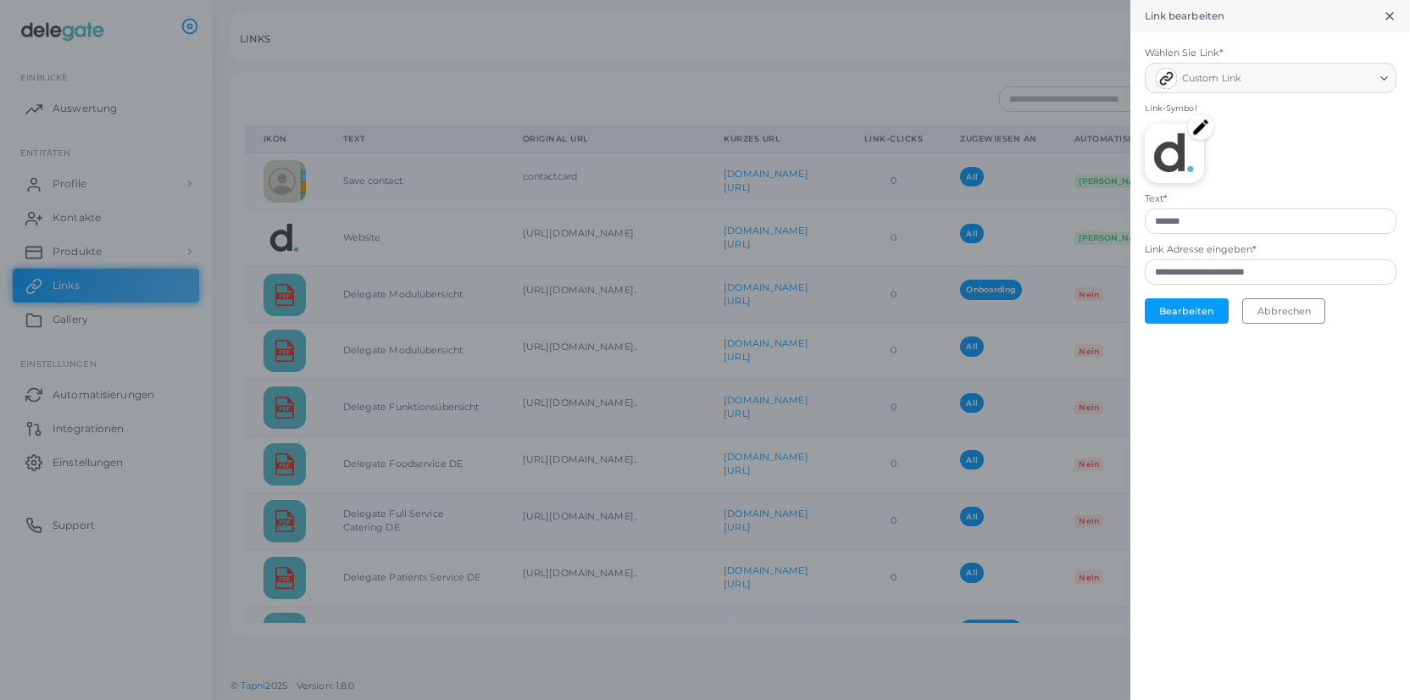
click at [1199, 125] on img at bounding box center [1200, 126] width 25 height 25
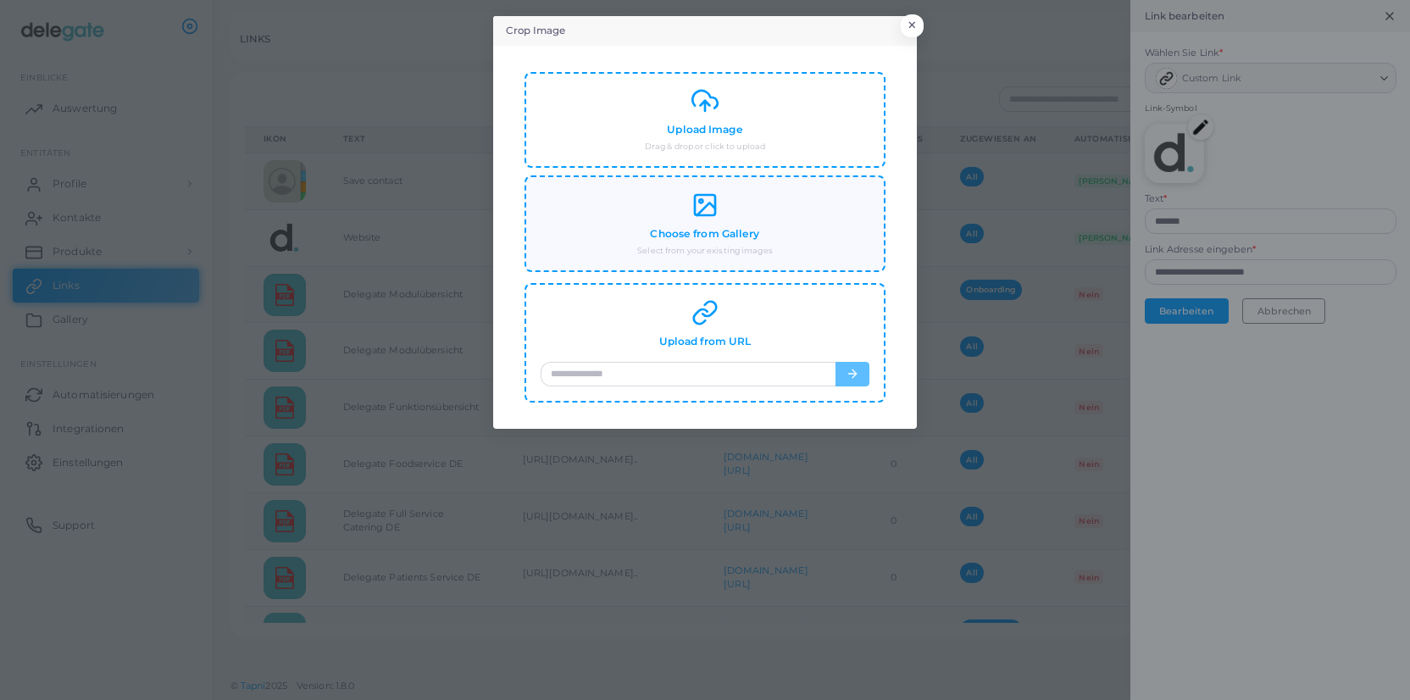
click at [711, 226] on div "Choose from Gallery Select from your existing images" at bounding box center [705, 224] width 329 height 65
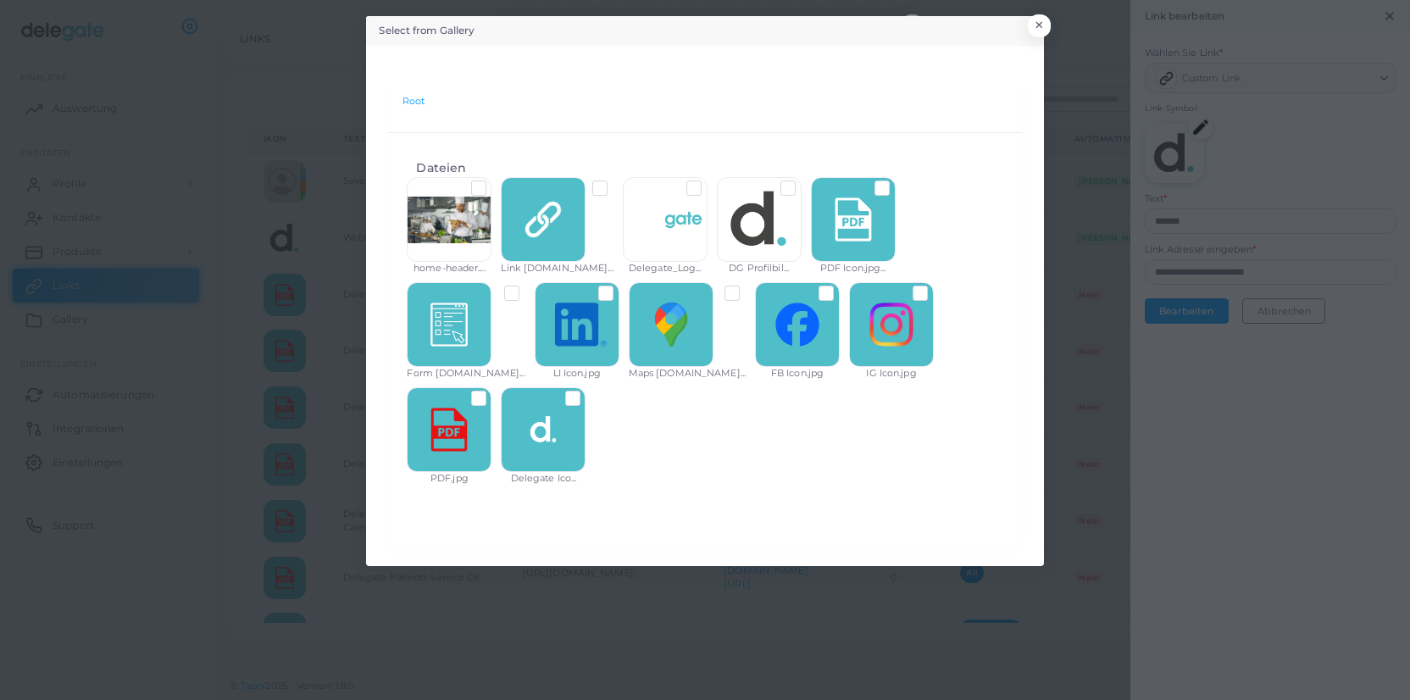
click at [586, 392] on label at bounding box center [586, 392] width 0 height 0
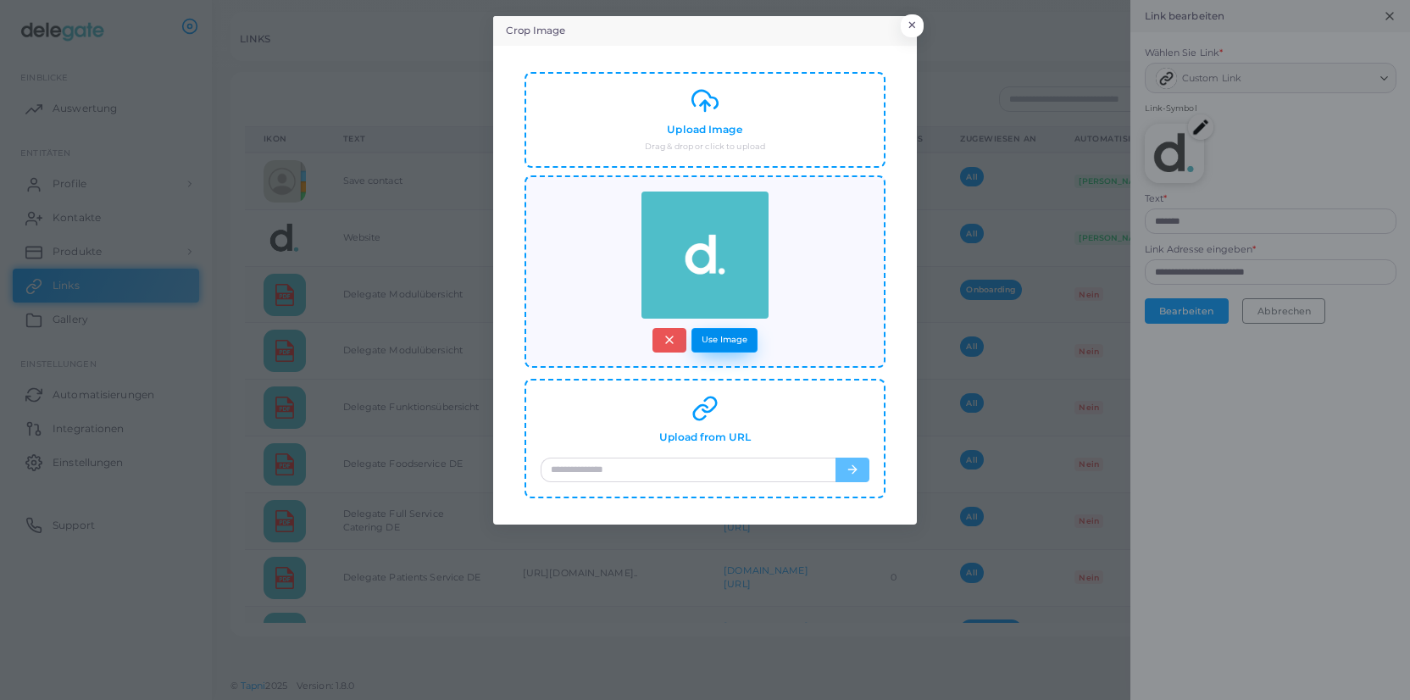
click at [736, 347] on button "Use Image" at bounding box center [725, 340] width 66 height 25
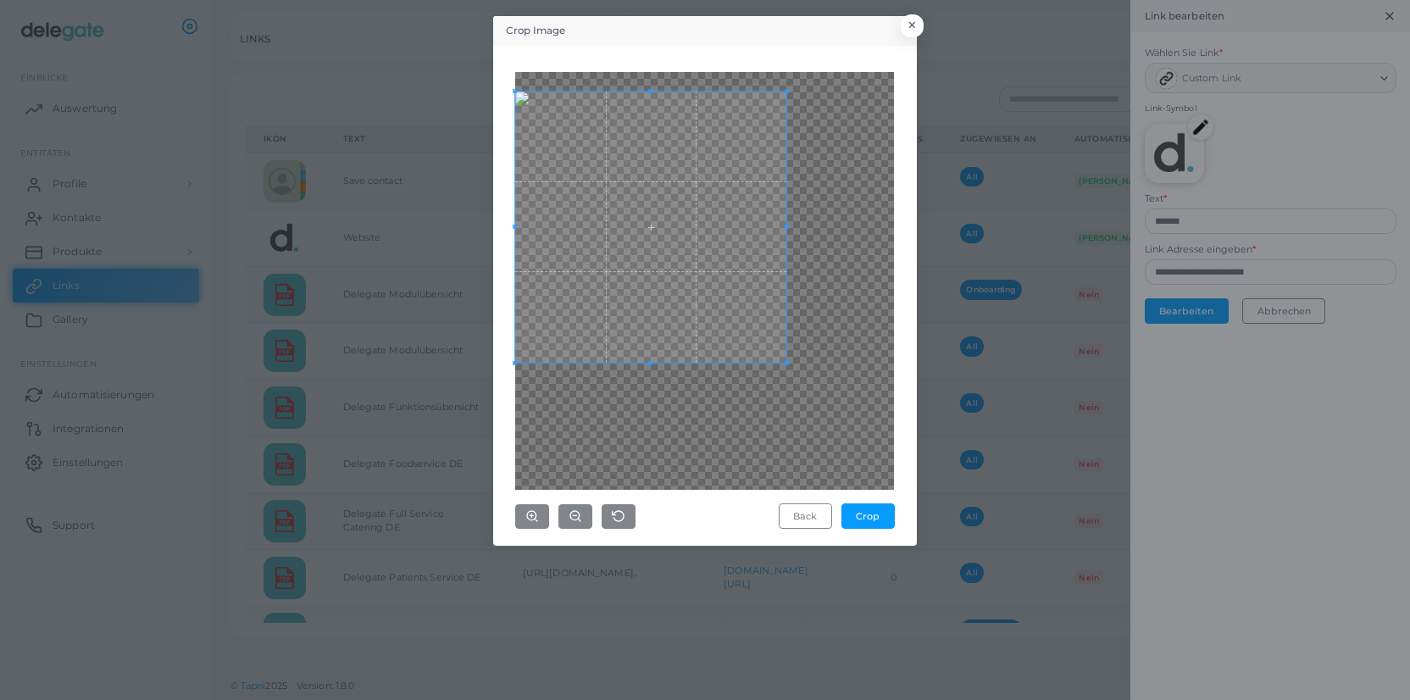
click at [668, 266] on span at bounding box center [650, 227] width 271 height 271
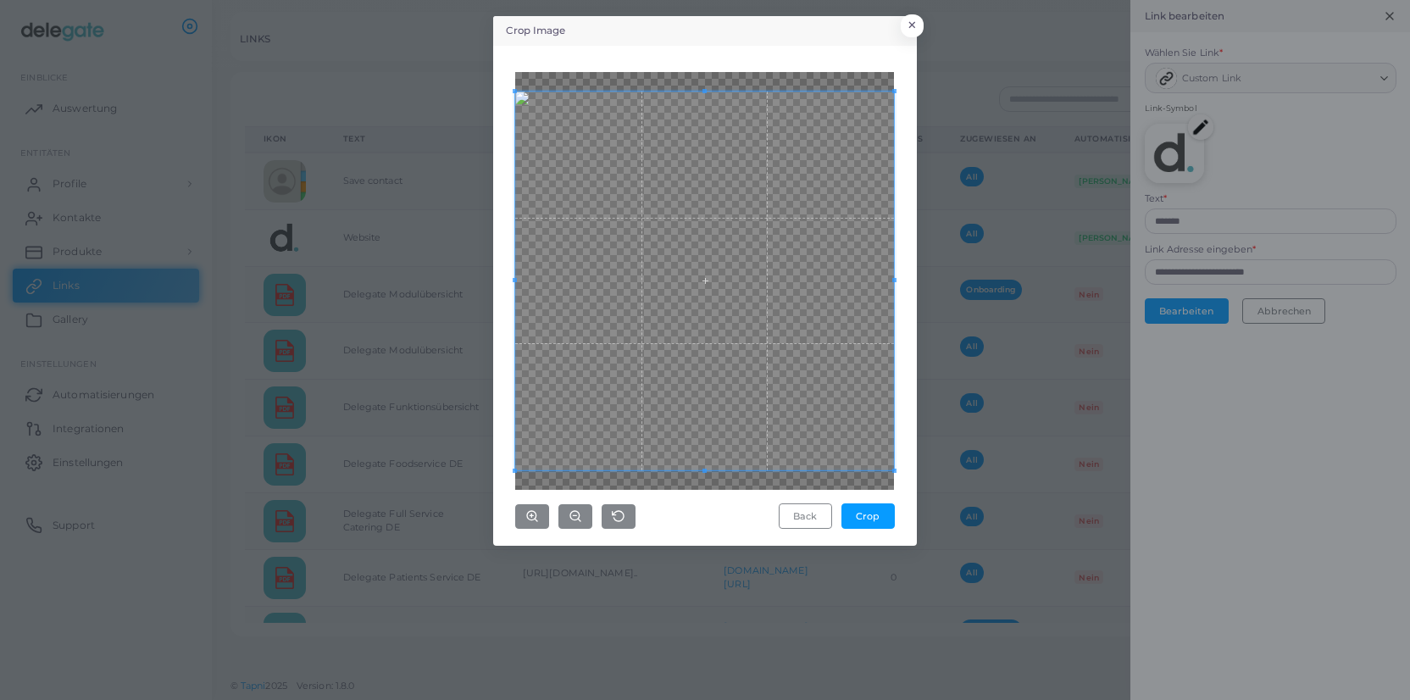
click at [955, 477] on div "Crop Image × Back Crop" at bounding box center [705, 350] width 1410 height 700
click at [882, 517] on button "Crop" at bounding box center [868, 515] width 53 height 25
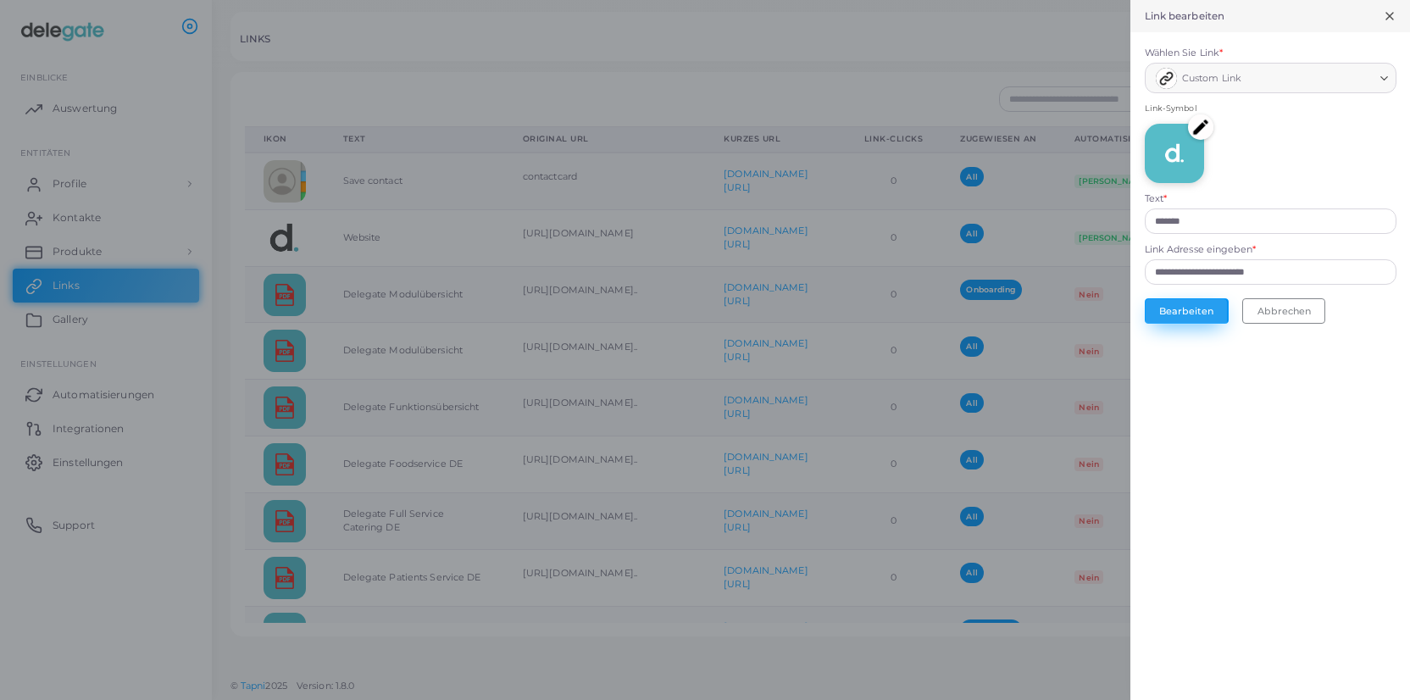
click at [1192, 316] on button "Bearbeiten" at bounding box center [1187, 310] width 84 height 25
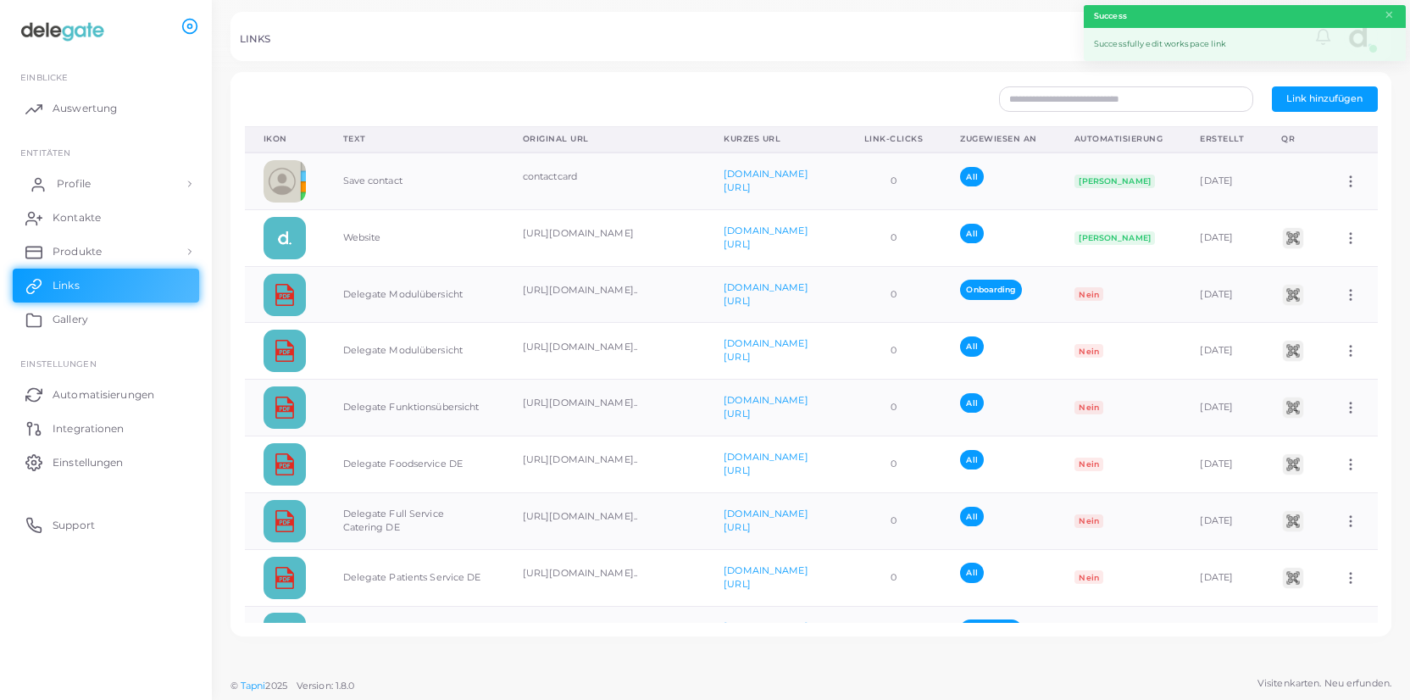
click at [77, 187] on span "Profile" at bounding box center [74, 183] width 34 height 15
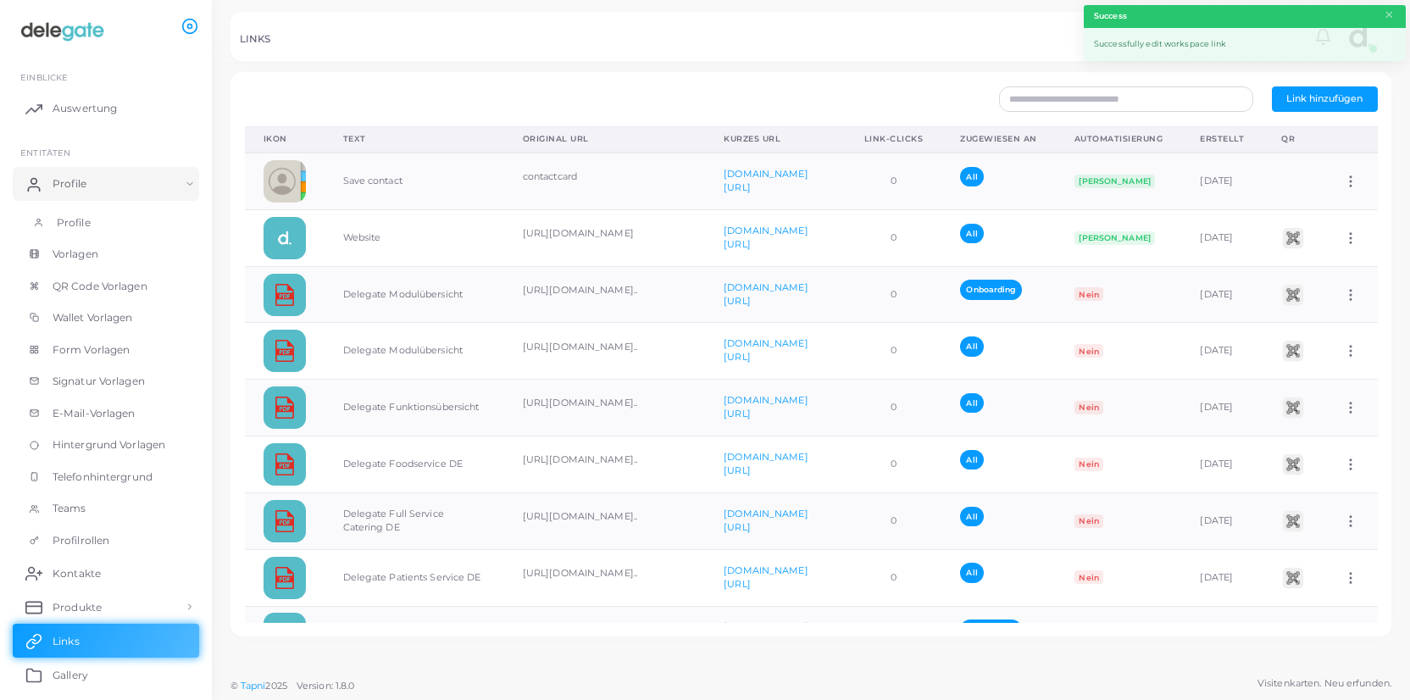
click at [98, 225] on link "Profile" at bounding box center [106, 223] width 186 height 32
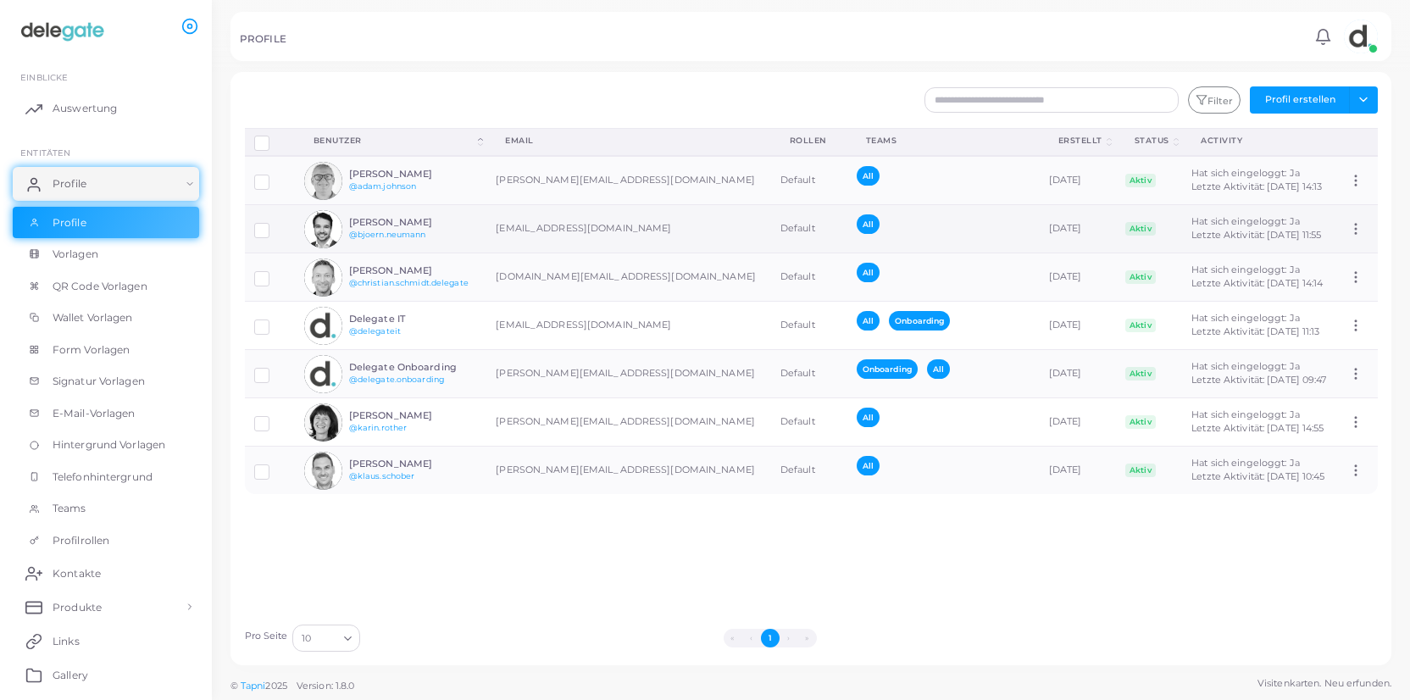
click at [325, 227] on img at bounding box center [323, 229] width 38 height 38
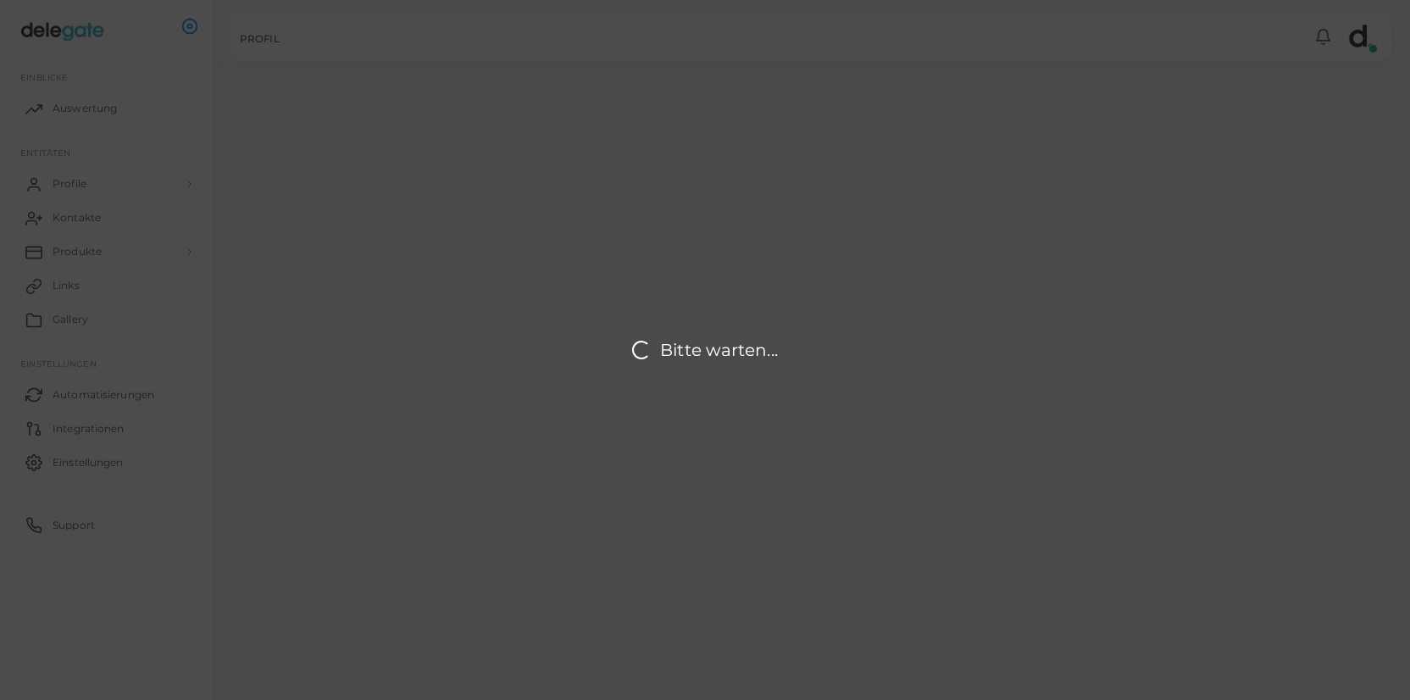
type input "**********"
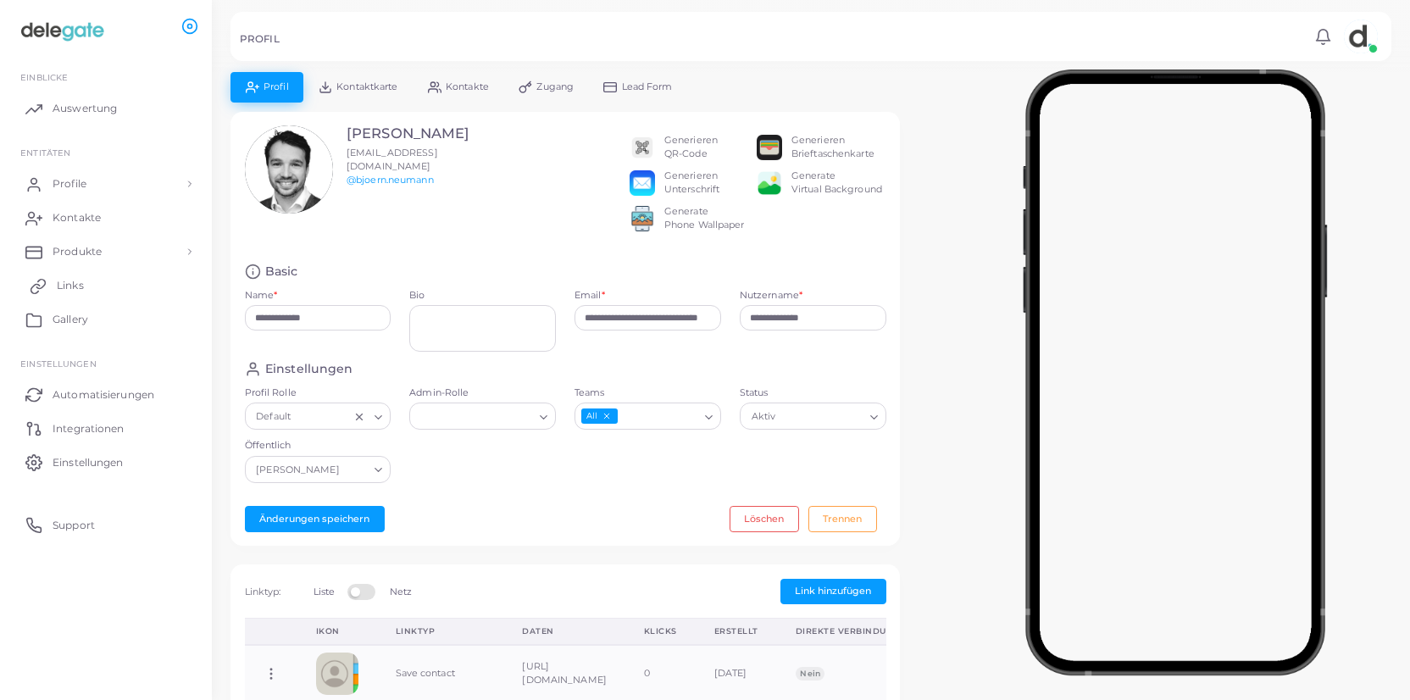
click at [81, 289] on span "Links" at bounding box center [70, 285] width 27 height 15
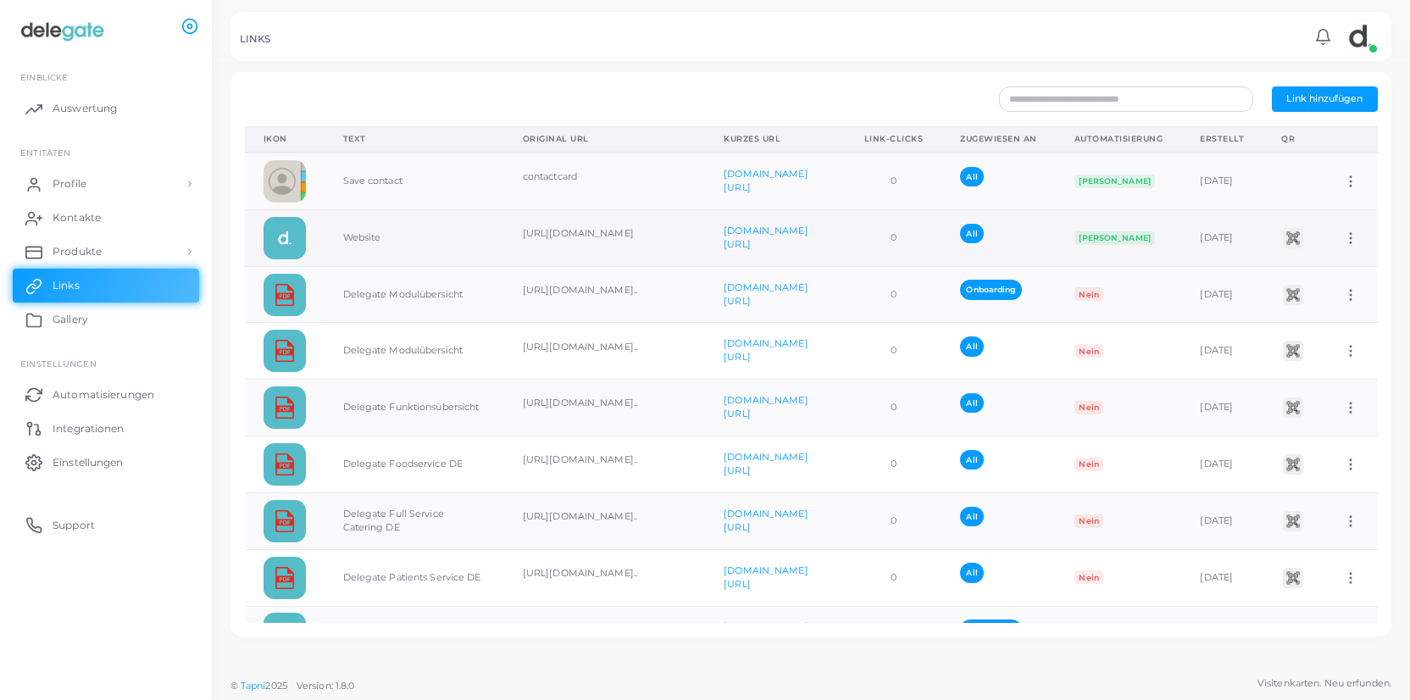
click at [1348, 239] on icon at bounding box center [1350, 238] width 15 height 15
click at [1304, 286] on span "Link bearbeiten" at bounding box center [1312, 283] width 74 height 14
type input "*******"
type input "**********"
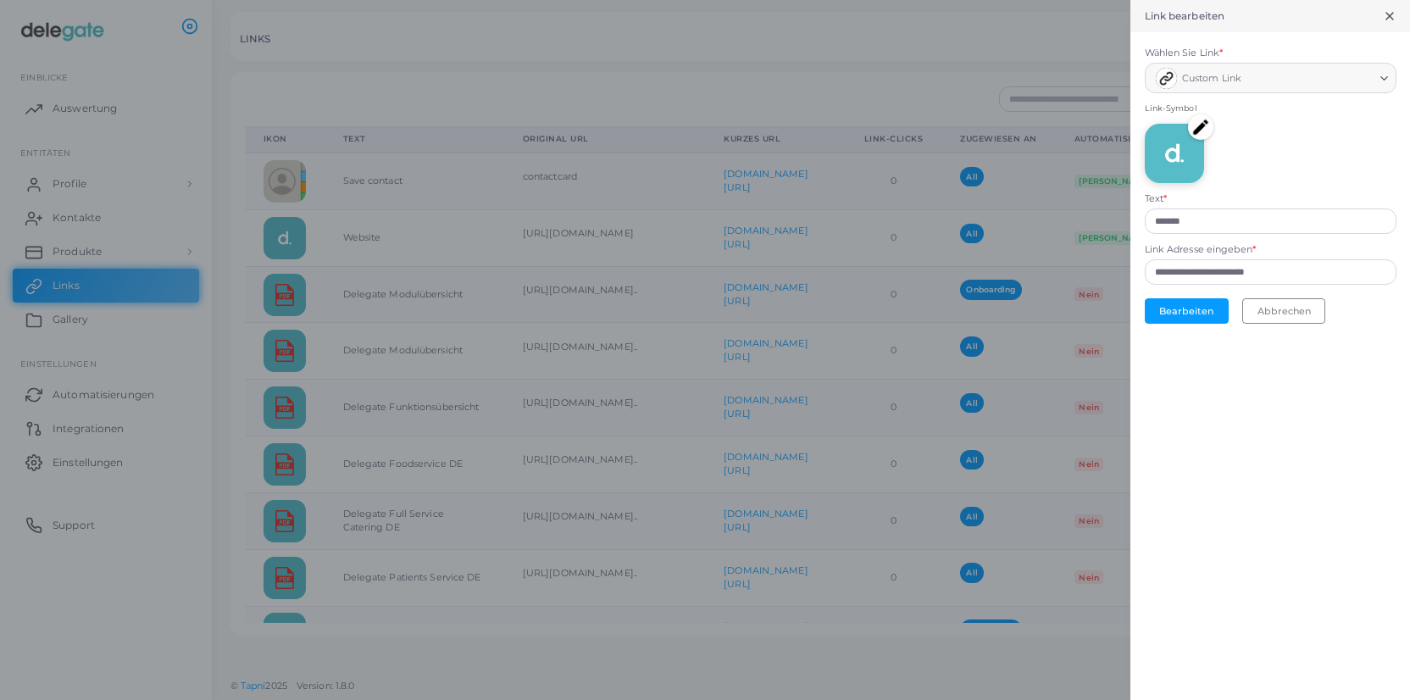
click at [1206, 128] on img at bounding box center [1200, 126] width 25 height 25
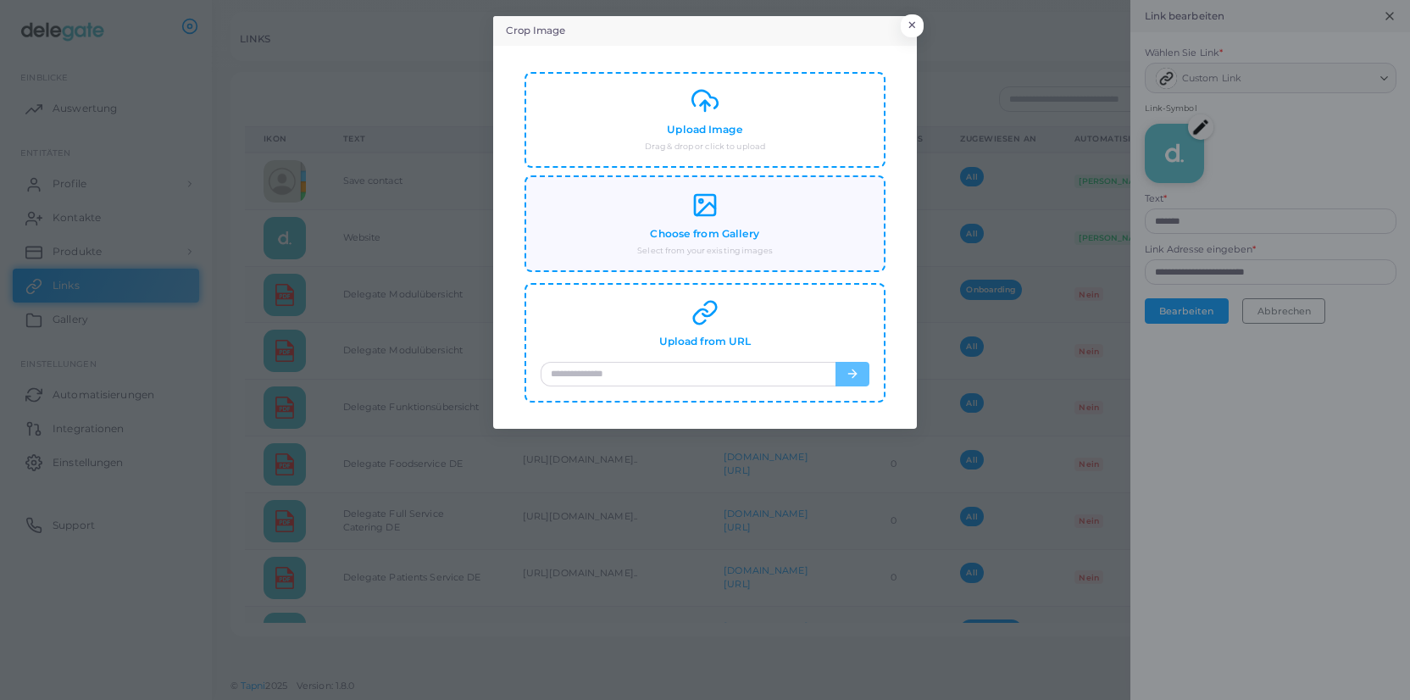
click at [697, 228] on h4 "Choose from Gallery" at bounding box center [704, 234] width 109 height 13
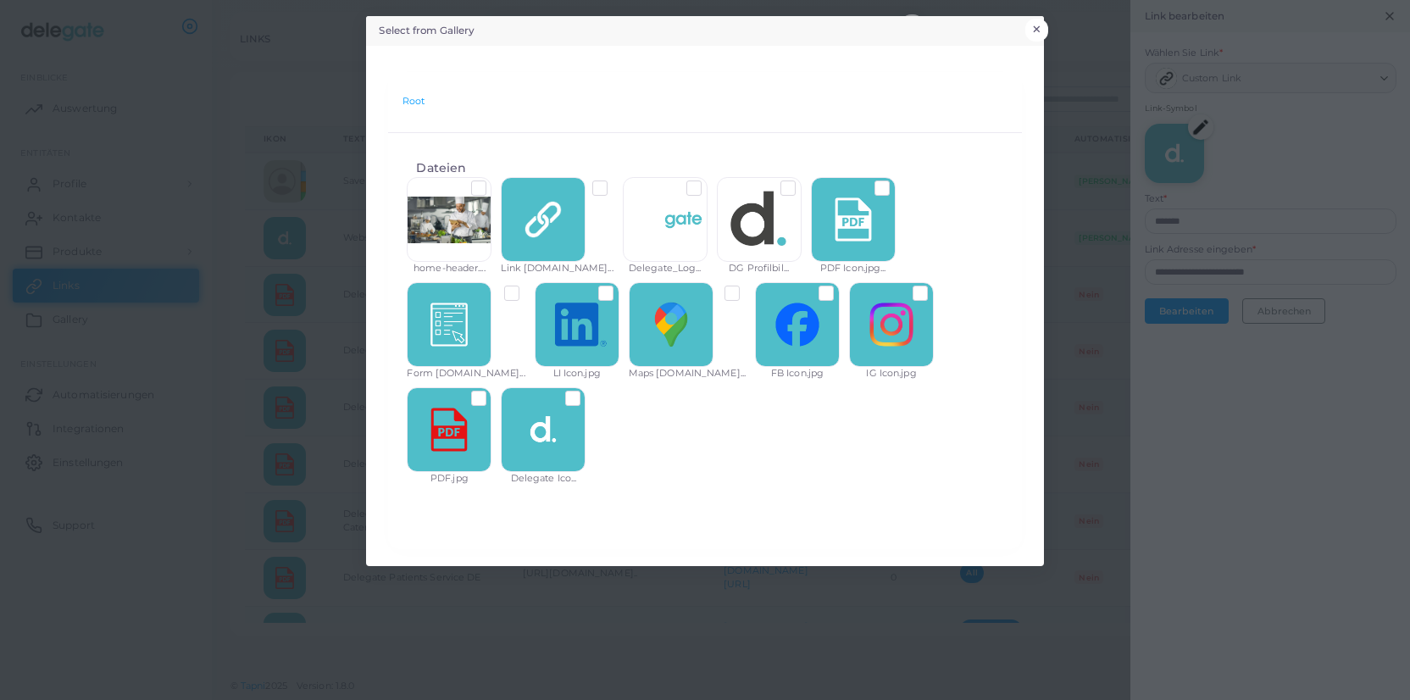
click at [1041, 26] on button "×" at bounding box center [1036, 30] width 23 height 22
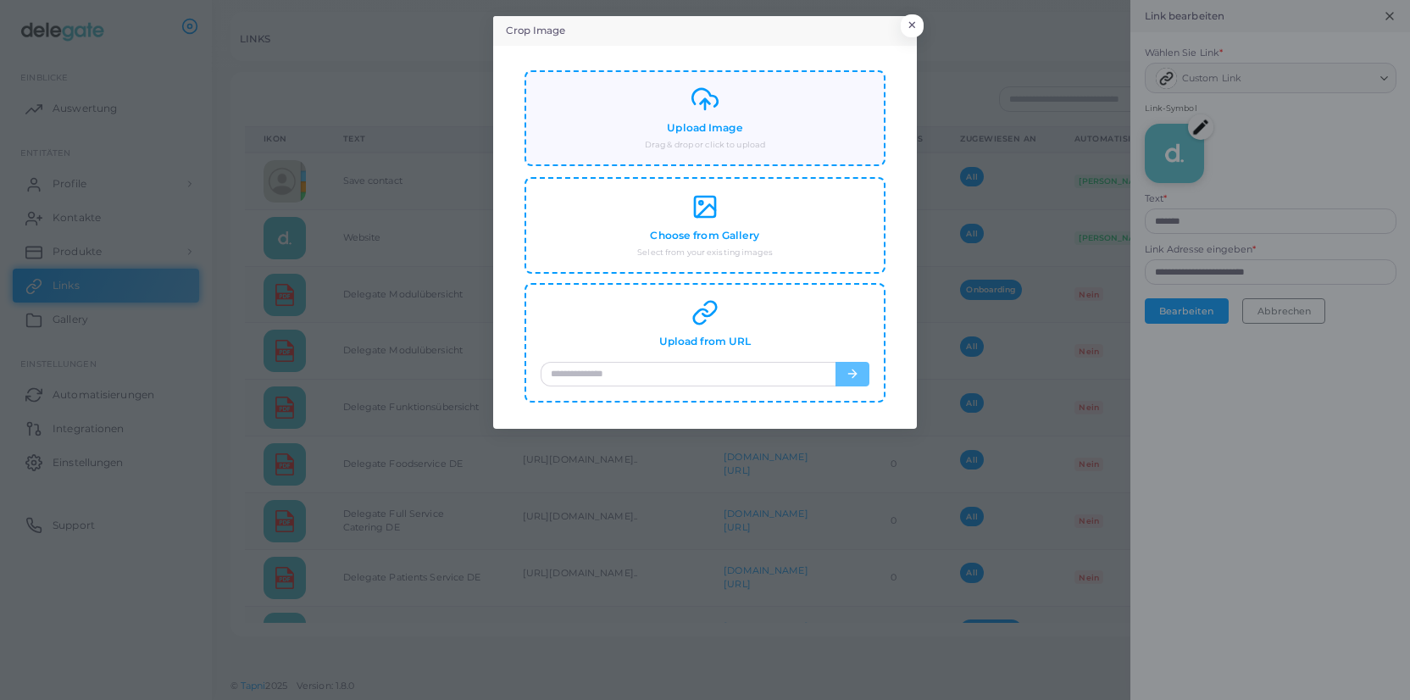
click at [764, 128] on div "Upload Image Drag & drop or click to upload" at bounding box center [705, 118] width 329 height 65
click at [910, 28] on button "×" at bounding box center [909, 30] width 23 height 22
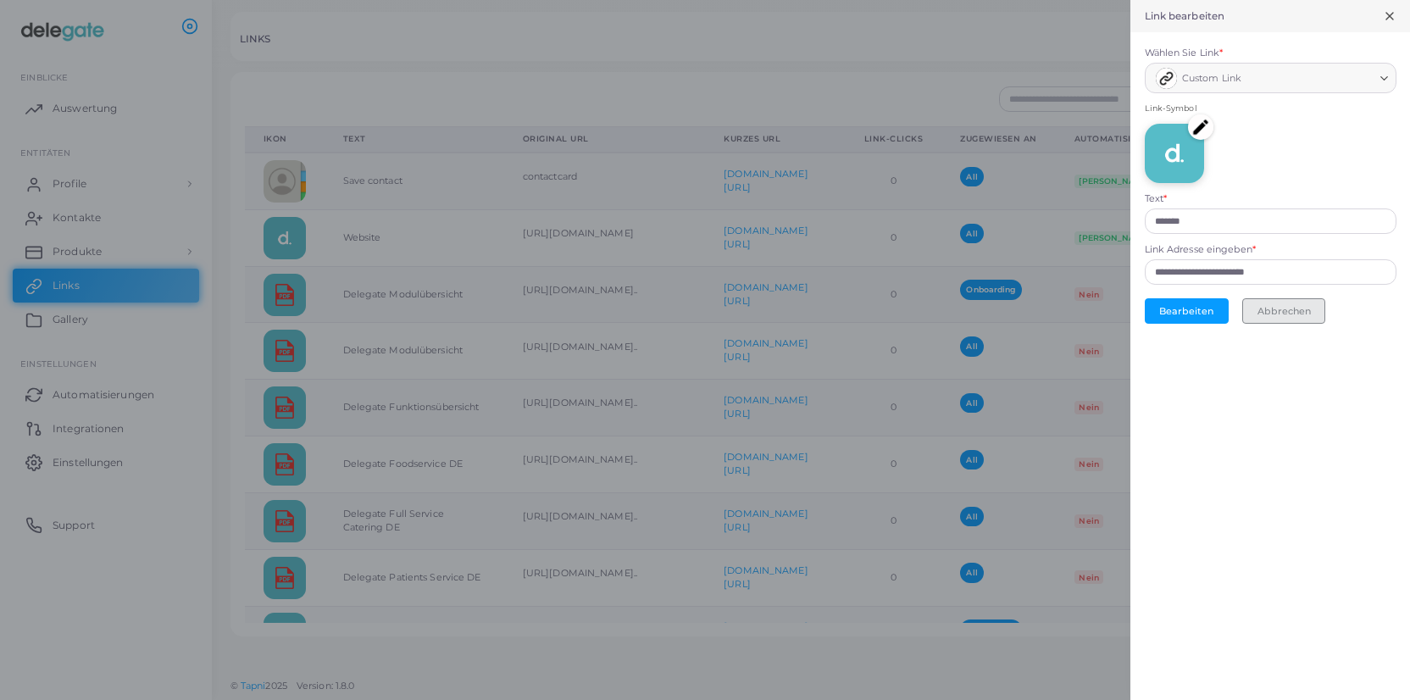
click at [1299, 313] on button "Abbrechen" at bounding box center [1283, 310] width 83 height 25
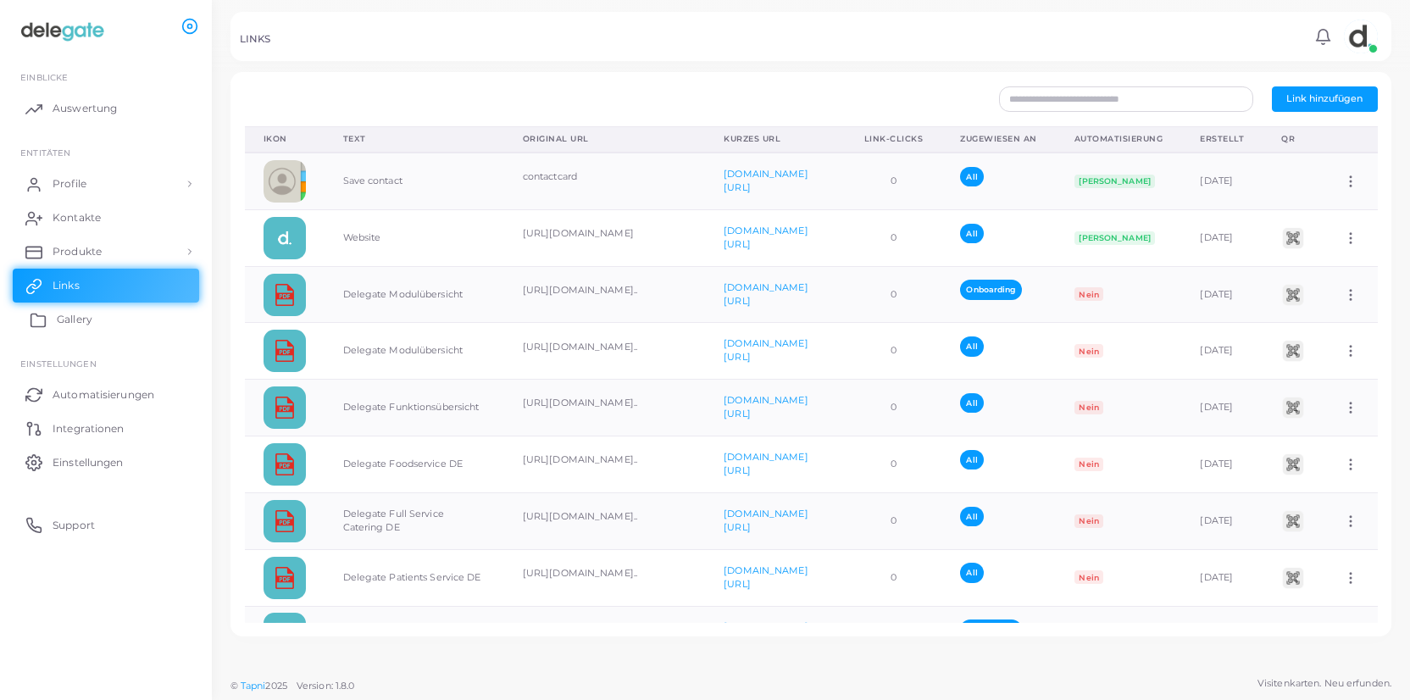
click at [86, 325] on span "Gallery" at bounding box center [75, 319] width 36 height 15
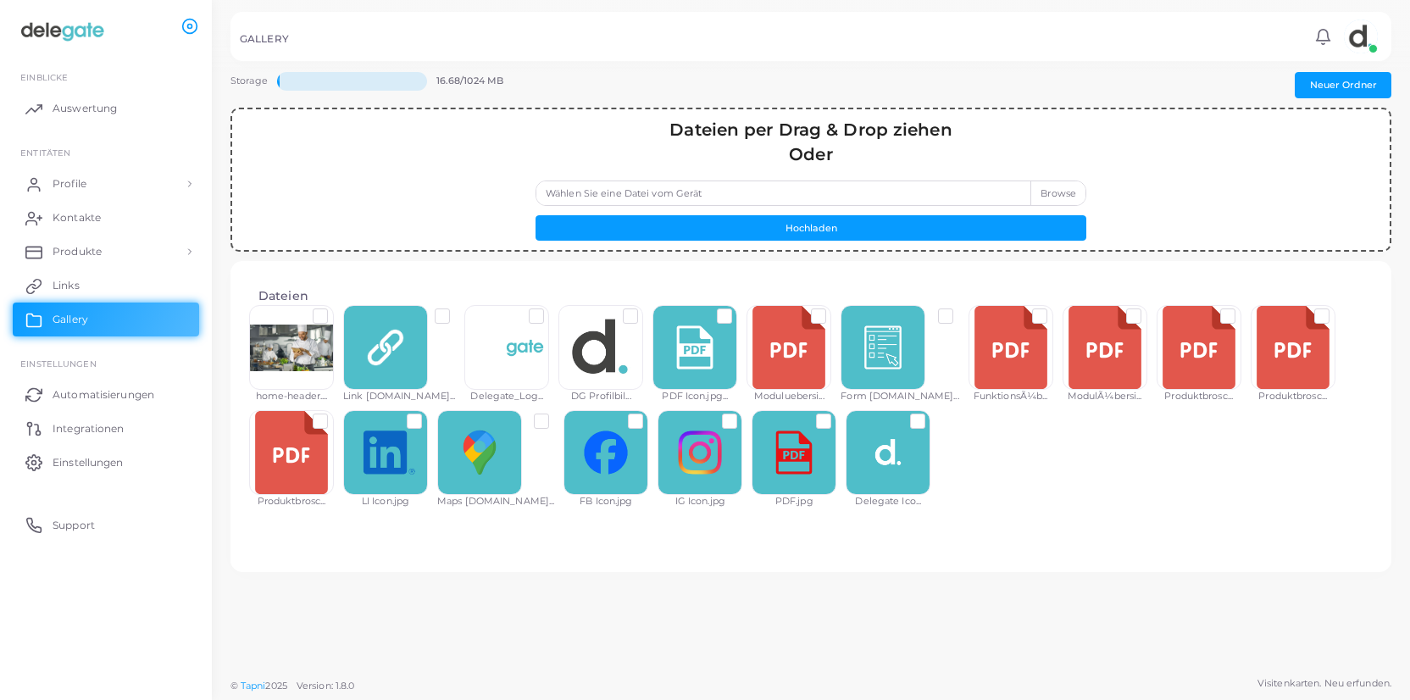
click at [1069, 188] on label "Wählen Sie eine Datei vom Gerät" at bounding box center [811, 193] width 551 height 25
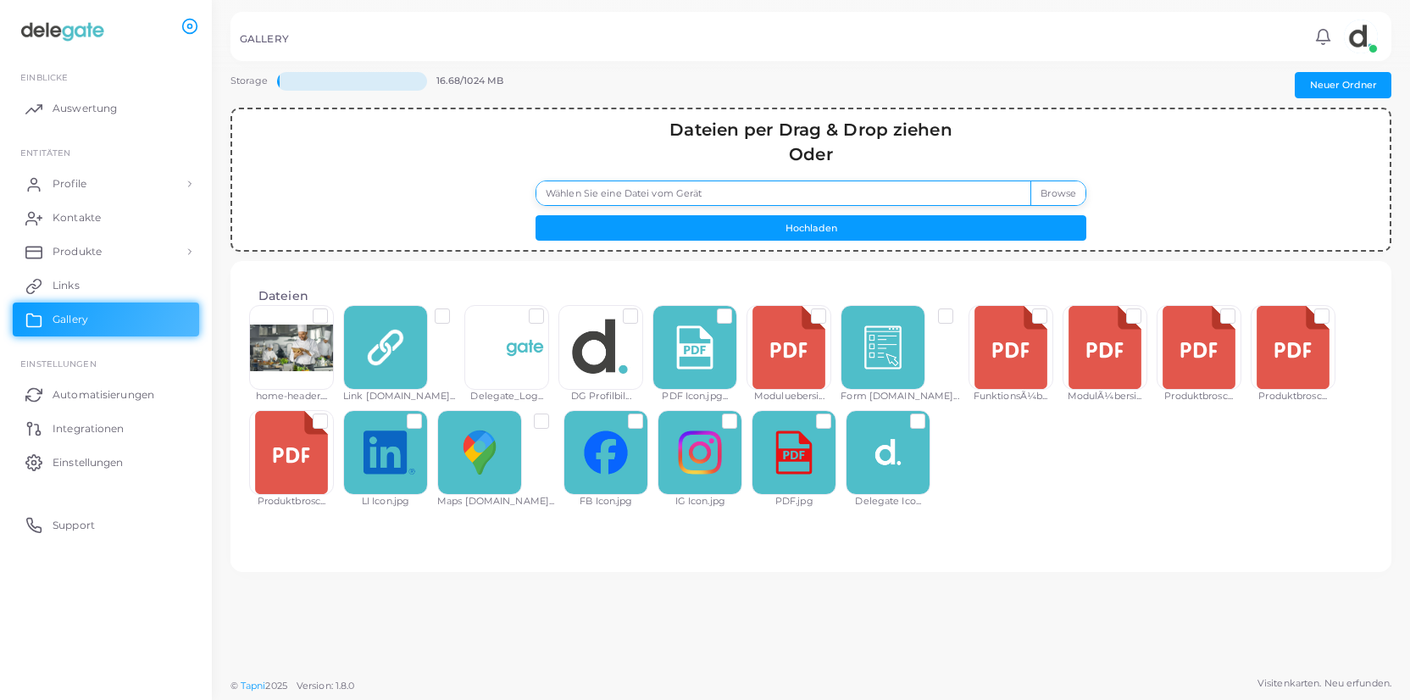
click at [1069, 188] on input "Wählen Sie eine Datei vom Gerät" at bounding box center [811, 193] width 551 height 25
type input "**********"
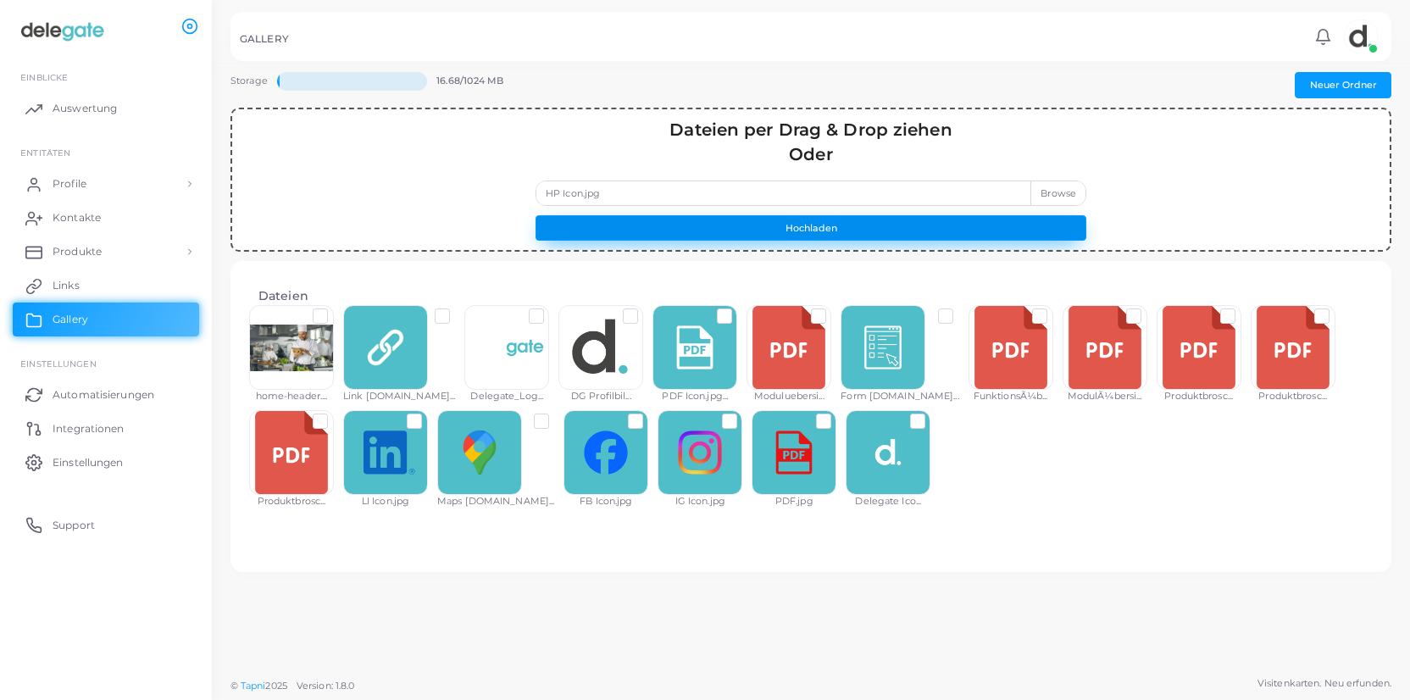
click at [849, 231] on button "Hochladen" at bounding box center [811, 227] width 551 height 25
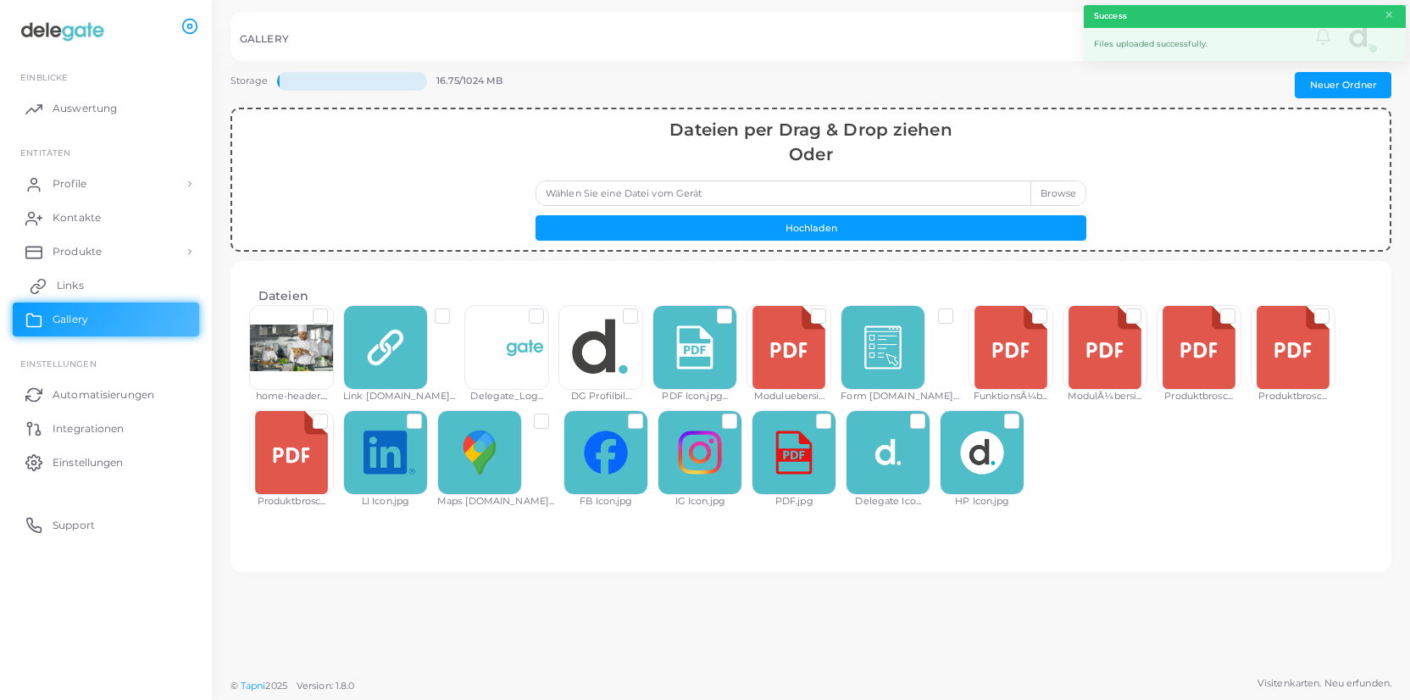
click at [71, 288] on span "Links" at bounding box center [70, 285] width 27 height 15
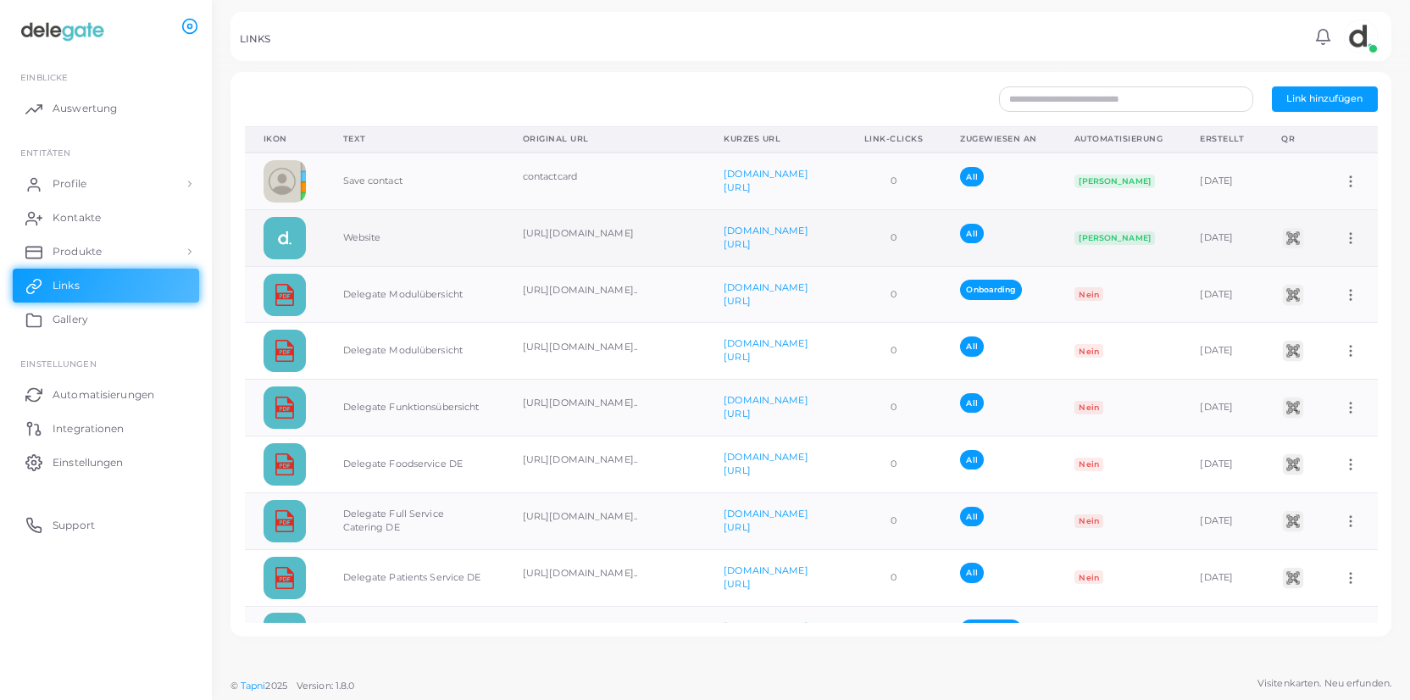
click at [1359, 238] on icon at bounding box center [1350, 238] width 15 height 15
click at [1335, 284] on span "Link bearbeiten" at bounding box center [1312, 282] width 74 height 14
type input "*******"
type input "**********"
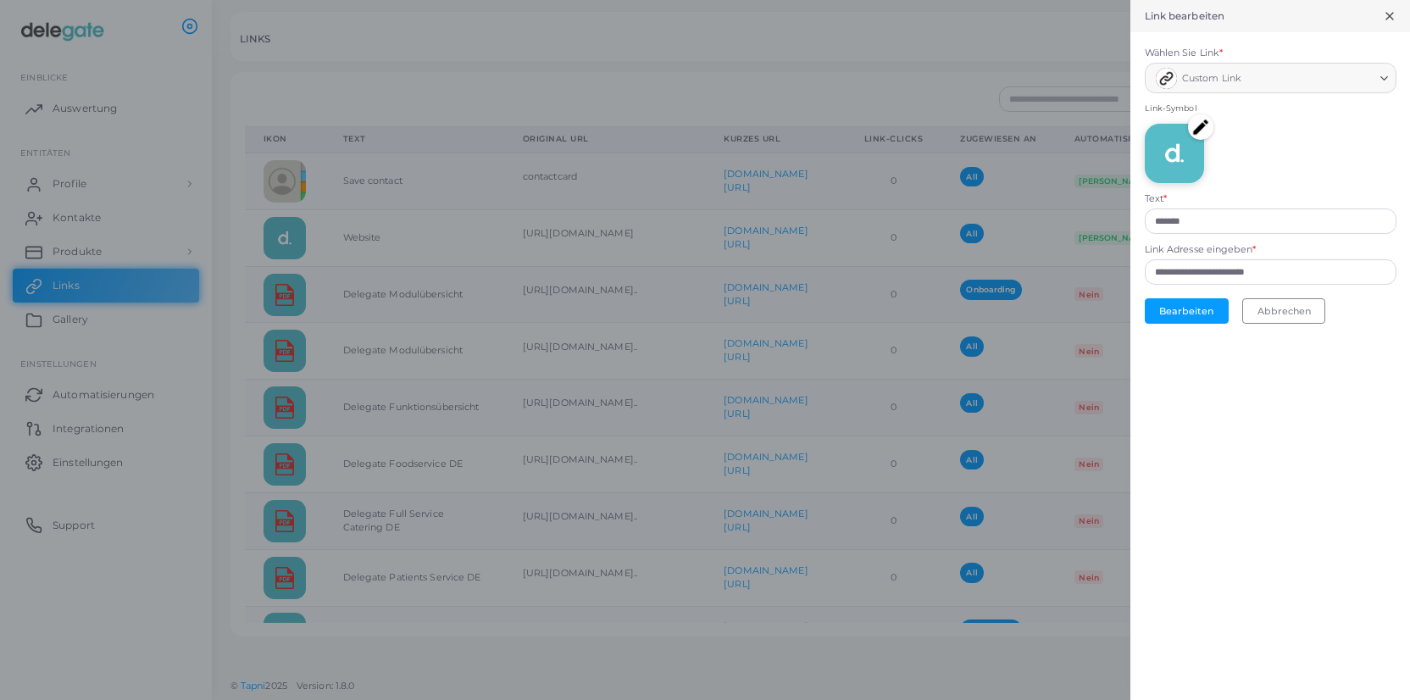
click at [1195, 125] on img at bounding box center [1200, 126] width 25 height 25
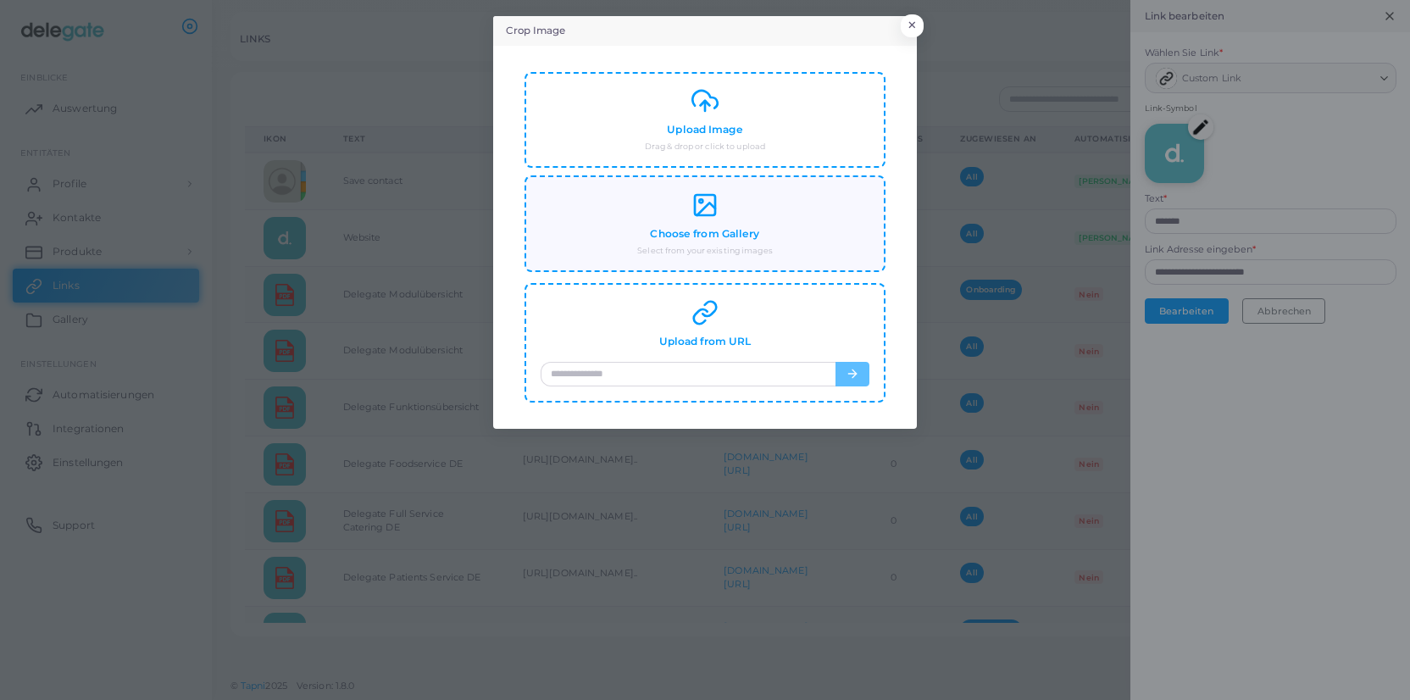
click at [786, 243] on div "Choose from Gallery Select from your existing images" at bounding box center [705, 224] width 329 height 65
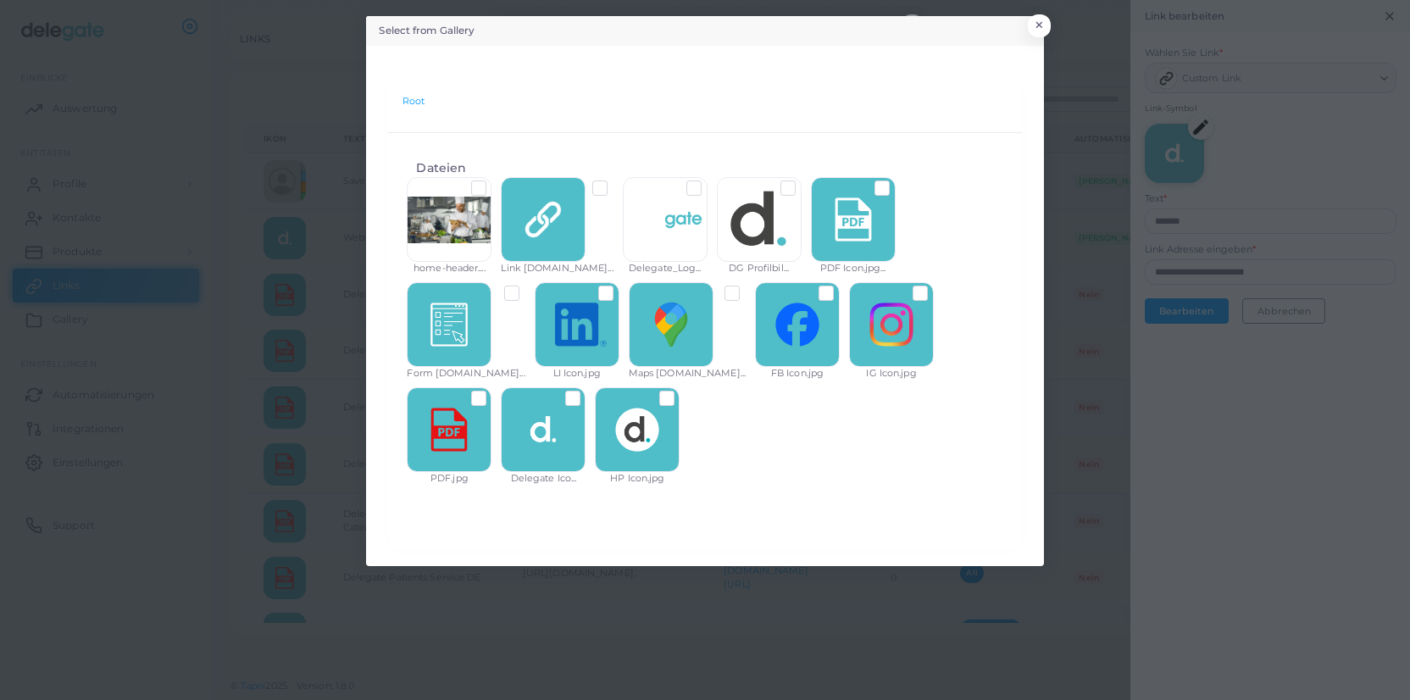
click at [680, 392] on label at bounding box center [680, 392] width 0 height 0
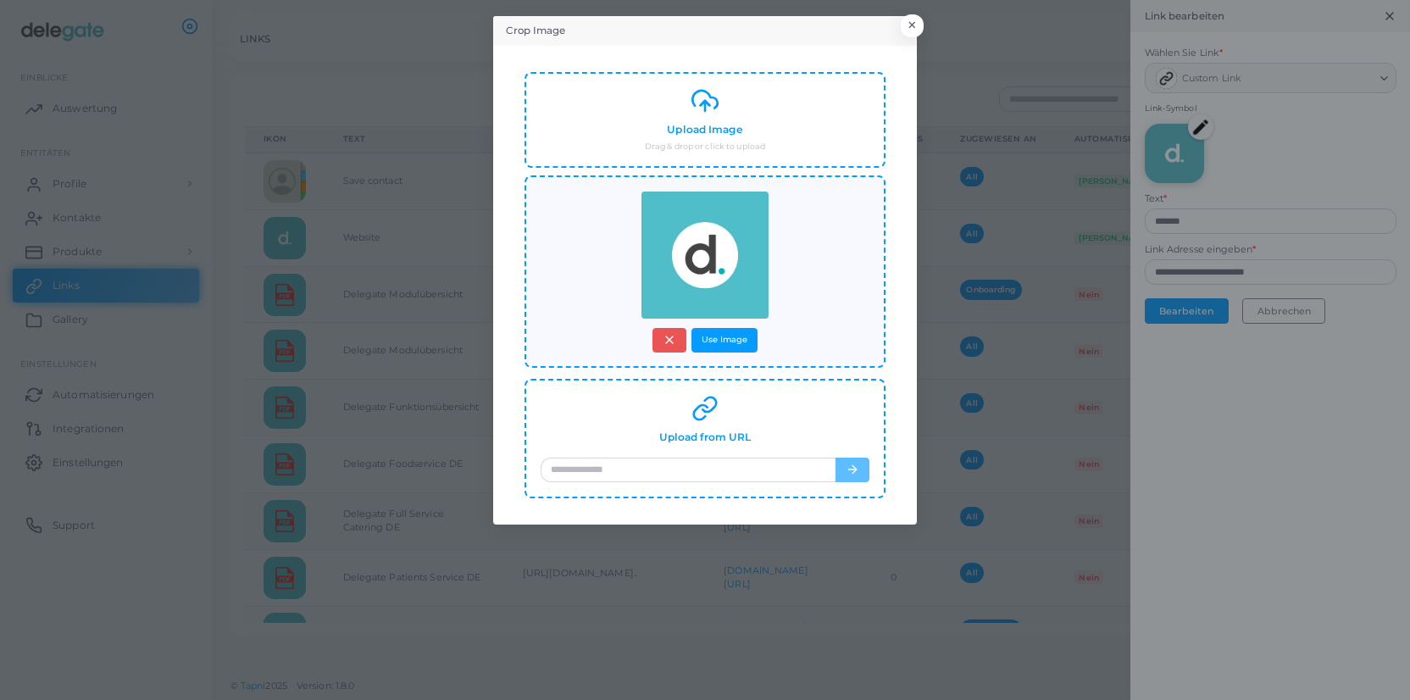
click at [721, 257] on img at bounding box center [705, 255] width 127 height 127
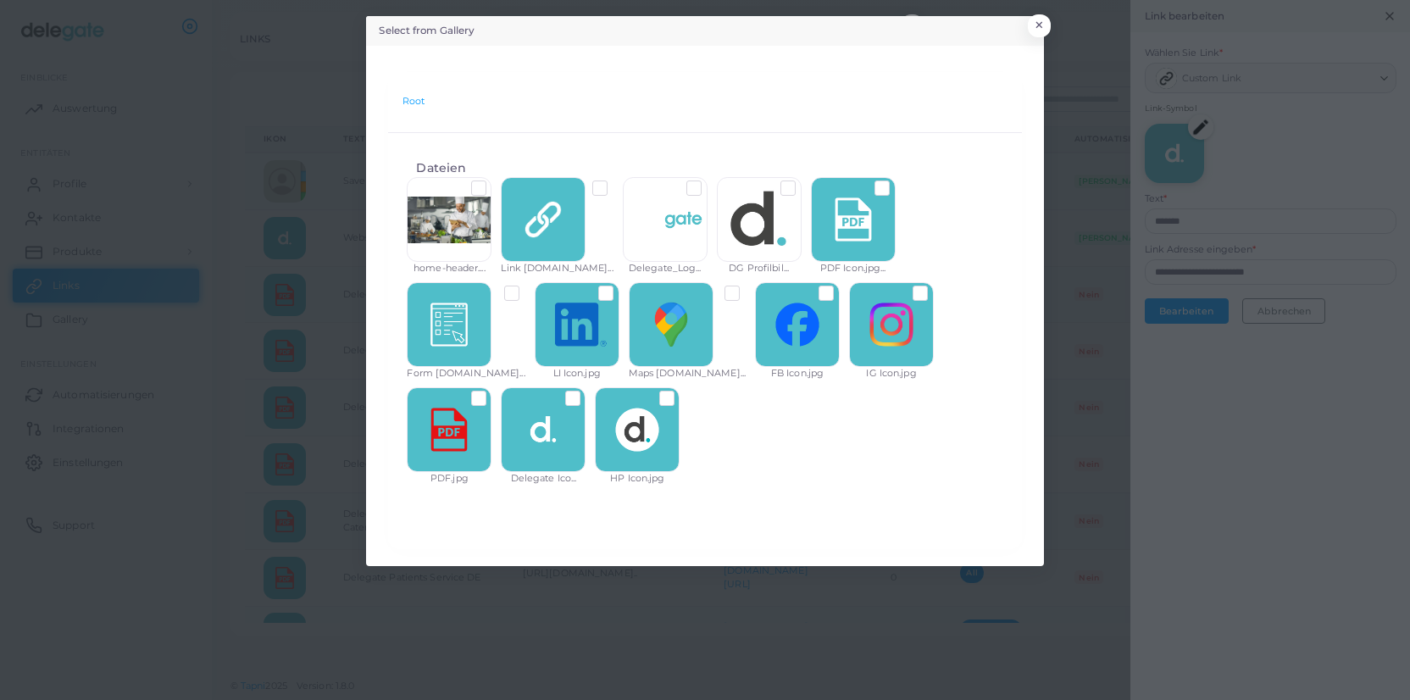
click at [680, 392] on label at bounding box center [680, 392] width 0 height 0
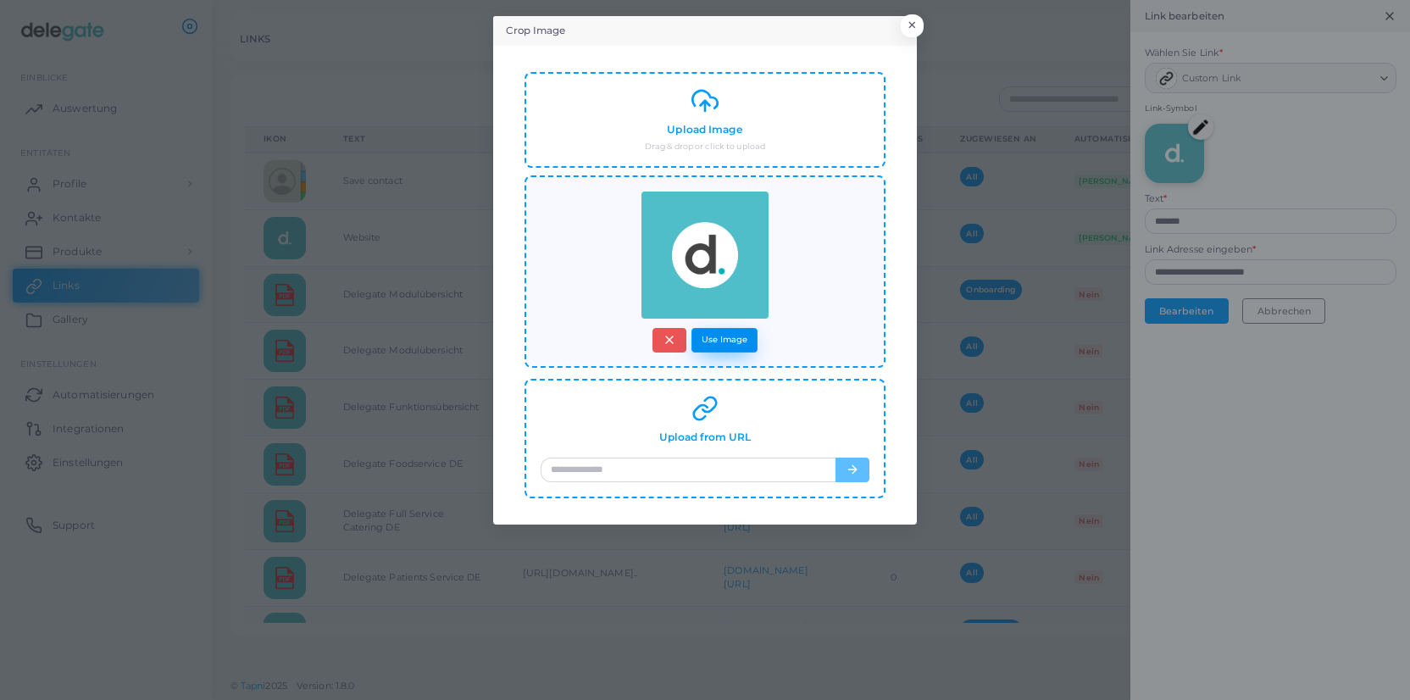
click at [725, 338] on button "Use Image" at bounding box center [725, 340] width 66 height 25
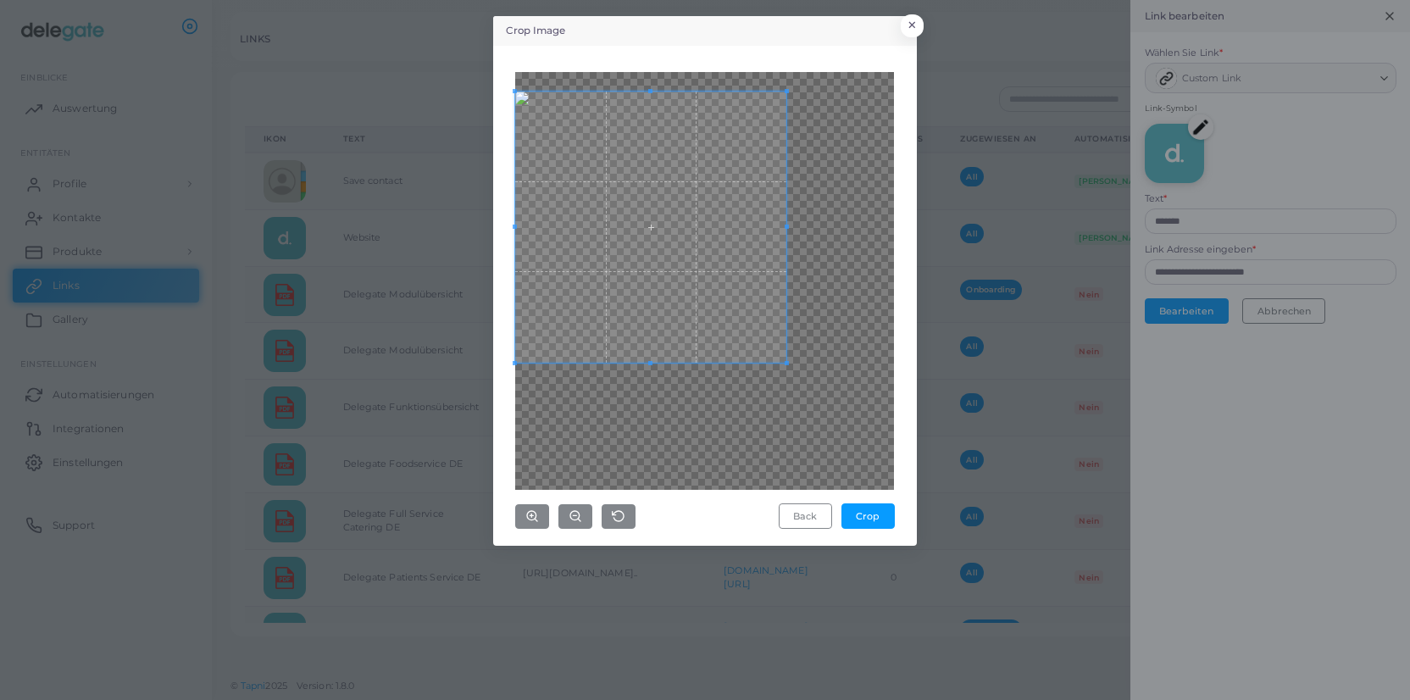
click at [588, 192] on span at bounding box center [650, 227] width 271 height 271
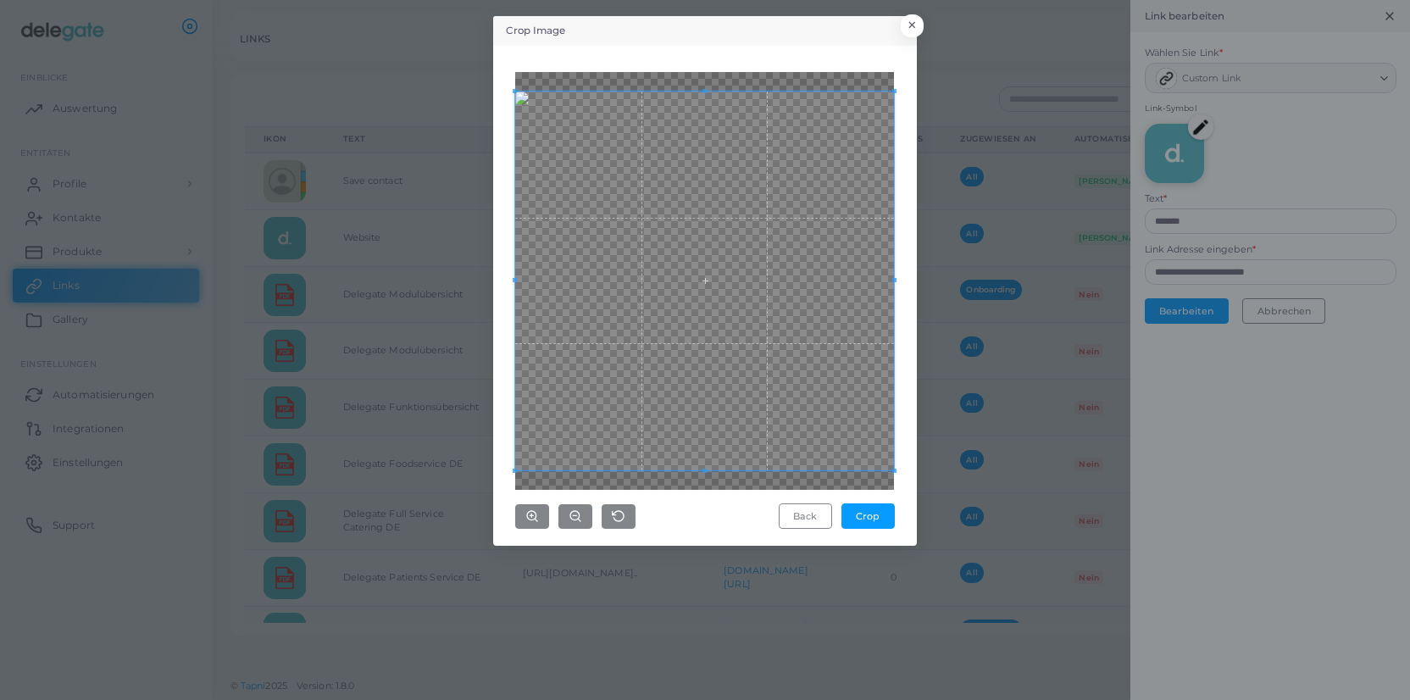
click at [960, 549] on div "Crop Image × Back Crop" at bounding box center [705, 350] width 1410 height 700
click at [874, 515] on button "Crop" at bounding box center [868, 515] width 53 height 25
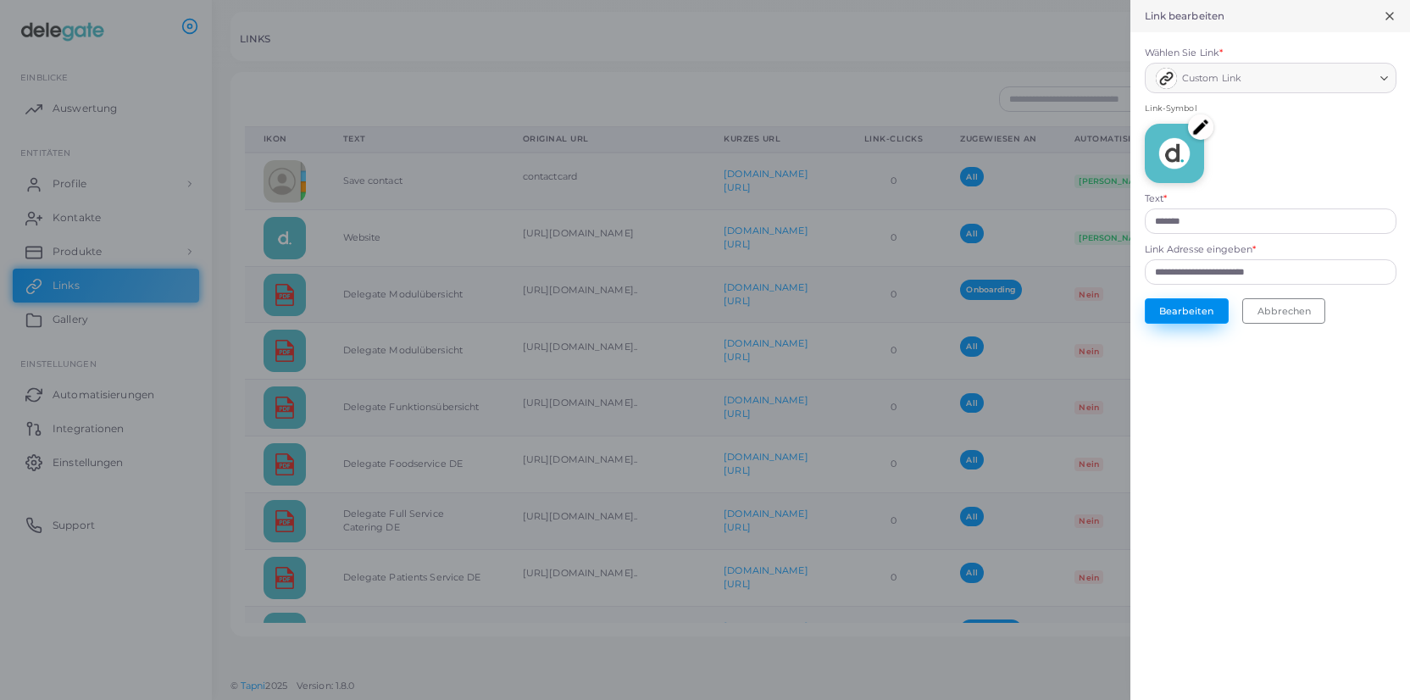
click at [1179, 316] on button "Bearbeiten" at bounding box center [1187, 310] width 84 height 25
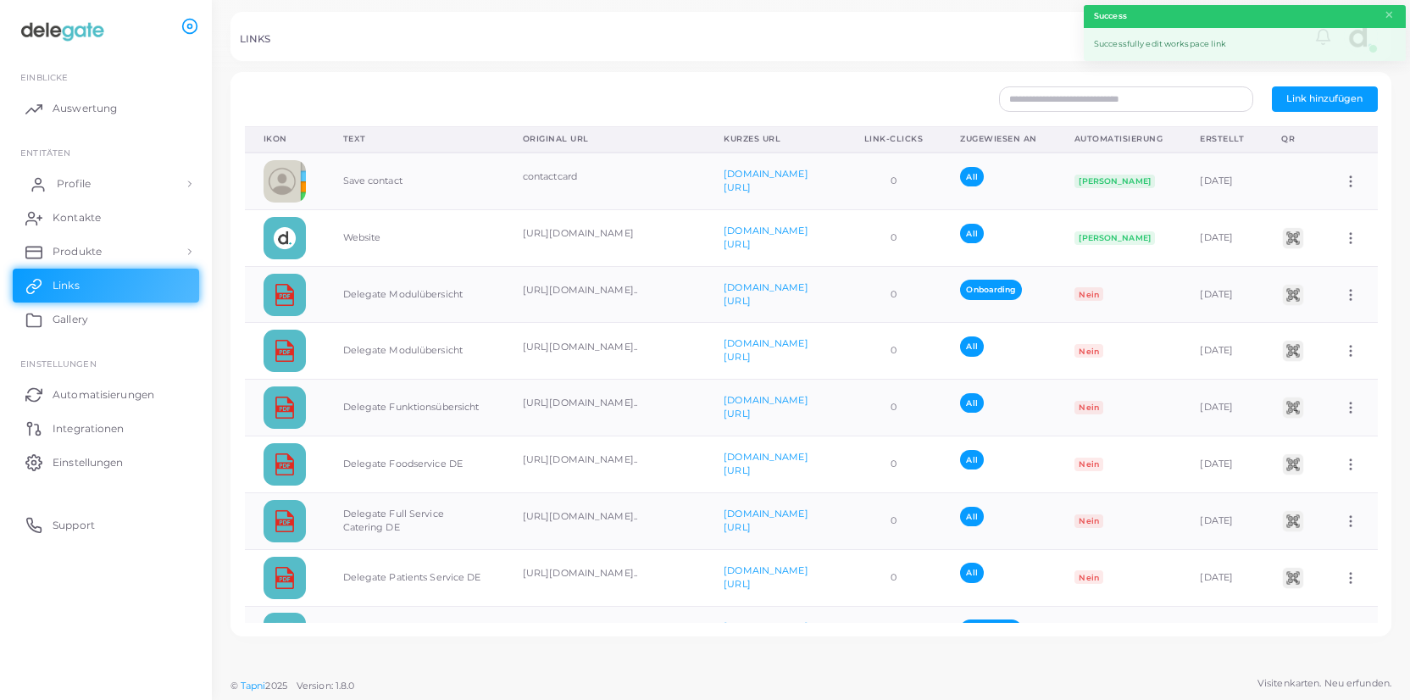
click at [81, 182] on span "Profile" at bounding box center [74, 183] width 34 height 15
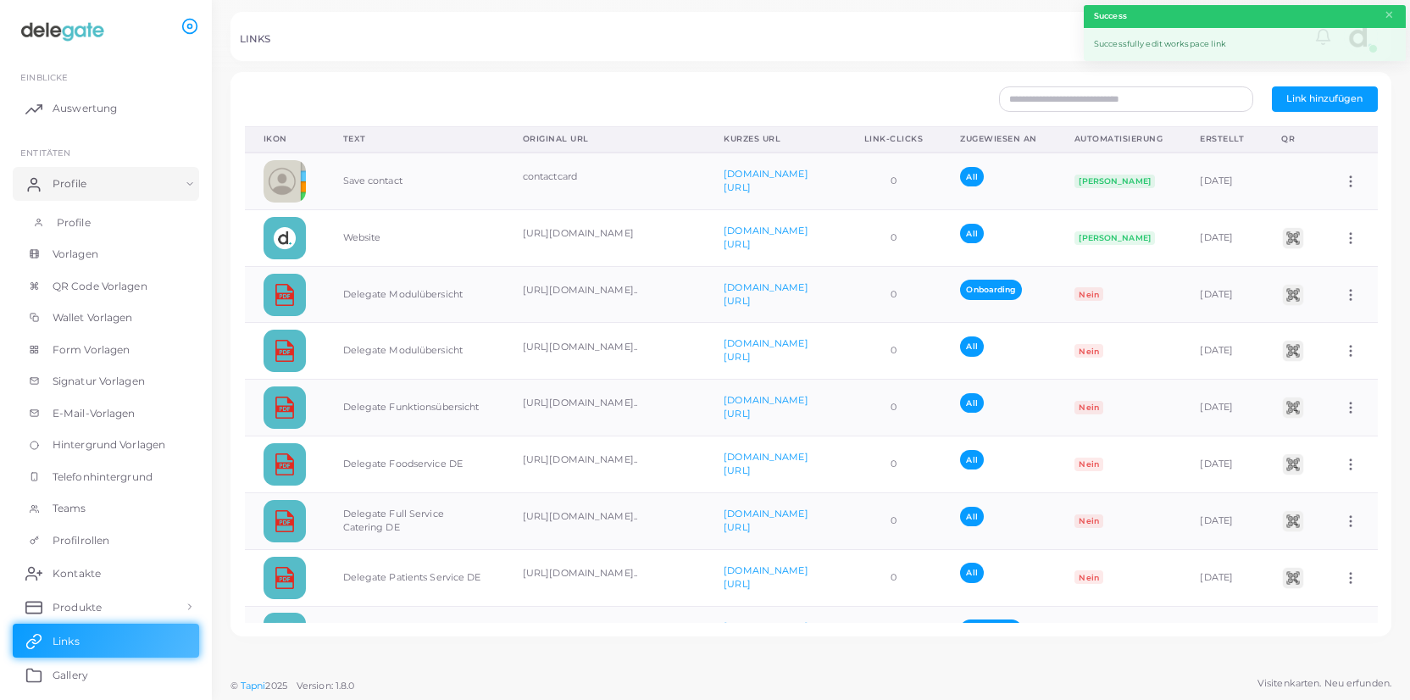
click at [80, 227] on span "Profile" at bounding box center [74, 222] width 34 height 15
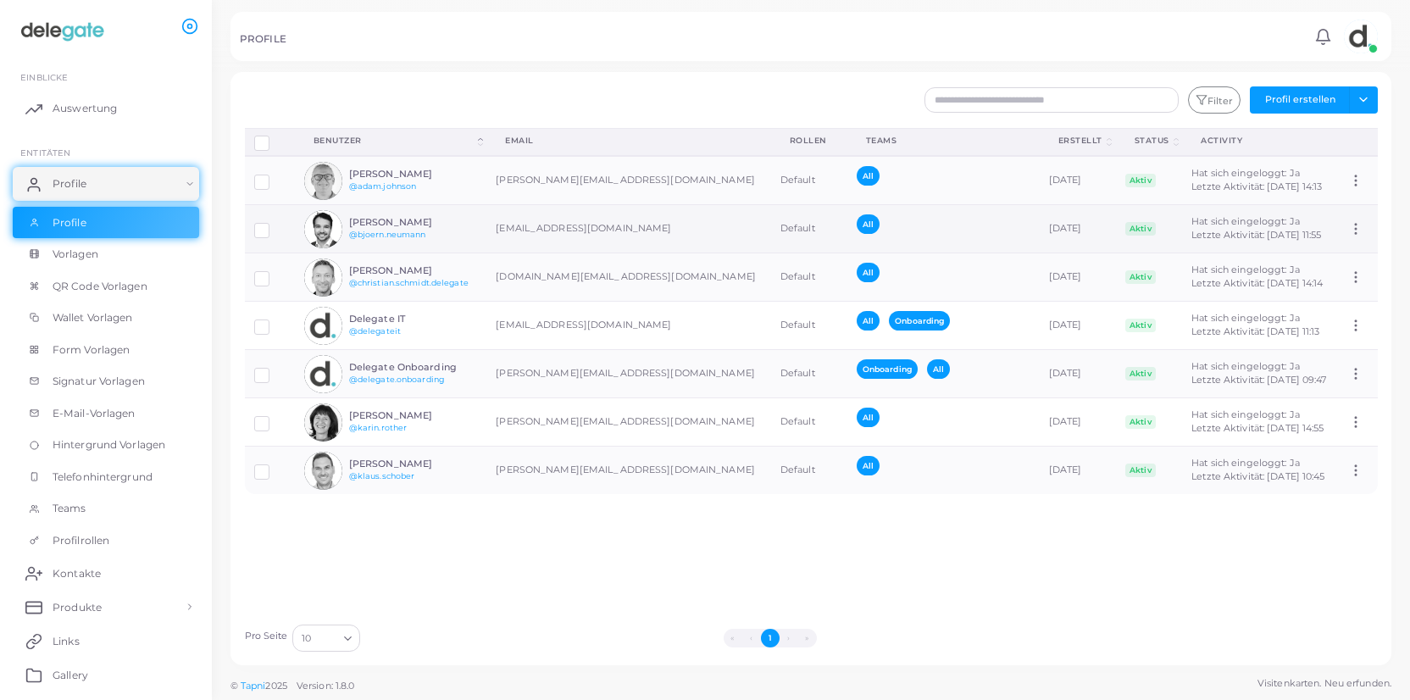
click at [326, 235] on img at bounding box center [323, 229] width 38 height 38
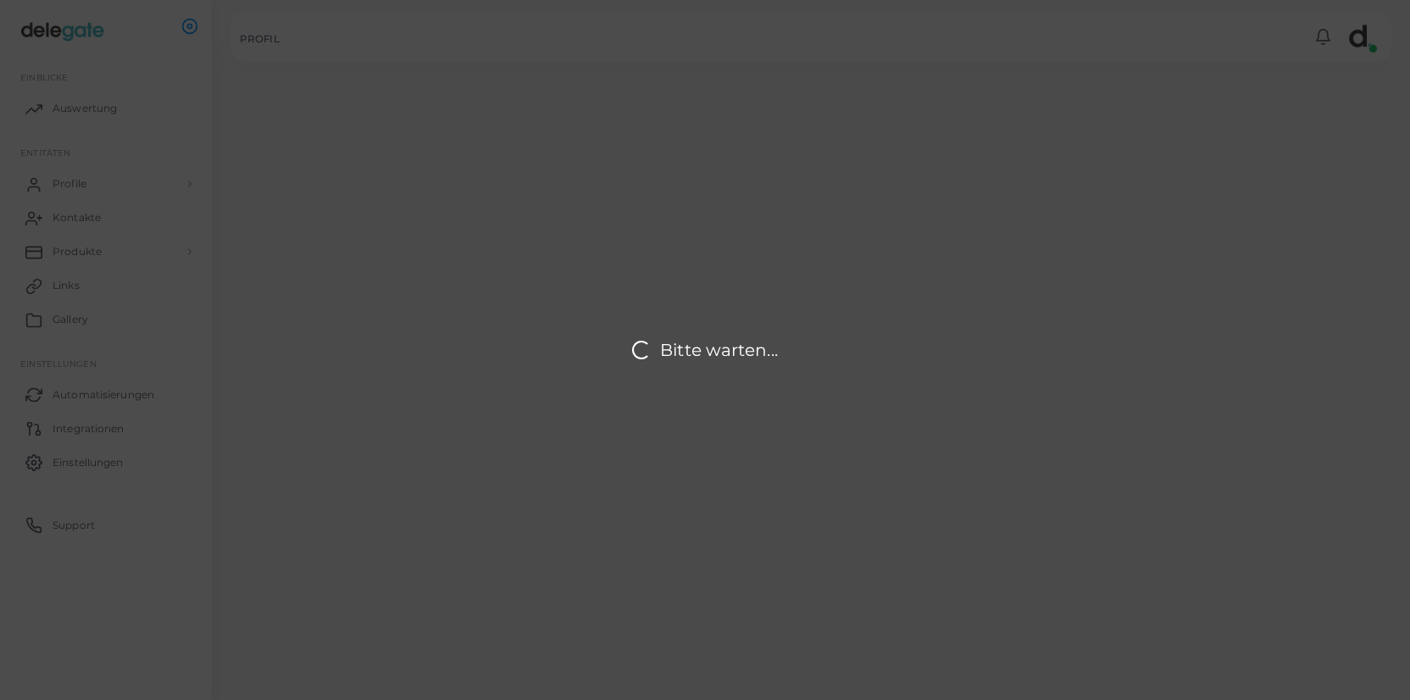
type input "**********"
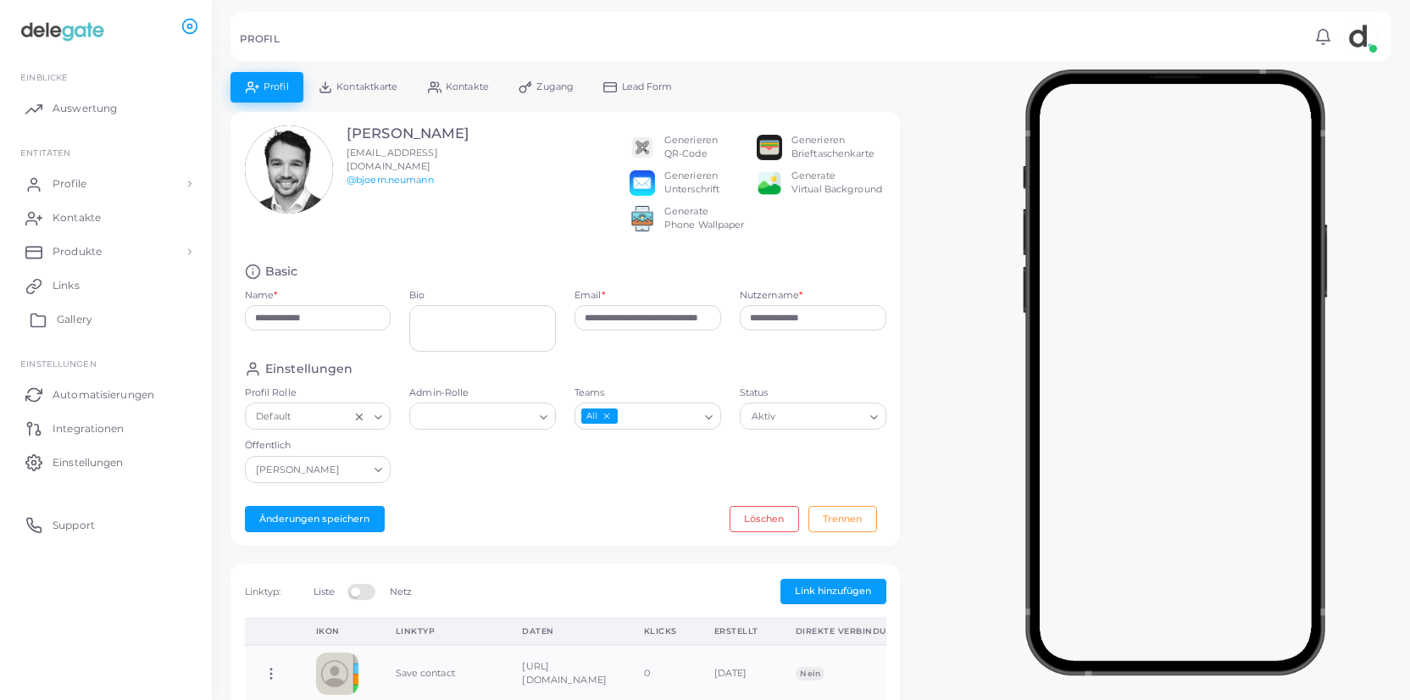
click at [67, 321] on span "Gallery" at bounding box center [75, 319] width 36 height 15
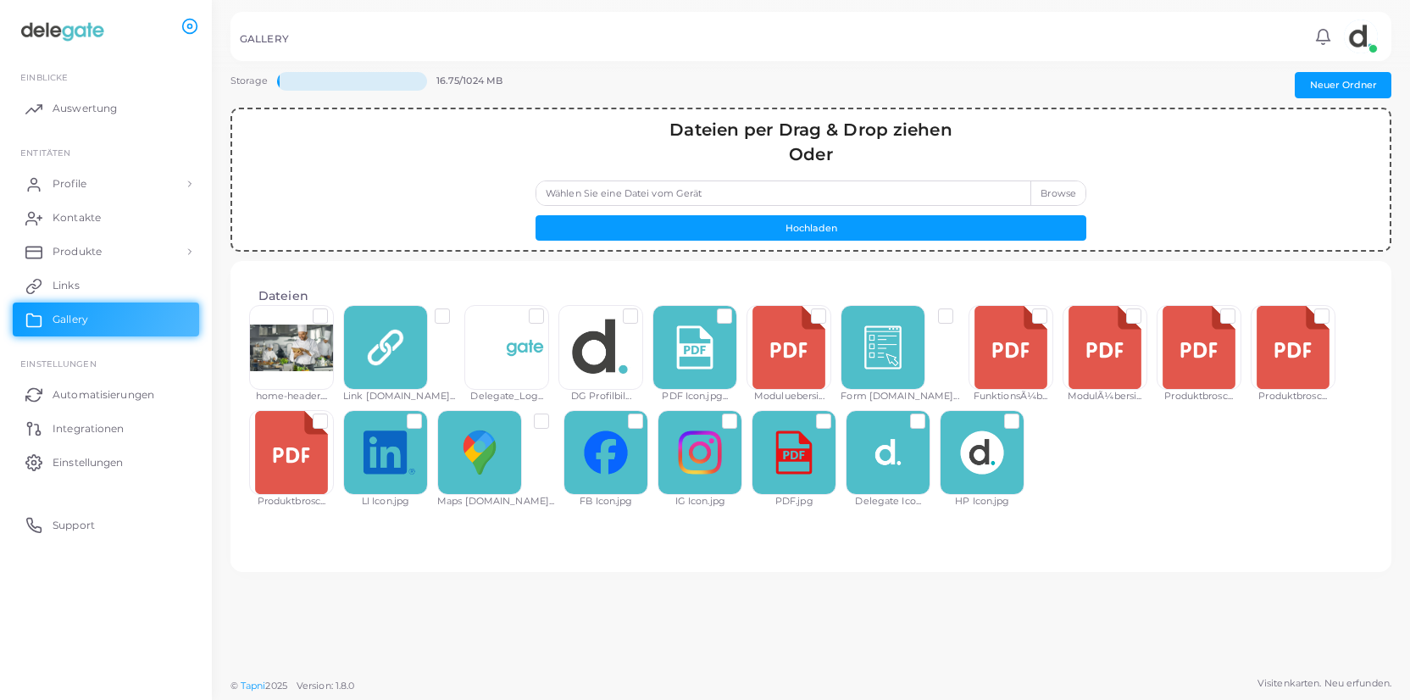
click at [1071, 197] on label "Wählen Sie eine Datei vom Gerät" at bounding box center [811, 193] width 551 height 25
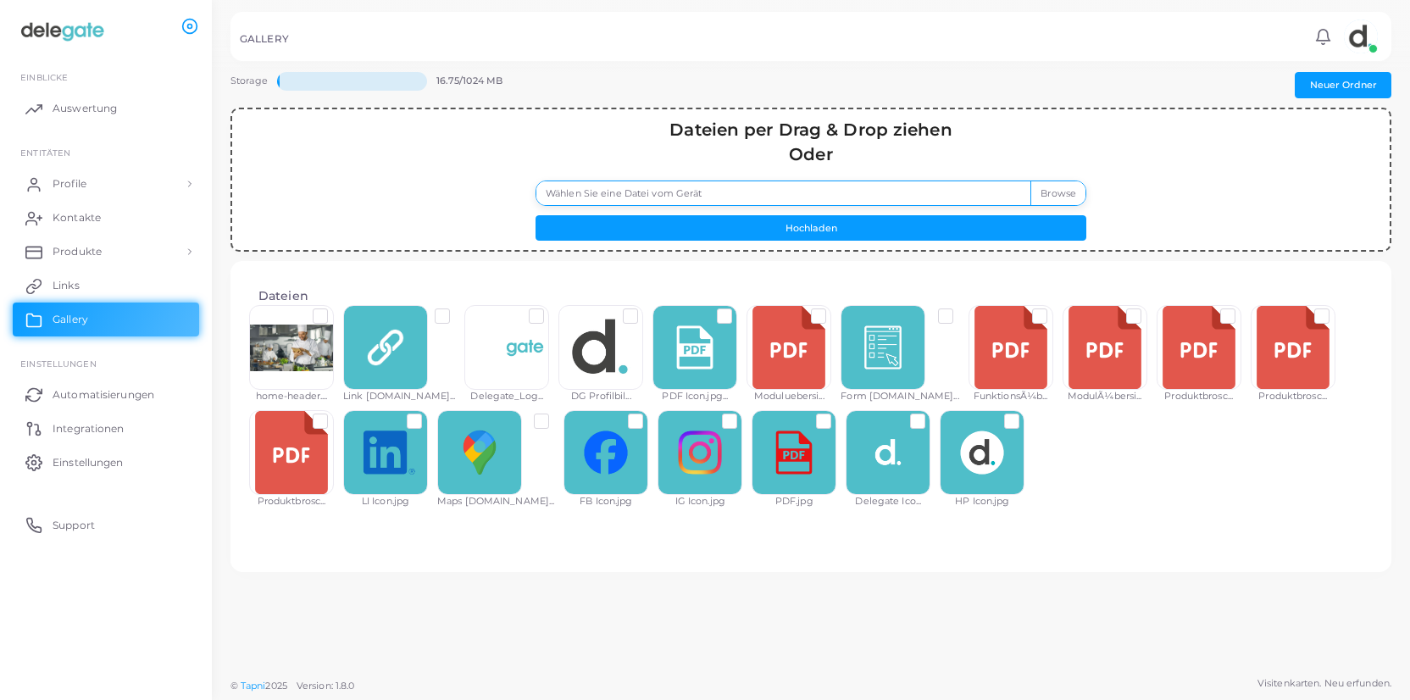
click at [1071, 197] on input "Wählen Sie eine Datei vom Gerät" at bounding box center [811, 193] width 551 height 25
type input "**********"
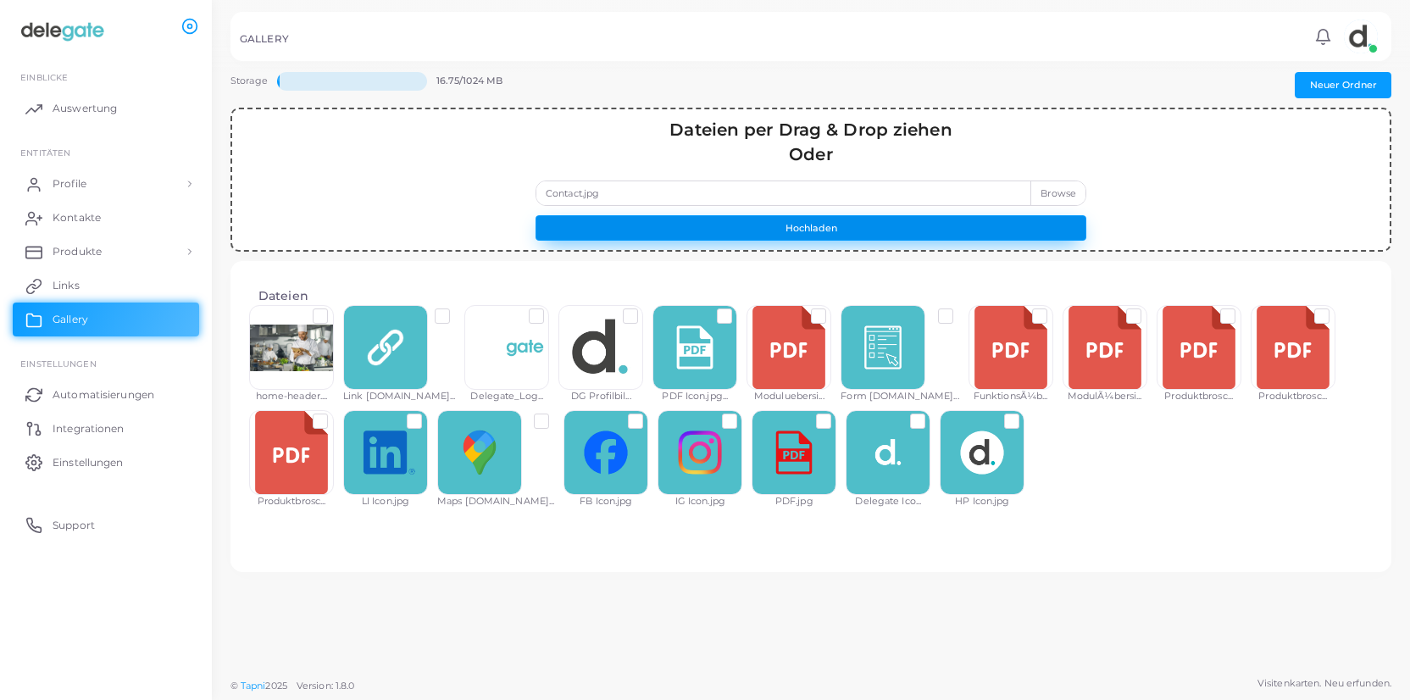
click at [812, 231] on button "Hochladen" at bounding box center [811, 227] width 551 height 25
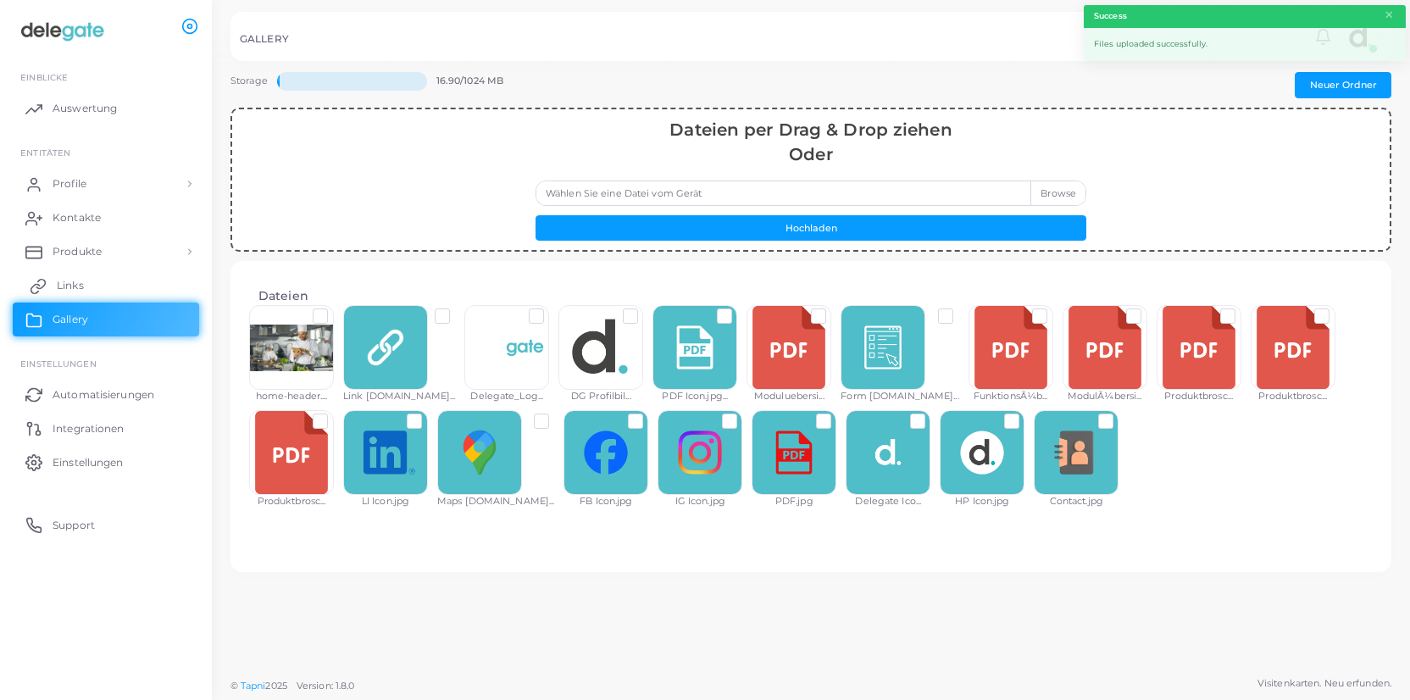
click at [92, 296] on link "Links" at bounding box center [106, 286] width 186 height 34
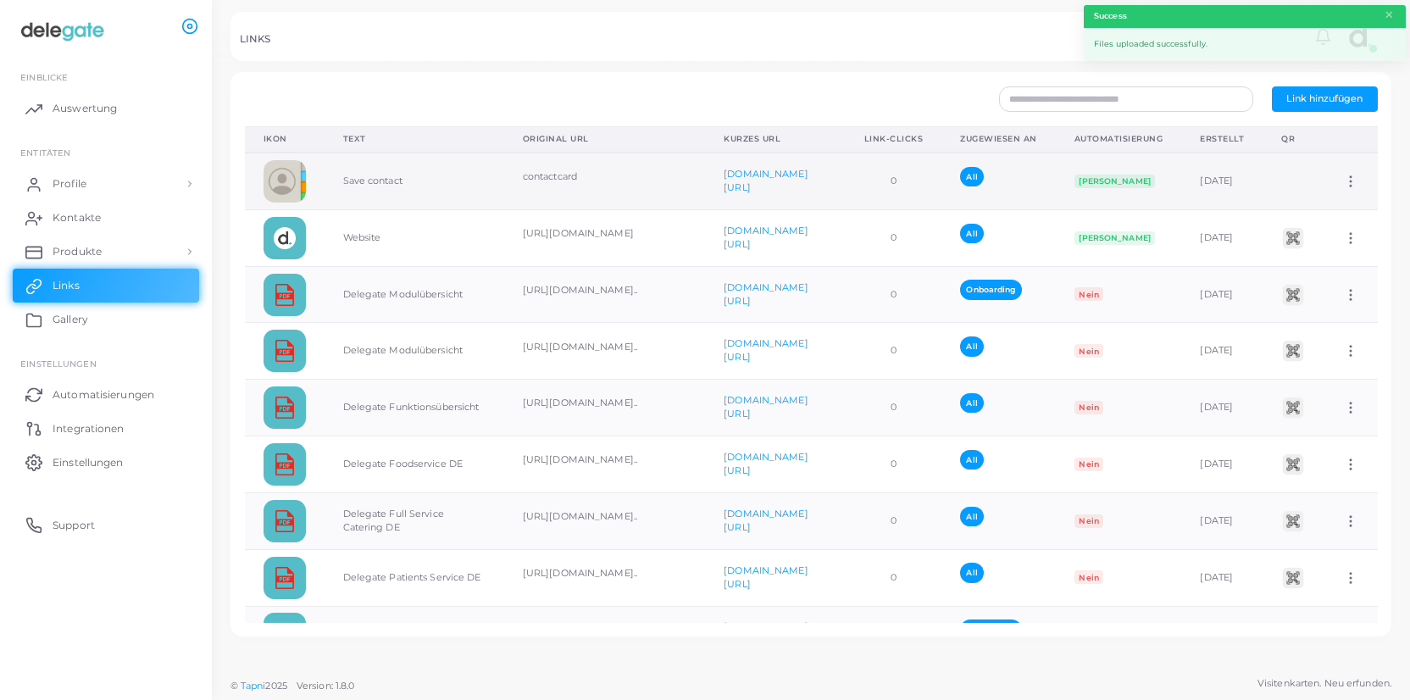
click at [1354, 184] on icon at bounding box center [1350, 181] width 15 height 15
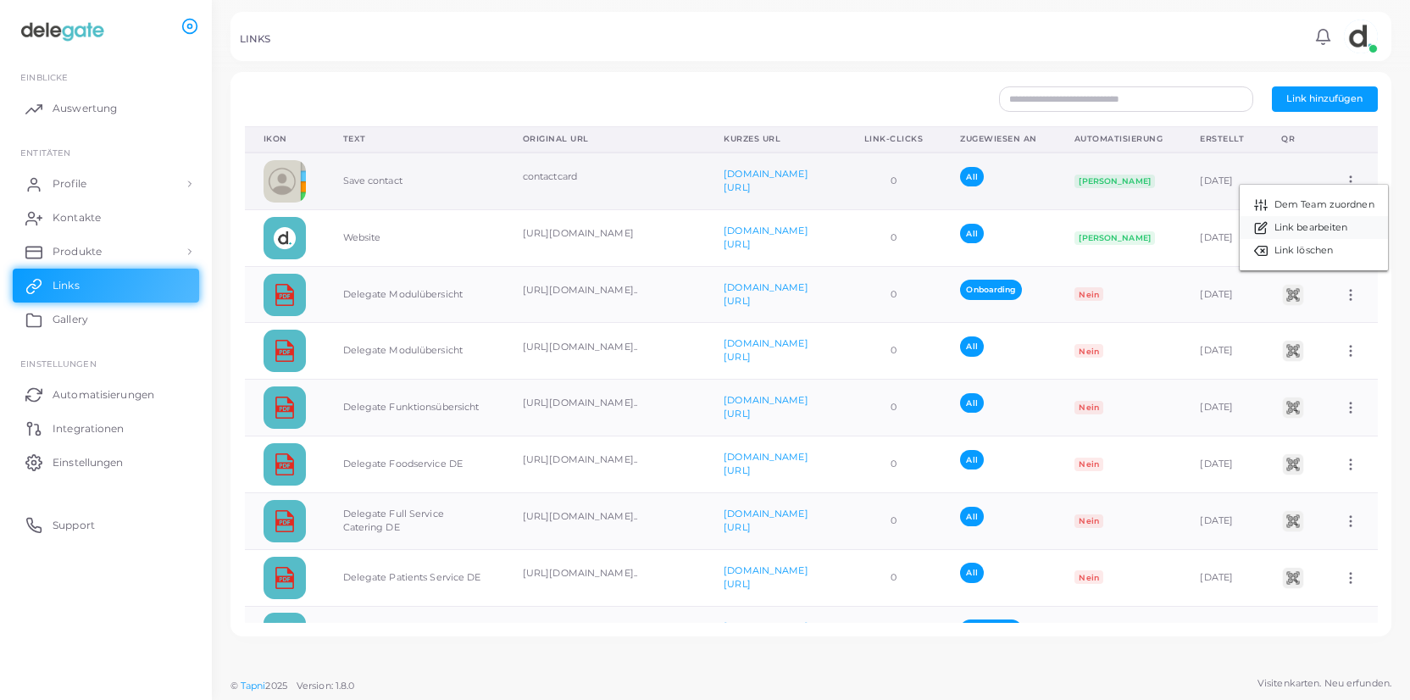
click at [1318, 230] on span "Link bearbeiten" at bounding box center [1312, 228] width 74 height 14
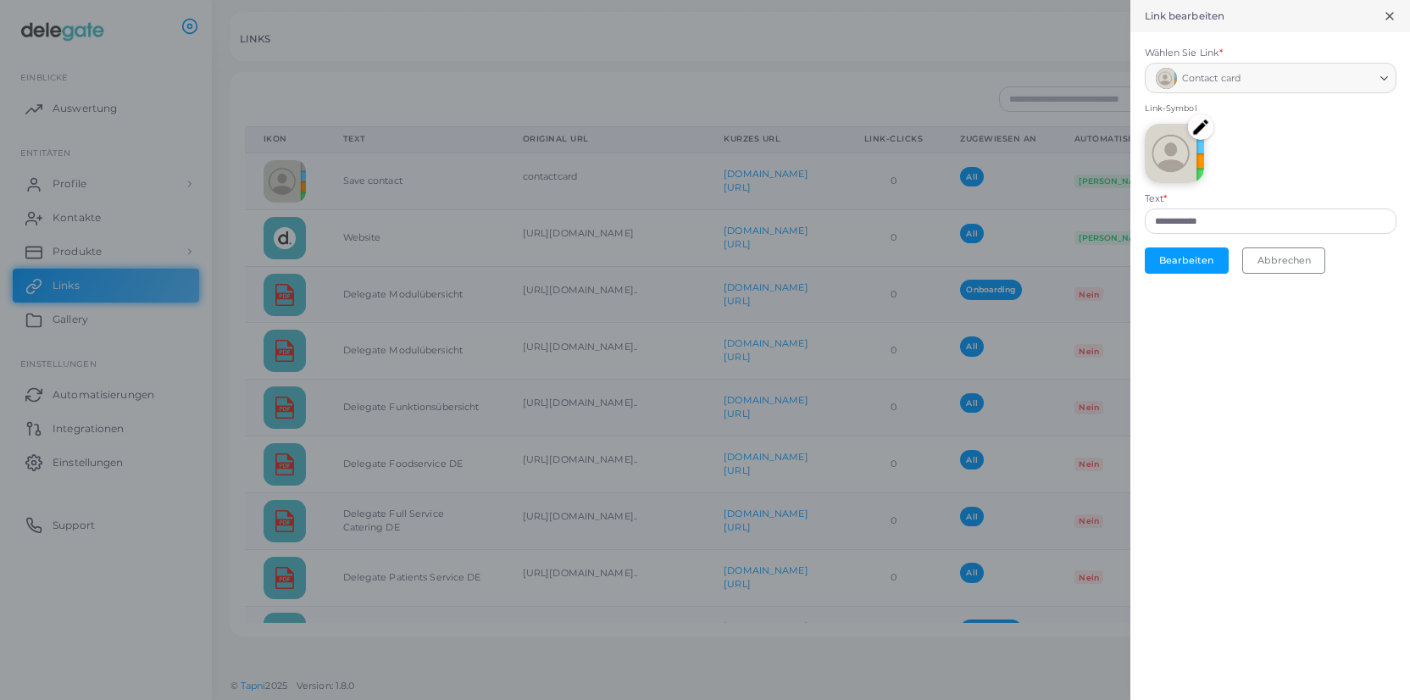
click at [1204, 126] on img at bounding box center [1200, 126] width 25 height 25
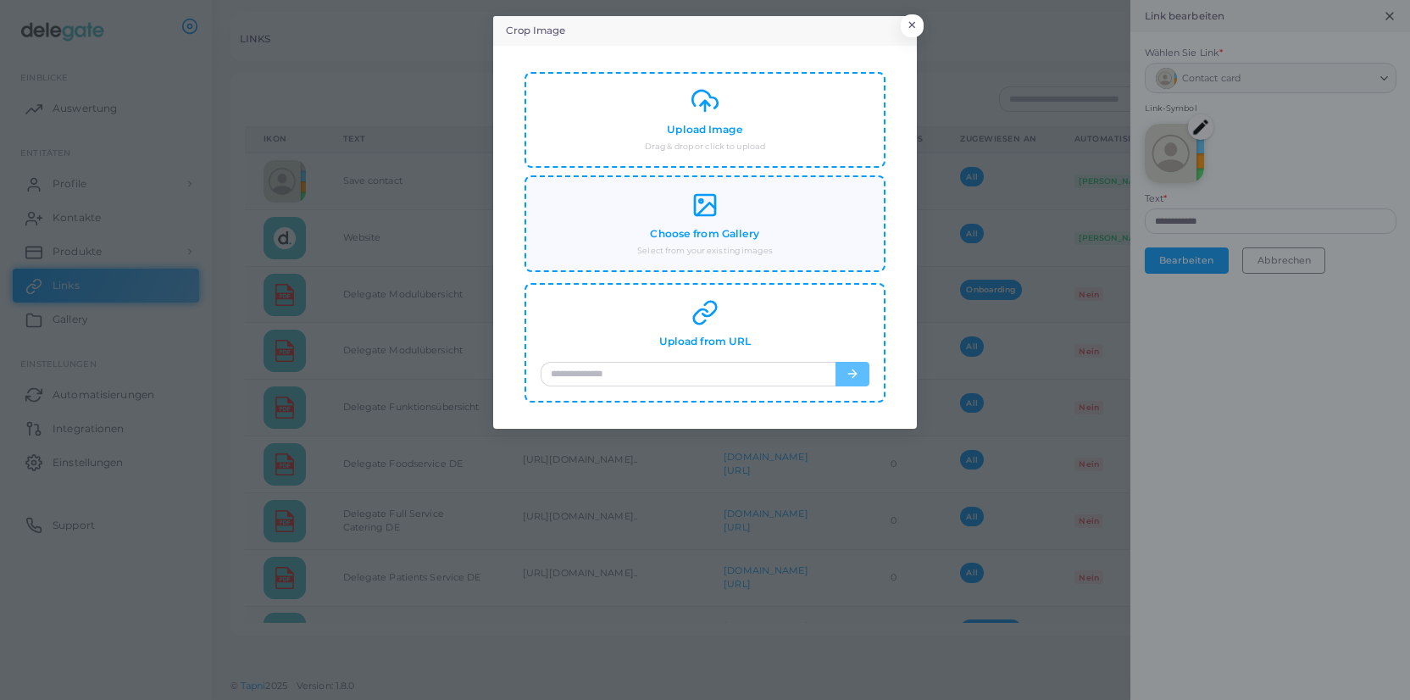
click at [727, 224] on div "Choose from Gallery Select from your existing images" at bounding box center [705, 224] width 329 height 65
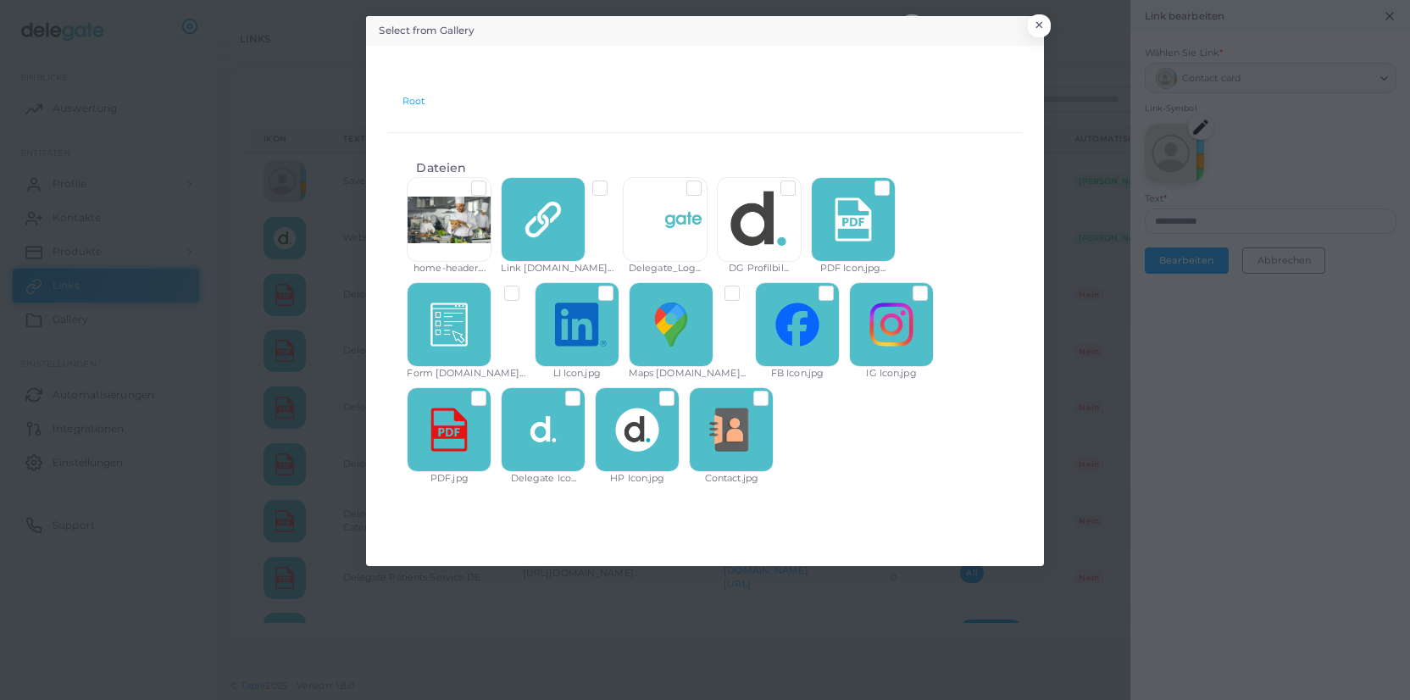
click at [774, 392] on label at bounding box center [774, 392] width 0 height 0
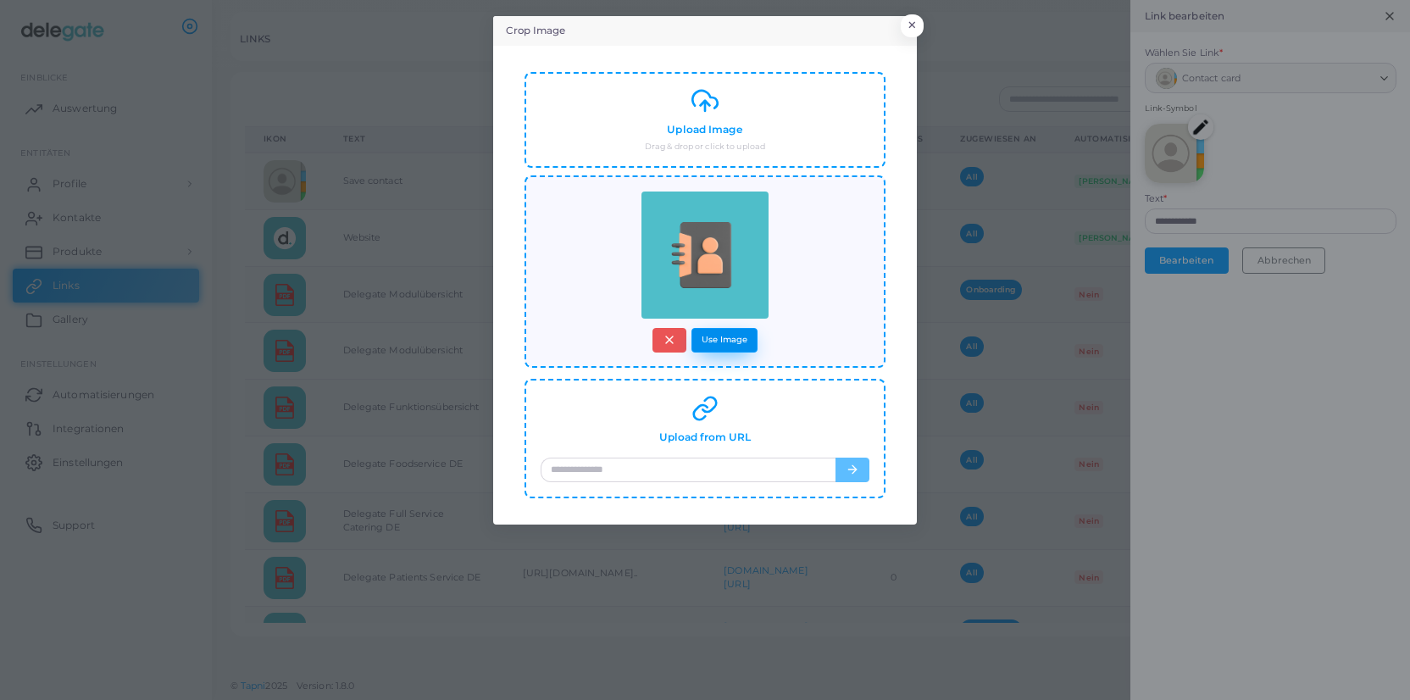
click at [736, 342] on button "Use Image" at bounding box center [725, 340] width 66 height 25
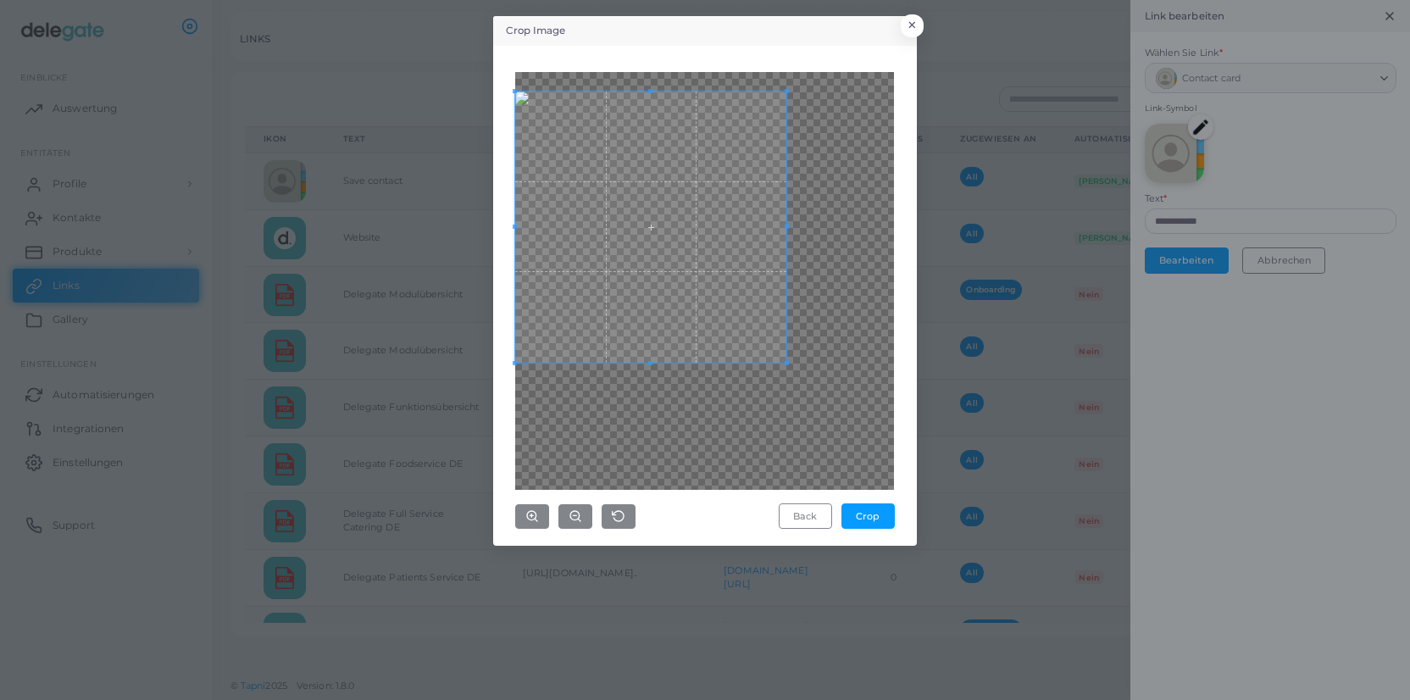
click at [621, 193] on span at bounding box center [650, 227] width 271 height 271
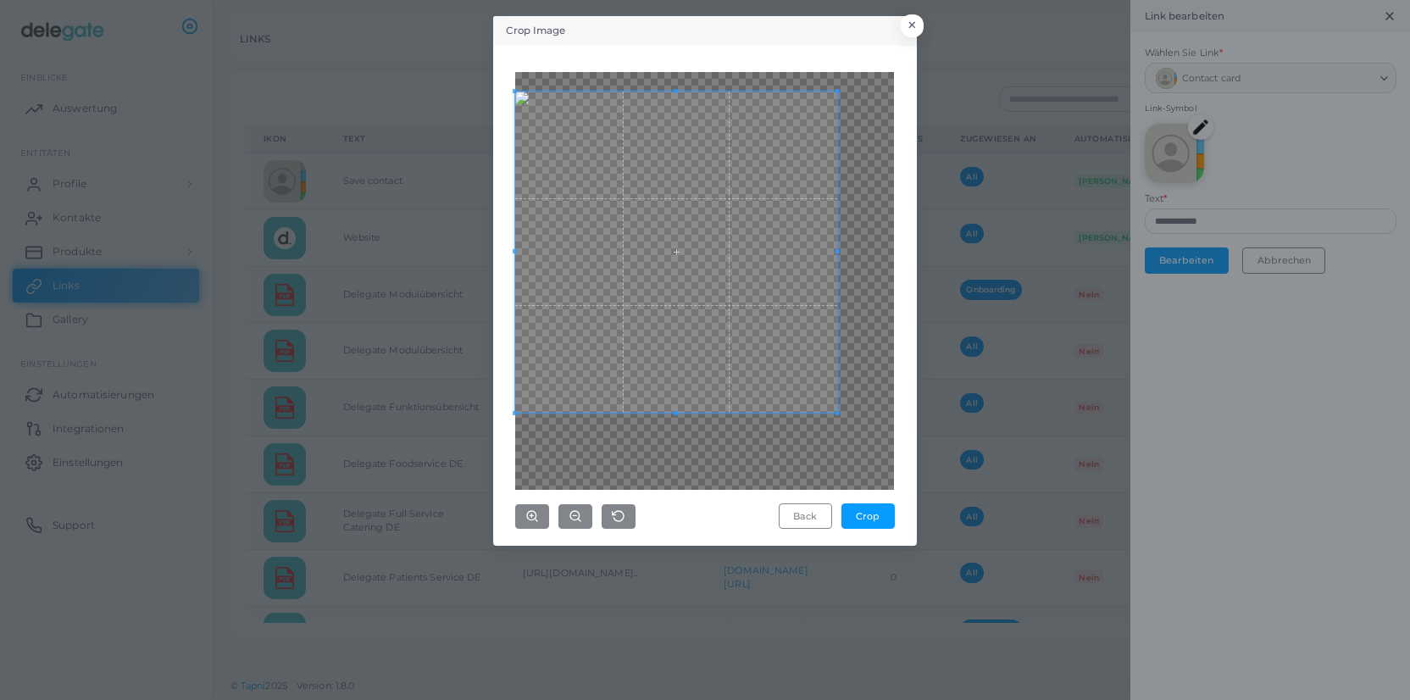
click at [1016, 565] on div "Crop Image × Back Crop" at bounding box center [705, 350] width 1410 height 700
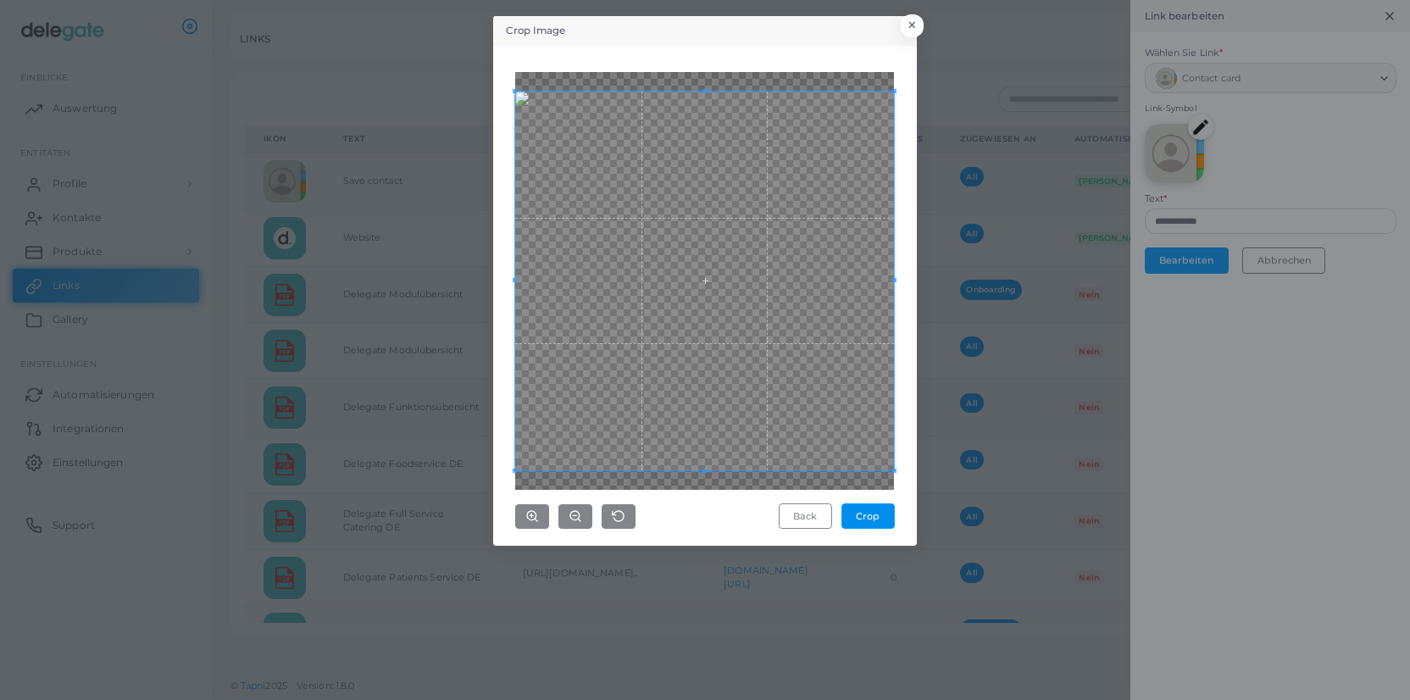
drag, startPoint x: 869, startPoint y: 513, endPoint x: 862, endPoint y: 491, distance: 23.1
click at [869, 511] on button "Crop" at bounding box center [868, 515] width 53 height 25
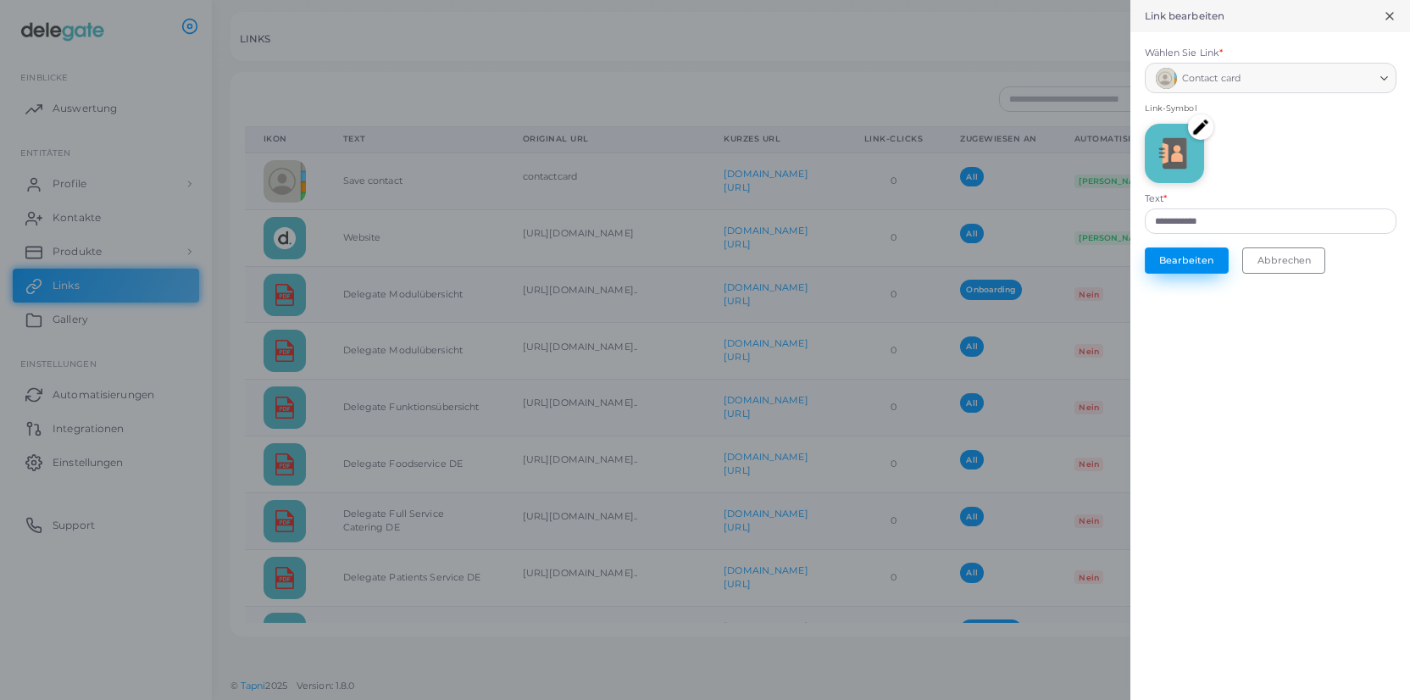
click at [1182, 260] on button "Bearbeiten" at bounding box center [1187, 259] width 84 height 25
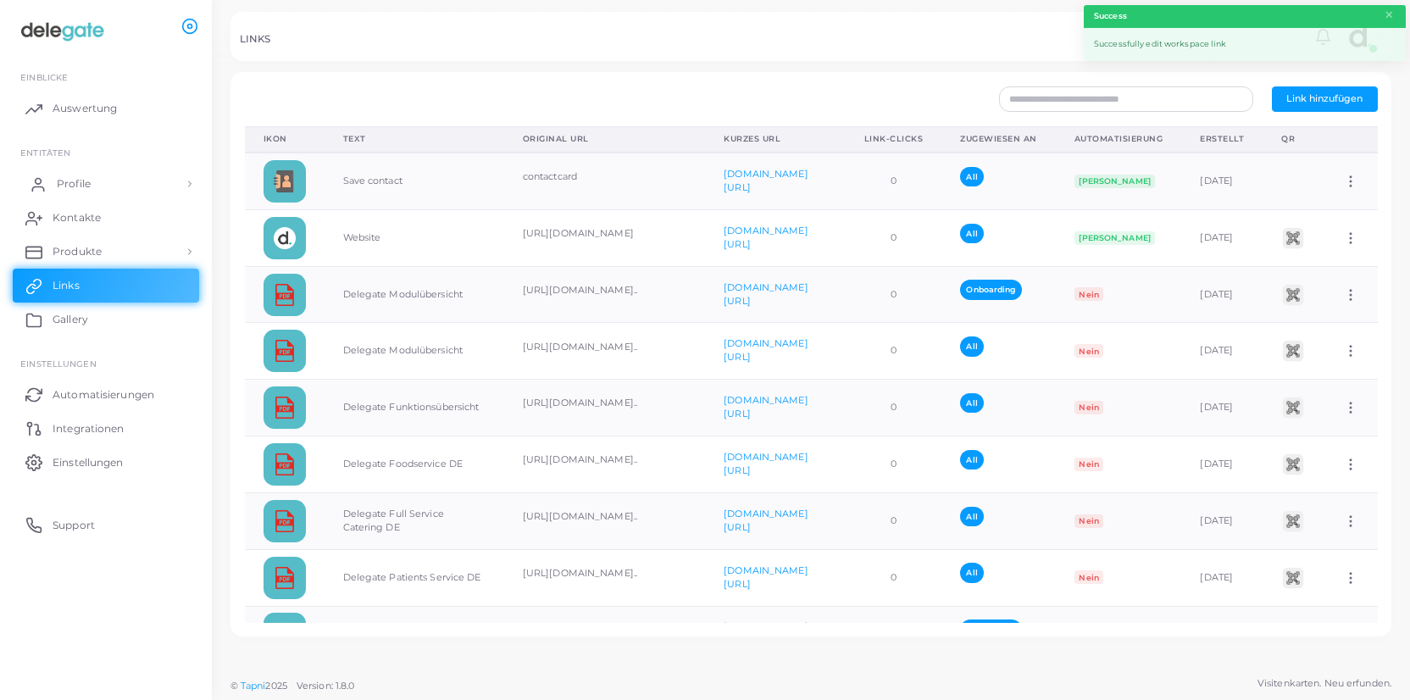
click at [94, 187] on link "Profile" at bounding box center [106, 184] width 186 height 34
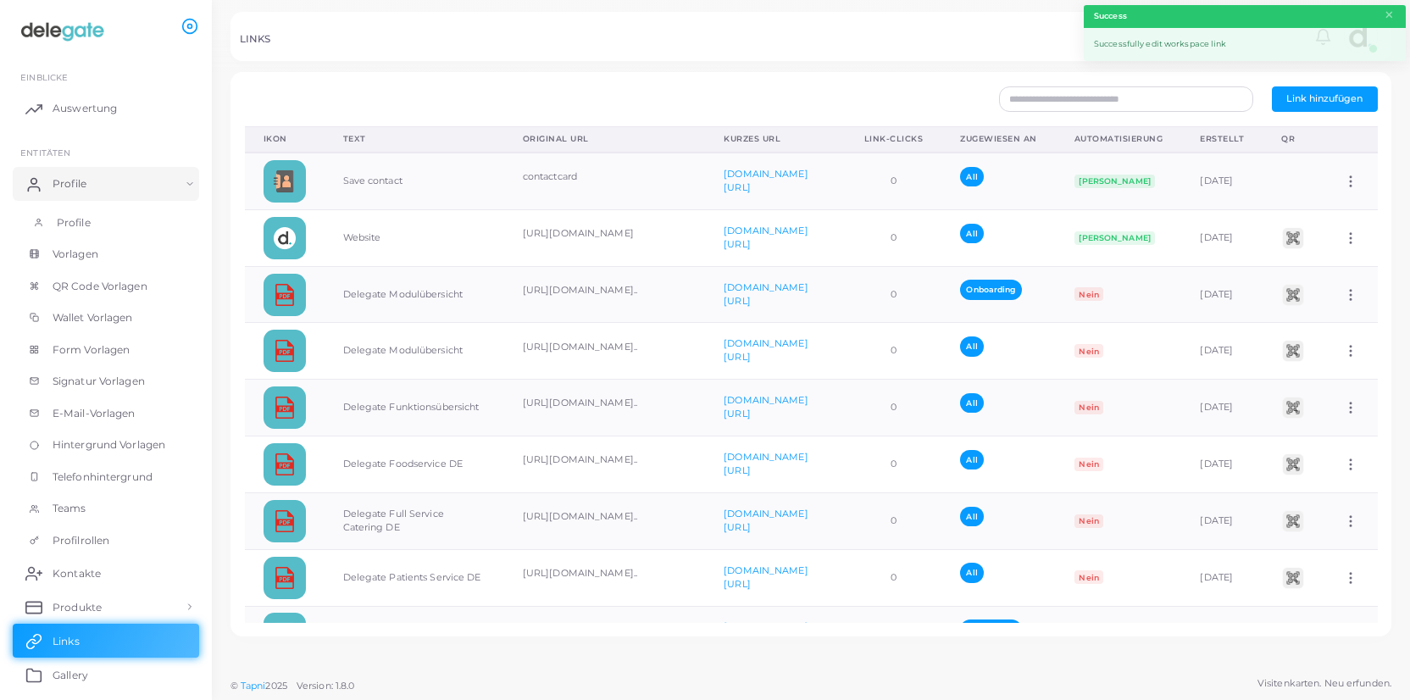
click at [79, 219] on span "Profile" at bounding box center [74, 222] width 34 height 15
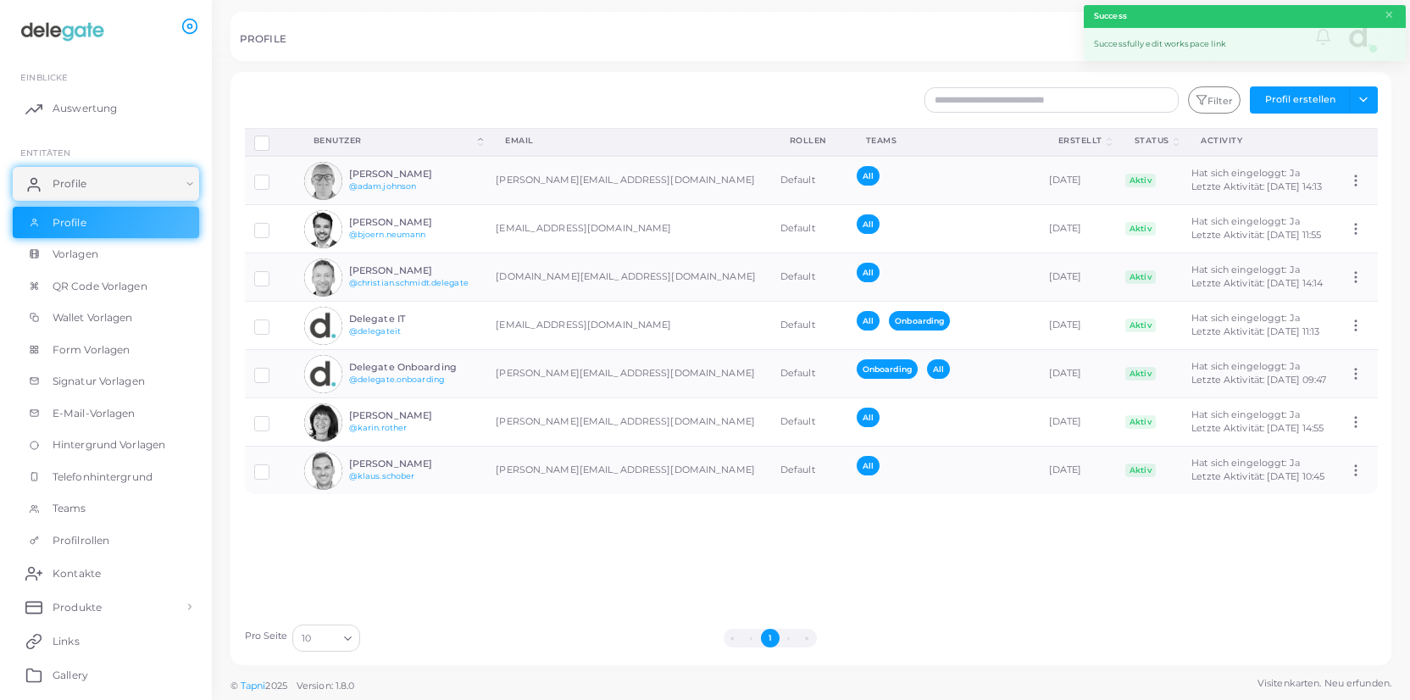
click at [326, 225] on img at bounding box center [323, 229] width 38 height 38
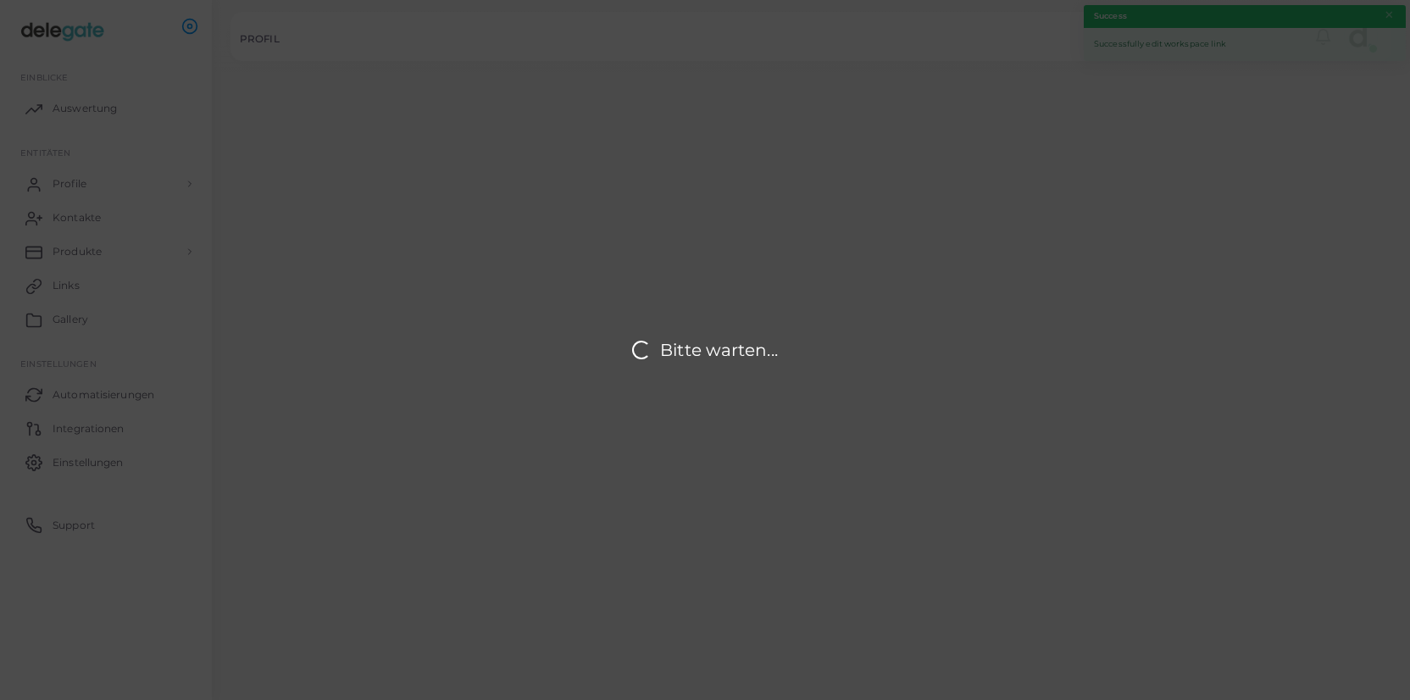
type input "**********"
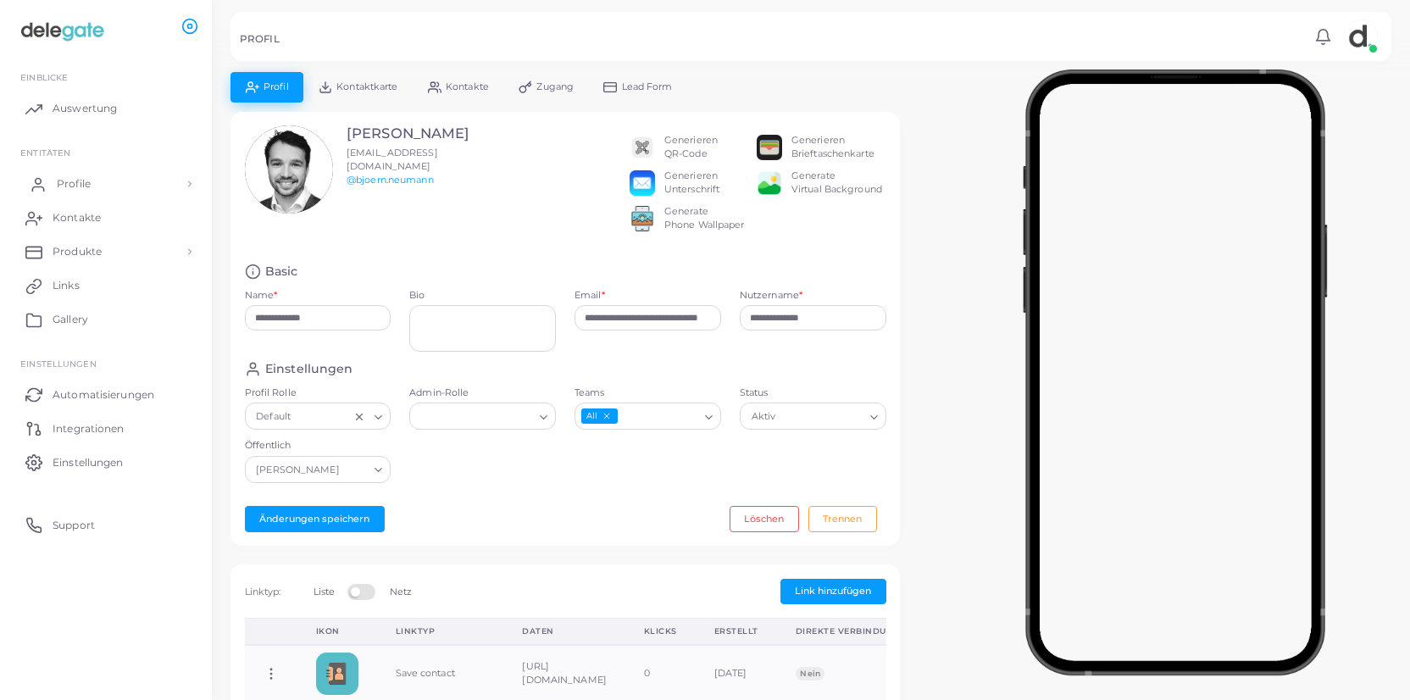
click at [71, 186] on span "Profile" at bounding box center [74, 183] width 34 height 15
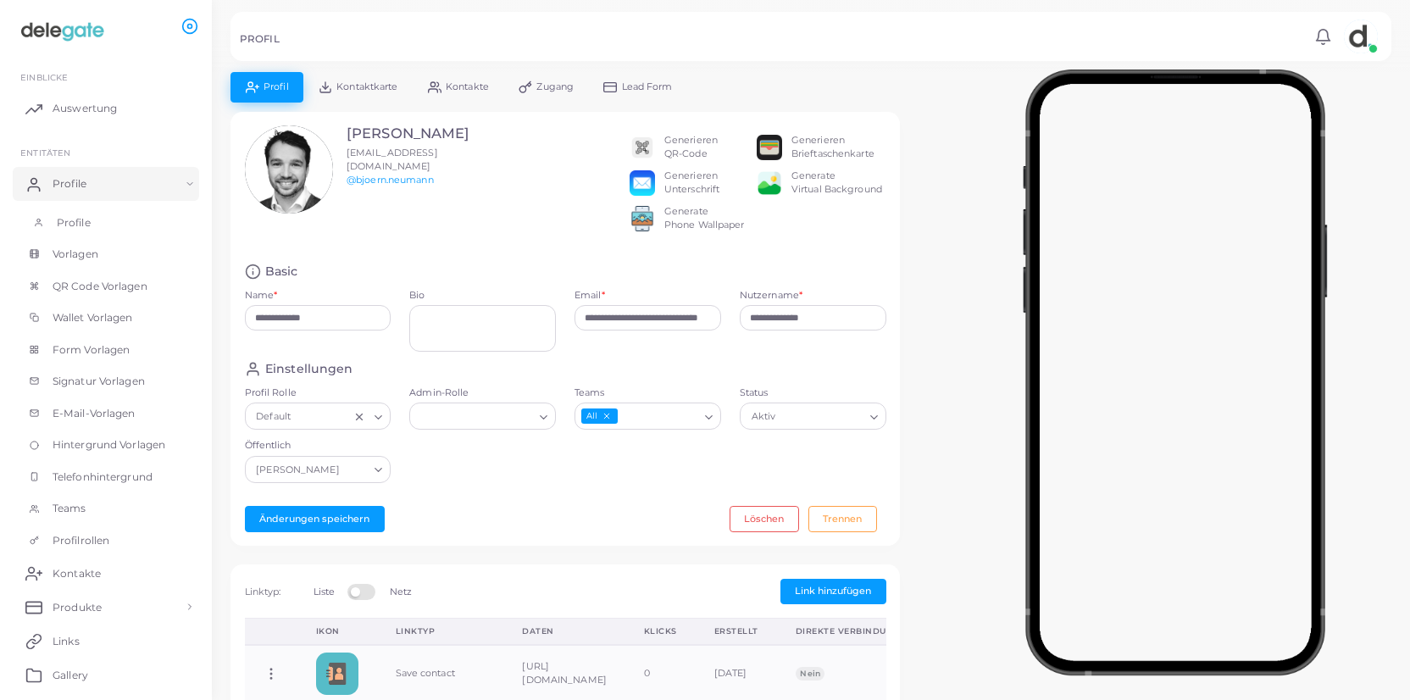
click at [69, 223] on span "Profile" at bounding box center [74, 222] width 34 height 15
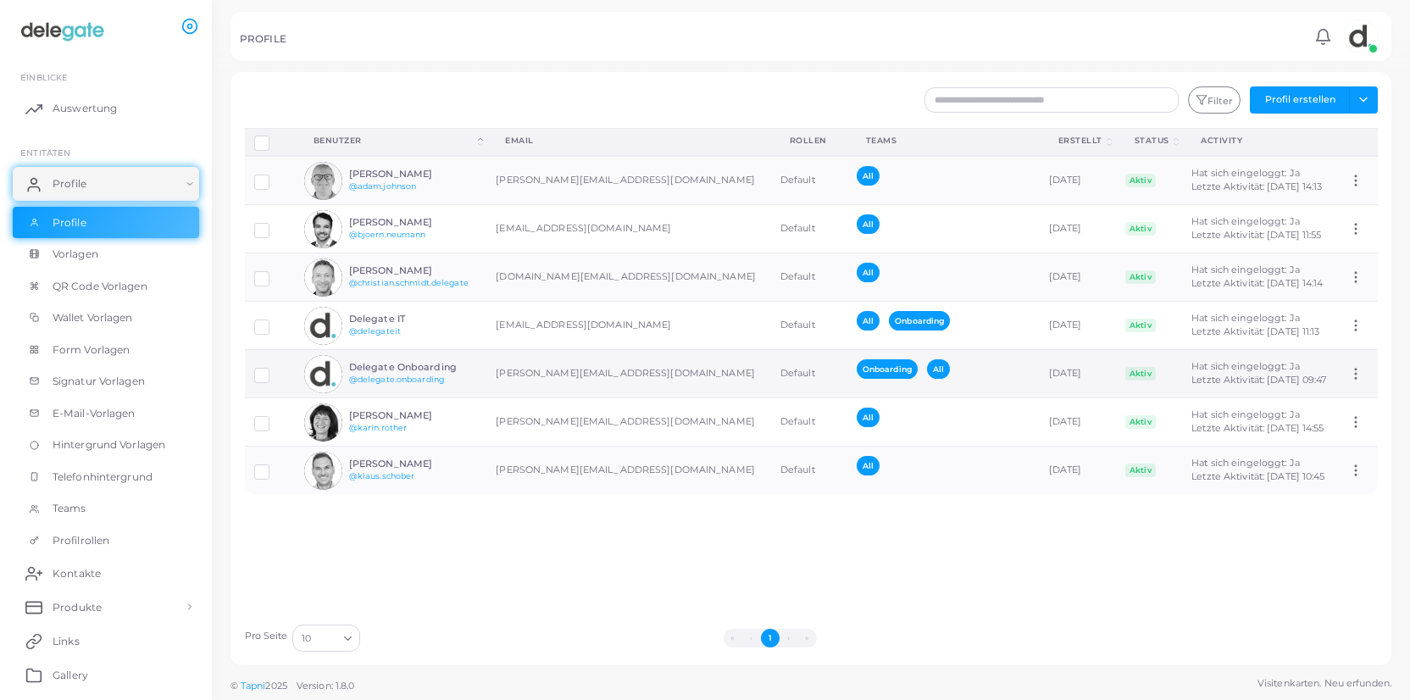
click at [336, 375] on img at bounding box center [323, 374] width 38 height 38
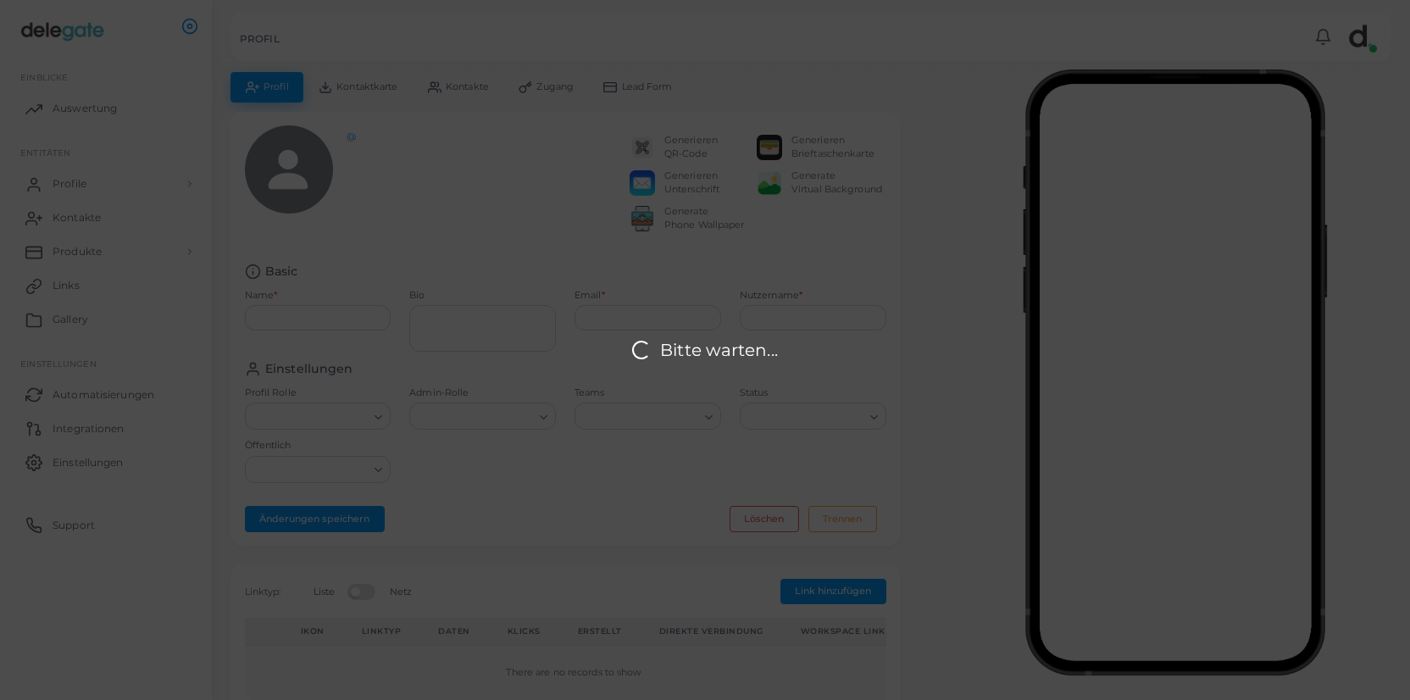
type input "**********"
type textarea "**********"
type input "**********"
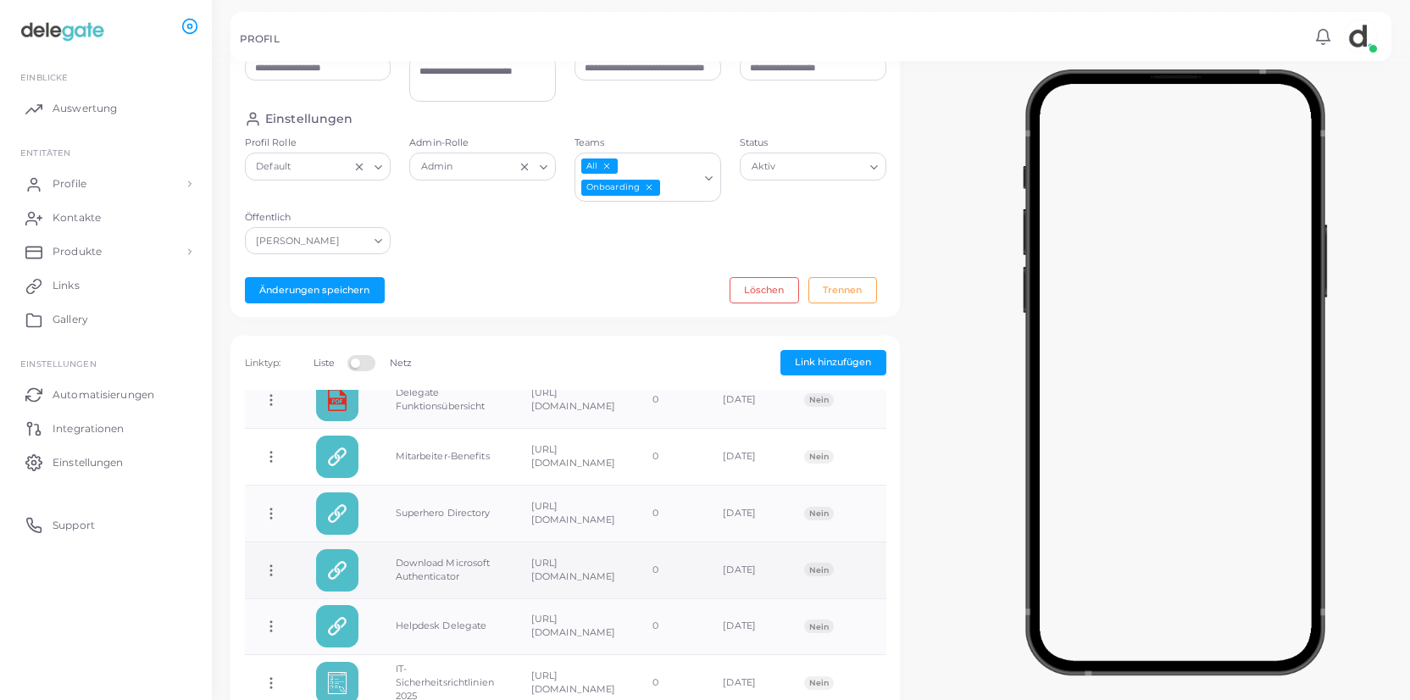
scroll to position [407, 0]
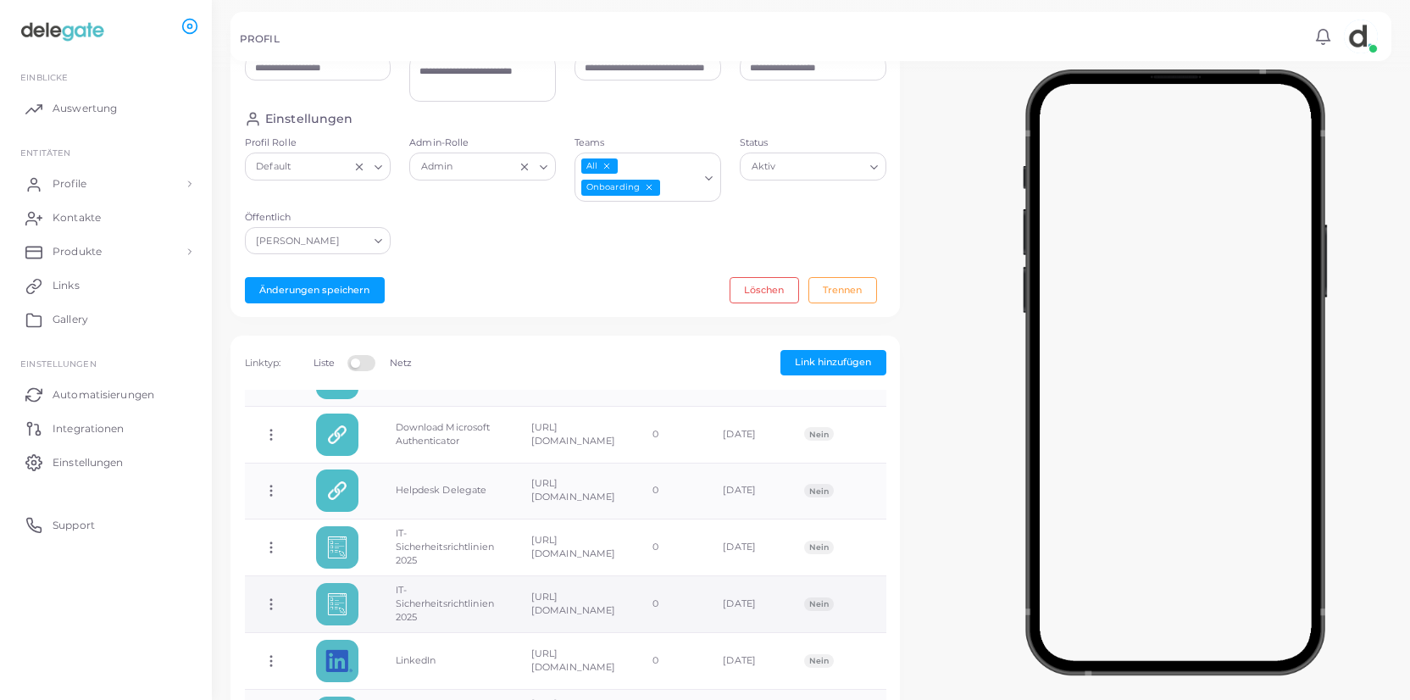
click at [279, 593] on td "Link kopieren Link bearbeiten Link löschen Direktlink umschalten" at bounding box center [271, 604] width 53 height 57
click at [274, 597] on icon at bounding box center [271, 604] width 15 height 15
click at [359, 637] on span "Link löschen" at bounding box center [338, 637] width 58 height 14
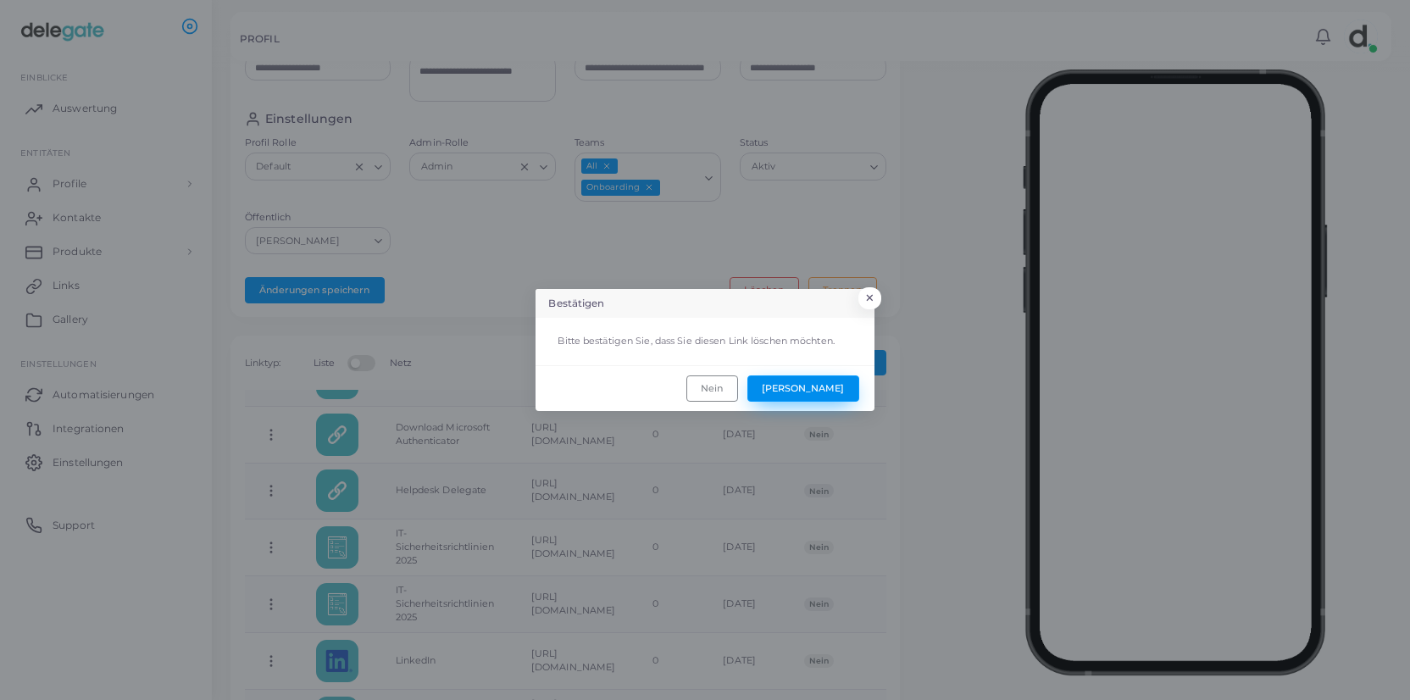
click at [846, 392] on button "[PERSON_NAME]" at bounding box center [803, 387] width 112 height 25
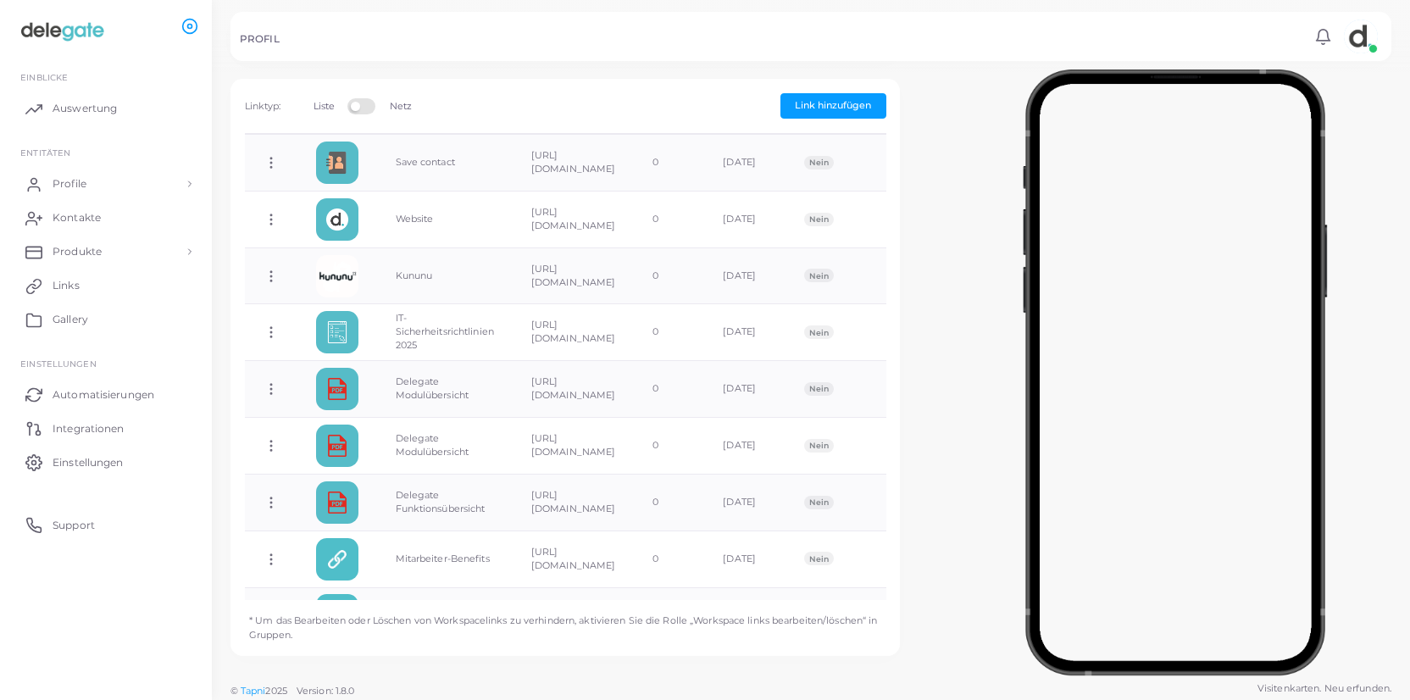
scroll to position [0, 0]
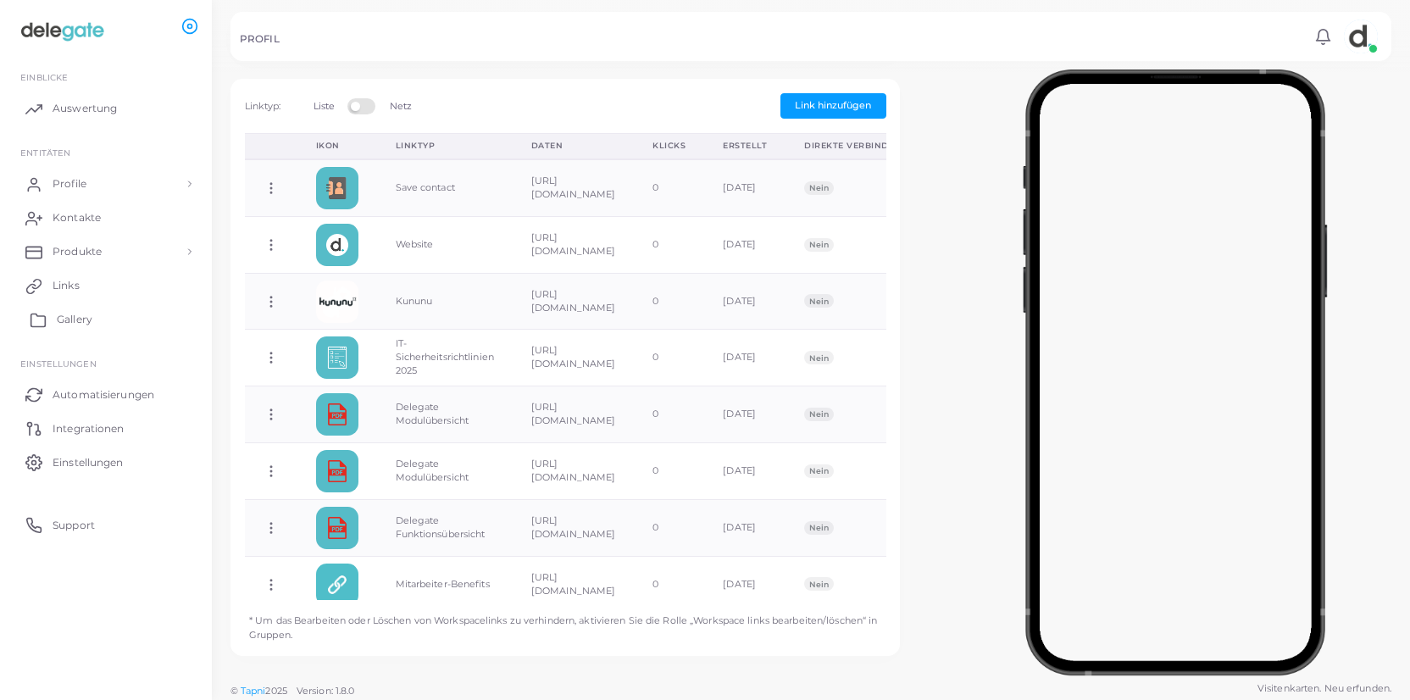
click at [96, 315] on link "Gallery" at bounding box center [106, 320] width 186 height 34
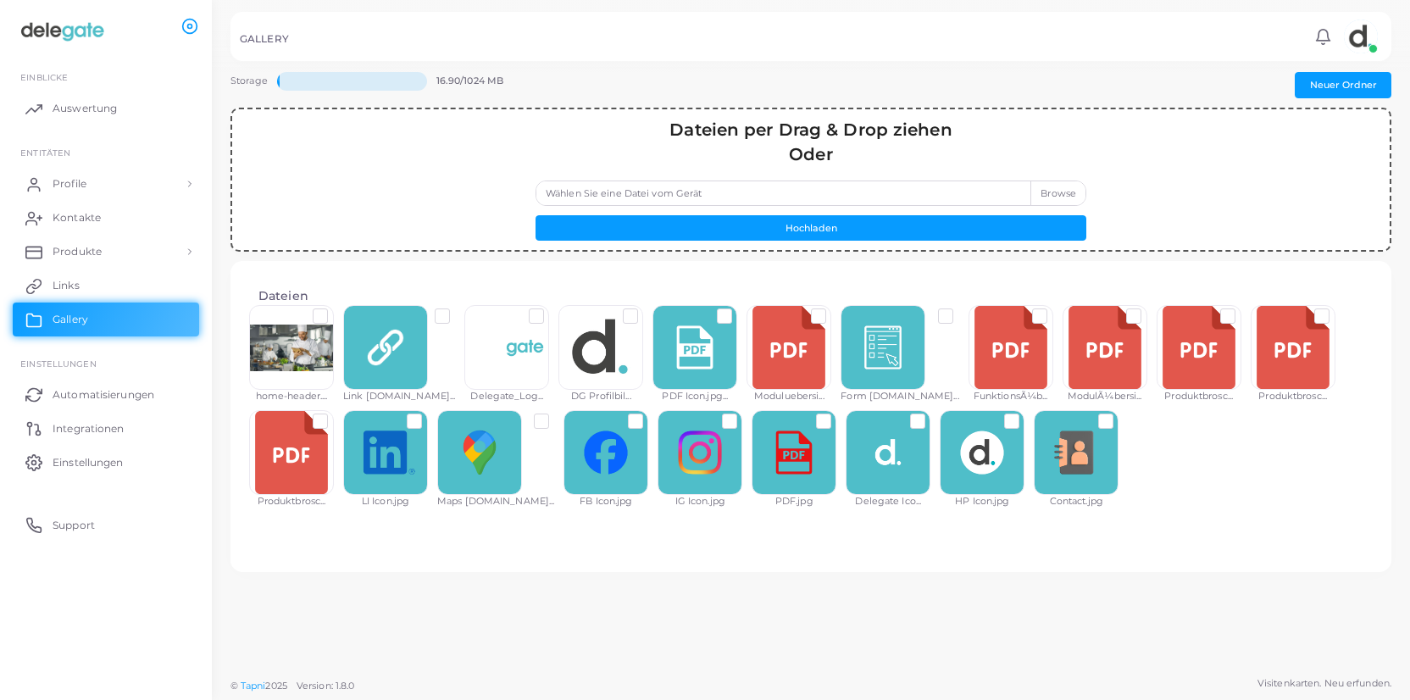
click at [1048, 192] on label "Wählen Sie eine Datei vom Gerät" at bounding box center [811, 193] width 551 height 25
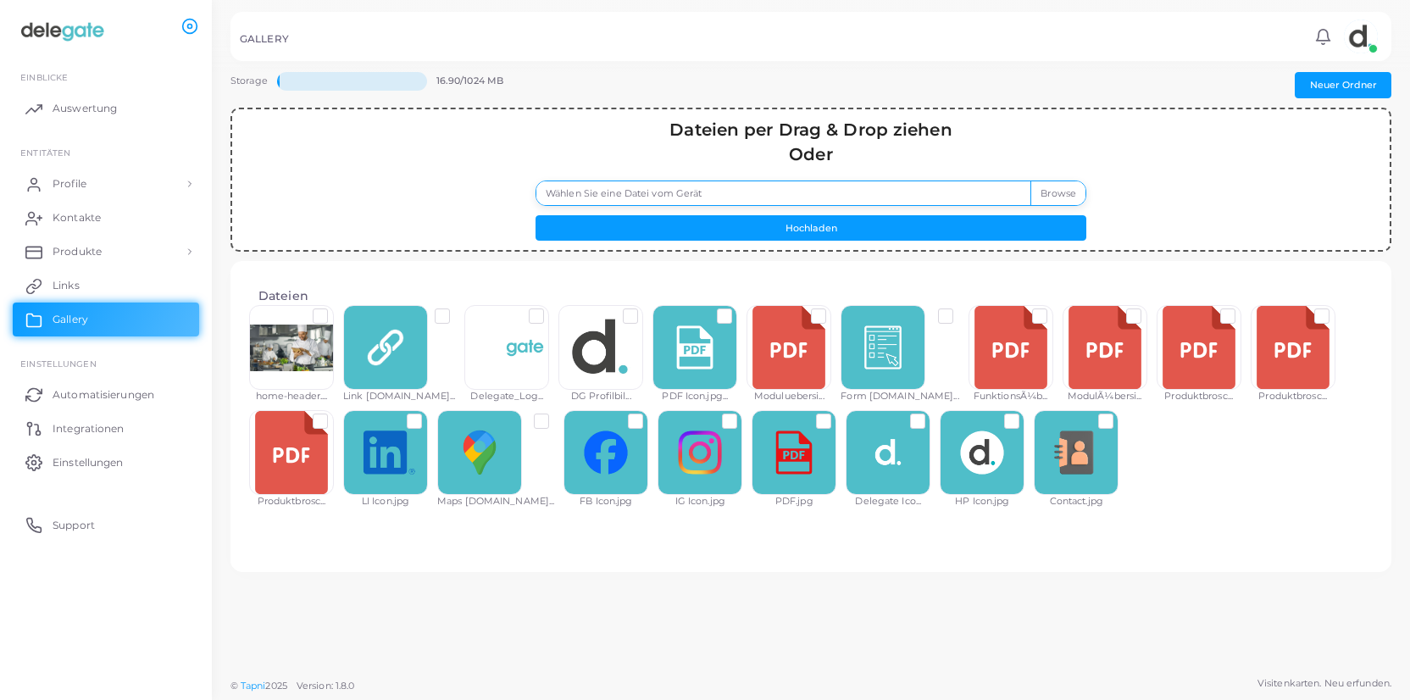
click at [1048, 192] on input "Wählen Sie eine Datei vom Gerät" at bounding box center [811, 193] width 551 height 25
type input "**********"
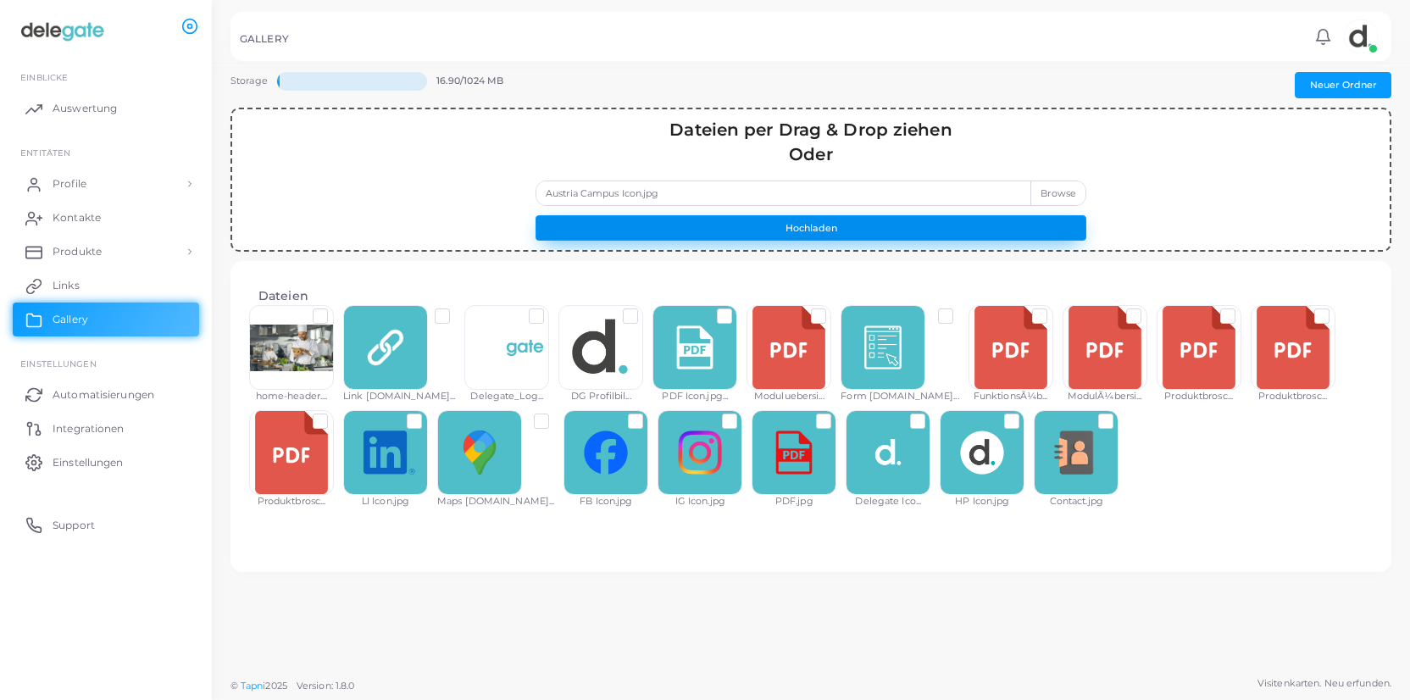
click at [862, 233] on button "Hochladen" at bounding box center [811, 227] width 551 height 25
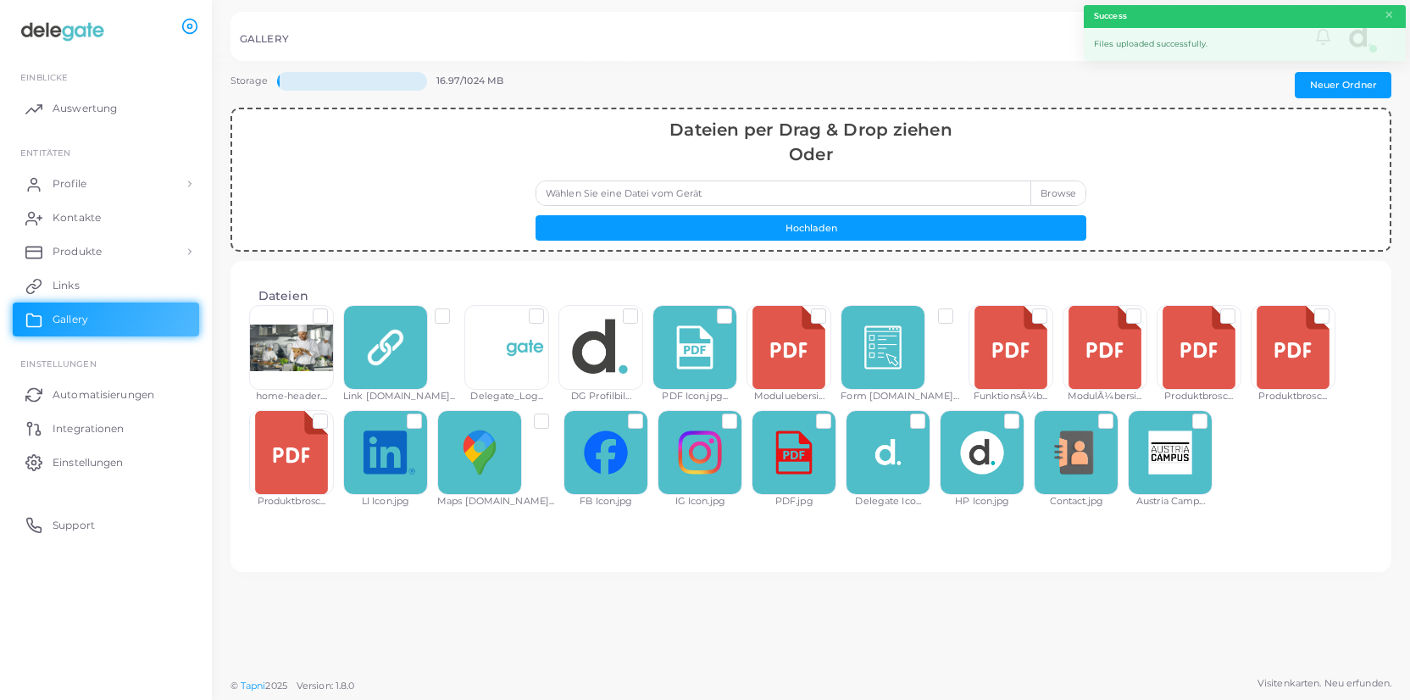
click at [1213, 414] on label at bounding box center [1213, 414] width 0 height 0
click at [1227, 476] on div "home-header.... Link [DOMAIN_NAME]... Delegate_Log... DG Profilbil... PDF Icon.…" at bounding box center [811, 413] width 1124 height 210
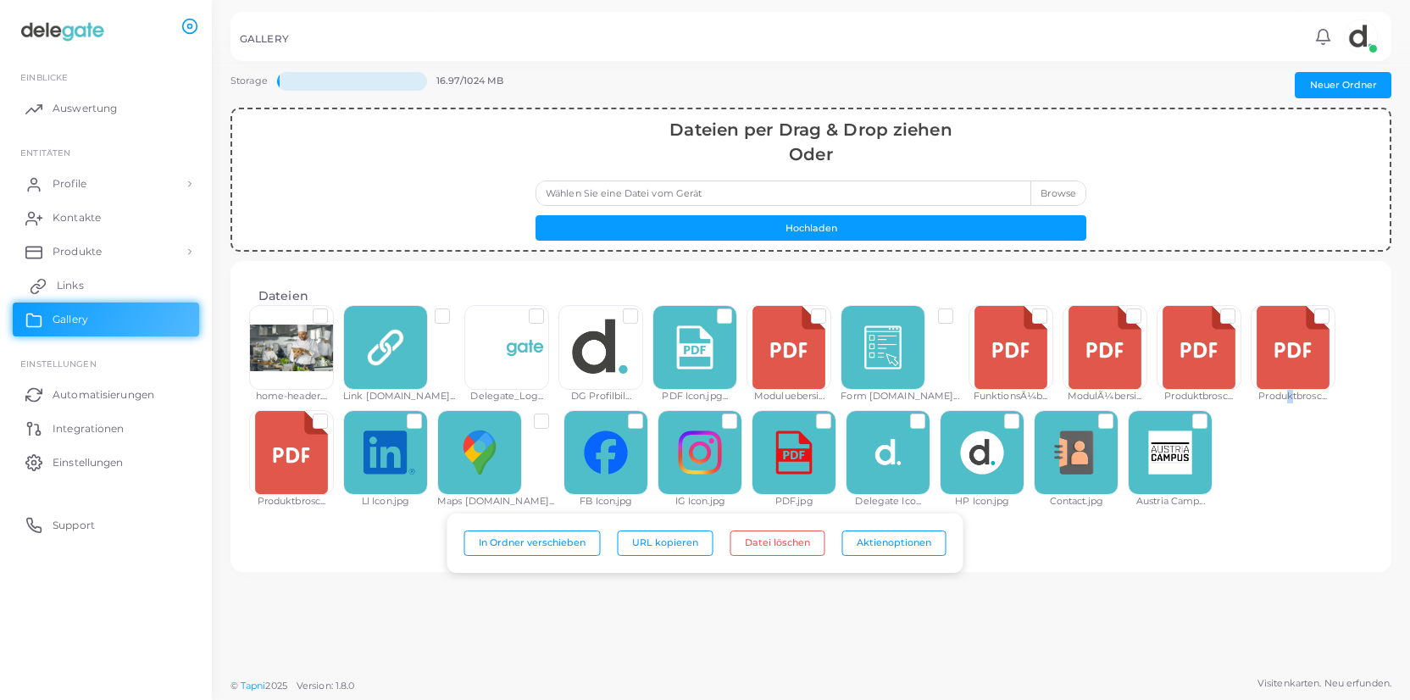
click at [75, 283] on span "Links" at bounding box center [70, 285] width 27 height 15
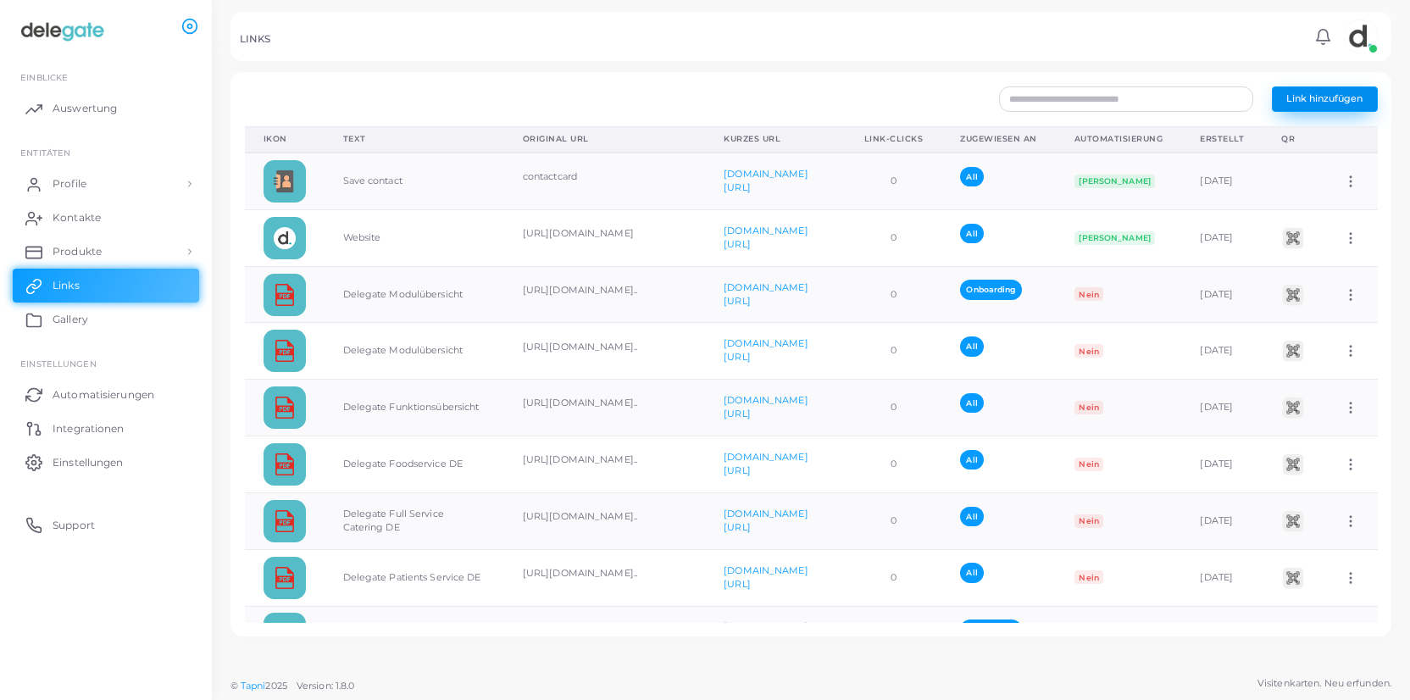
click at [1318, 103] on span "Link hinzufügen" at bounding box center [1324, 98] width 76 height 12
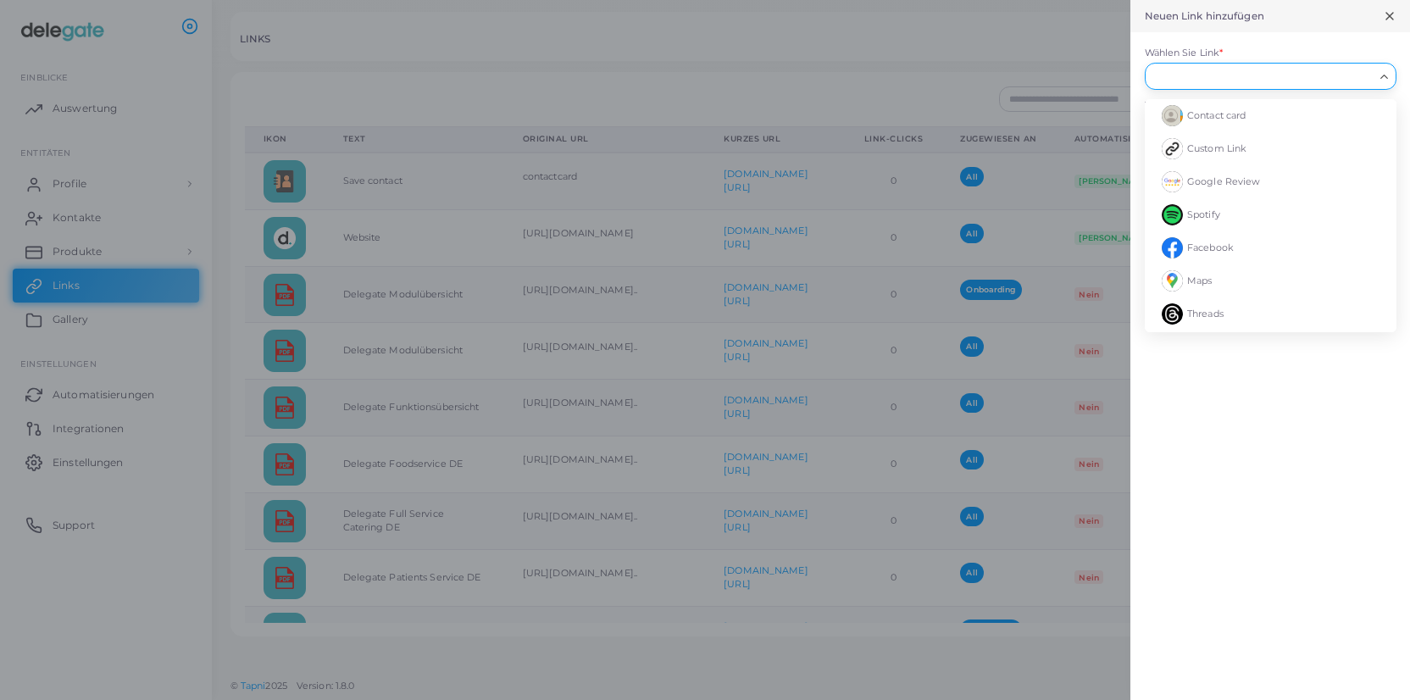
drag, startPoint x: 1234, startPoint y: 74, endPoint x: 1248, endPoint y: 94, distance: 24.9
click at [1234, 75] on input "Wählen Sie Link *" at bounding box center [1263, 76] width 221 height 19
click at [1251, 150] on li "Custom Link" at bounding box center [1271, 148] width 252 height 33
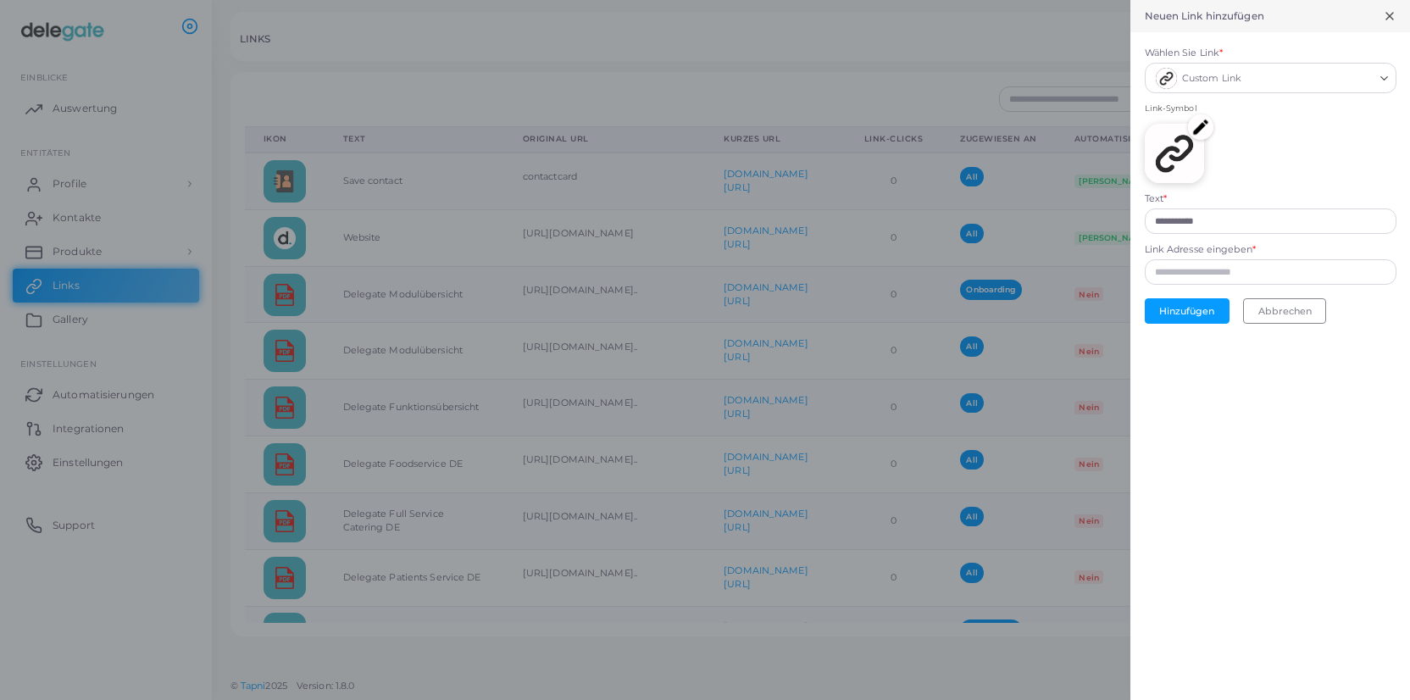
click at [1203, 131] on img at bounding box center [1200, 126] width 25 height 25
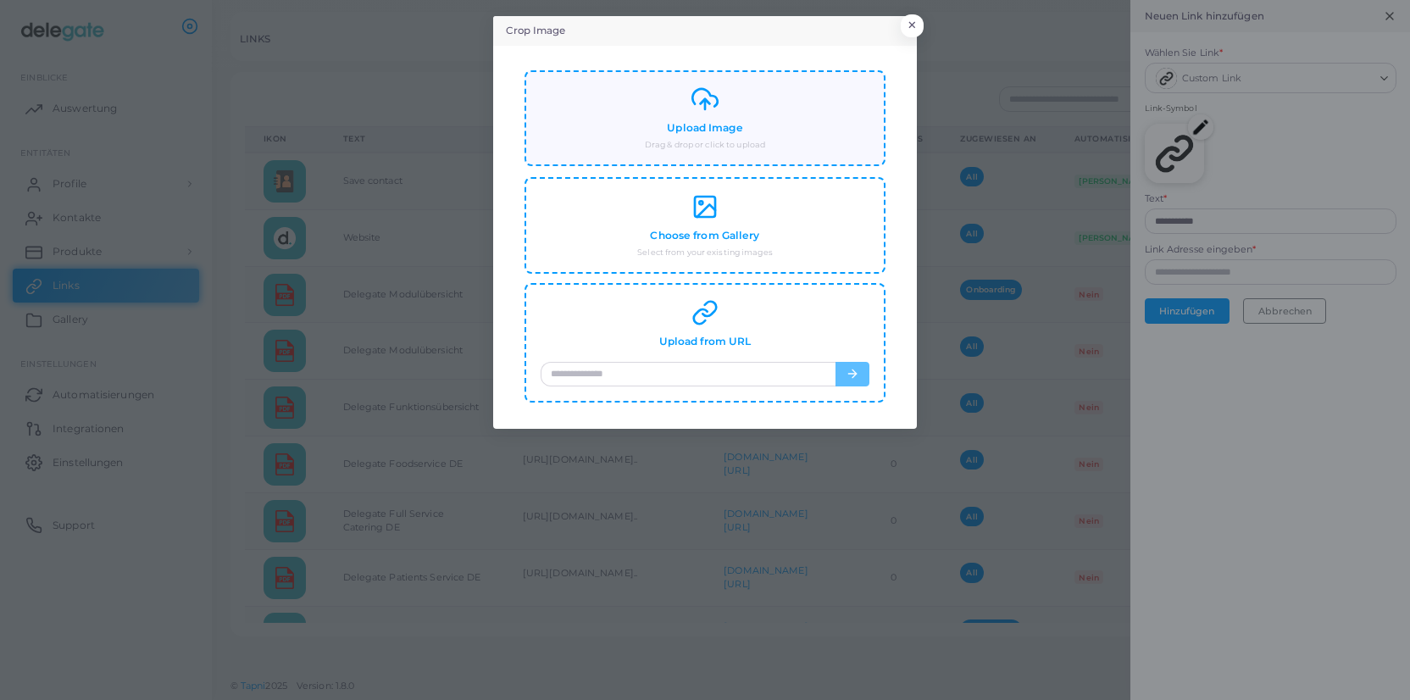
click at [716, 113] on icon at bounding box center [705, 99] width 27 height 27
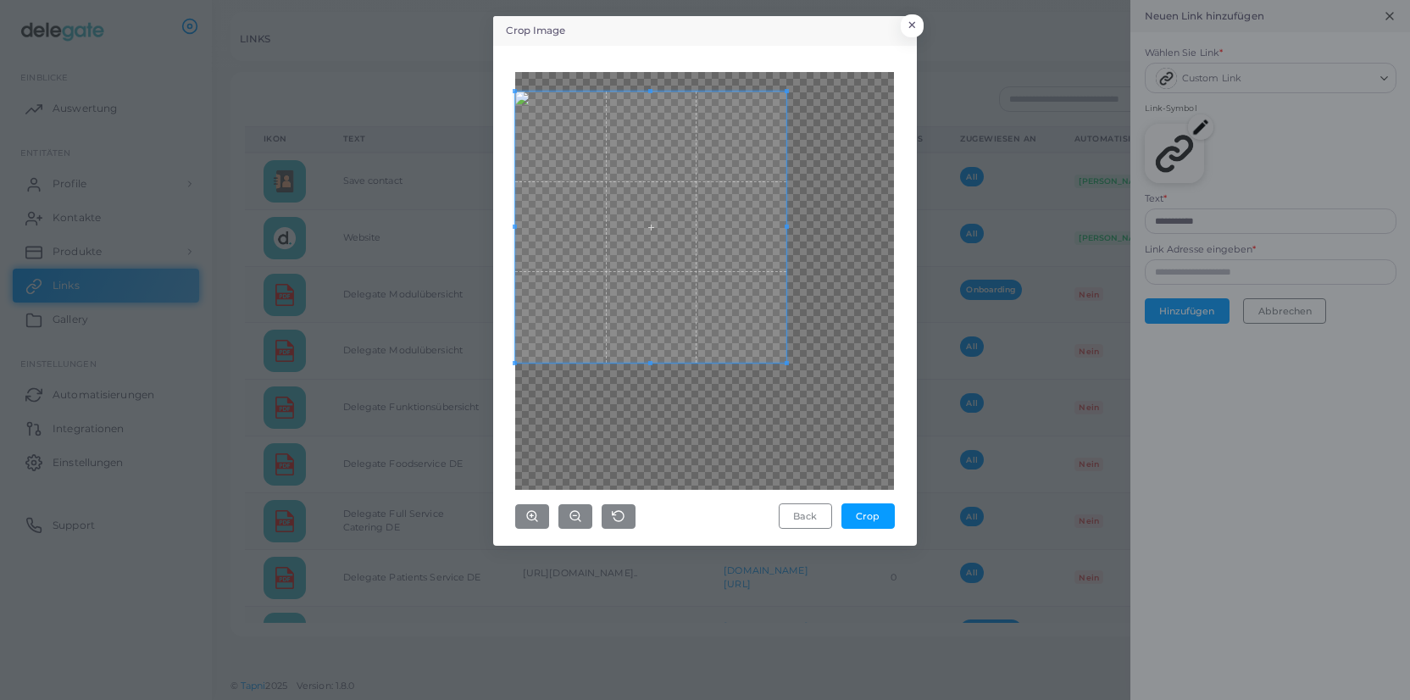
click at [663, 194] on span at bounding box center [650, 227] width 271 height 271
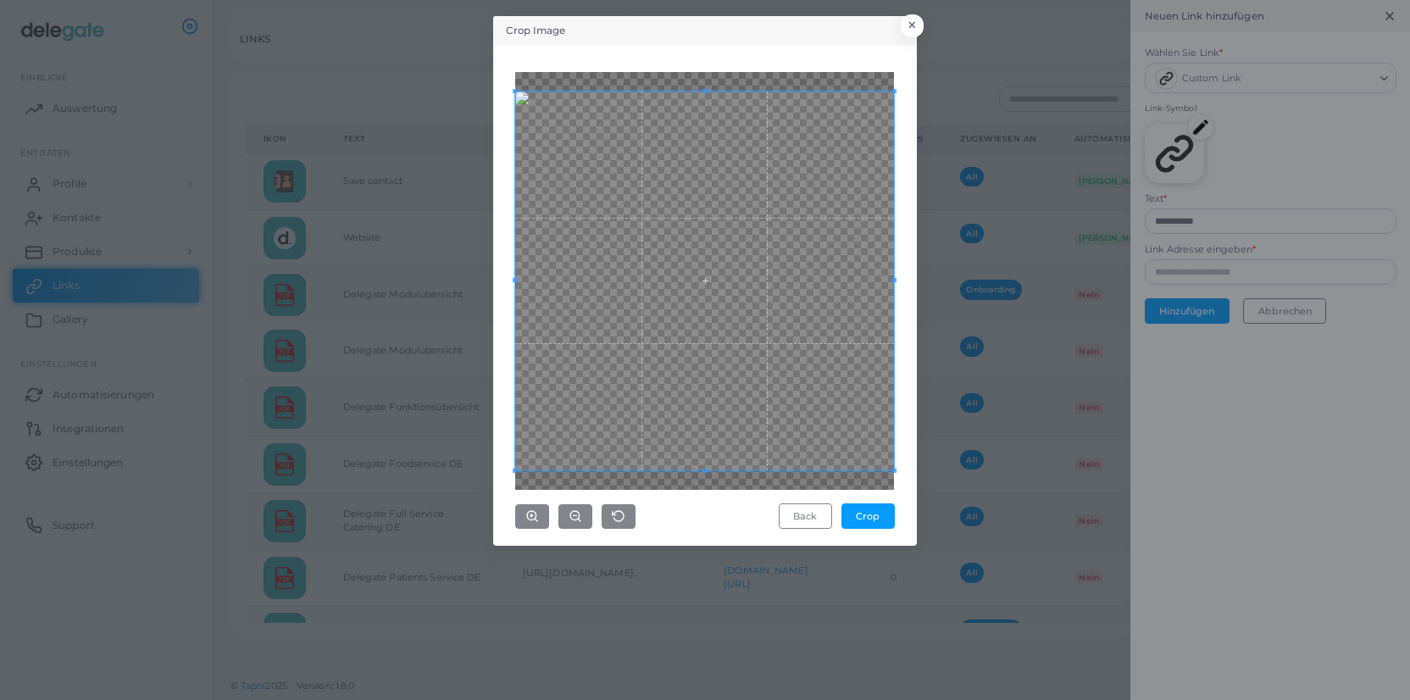
click at [931, 540] on div "Crop Image × Back Crop" at bounding box center [705, 350] width 1410 height 700
click at [870, 514] on button "Crop" at bounding box center [868, 515] width 53 height 25
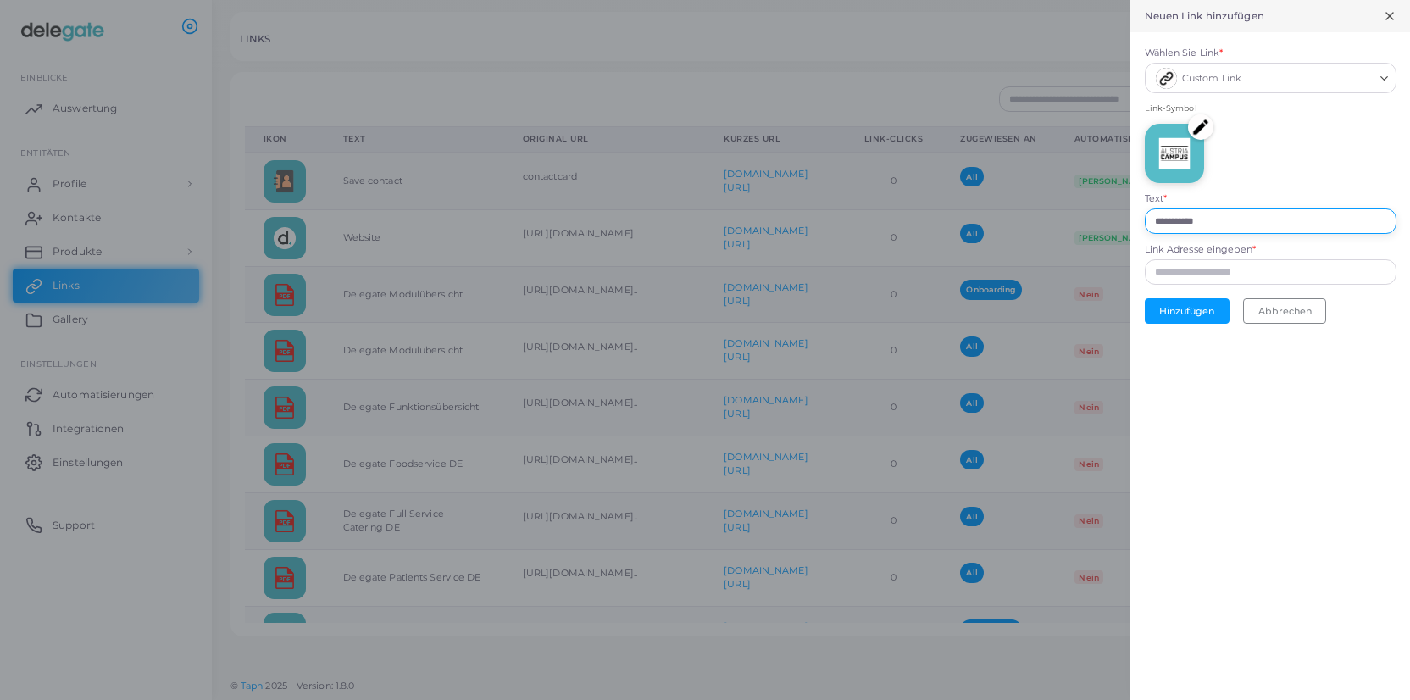
drag, startPoint x: 1194, startPoint y: 215, endPoint x: 1093, endPoint y: 208, distance: 101.1
click at [1145, 208] on input "**********" at bounding box center [1271, 220] width 252 height 25
type input "**********"
click at [1160, 273] on input "Link Adresse eingeben *" at bounding box center [1271, 271] width 252 height 25
paste input "**********"
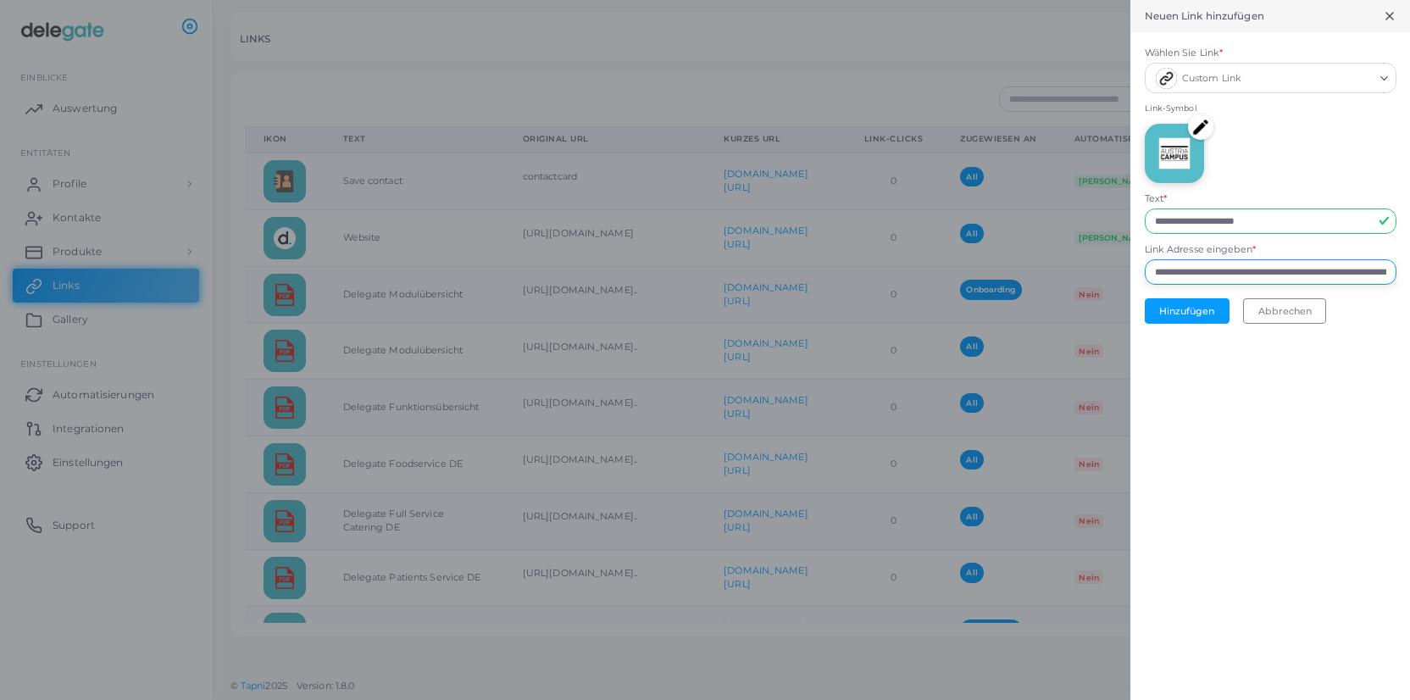
scroll to position [0, 203]
type input "**********"
click at [1199, 313] on button "Hinzufügen" at bounding box center [1187, 310] width 85 height 25
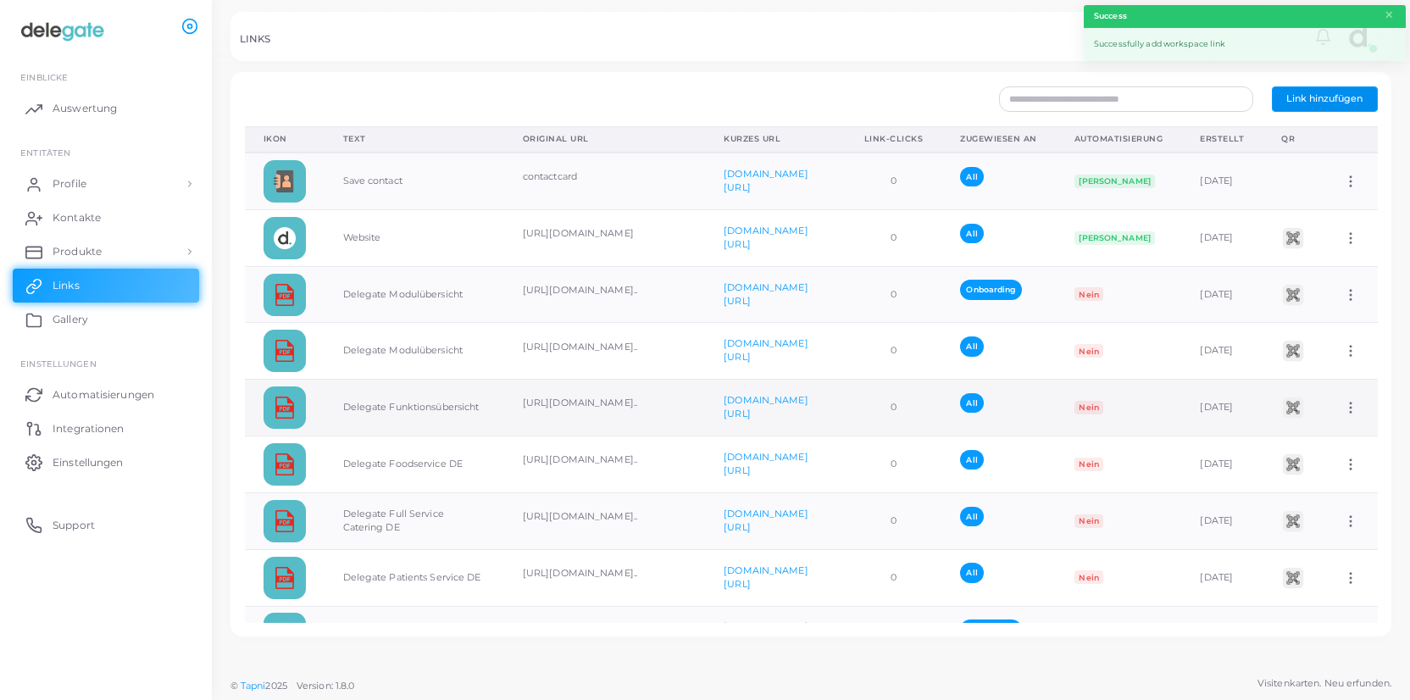
scroll to position [385, 0]
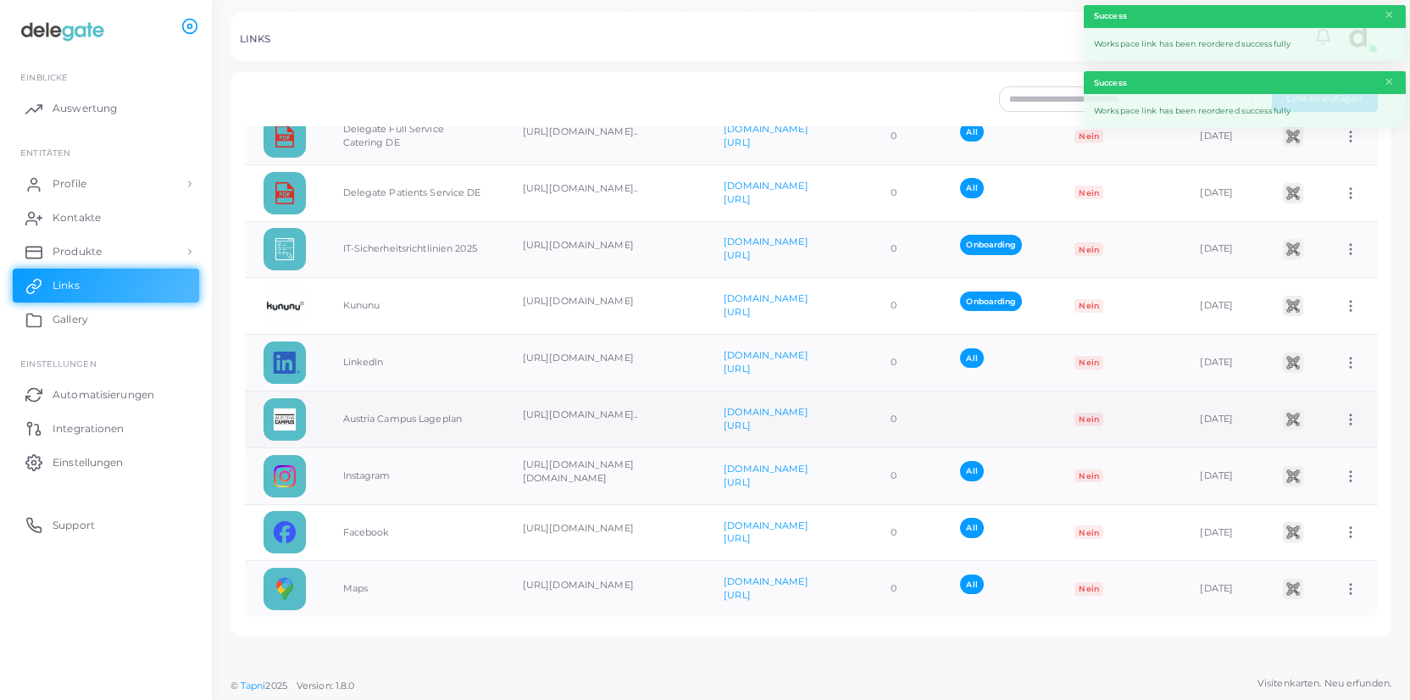
click at [1354, 421] on icon at bounding box center [1350, 419] width 15 height 15
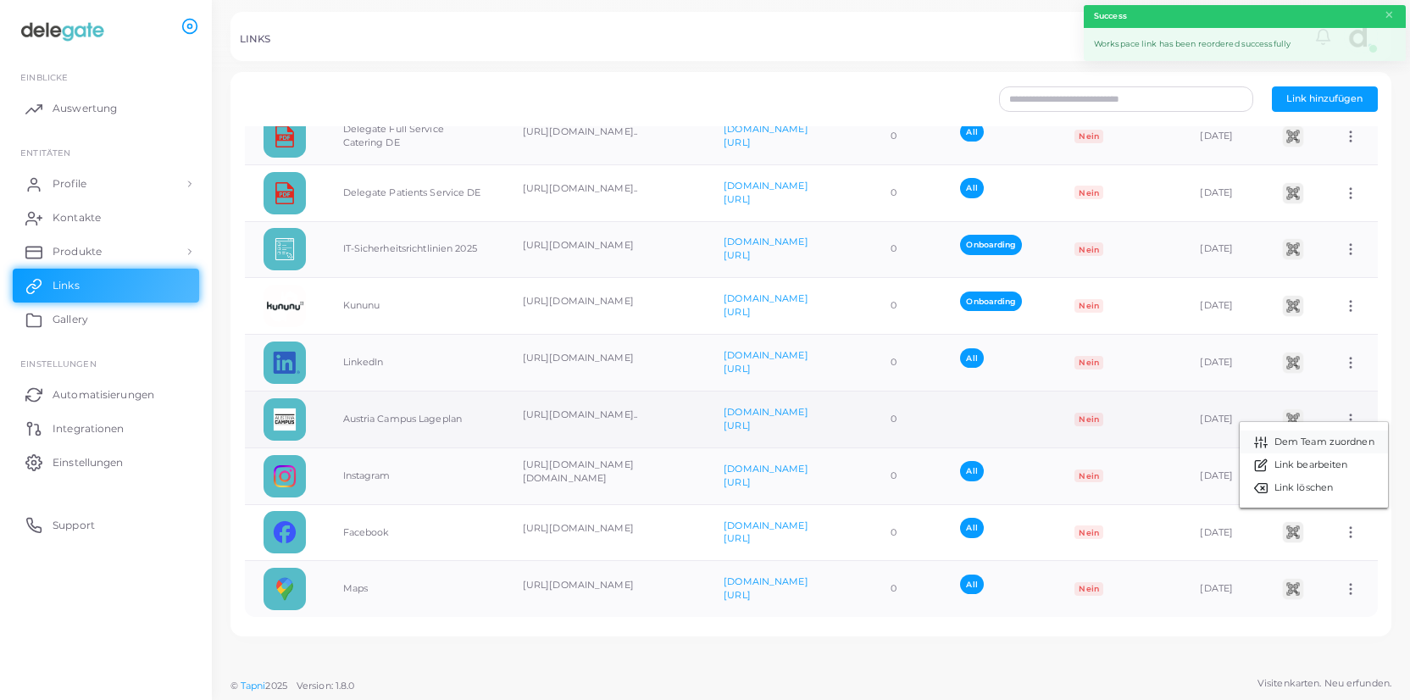
click at [1308, 445] on span "Dem Team zuordnen" at bounding box center [1325, 443] width 100 height 14
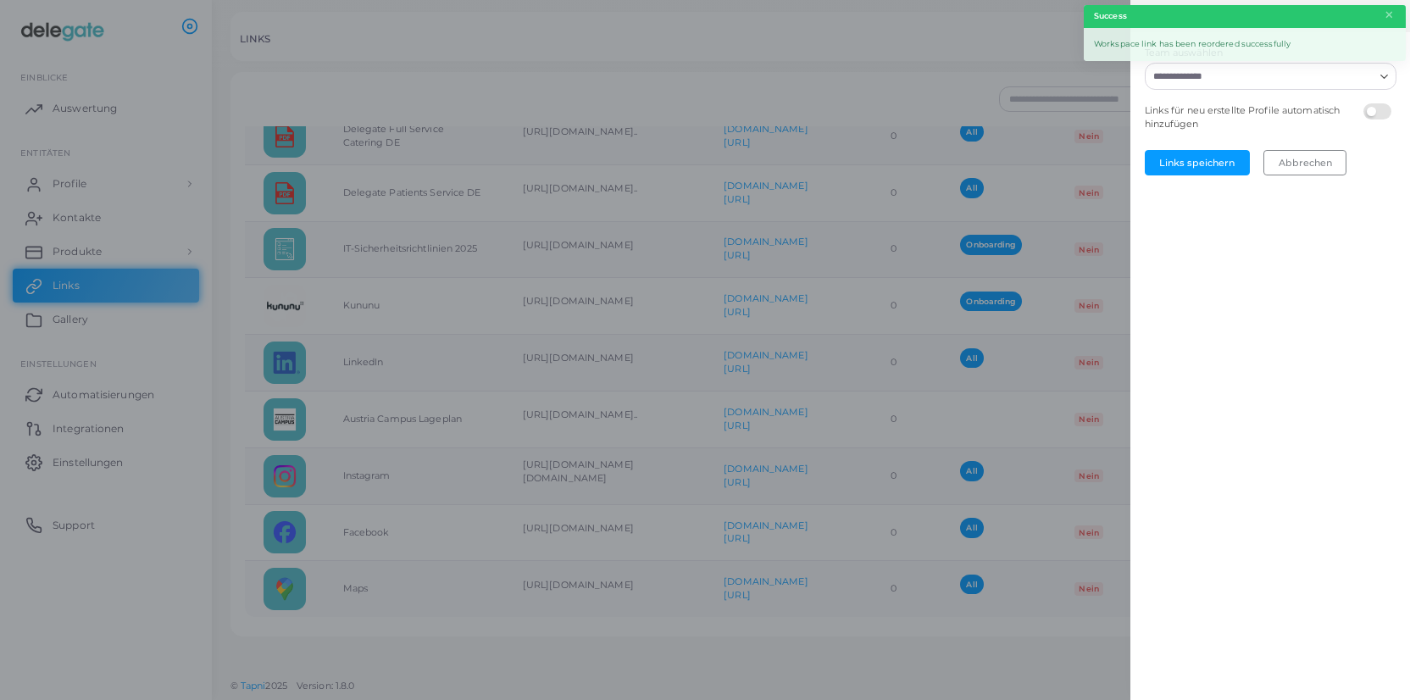
click at [1259, 75] on input "Team auswählen" at bounding box center [1260, 76] width 226 height 19
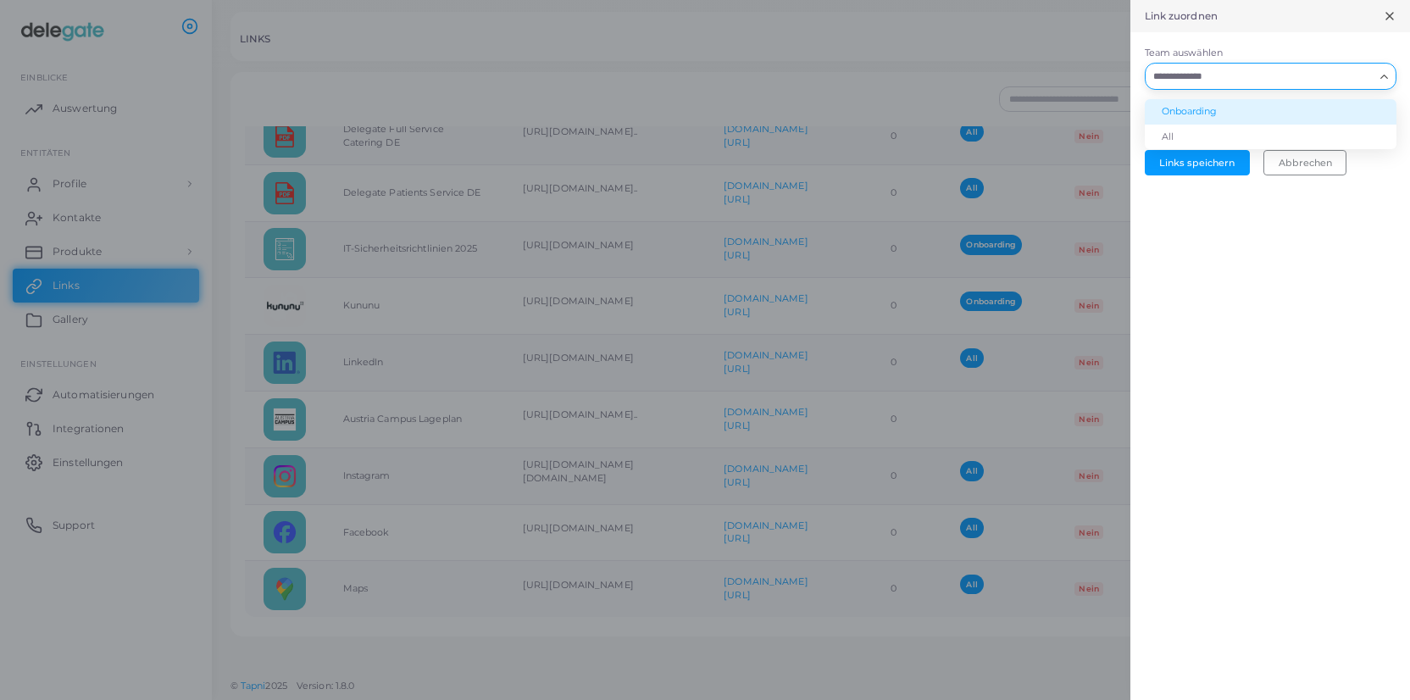
click at [1196, 116] on li "Onboarding" at bounding box center [1271, 111] width 252 height 25
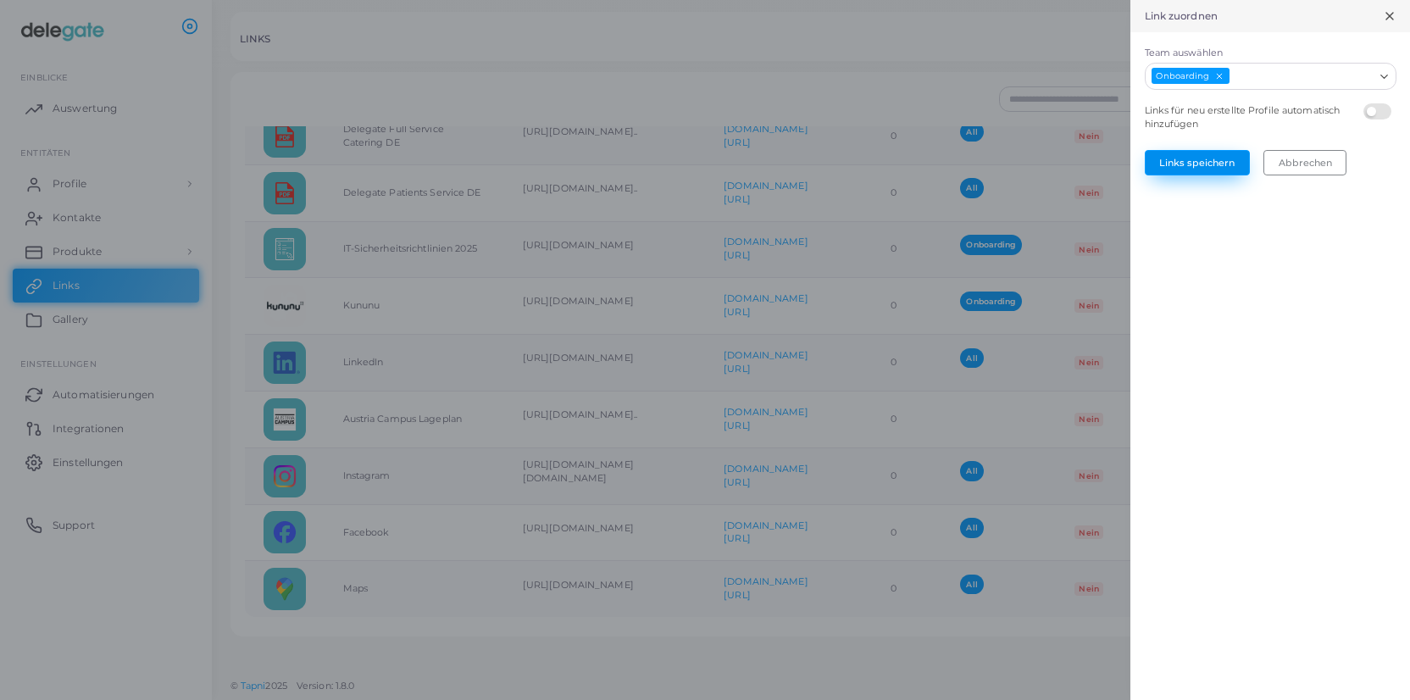
click at [1204, 164] on button "Links speichern" at bounding box center [1197, 162] width 105 height 25
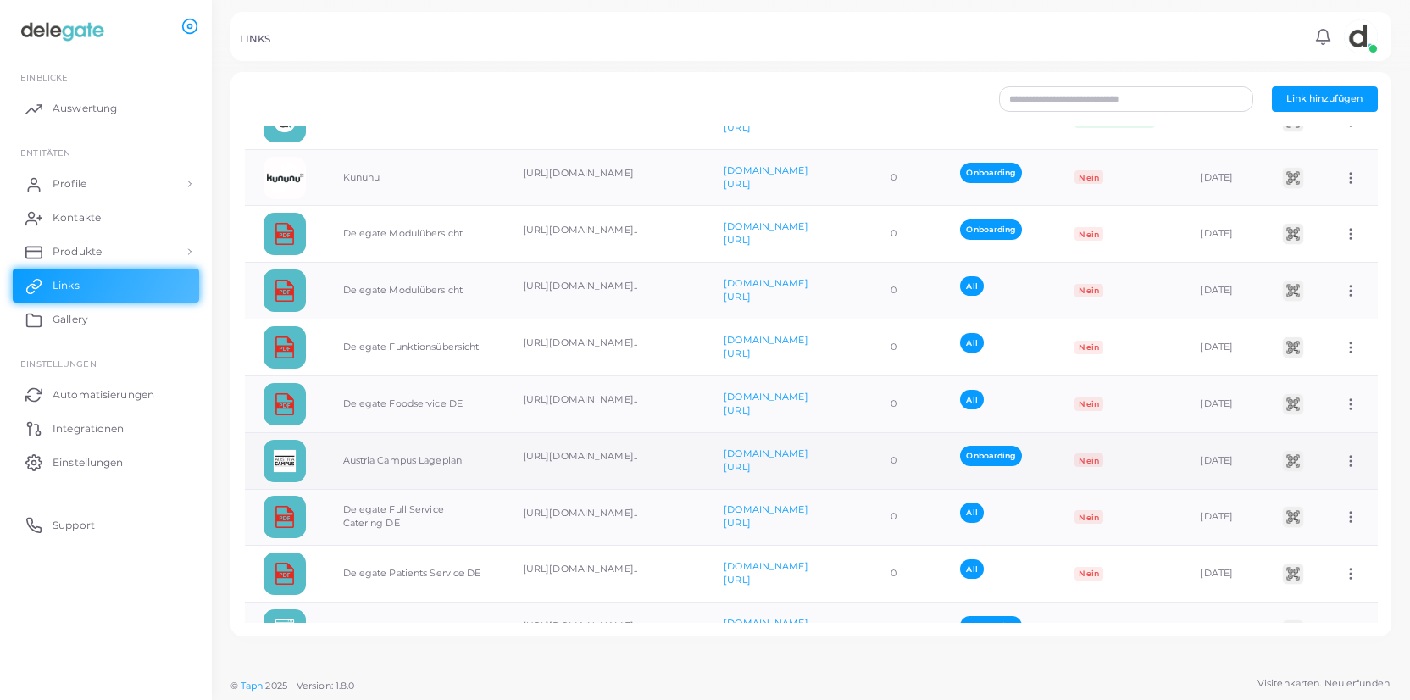
scroll to position [46, 0]
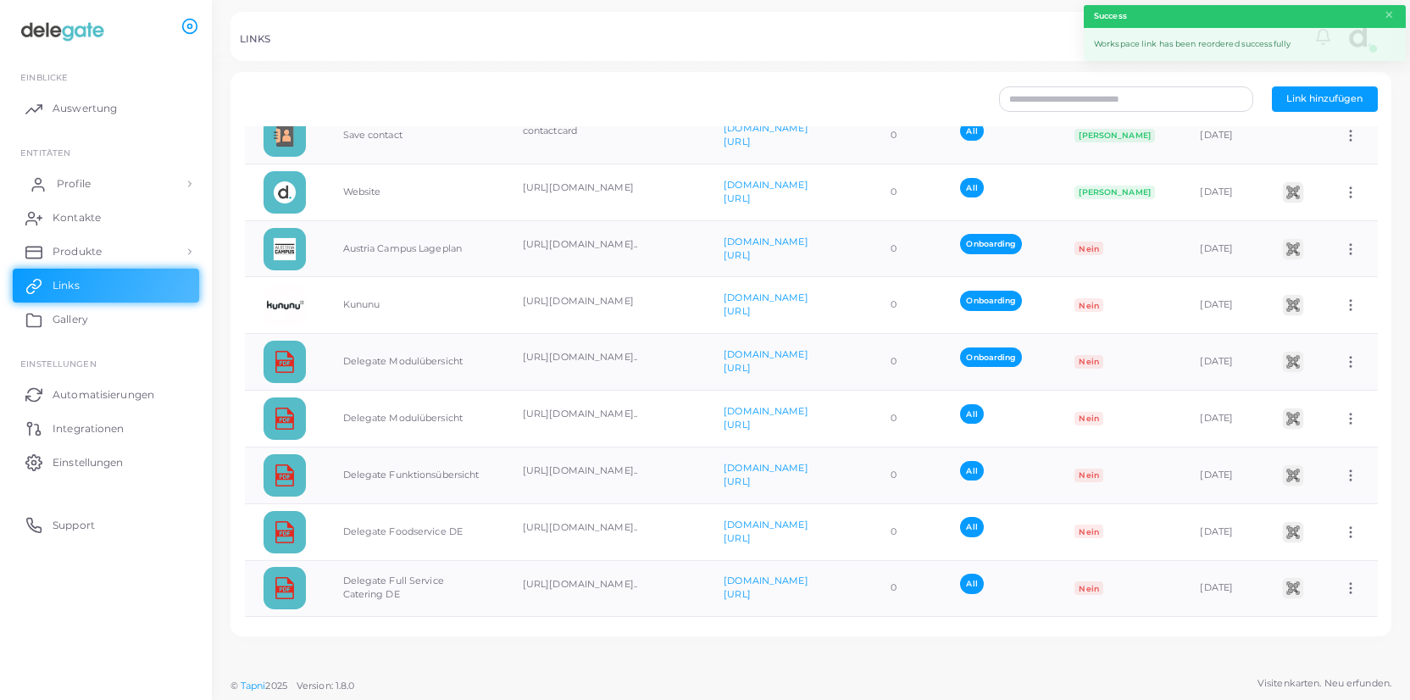
click at [73, 176] on span "Profile" at bounding box center [74, 183] width 34 height 15
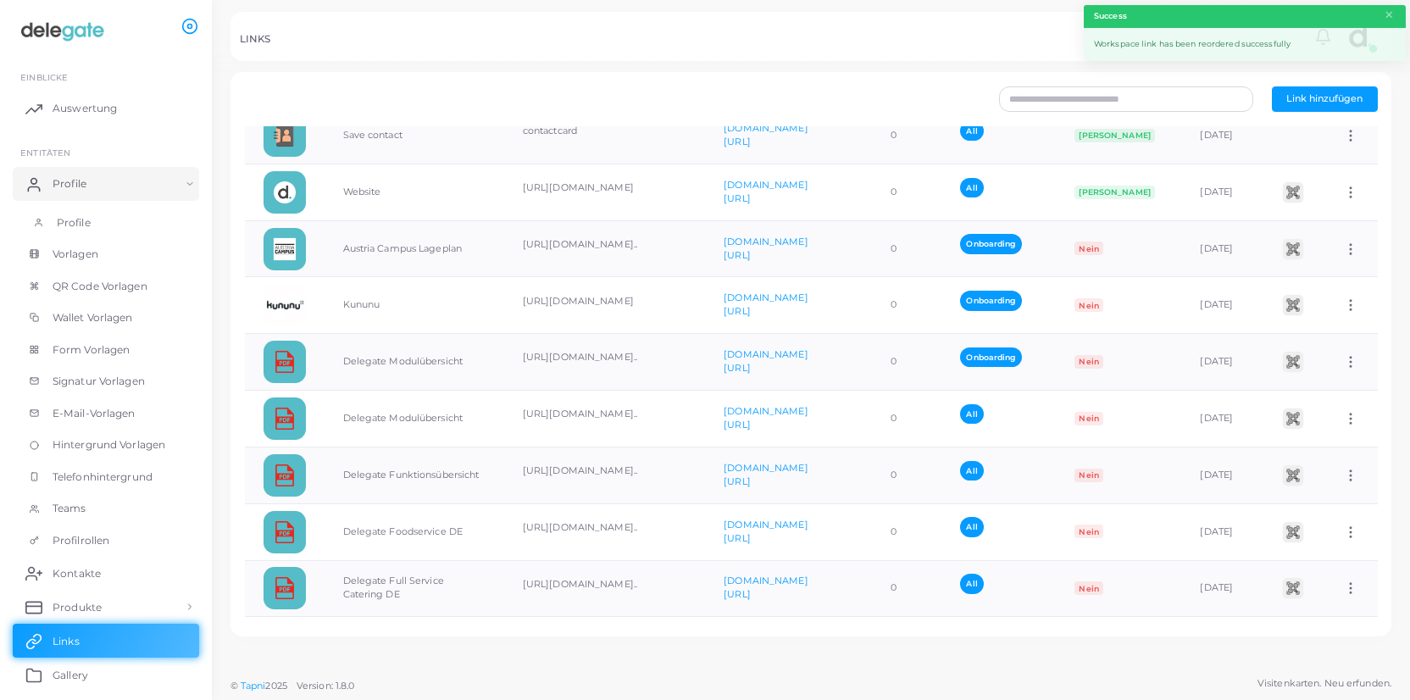
click at [86, 221] on span "Profile" at bounding box center [74, 222] width 34 height 15
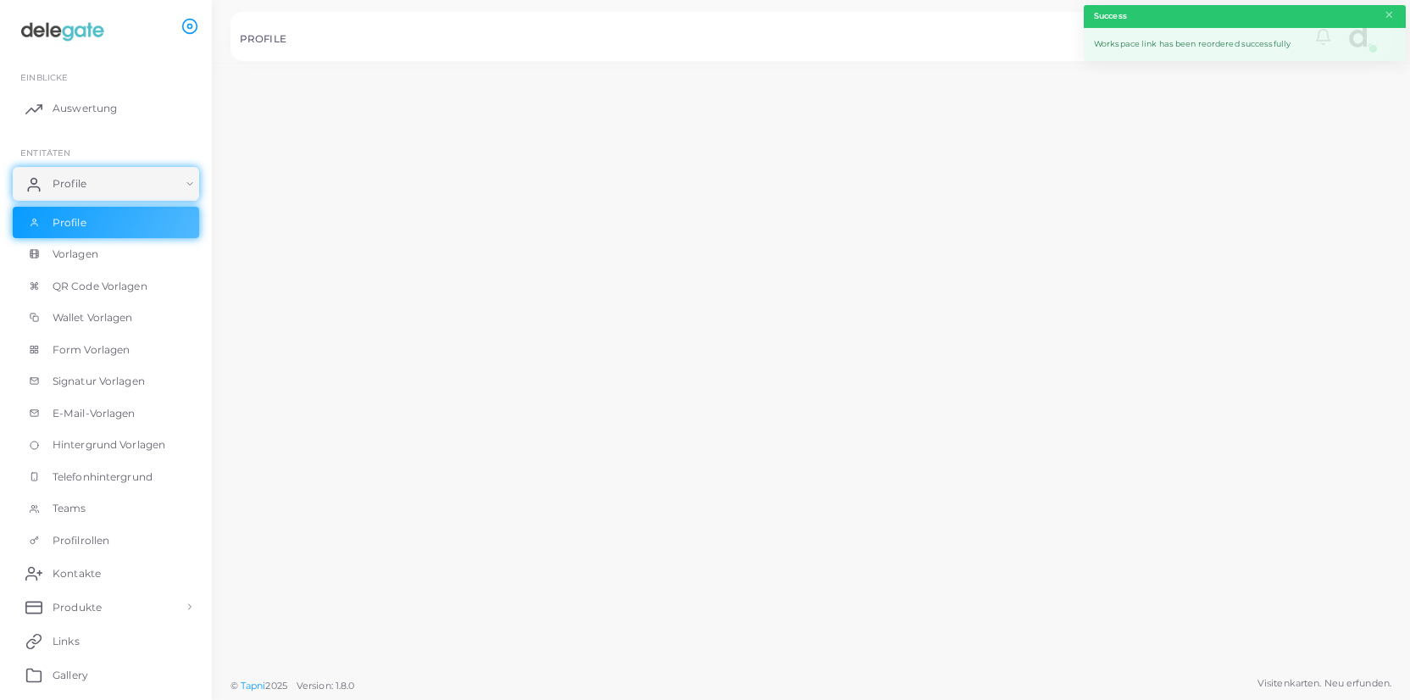
scroll to position [46, 0]
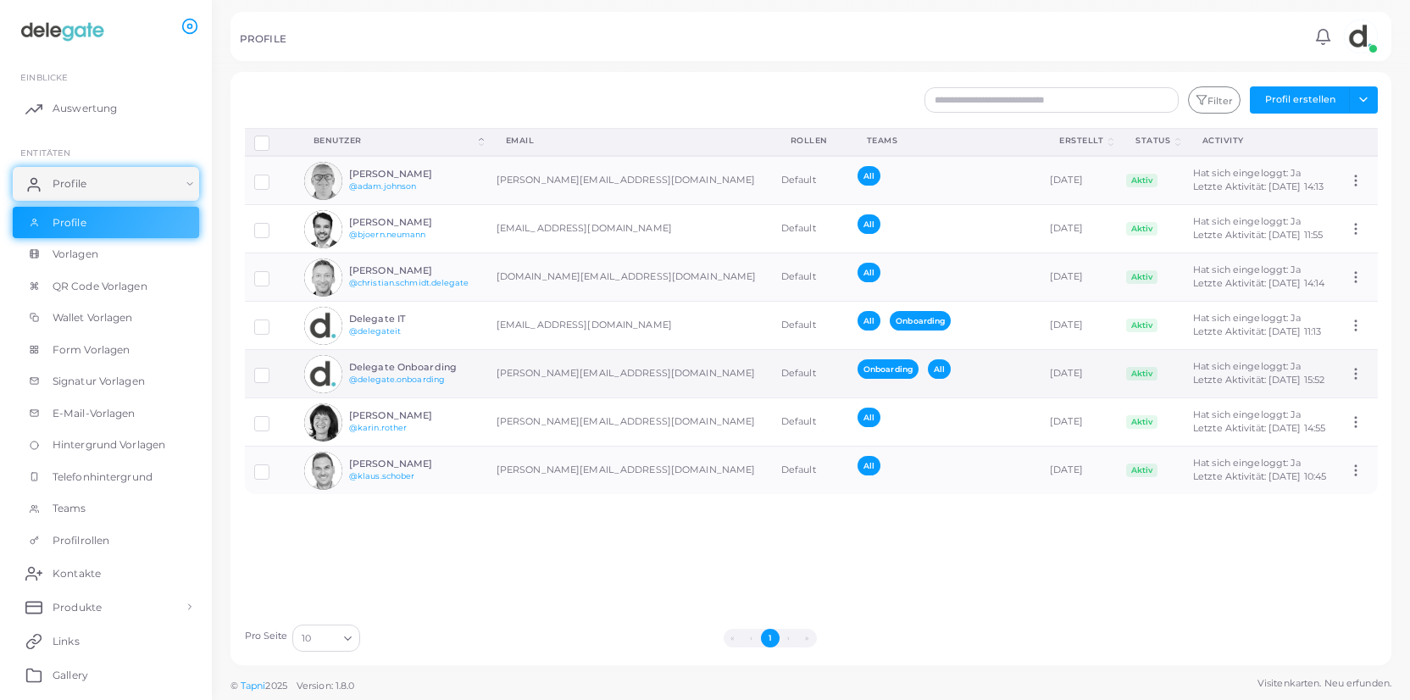
click at [321, 374] on img at bounding box center [323, 374] width 38 height 38
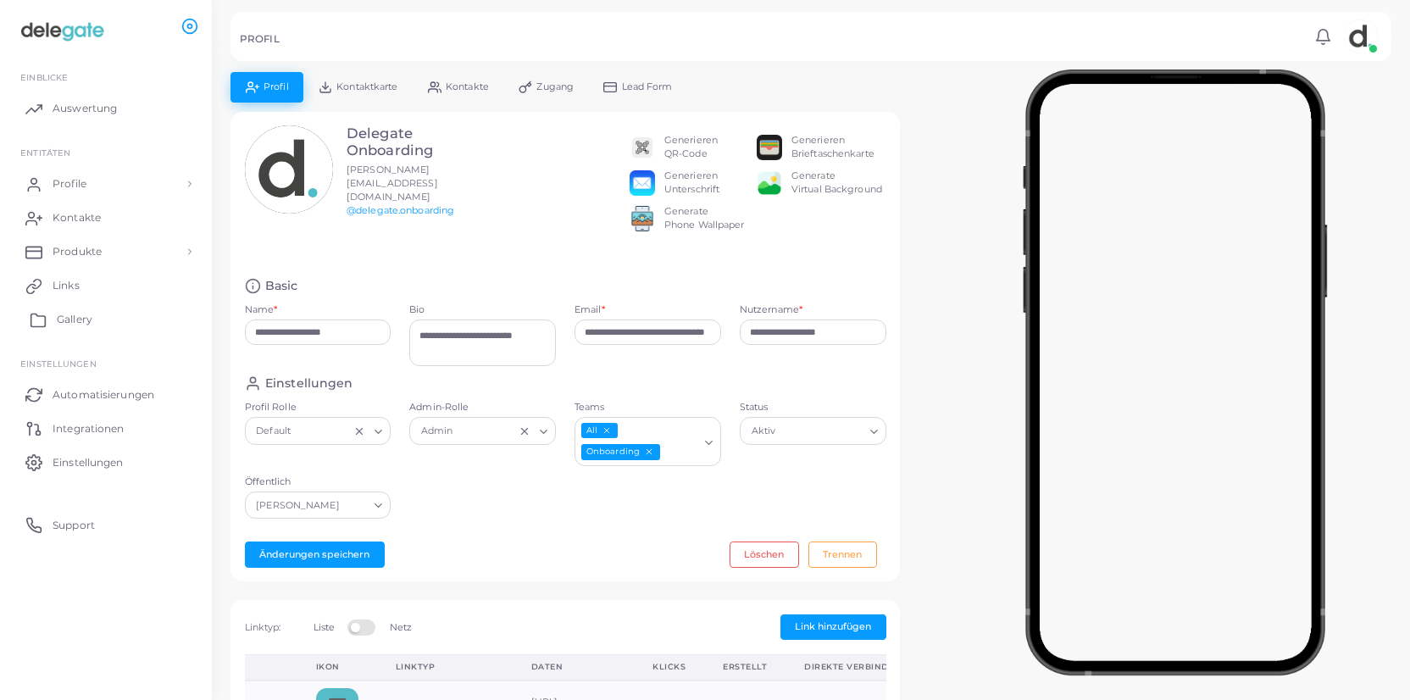
click at [81, 315] on span "Gallery" at bounding box center [75, 319] width 36 height 15
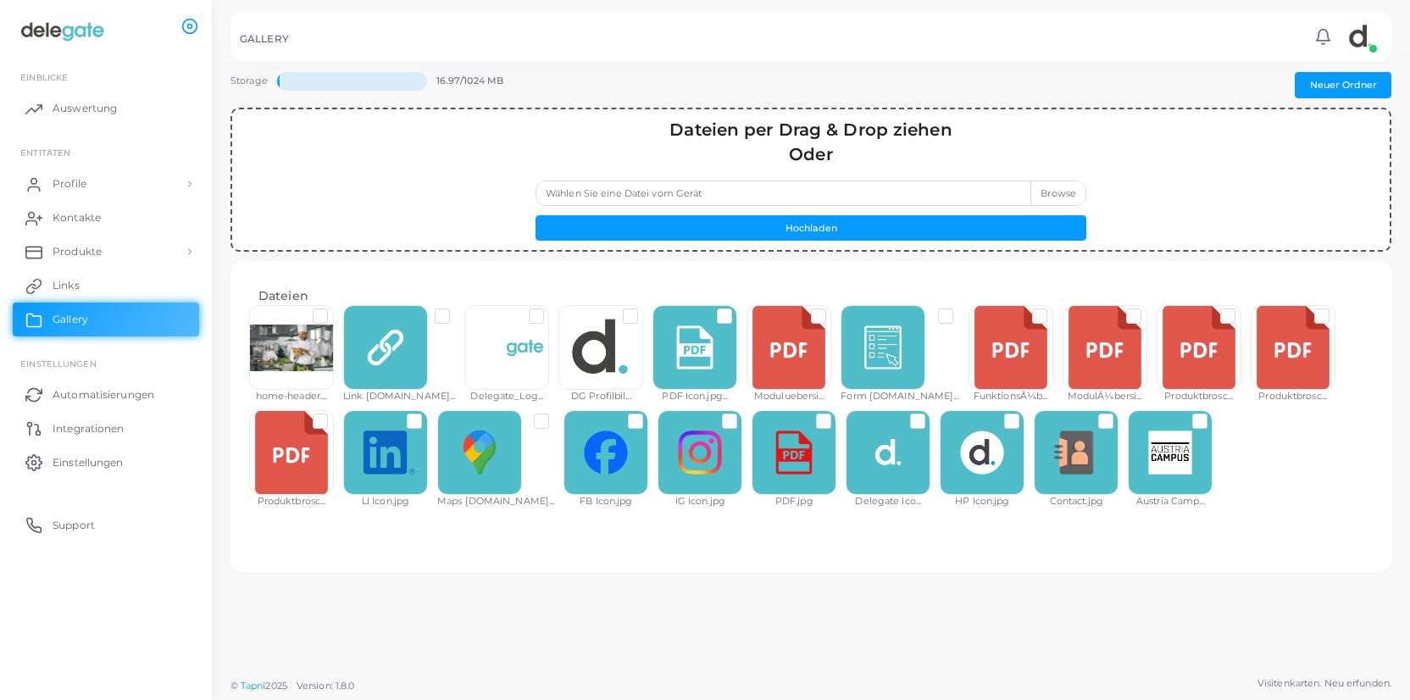
click at [1074, 195] on label "Wählen Sie eine Datei vom Gerät" at bounding box center [811, 193] width 551 height 25
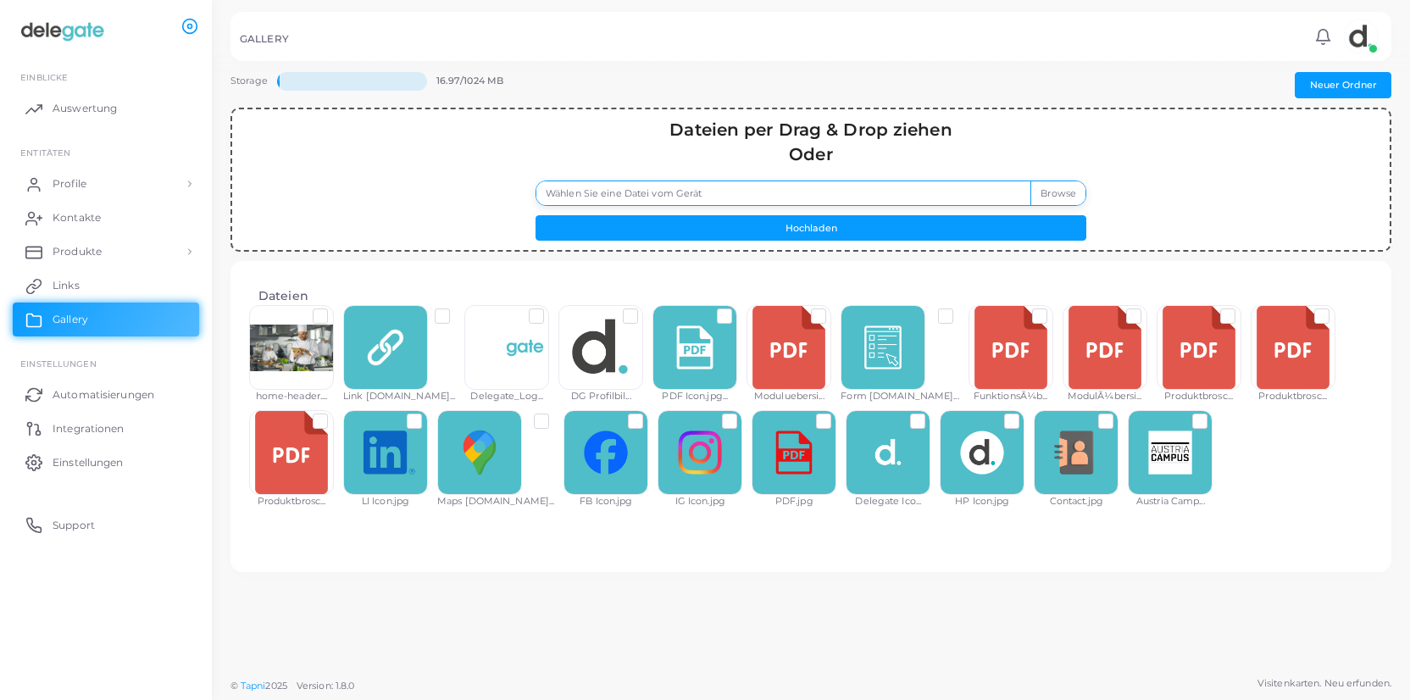
click at [1074, 195] on input "Wählen Sie eine Datei vom Gerät" at bounding box center [811, 193] width 551 height 25
type input "**********"
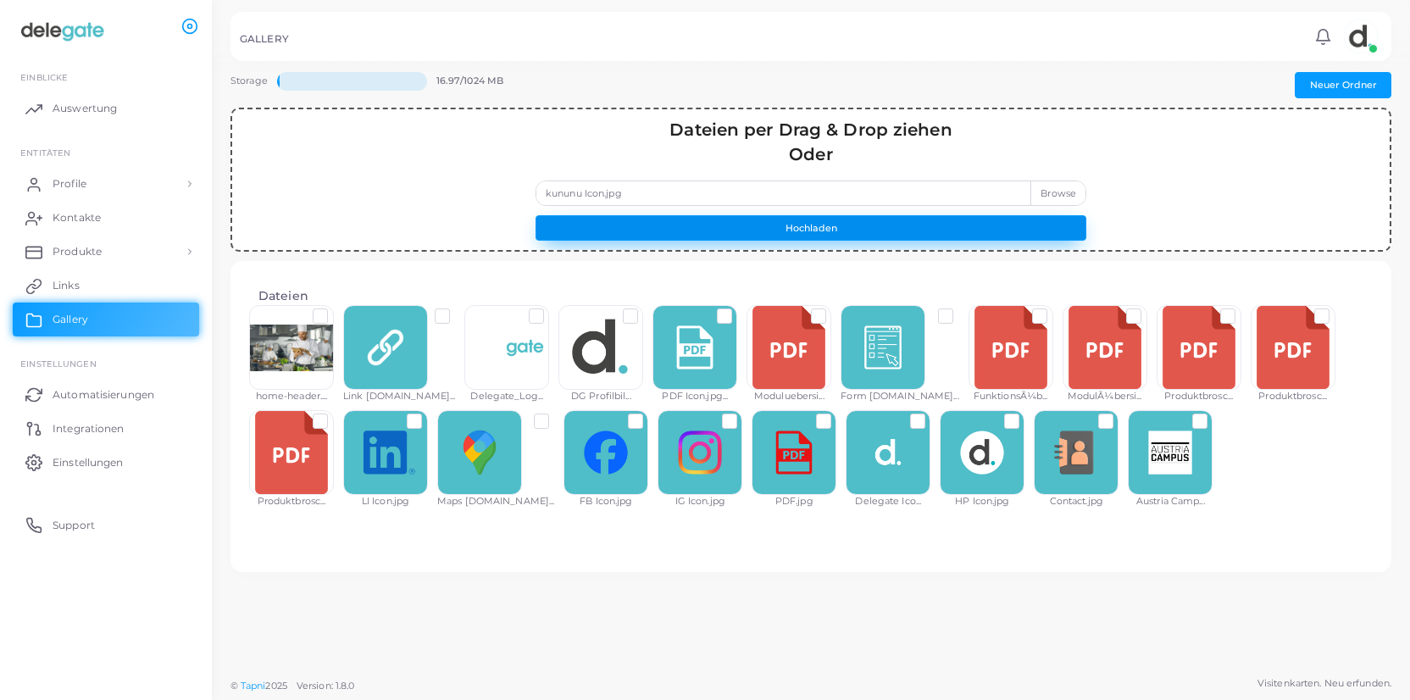
click at [842, 224] on button "Hochladen" at bounding box center [811, 227] width 551 height 25
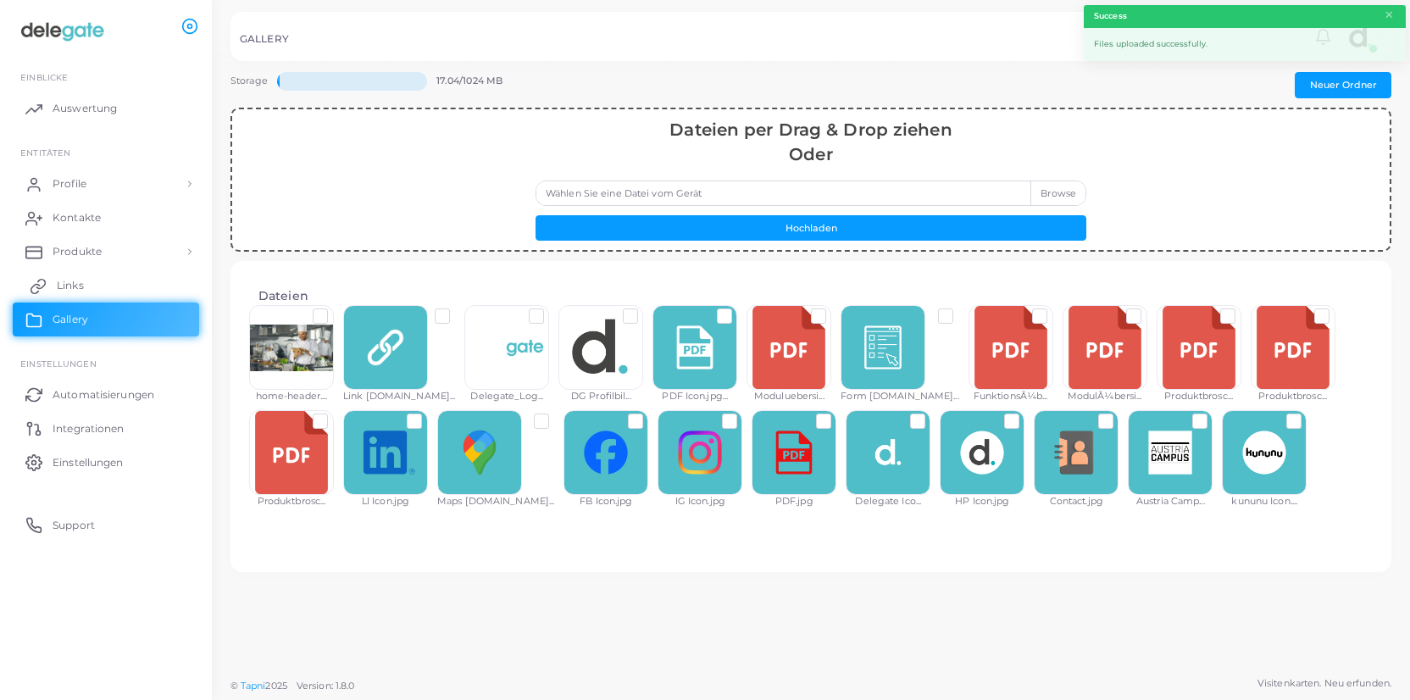
click at [64, 279] on span "Links" at bounding box center [70, 285] width 27 height 15
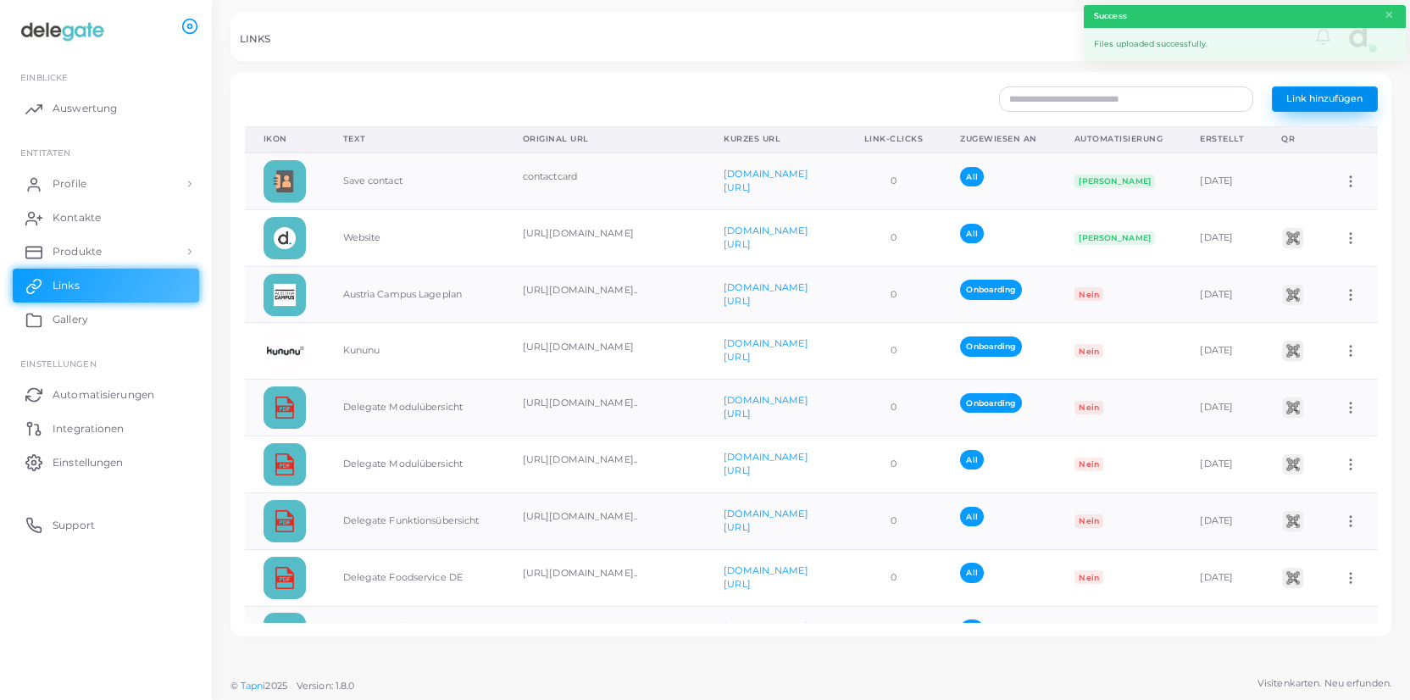
click at [1325, 101] on span "Link hinzufügen" at bounding box center [1324, 98] width 76 height 12
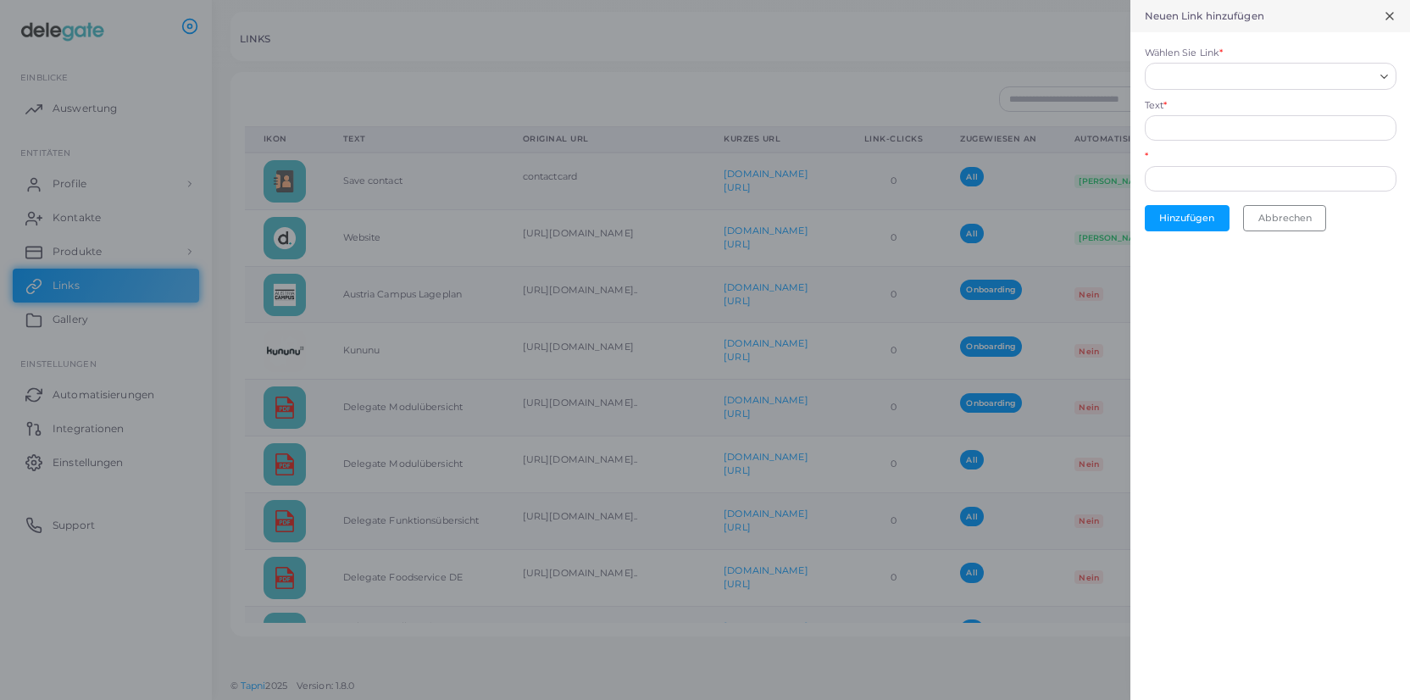
click at [1387, 15] on line at bounding box center [1389, 16] width 7 height 7
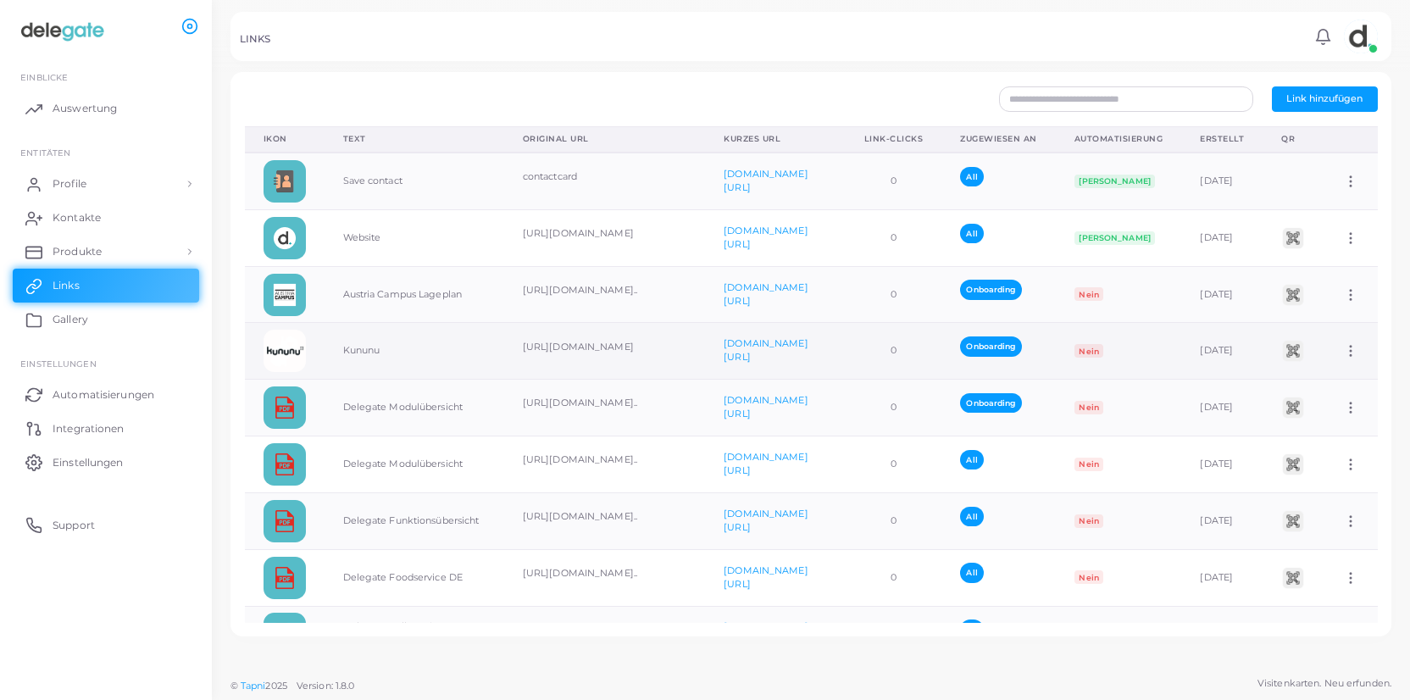
click at [1359, 355] on td "Dem Team zuordnen Link bearbeiten Link löschen" at bounding box center [1351, 351] width 53 height 57
click at [1344, 353] on icon at bounding box center [1350, 350] width 15 height 15
click at [1325, 399] on span "Link bearbeiten" at bounding box center [1312, 397] width 74 height 14
type input "******"
type input "**********"
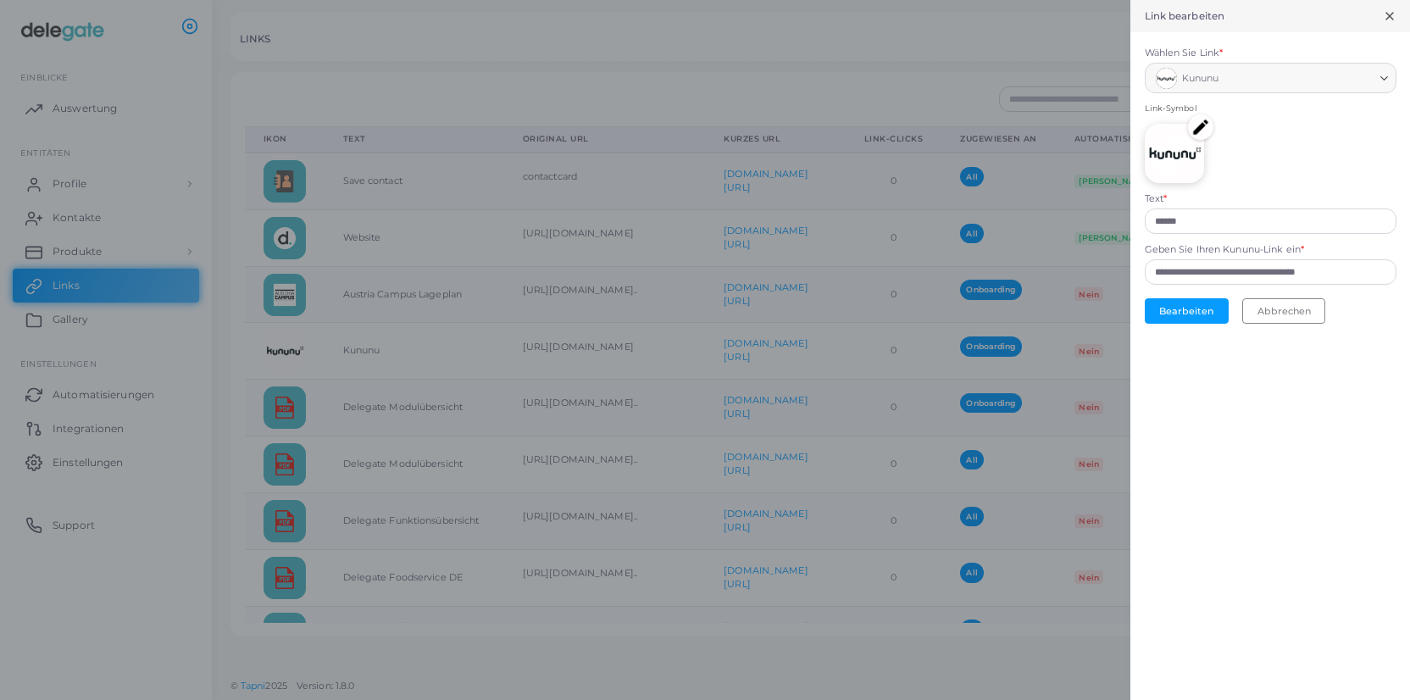
click at [1200, 126] on img at bounding box center [1200, 126] width 25 height 25
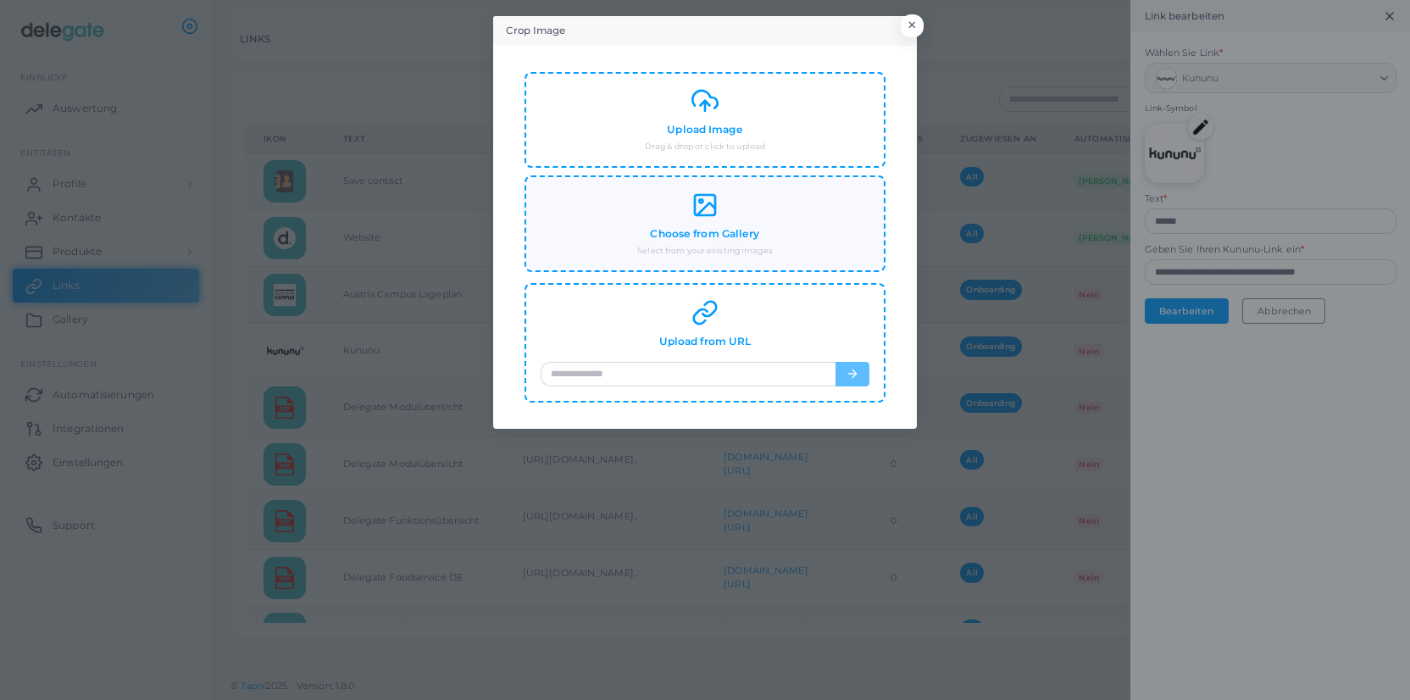
click at [728, 213] on div "Choose from Gallery Select from your existing images" at bounding box center [705, 224] width 329 height 65
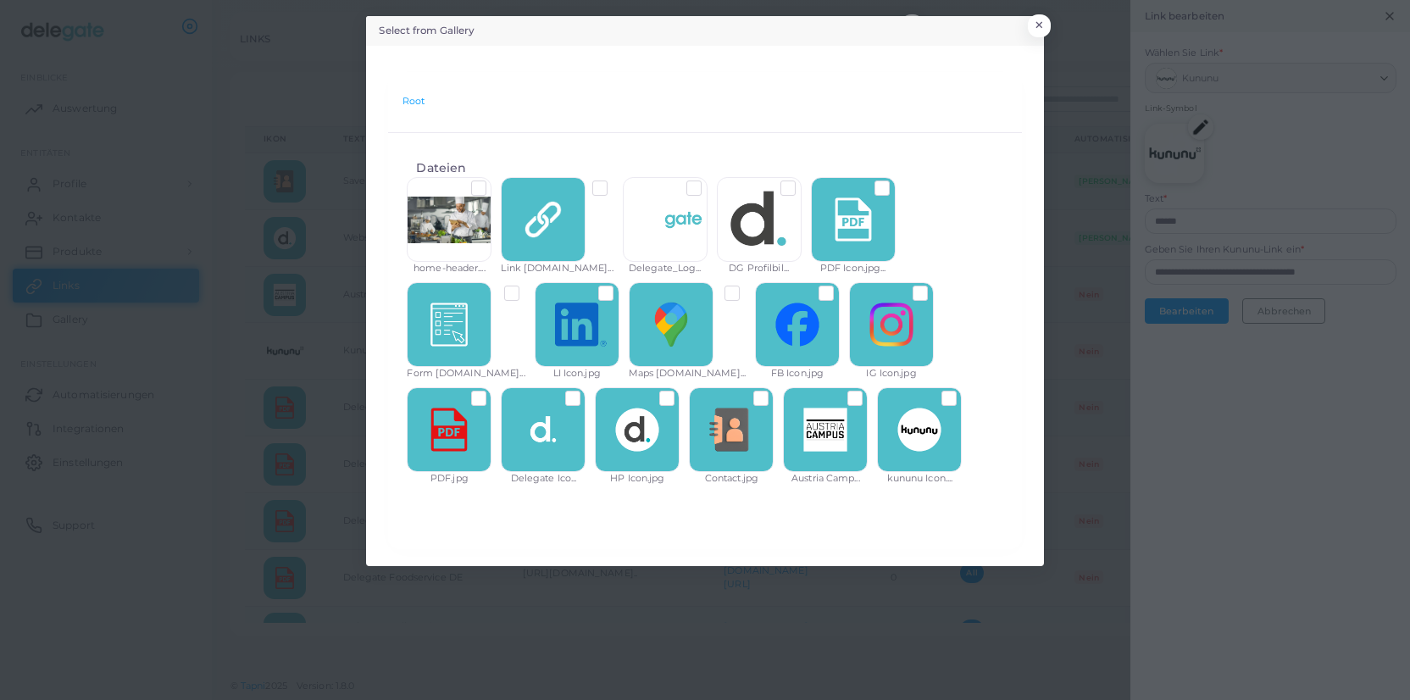
click at [877, 406] on div at bounding box center [919, 429] width 85 height 85
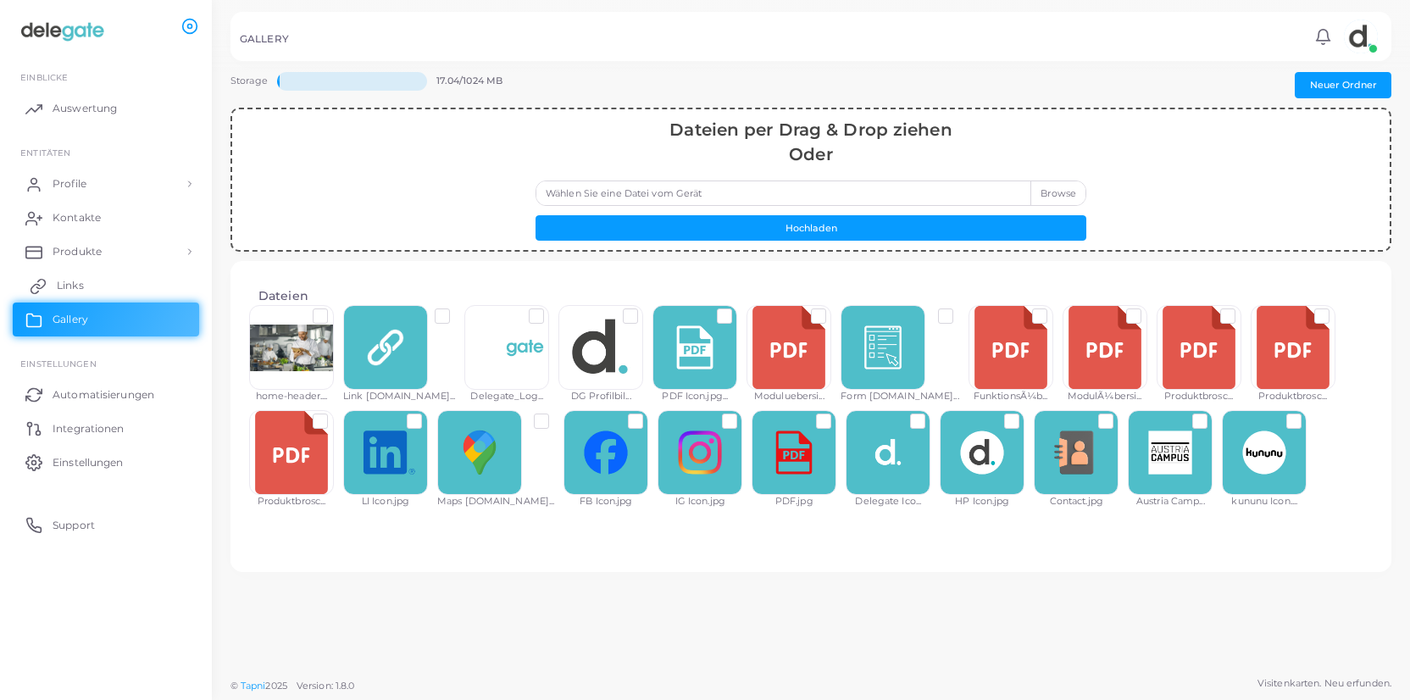
click at [67, 287] on span "Links" at bounding box center [70, 285] width 27 height 15
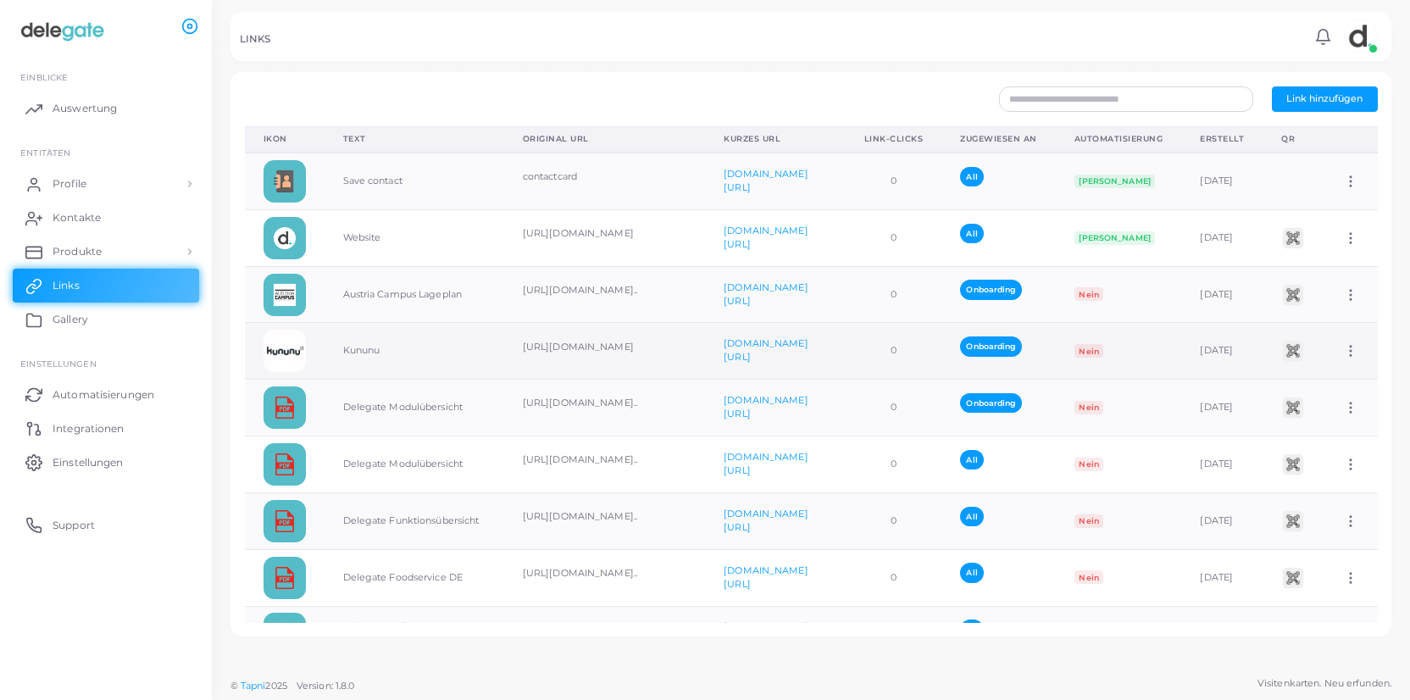
click at [1350, 358] on td "Dem Team zuordnen Link bearbeiten Link löschen" at bounding box center [1351, 351] width 53 height 57
click at [1352, 355] on circle at bounding box center [1352, 356] width 2 height 2
click at [1340, 397] on span "Link bearbeiten" at bounding box center [1312, 398] width 74 height 14
type input "******"
type input "**********"
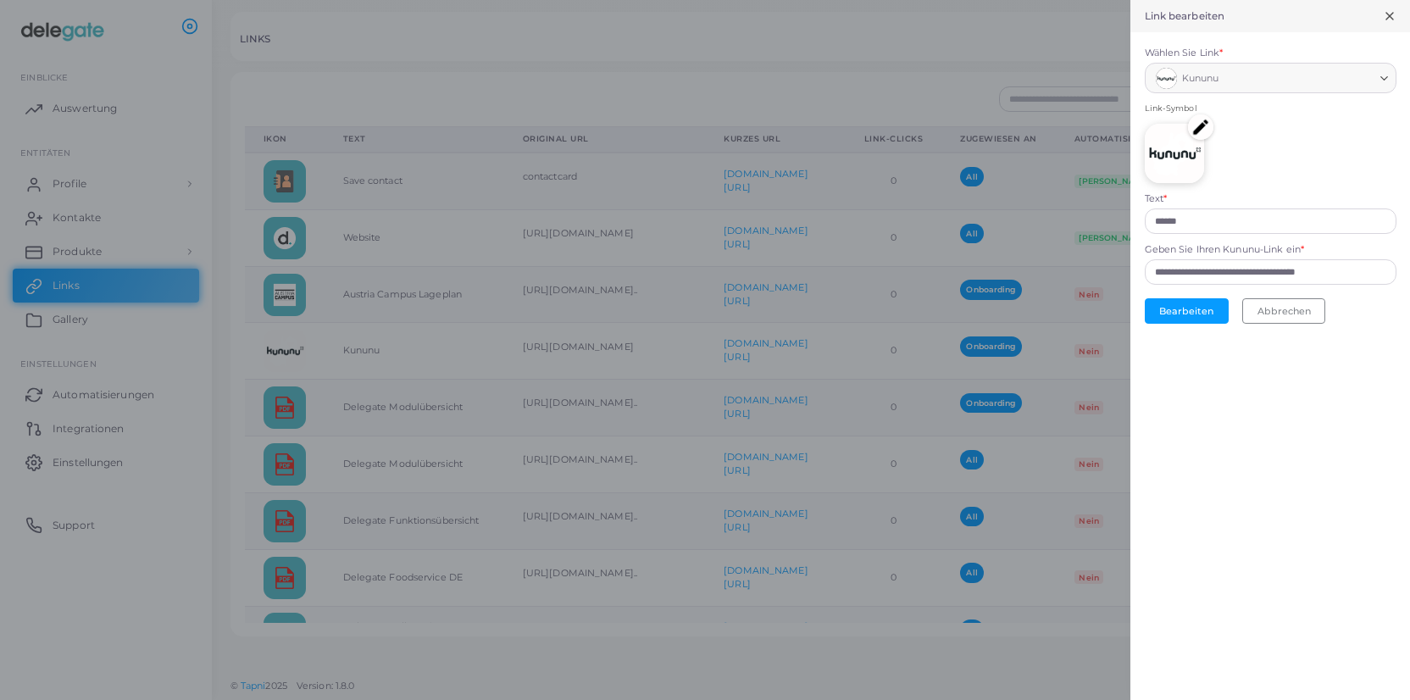
click at [1202, 131] on img at bounding box center [1200, 126] width 25 height 25
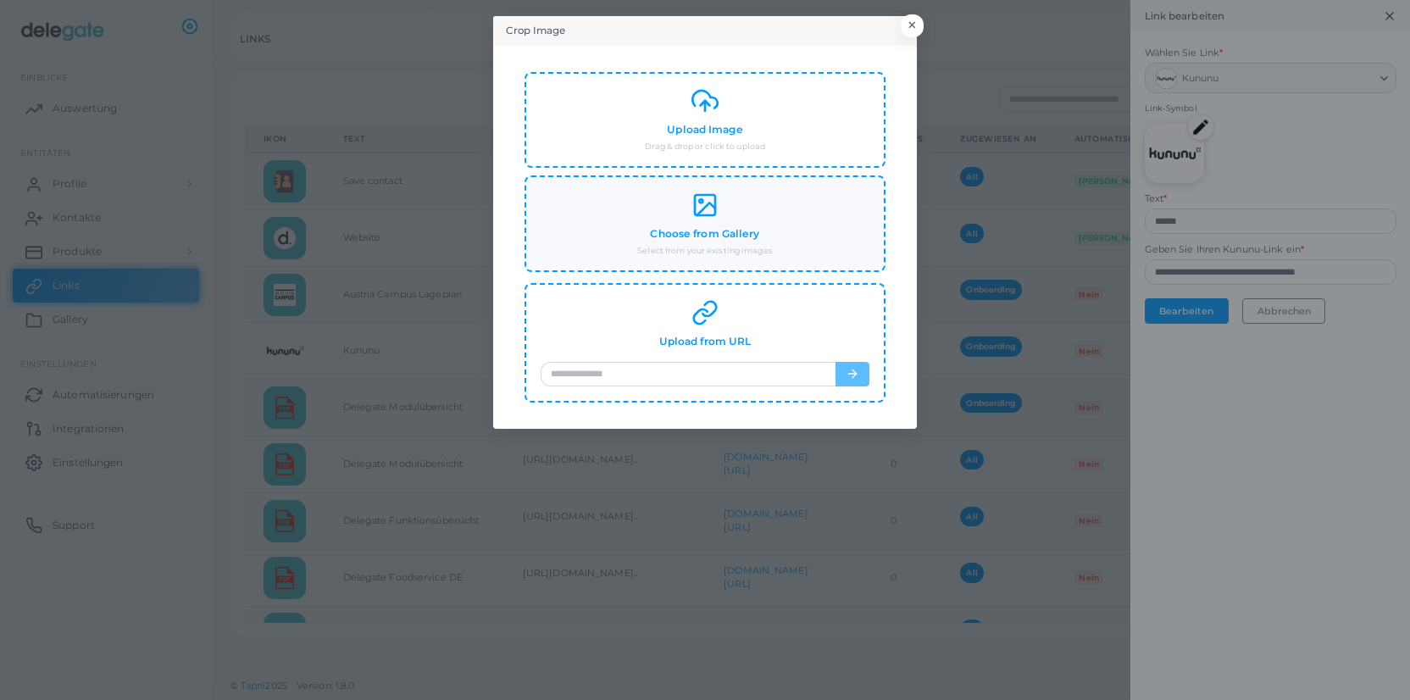
click at [708, 214] on rect at bounding box center [705, 205] width 20 height 20
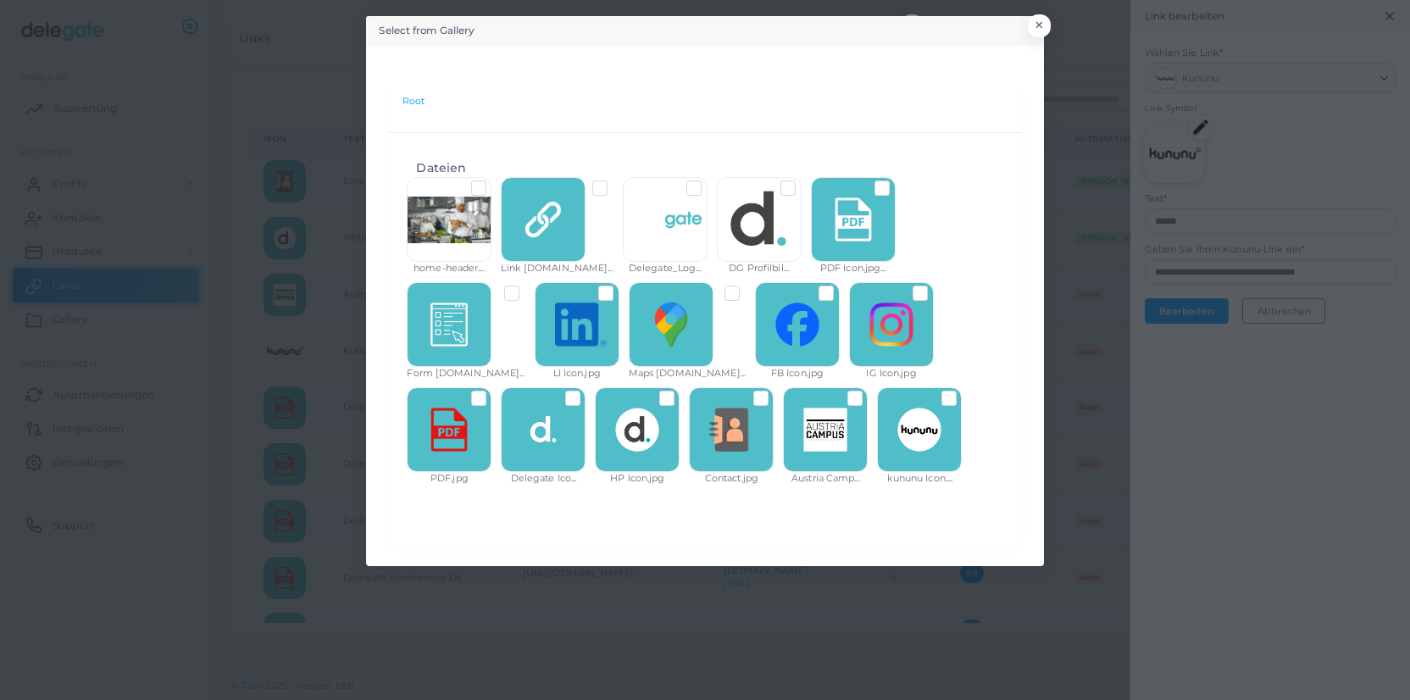
click at [962, 392] on label at bounding box center [962, 392] width 0 height 0
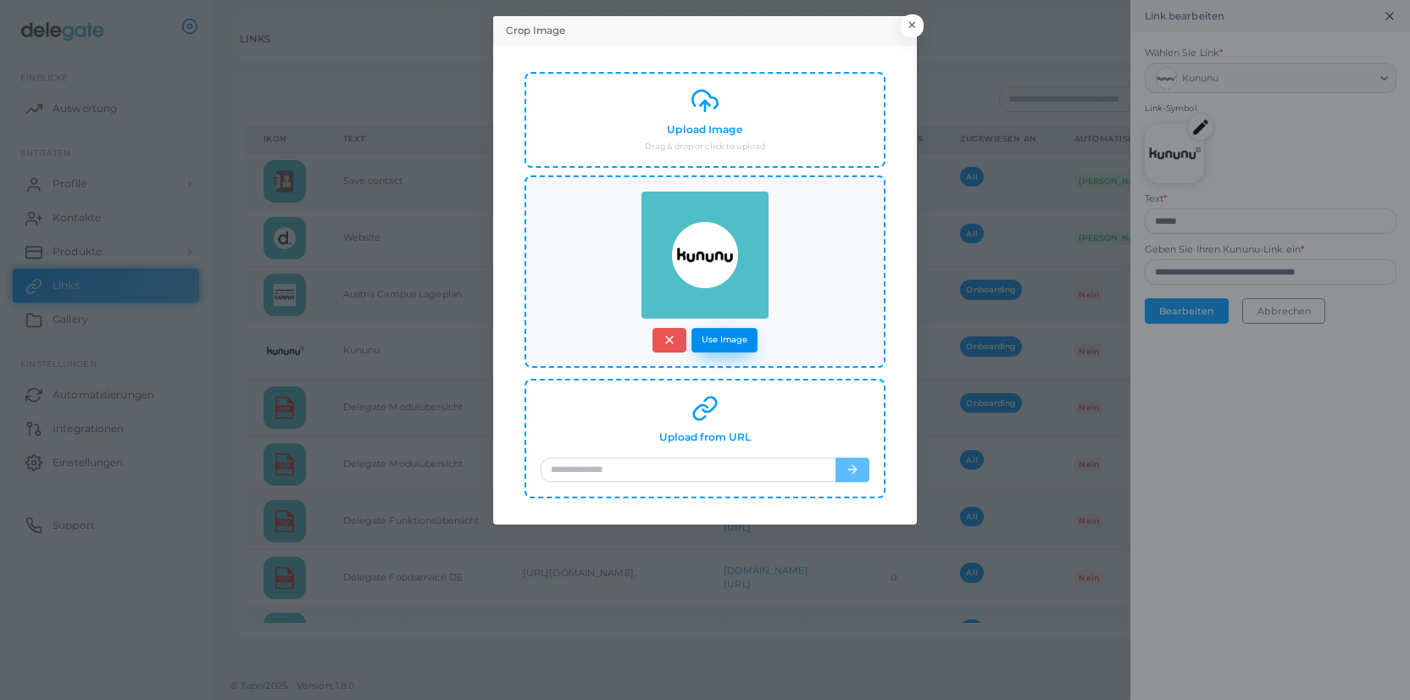
click at [736, 345] on button "Use Image" at bounding box center [725, 340] width 66 height 25
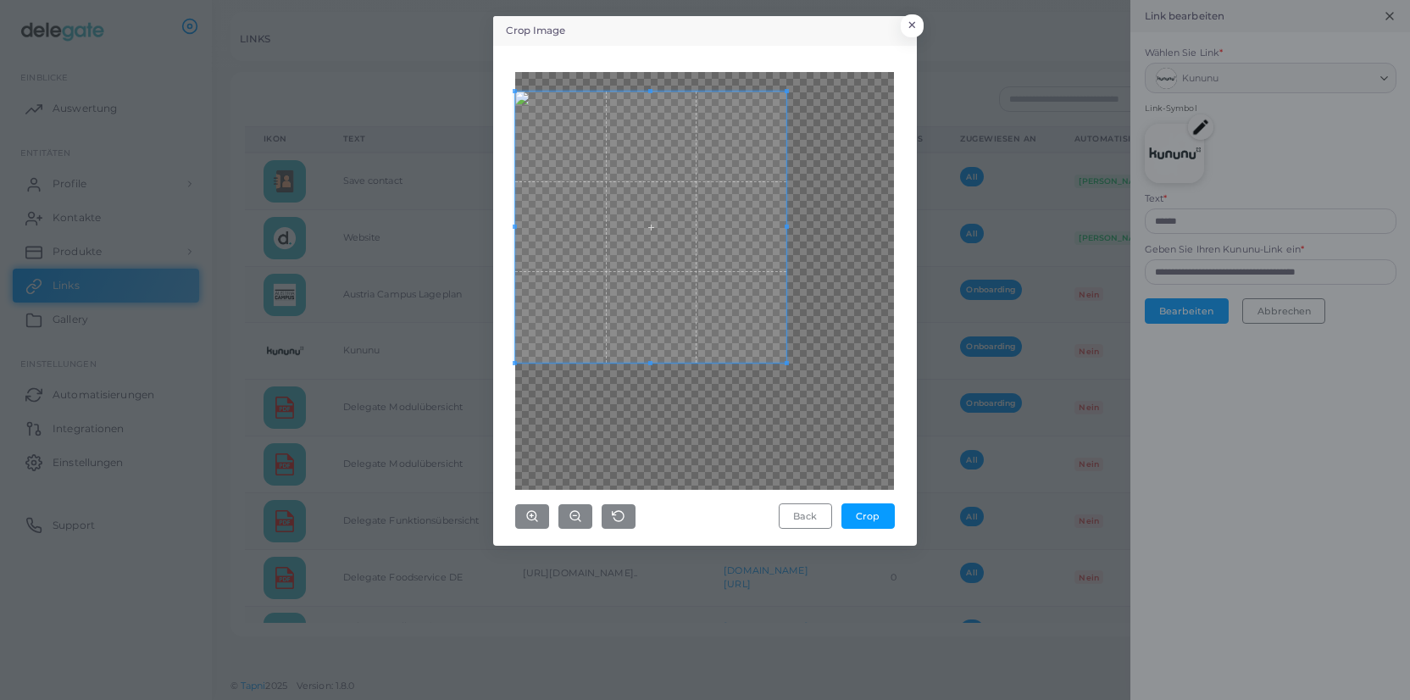
click at [652, 189] on span at bounding box center [650, 227] width 271 height 271
click at [792, 363] on div at bounding box center [704, 281] width 379 height 418
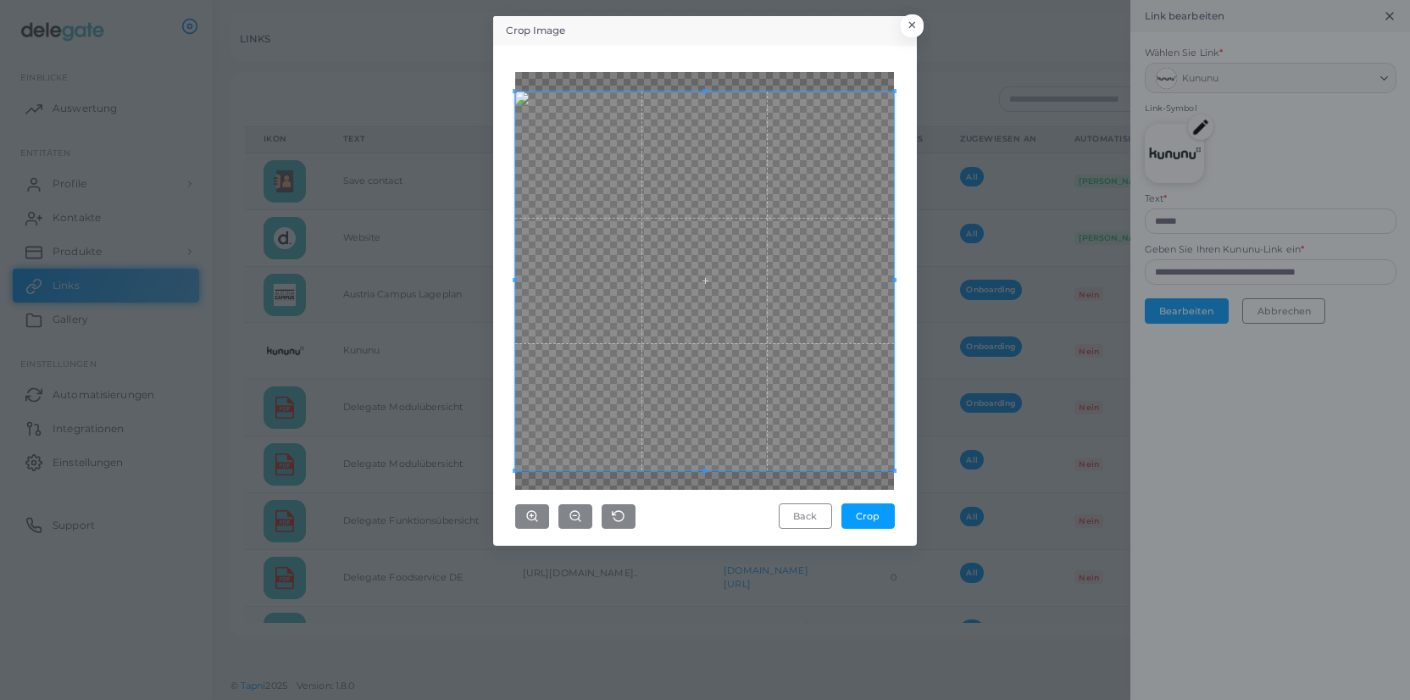
click at [967, 514] on div "Crop Image × Back Crop" at bounding box center [705, 350] width 1410 height 700
click at [878, 515] on button "Crop" at bounding box center [868, 515] width 53 height 25
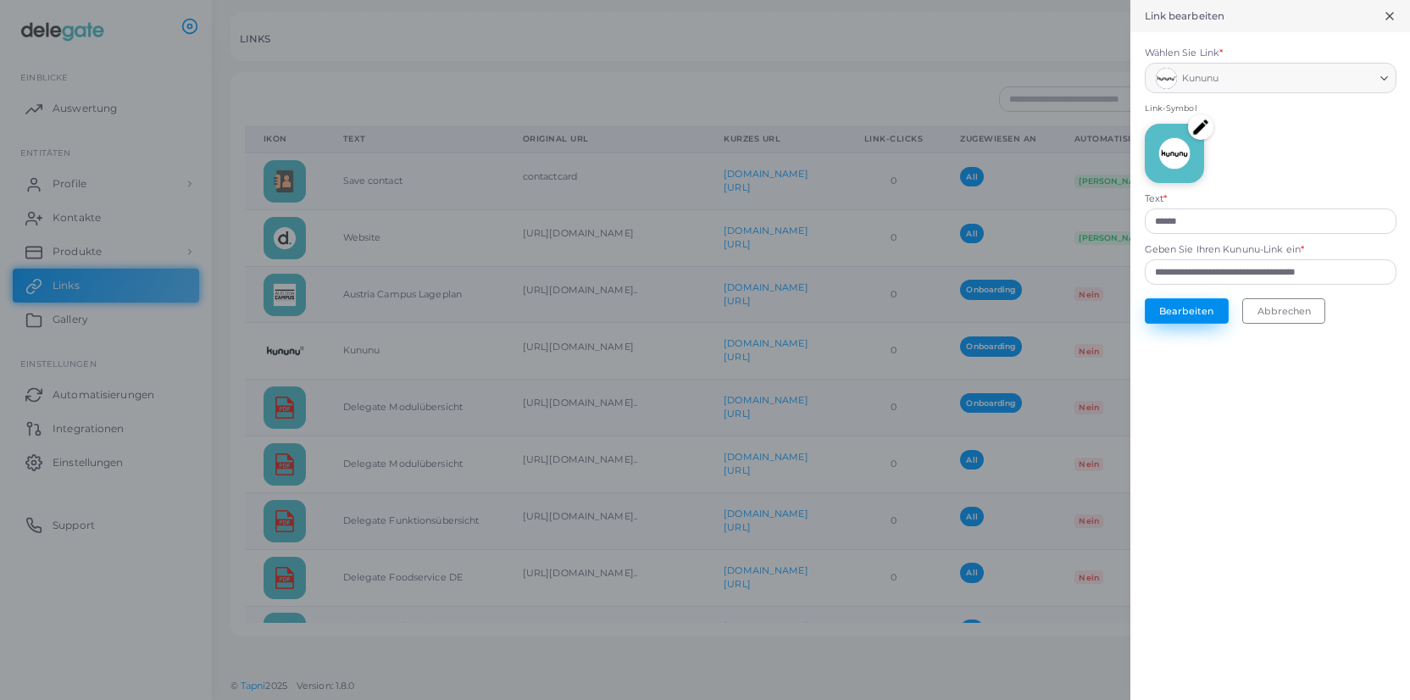
click at [1189, 313] on button "Bearbeiten" at bounding box center [1187, 310] width 84 height 25
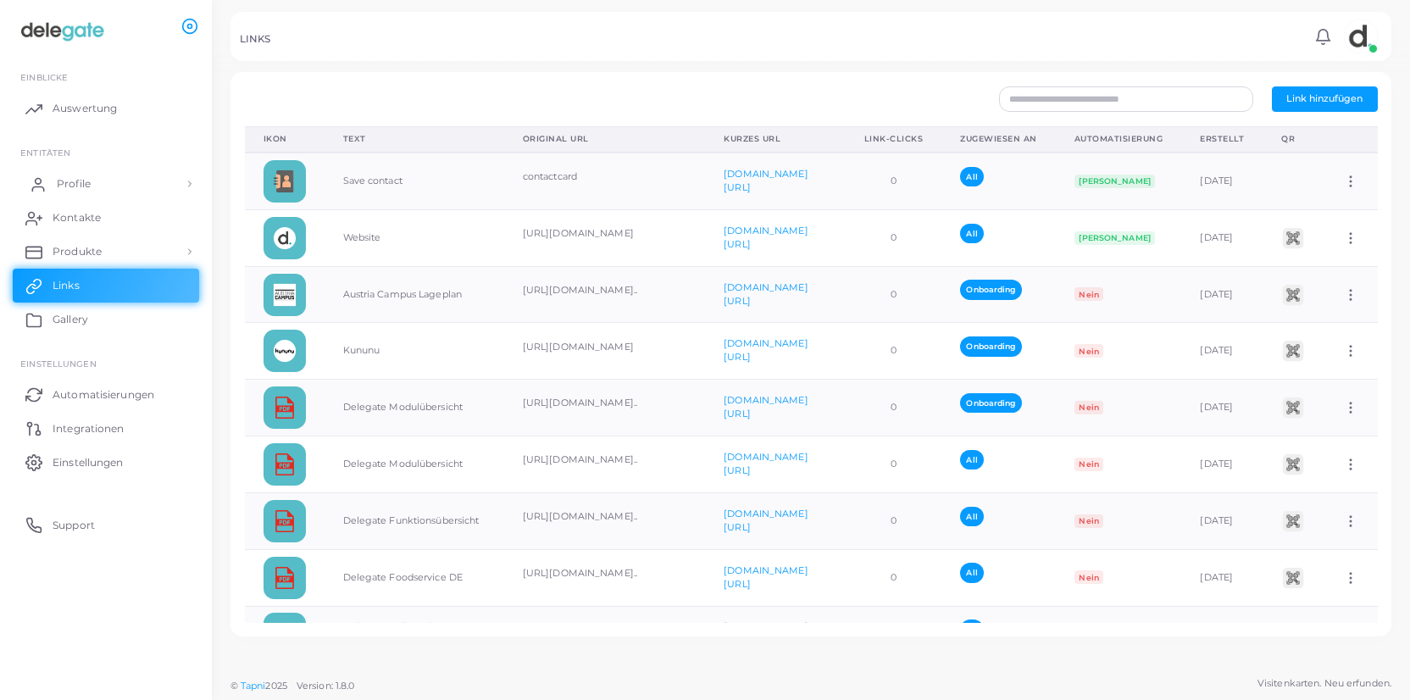
click at [92, 186] on link "Profile" at bounding box center [106, 184] width 186 height 34
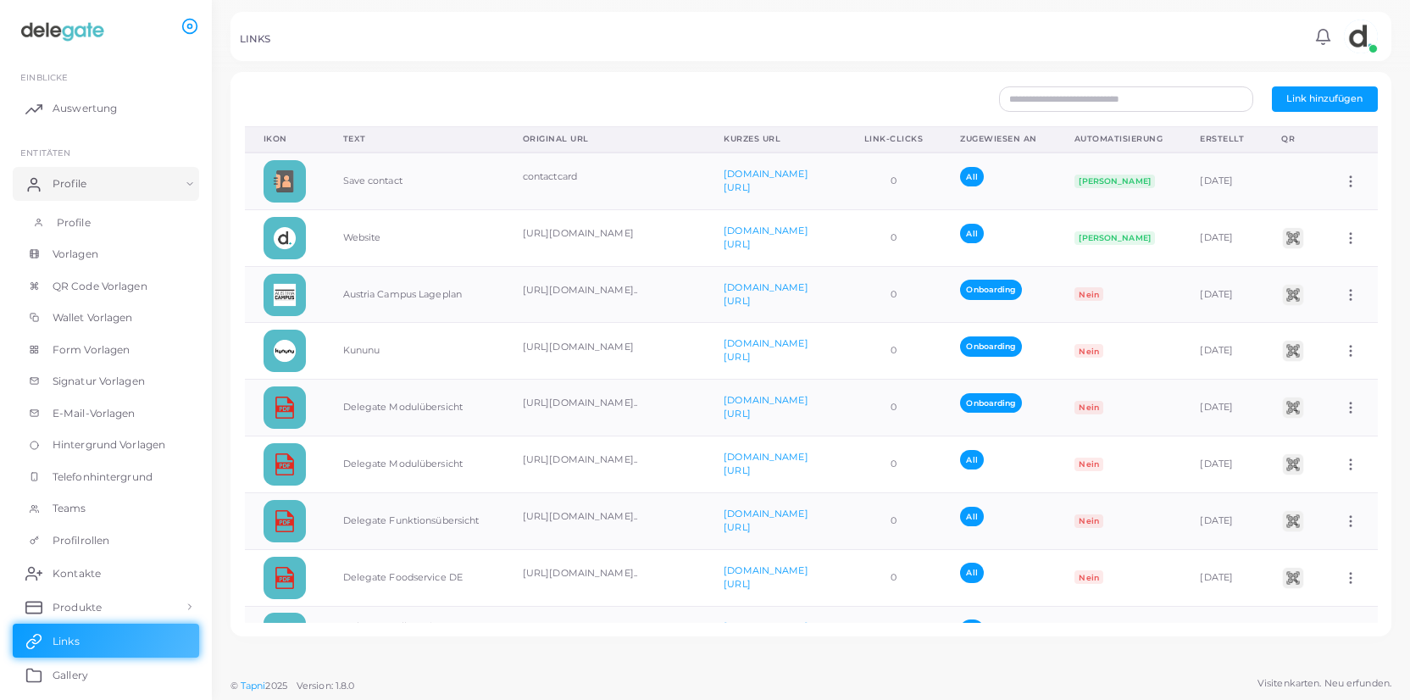
click at [113, 226] on link "Profile" at bounding box center [106, 223] width 186 height 32
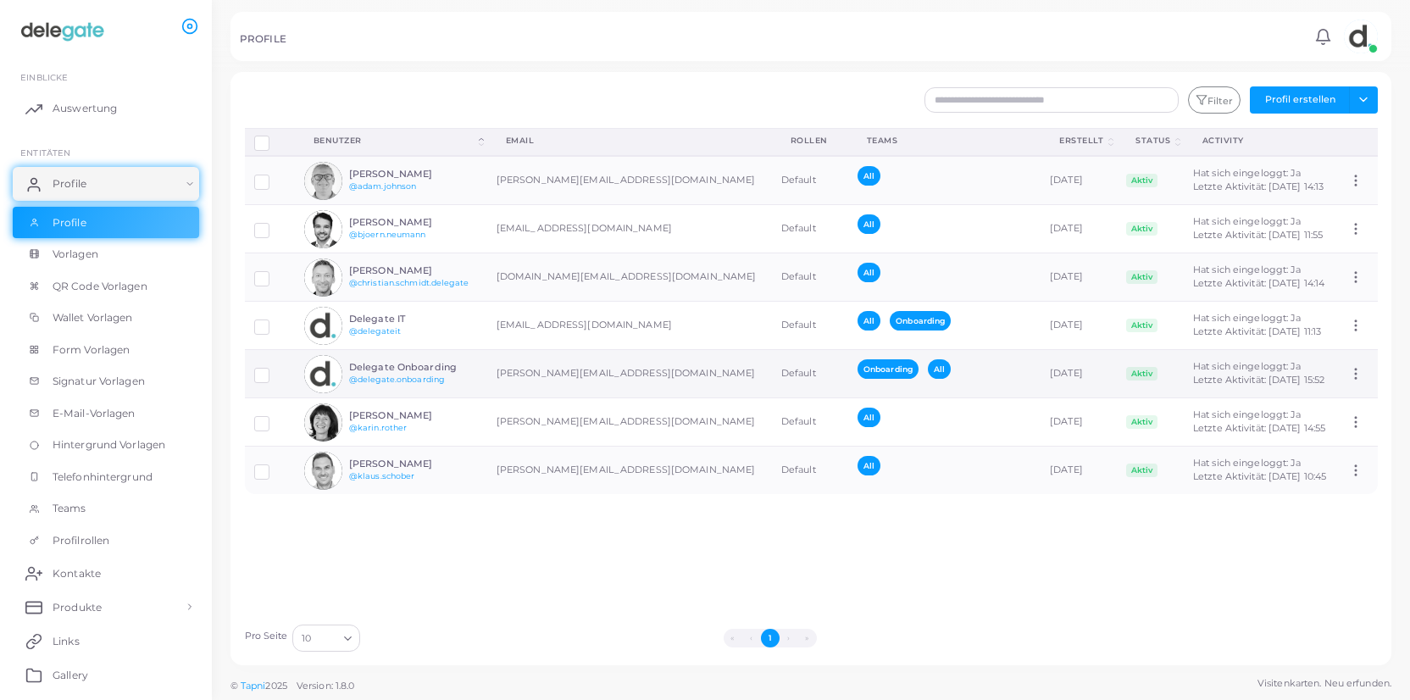
click at [324, 375] on img at bounding box center [323, 374] width 38 height 38
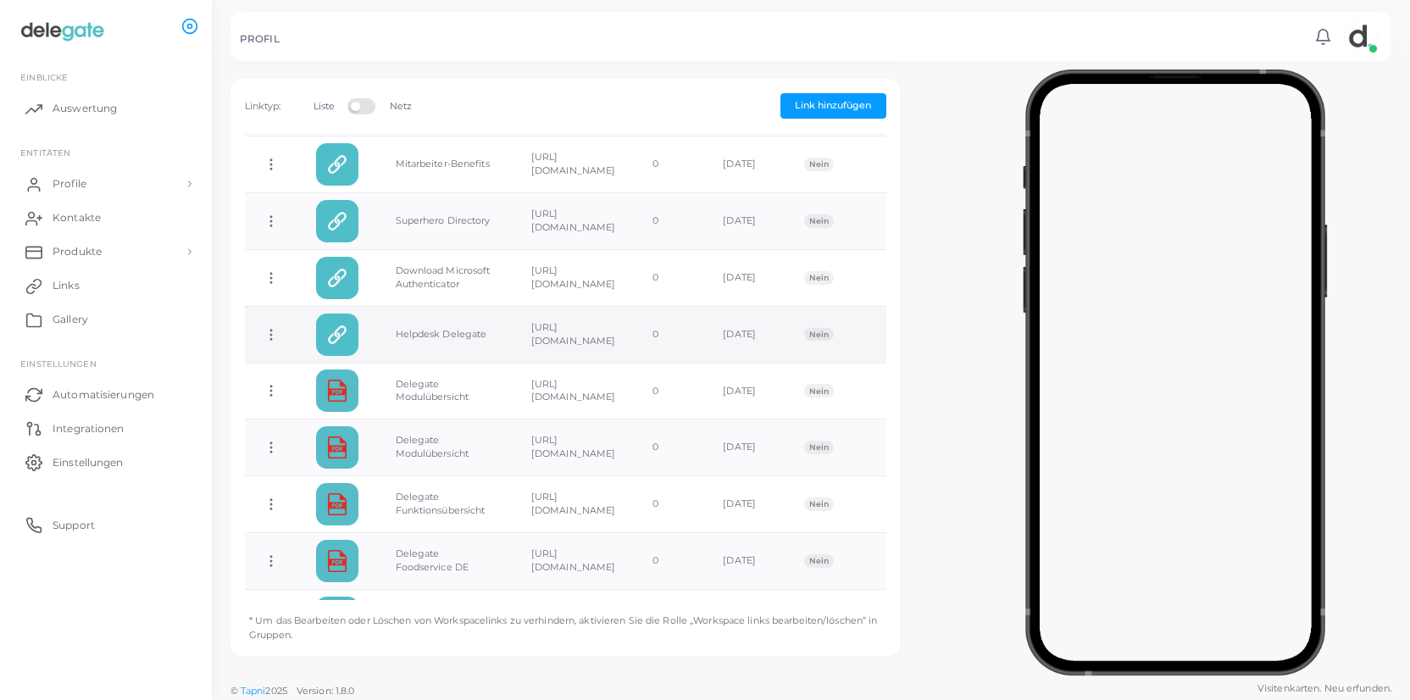
scroll to position [610, 0]
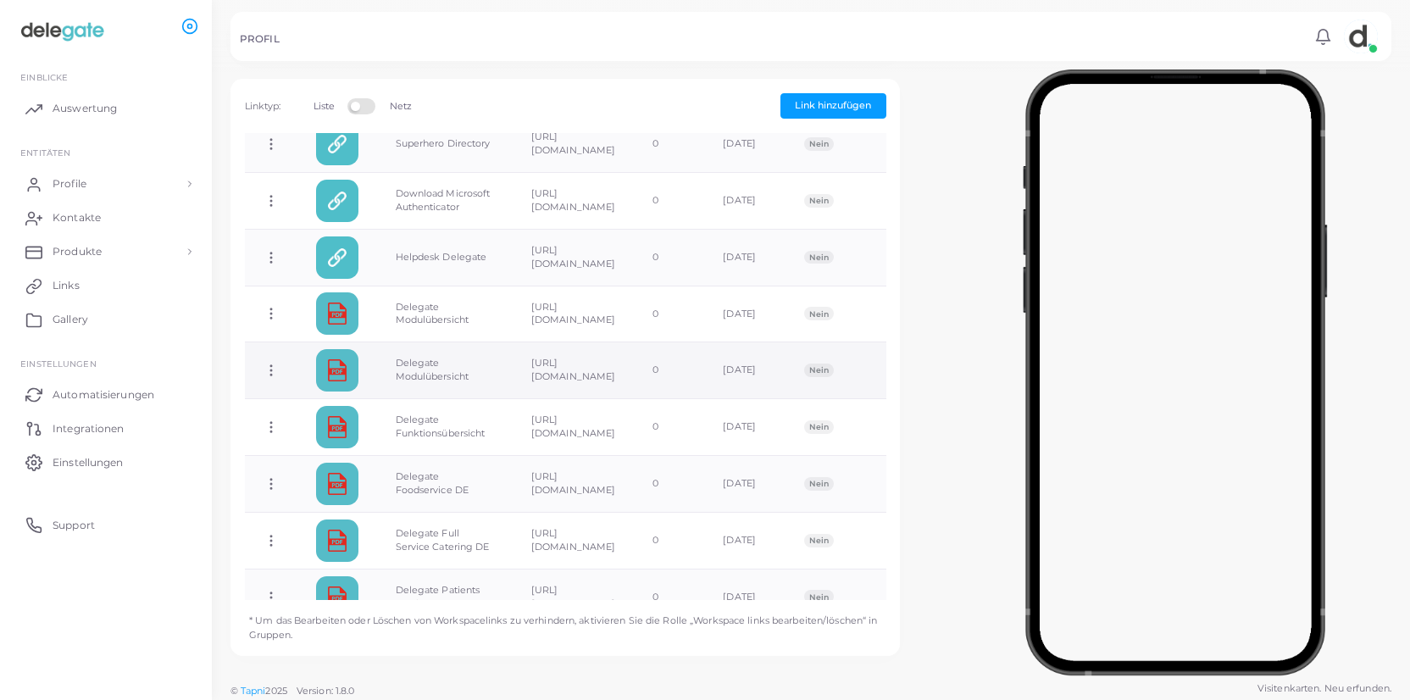
click at [270, 363] on icon at bounding box center [271, 370] width 15 height 15
click at [328, 428] on span "Link löschen" at bounding box center [335, 429] width 58 height 14
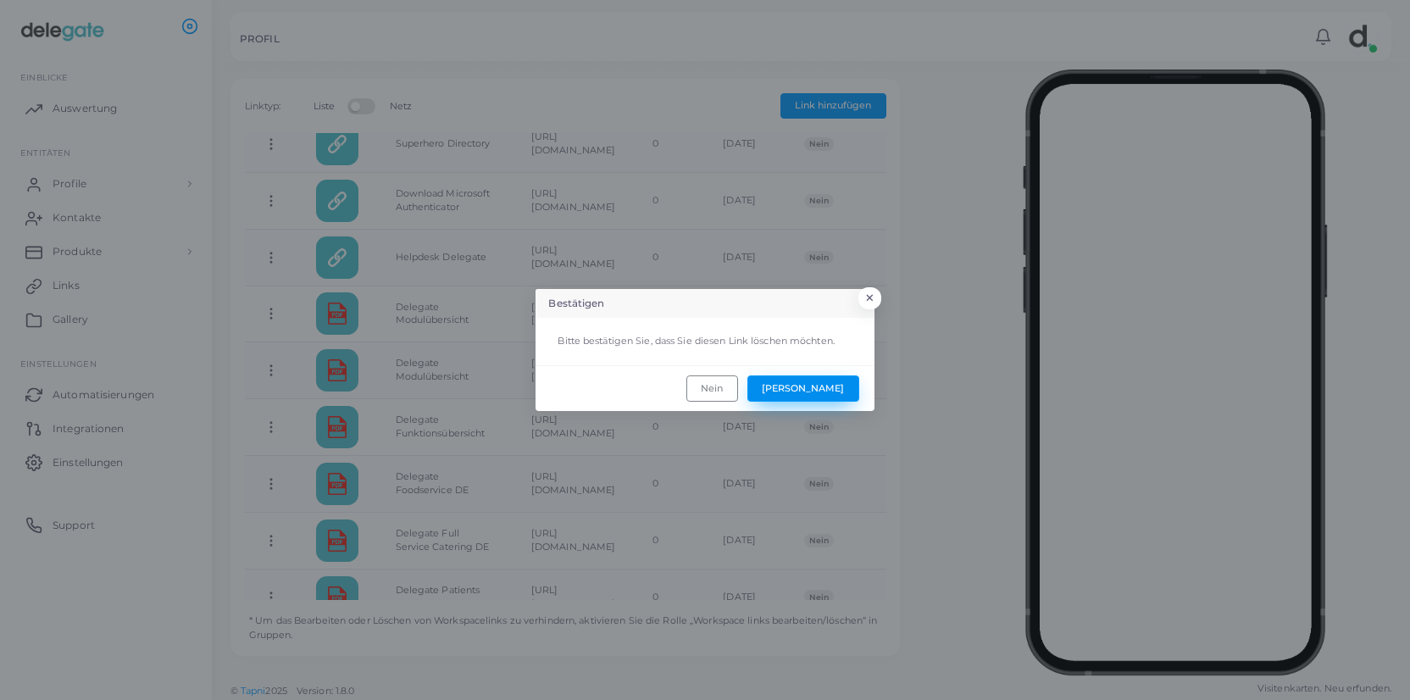
click at [832, 391] on button "[PERSON_NAME]" at bounding box center [803, 387] width 112 height 25
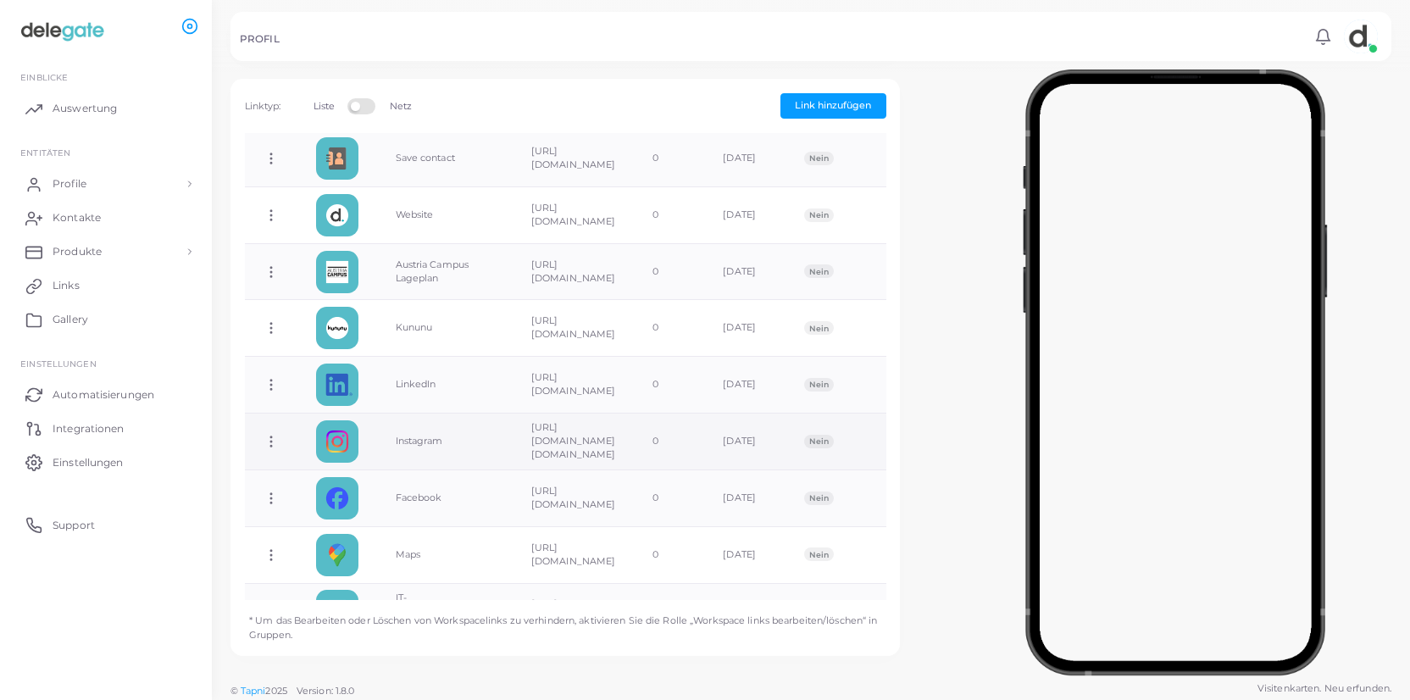
scroll to position [0, 0]
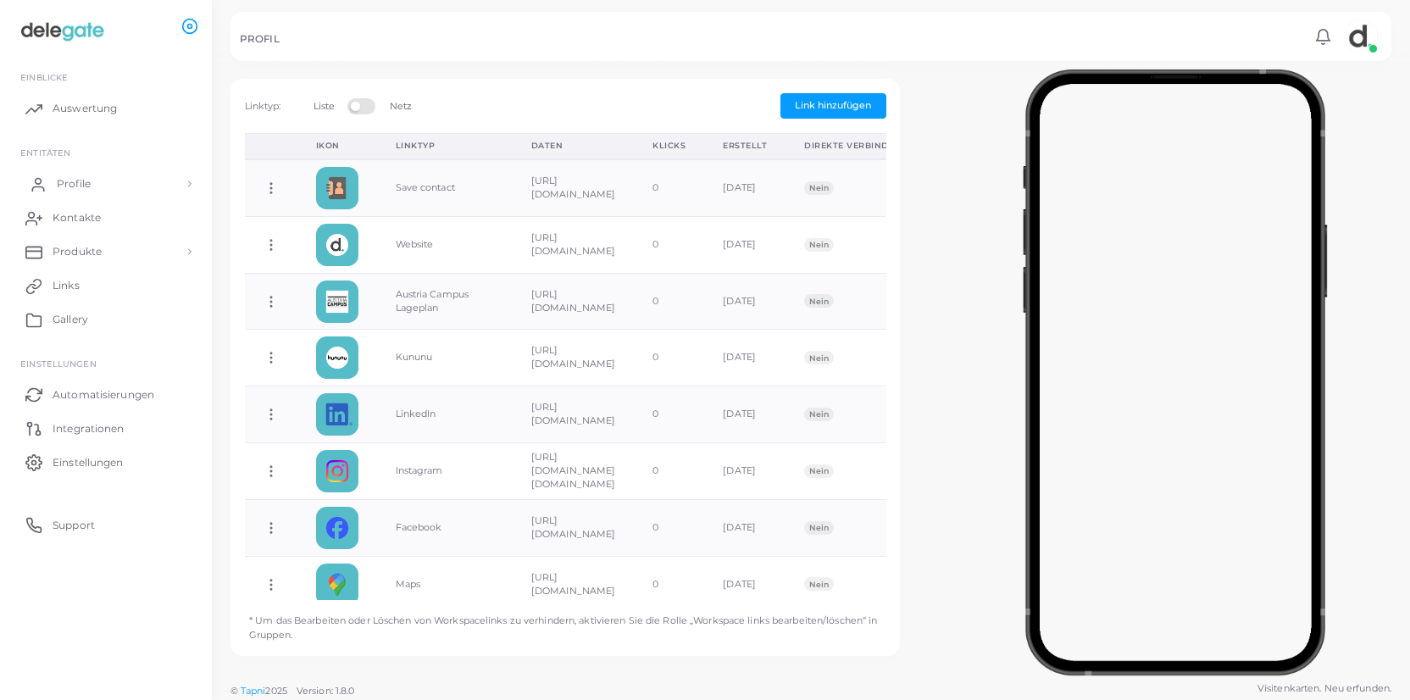
click at [87, 186] on span "Profile" at bounding box center [74, 183] width 34 height 15
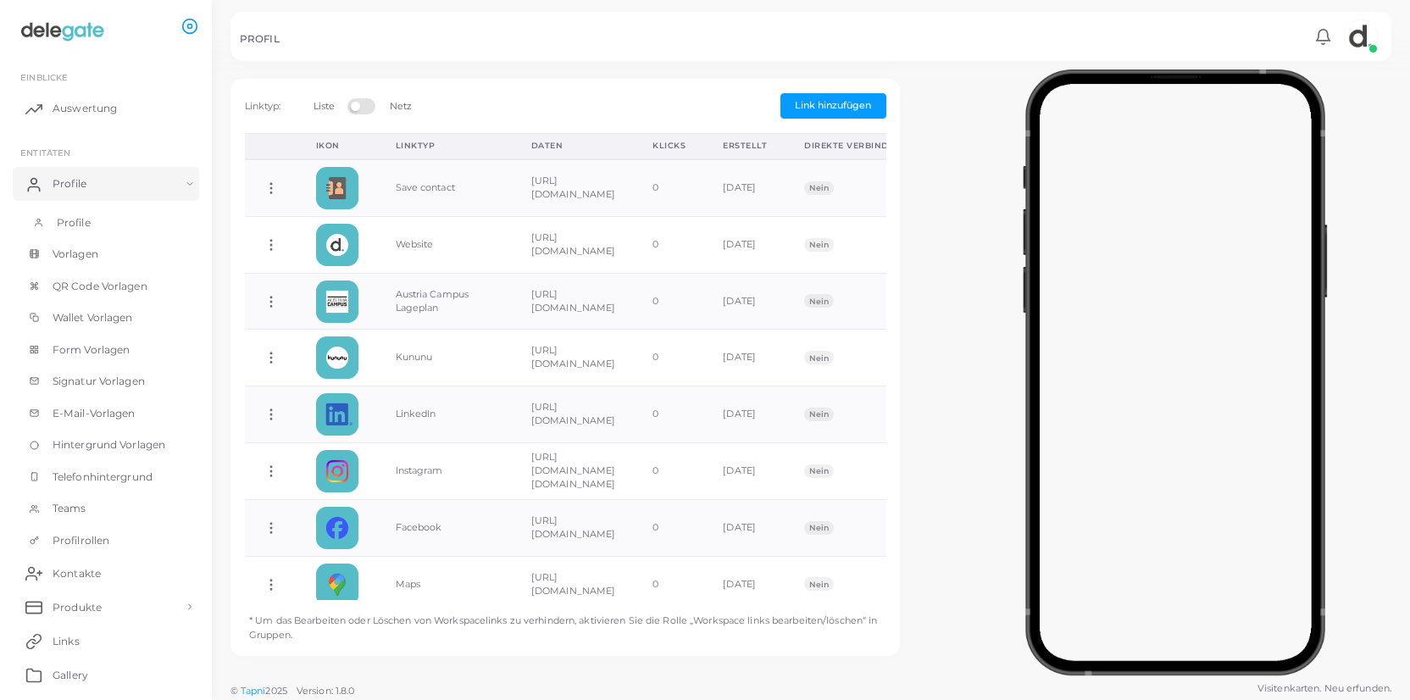
click at [70, 218] on span "Profile" at bounding box center [74, 222] width 34 height 15
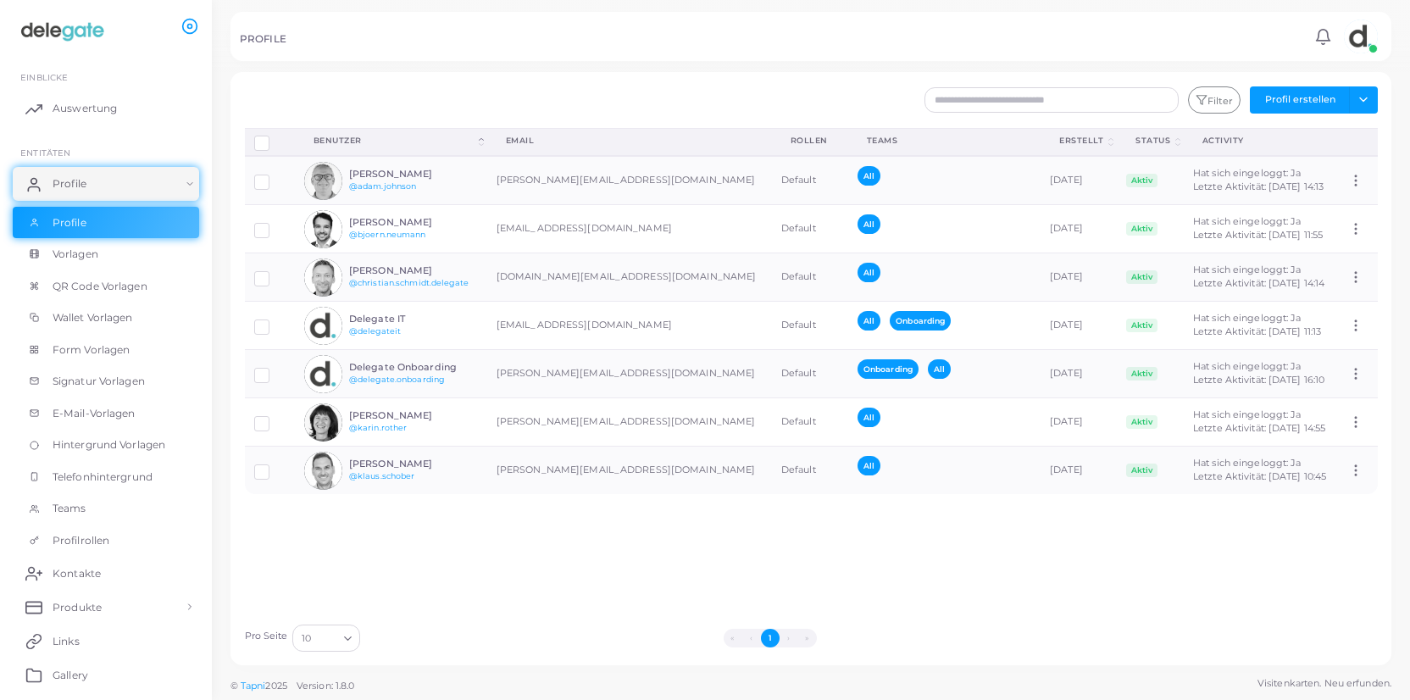
click at [1364, 43] on img at bounding box center [1361, 36] width 34 height 34
click at [1292, 148] on span "Ausloggen" at bounding box center [1300, 155] width 52 height 14
